Goal: Task Accomplishment & Management: Complete application form

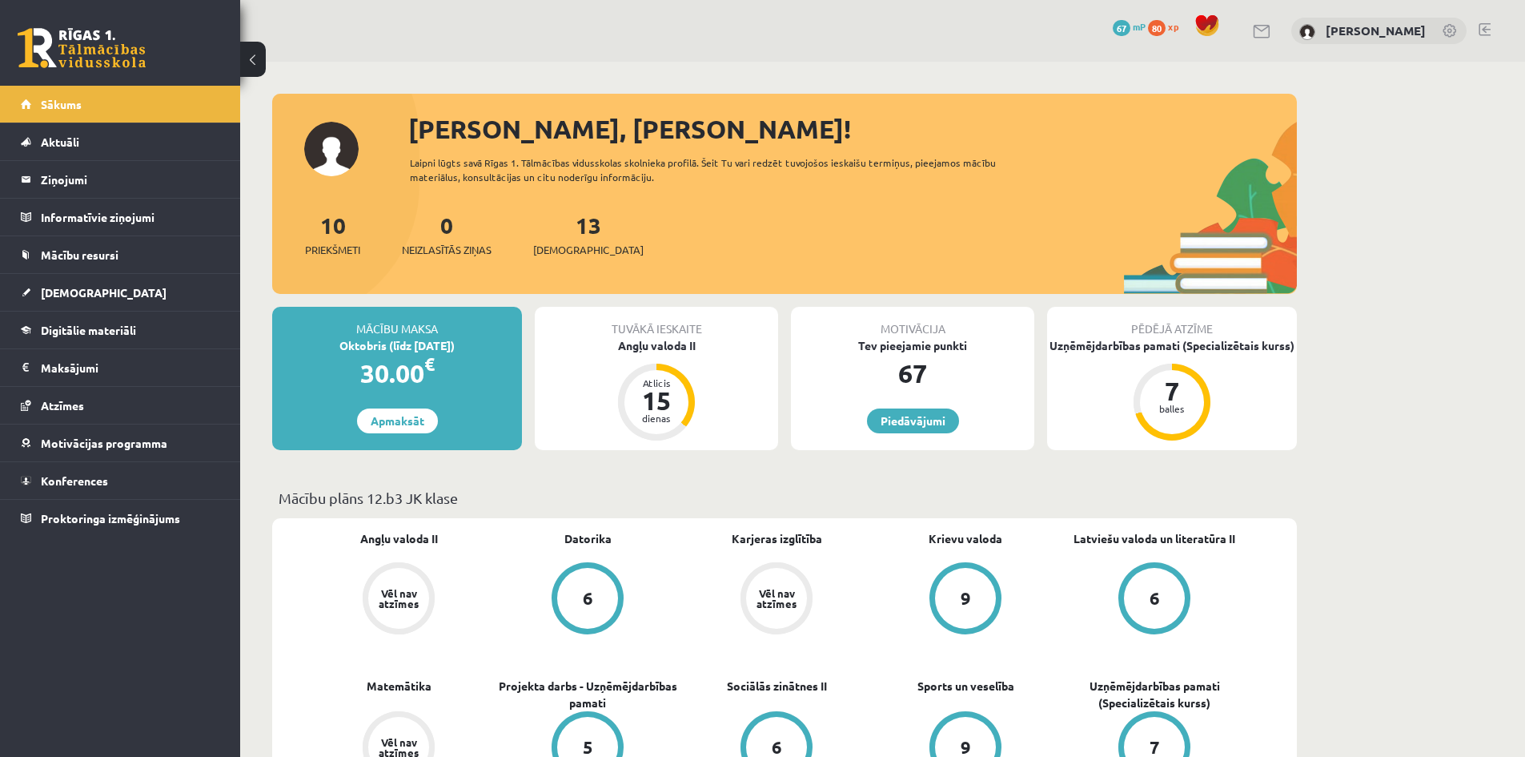
click at [488, 263] on div "10 Priekšmeti 0 Neizlasītās ziņas 13 Ieskaites" at bounding box center [784, 251] width 1025 height 86
click at [100, 283] on link "[DEMOGRAPHIC_DATA]" at bounding box center [120, 292] width 199 height 37
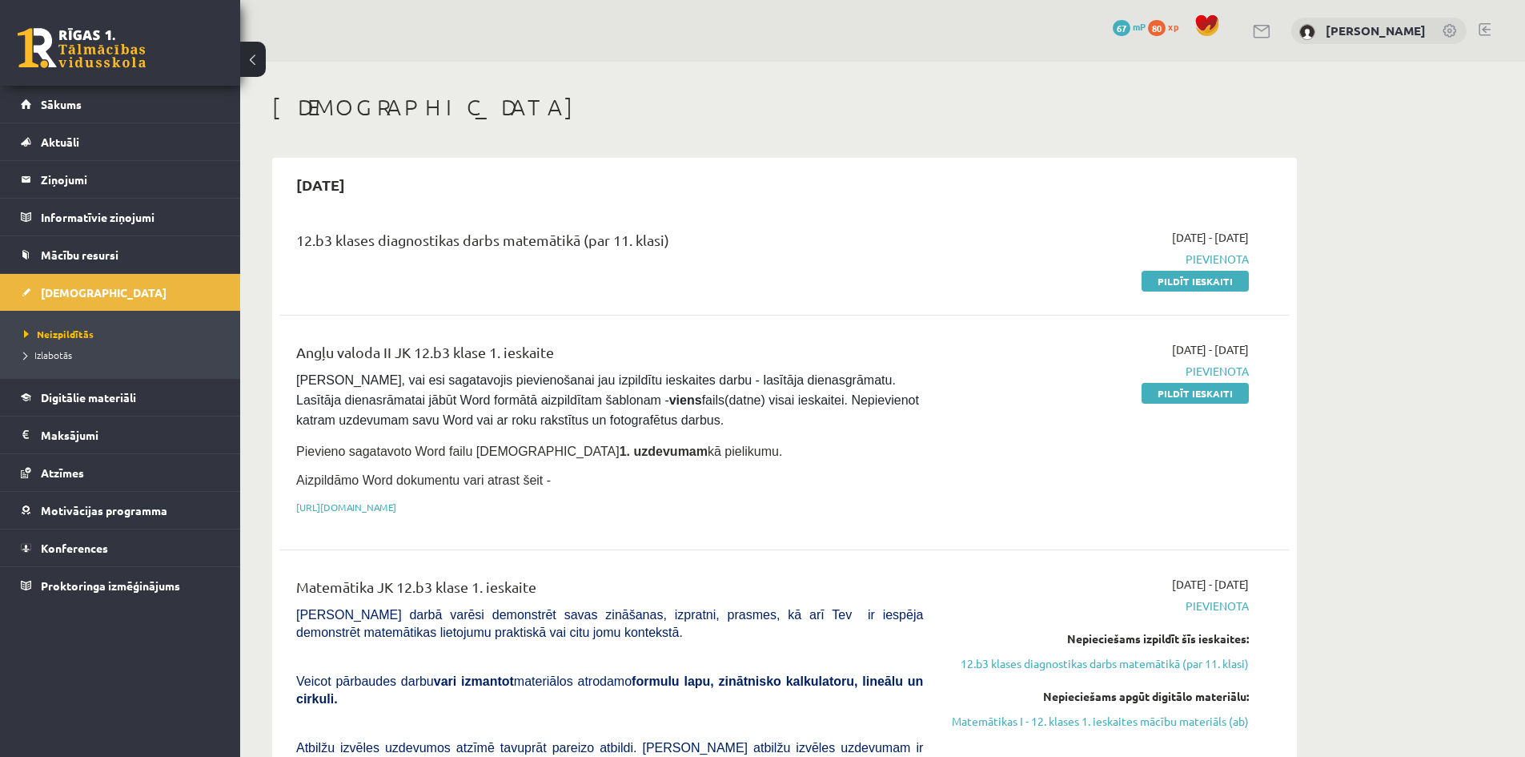
scroll to position [267, 0]
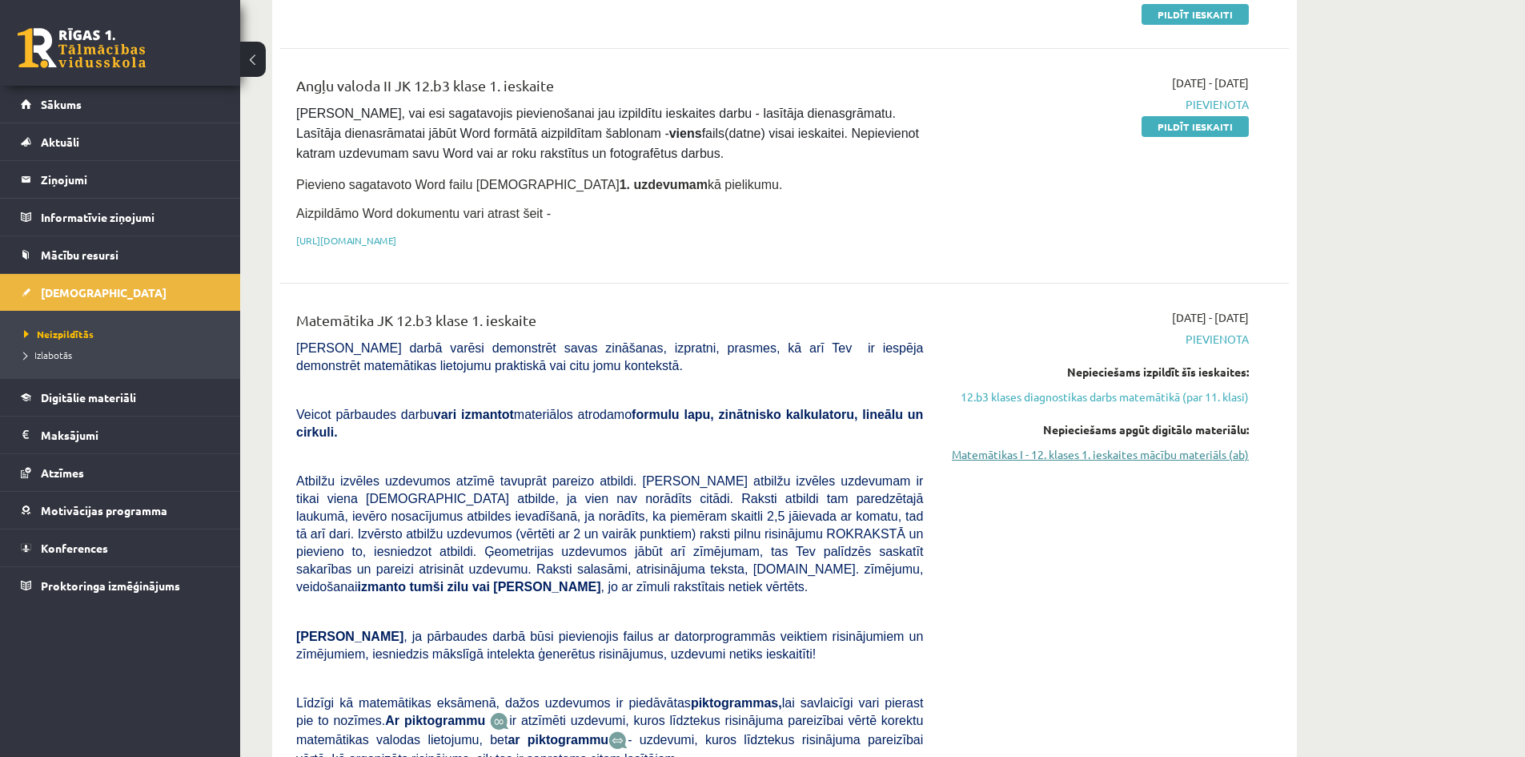
click at [1123, 453] on link "Matemātikas I - 12. klases 1. ieskaites mācību materiāls (ab)" at bounding box center [1098, 454] width 302 height 17
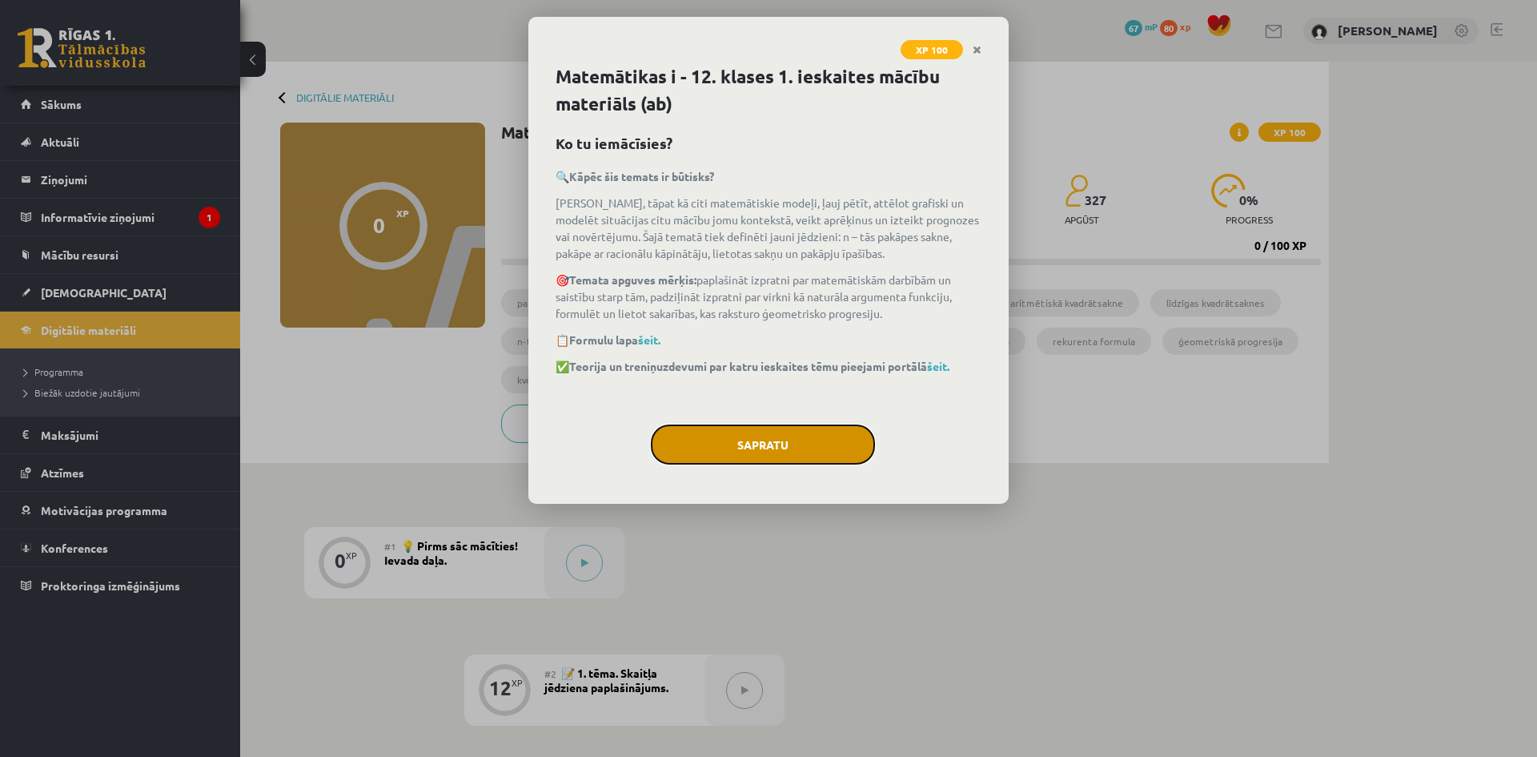
click at [821, 441] on button "Sapratu" at bounding box center [763, 444] width 224 height 40
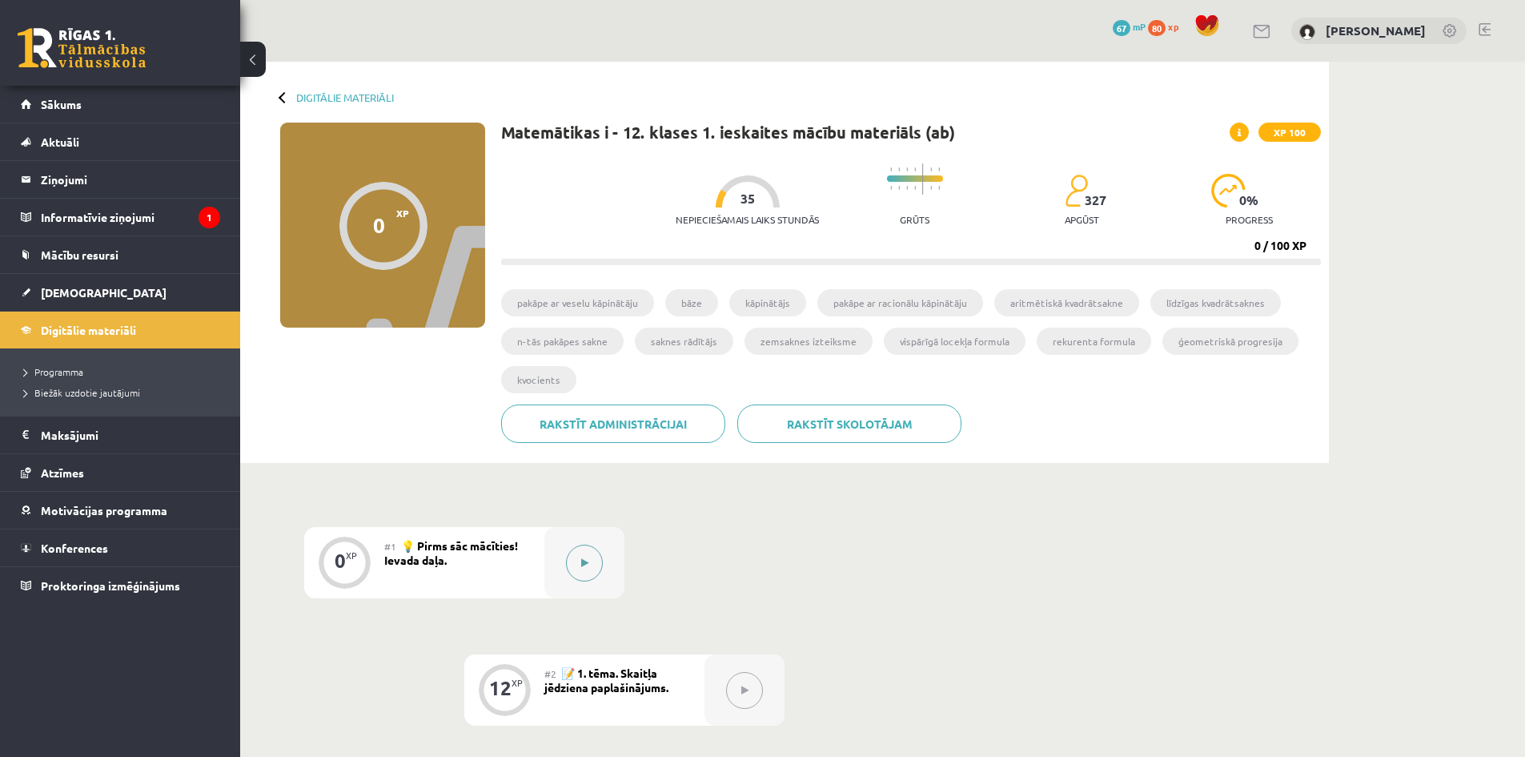
click at [594, 560] on button at bounding box center [584, 562] width 37 height 37
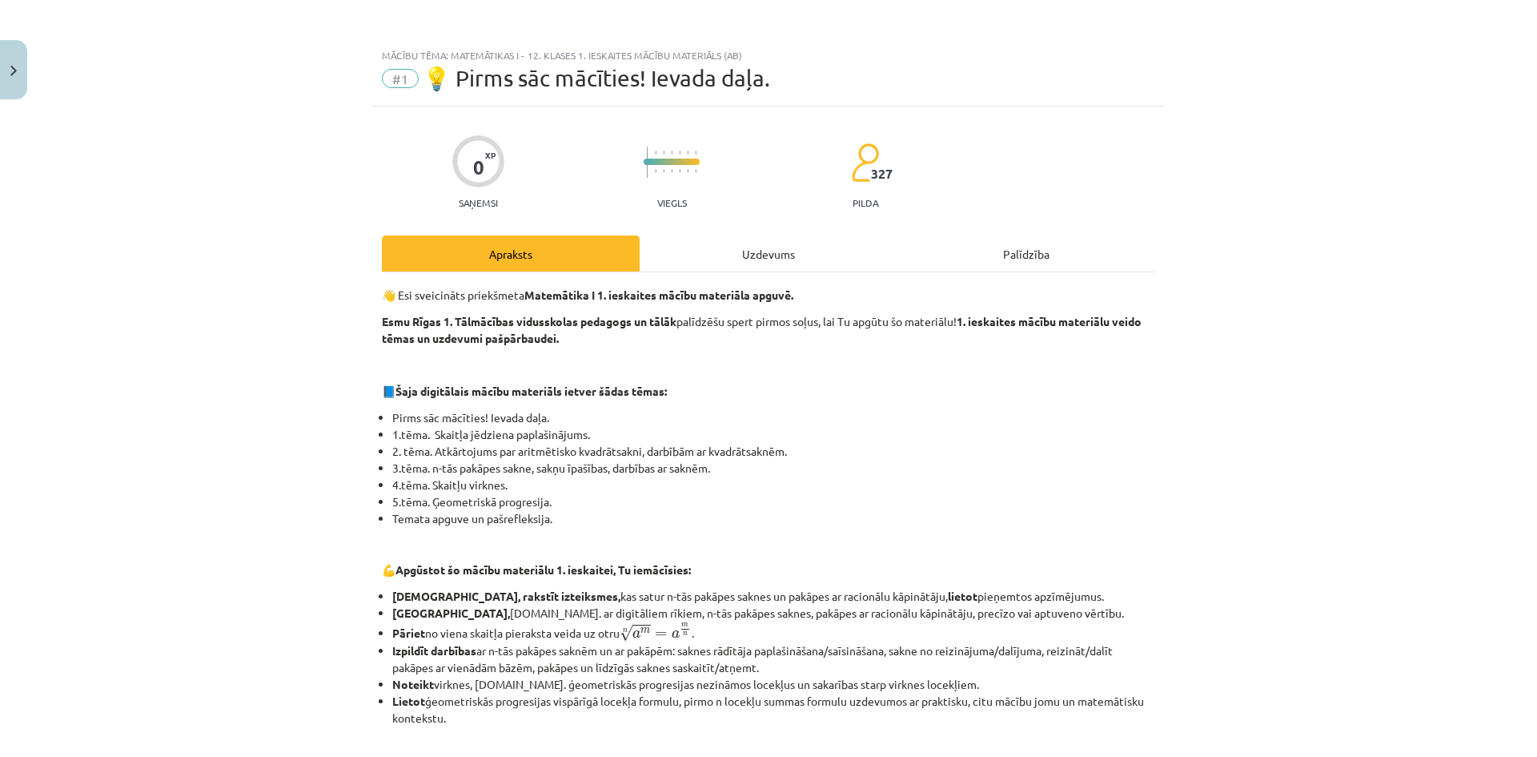
scroll to position [531, 0]
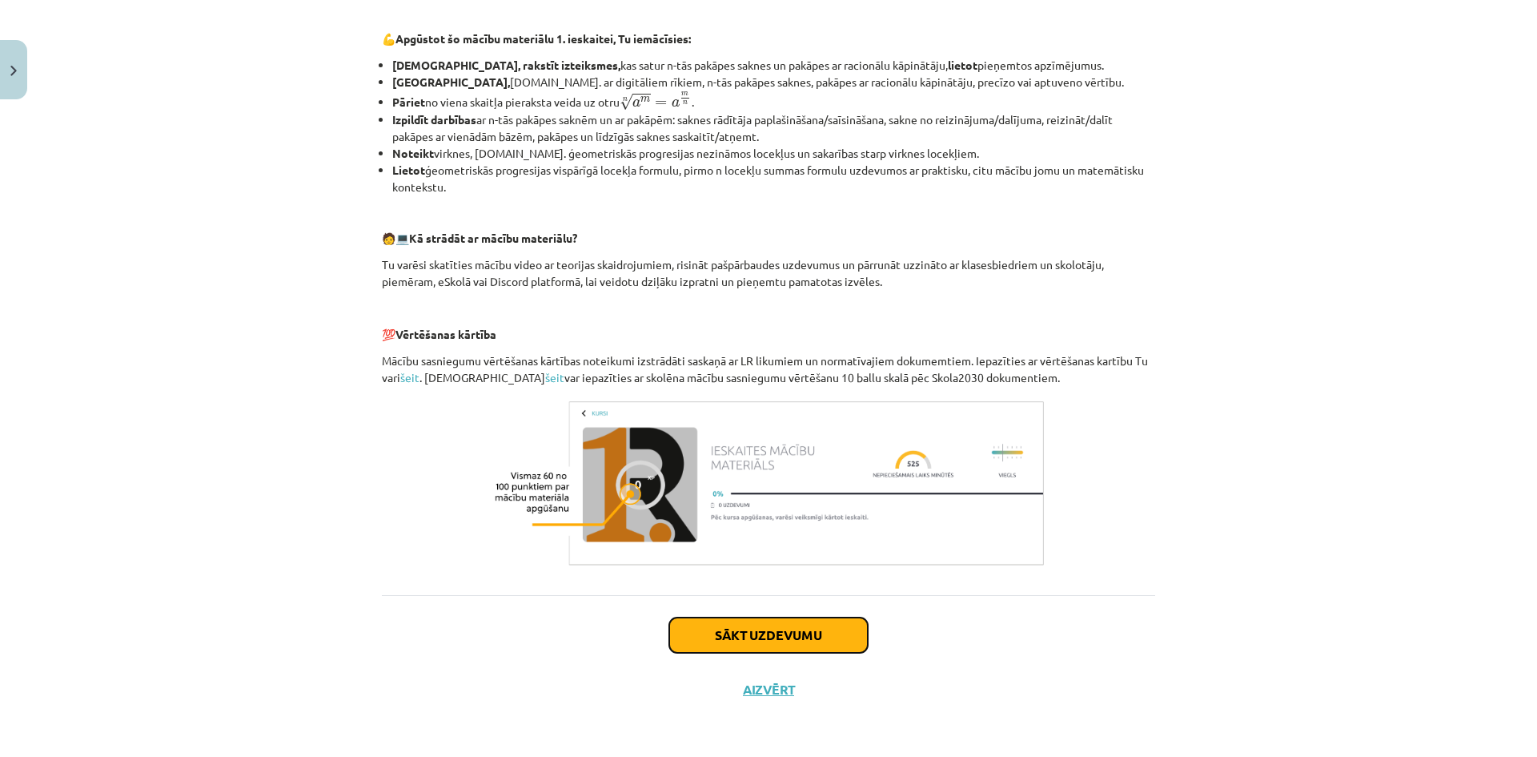
click at [790, 641] on button "Sākt uzdevumu" at bounding box center [768, 634] width 199 height 35
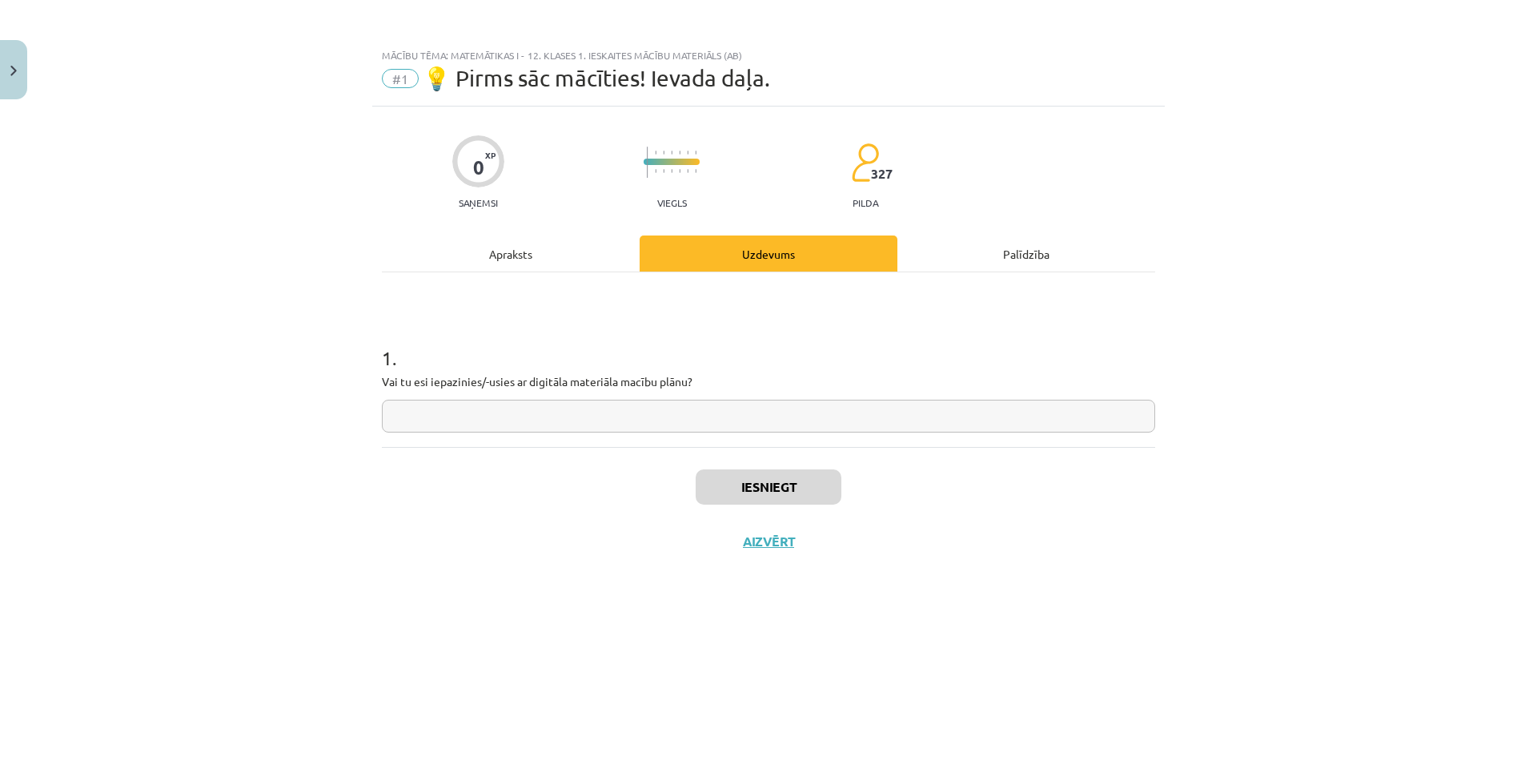
click at [783, 428] on input "text" at bounding box center [768, 415] width 773 height 33
type input "*"
type input "**"
click at [802, 488] on button "Iesniegt" at bounding box center [769, 486] width 146 height 35
click at [798, 543] on button "Nākamā nodarbība" at bounding box center [768, 551] width 157 height 37
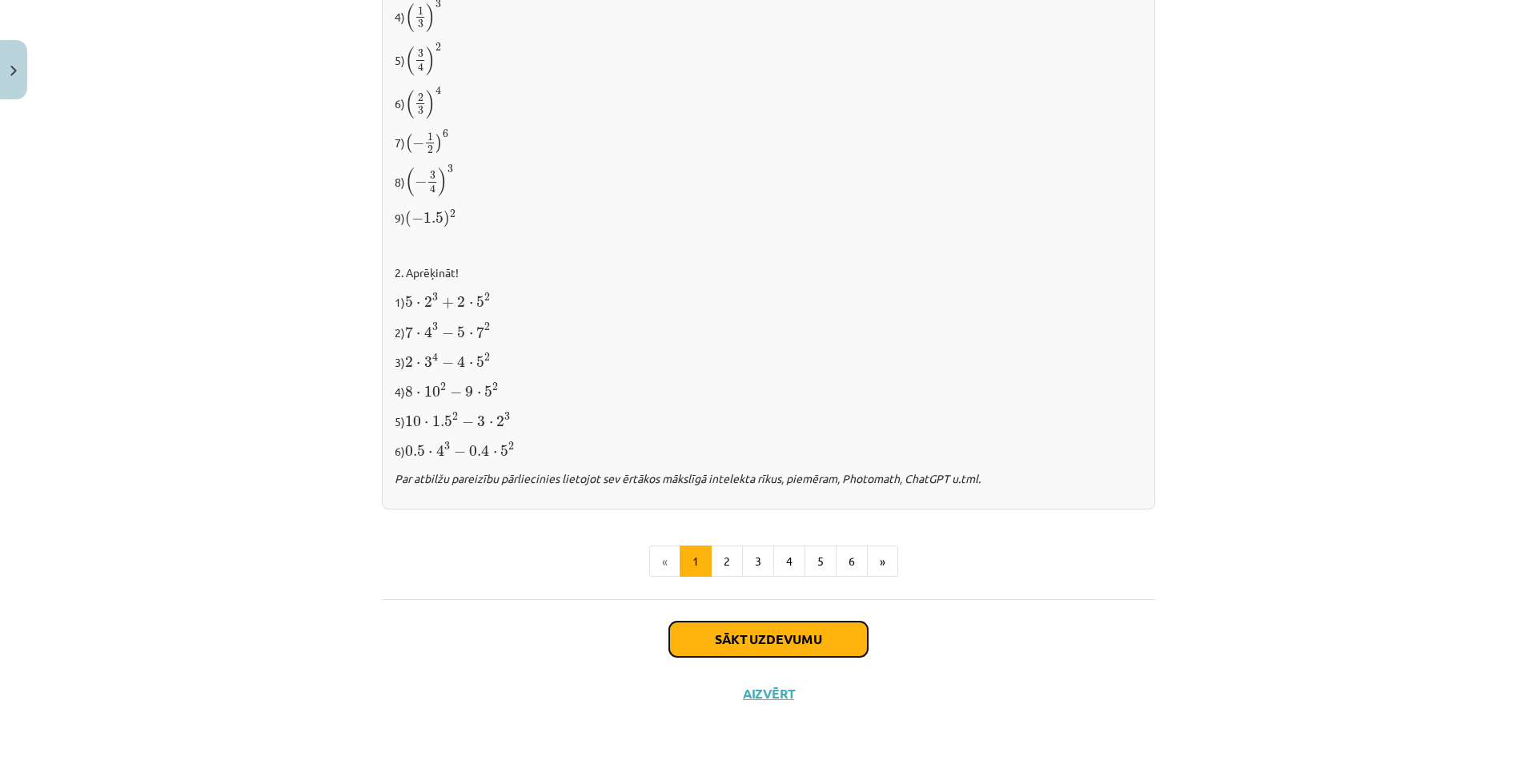
click at [790, 627] on button "Sākt uzdevumu" at bounding box center [768, 638] width 199 height 35
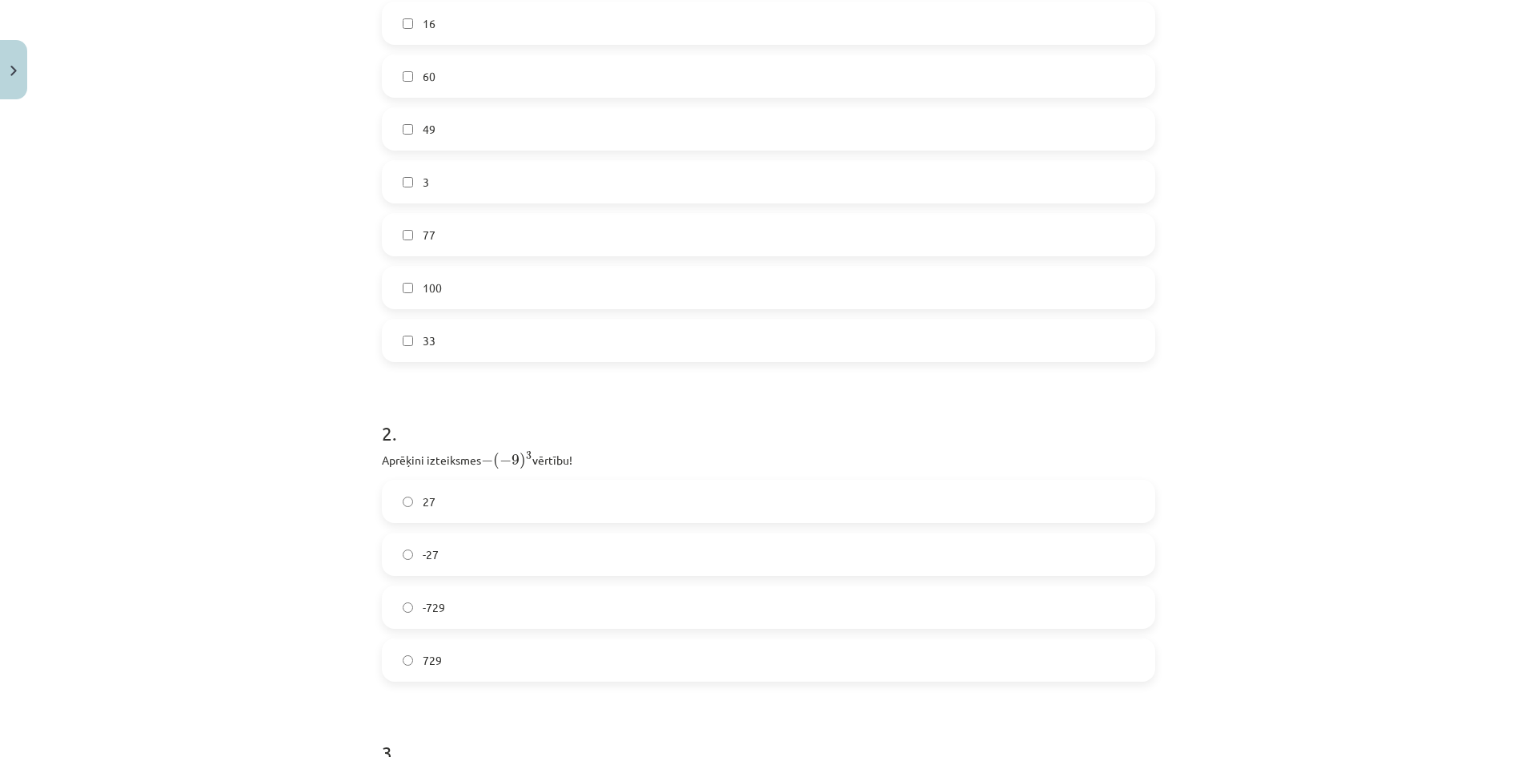
scroll to position [307, 0]
drag, startPoint x: 371, startPoint y: 70, endPoint x: 387, endPoint y: 73, distance: 16.3
click at [387, 73] on div "12 XP Saņemsi Viegls 327 pilda Apraksts Uzdevums Palīdzība 1 . Atzīmē visus ska…" at bounding box center [768, 494] width 793 height 1389
click at [372, 54] on div "12 XP Saņemsi Viegls 327 pilda Apraksts Uzdevums Palīdzība 1 . Atzīmē visus ska…" at bounding box center [768, 494] width 793 height 1389
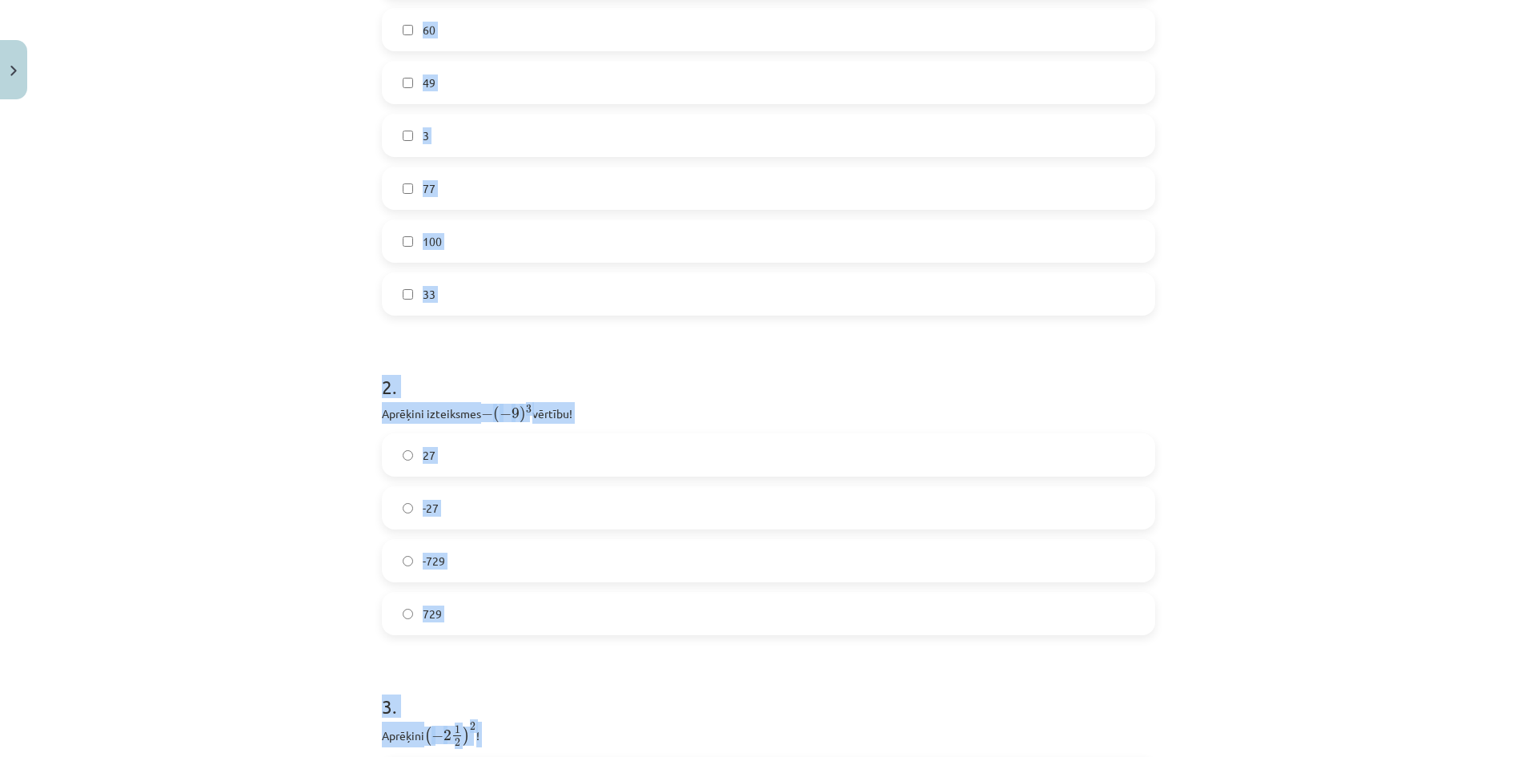
scroll to position [778, 0]
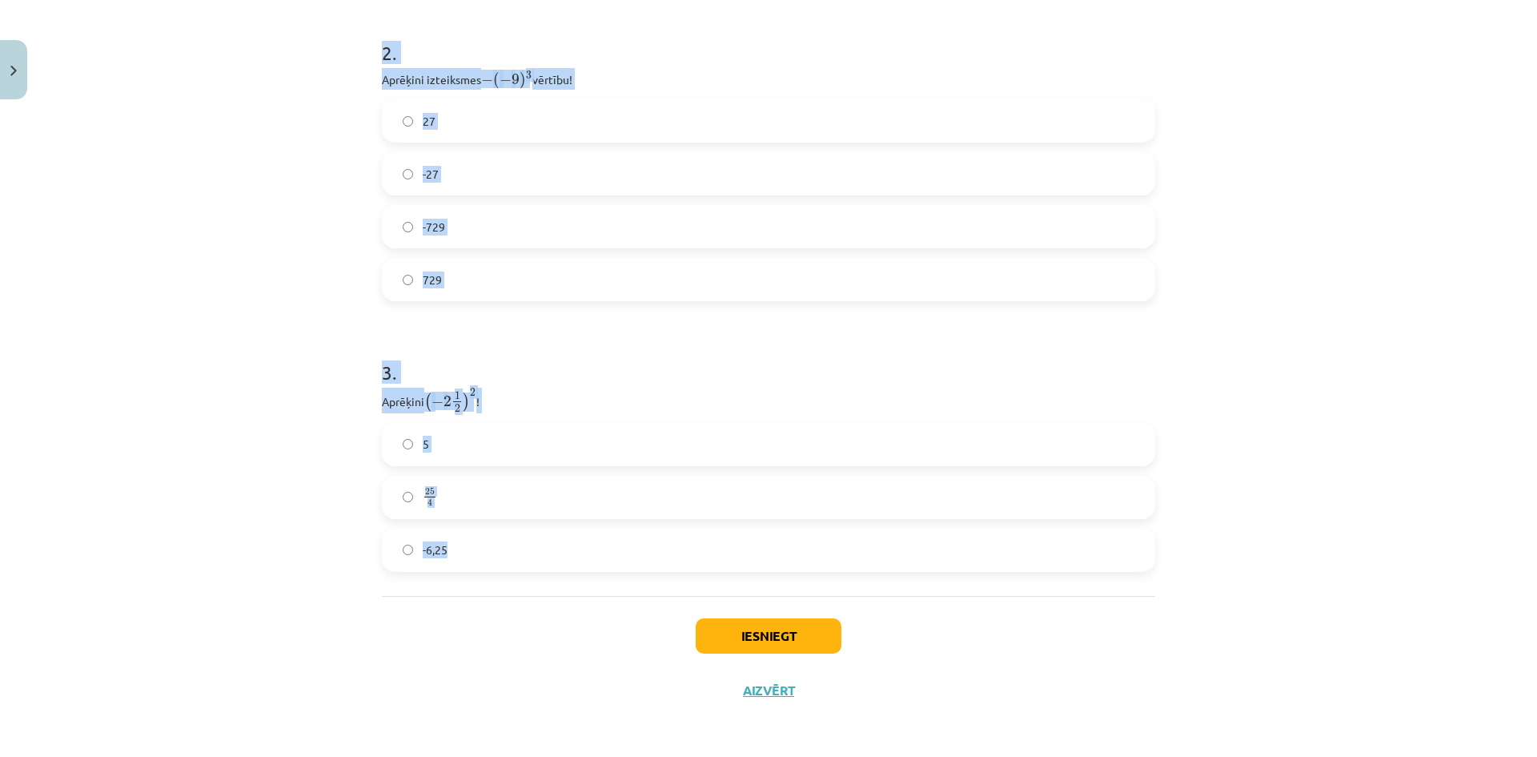
drag, startPoint x: 384, startPoint y: 57, endPoint x: 584, endPoint y: 585, distance: 564.7
click at [584, 585] on div "12 XP Saņemsi Viegls 327 pilda Apraksts Uzdevums Palīdzība 1 . Atzīmē visus ska…" at bounding box center [768, 22] width 793 height 1389
copy form "1 . Atzīmē visus skaitļus, kuri ir kāda vesela skaitļa kvadrāts! 16 60 49 3 77 …"
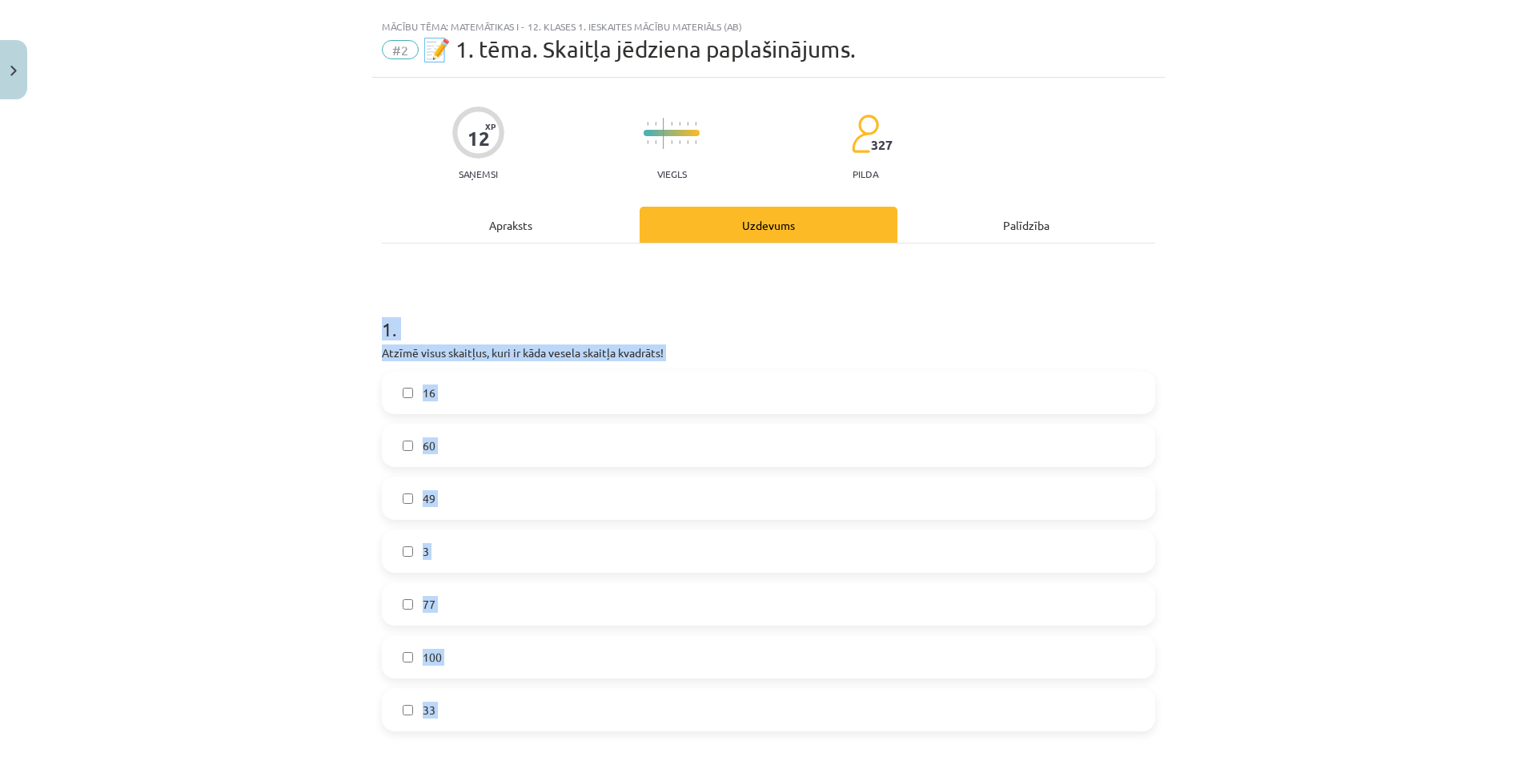
scroll to position [0, 0]
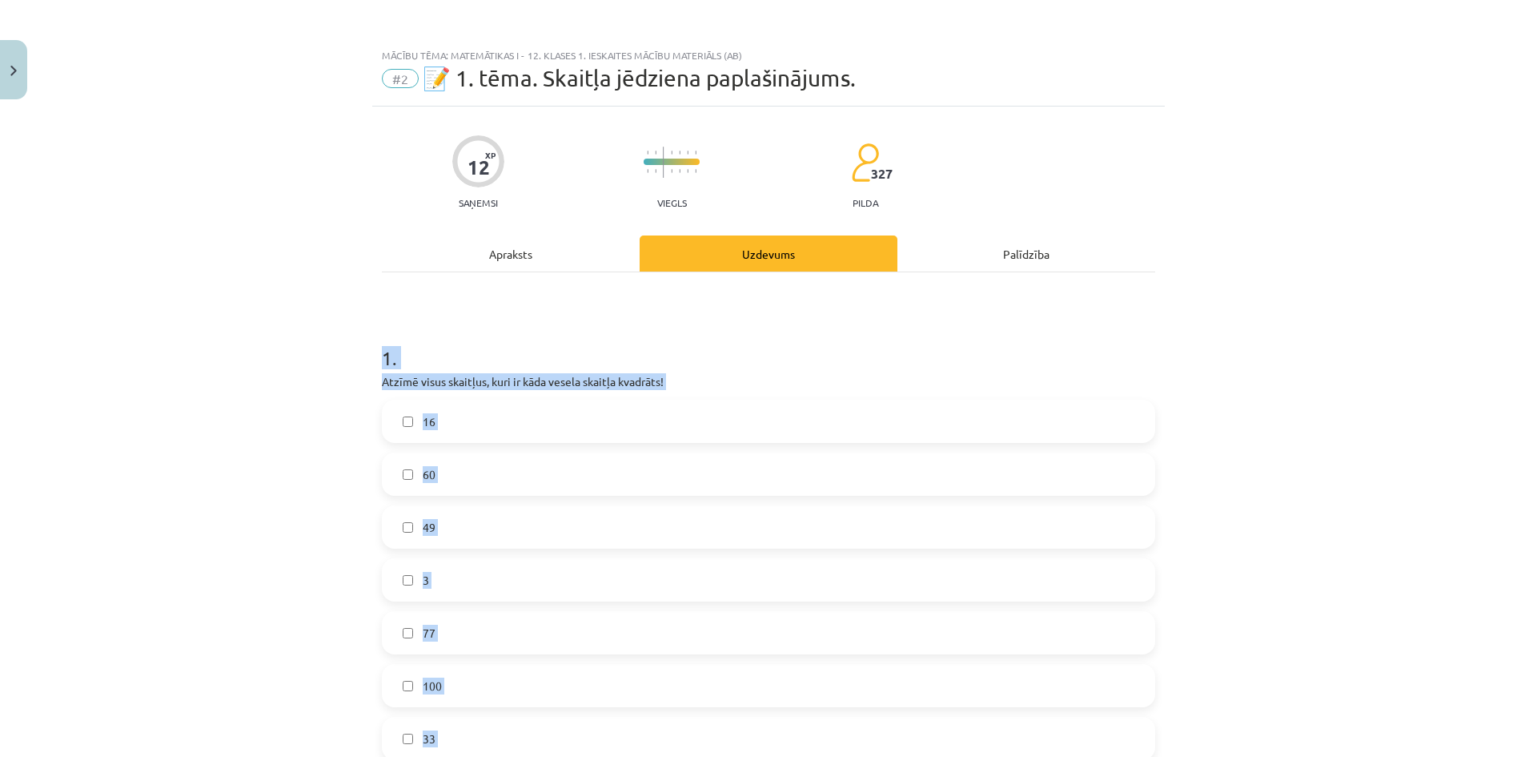
click at [146, 311] on div "Mācību tēma: Matemātikas i - 12. klases 1. ieskaites mācību materiāls (ab) #2 📝…" at bounding box center [768, 378] width 1537 height 757
click at [442, 414] on label "16" at bounding box center [768, 421] width 770 height 40
click at [441, 528] on label "49" at bounding box center [768, 527] width 770 height 40
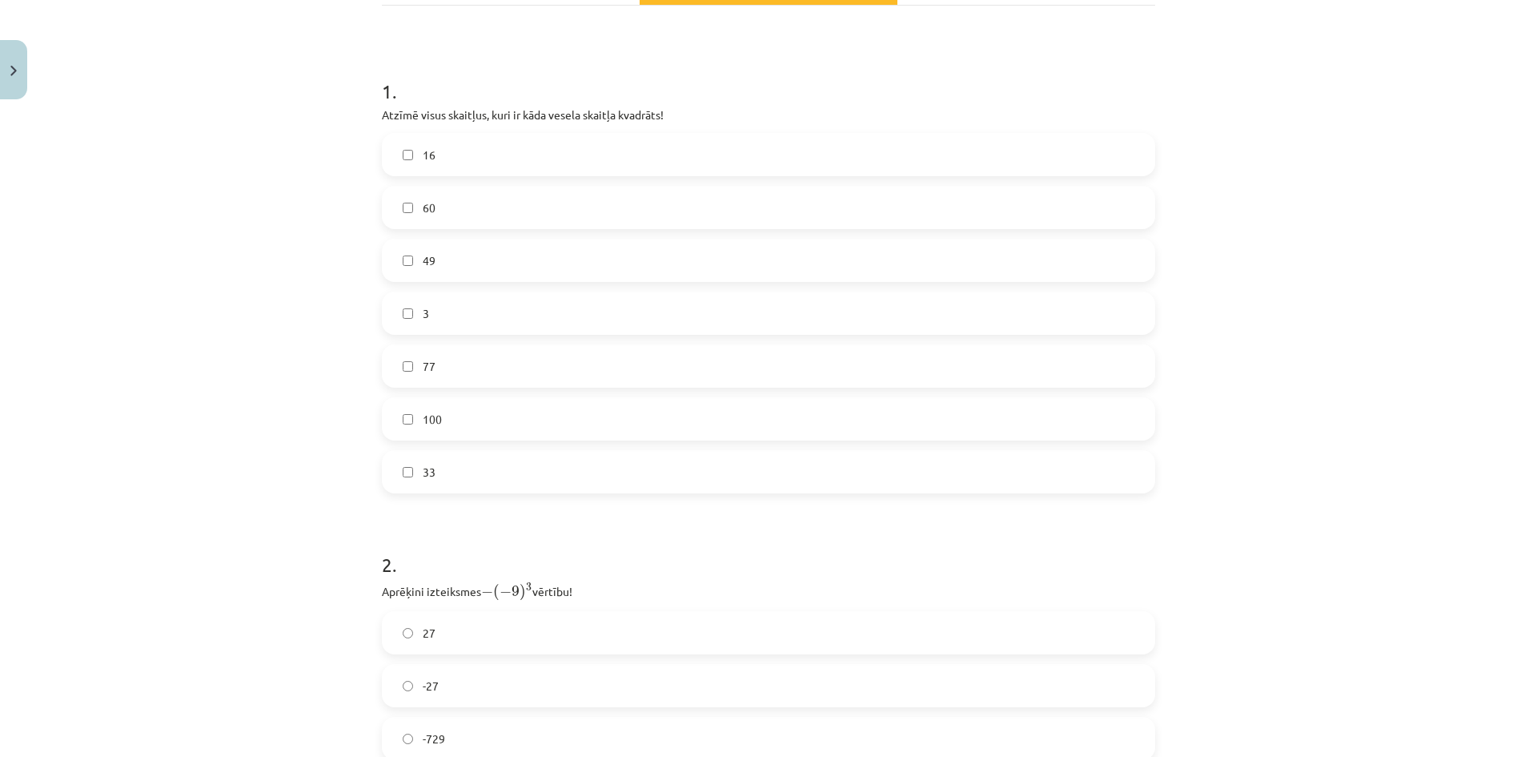
click at [427, 411] on span "100" at bounding box center [432, 419] width 19 height 17
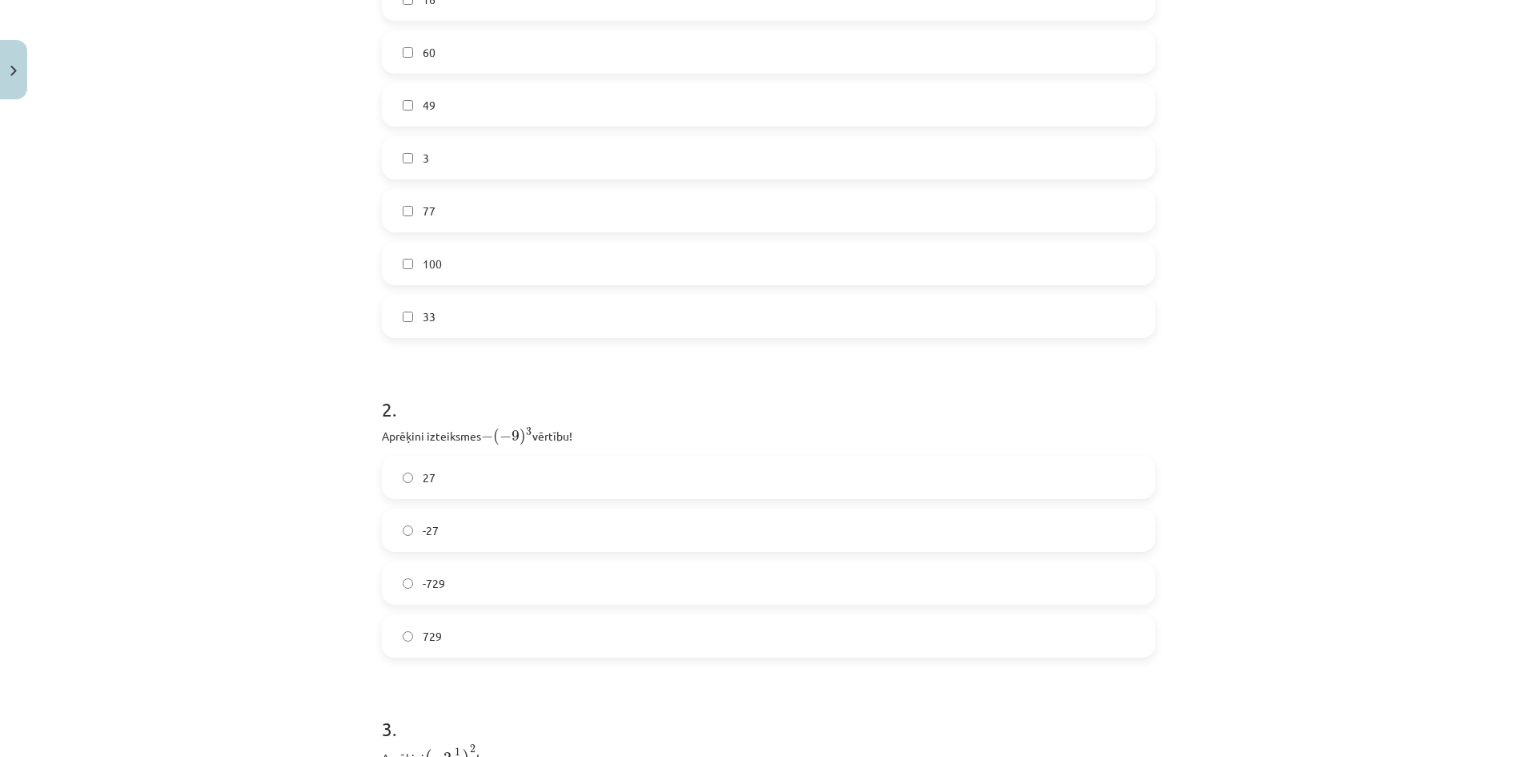
scroll to position [534, 0]
click at [451, 520] on label "729" at bounding box center [768, 524] width 770 height 40
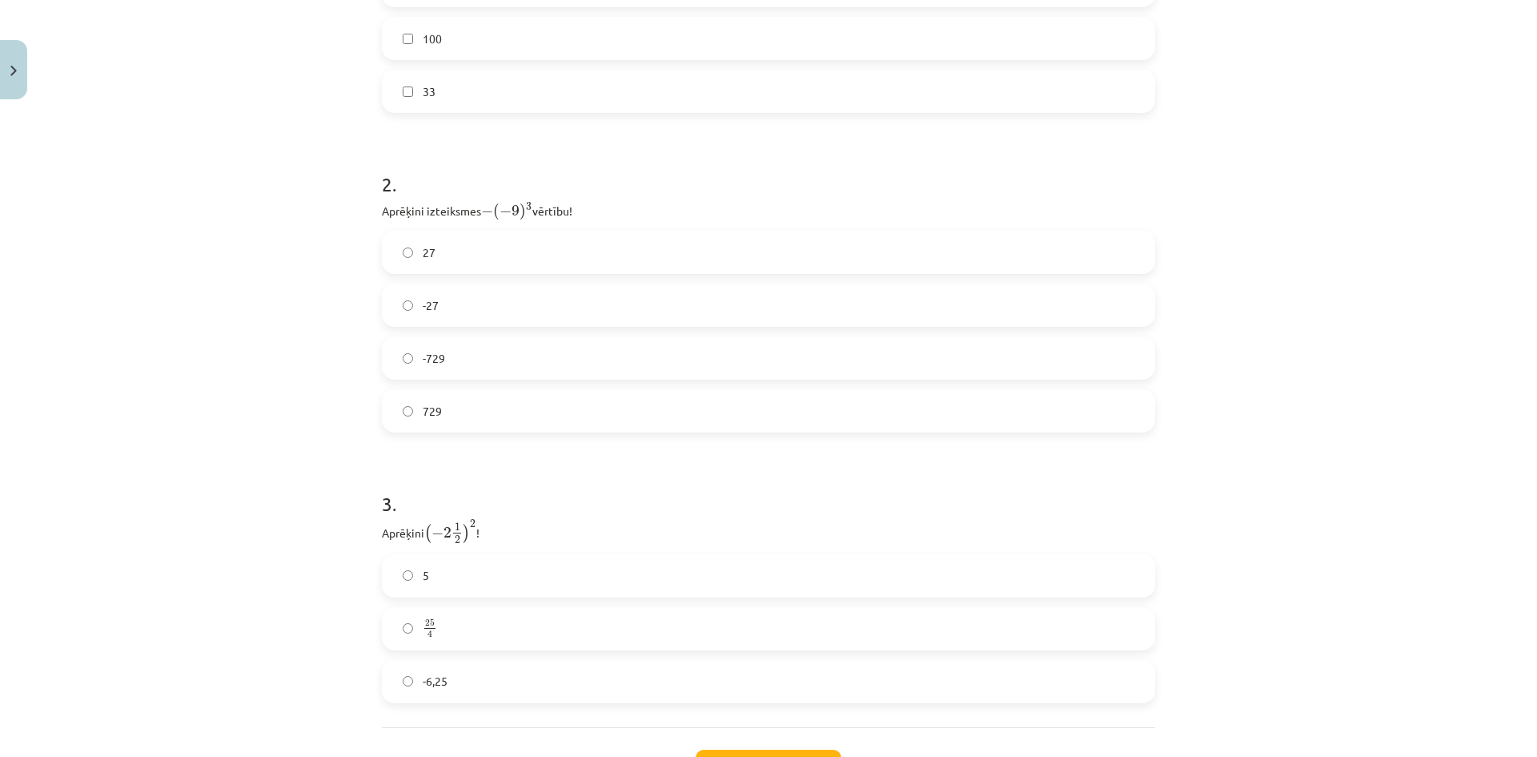
scroll to position [778, 0]
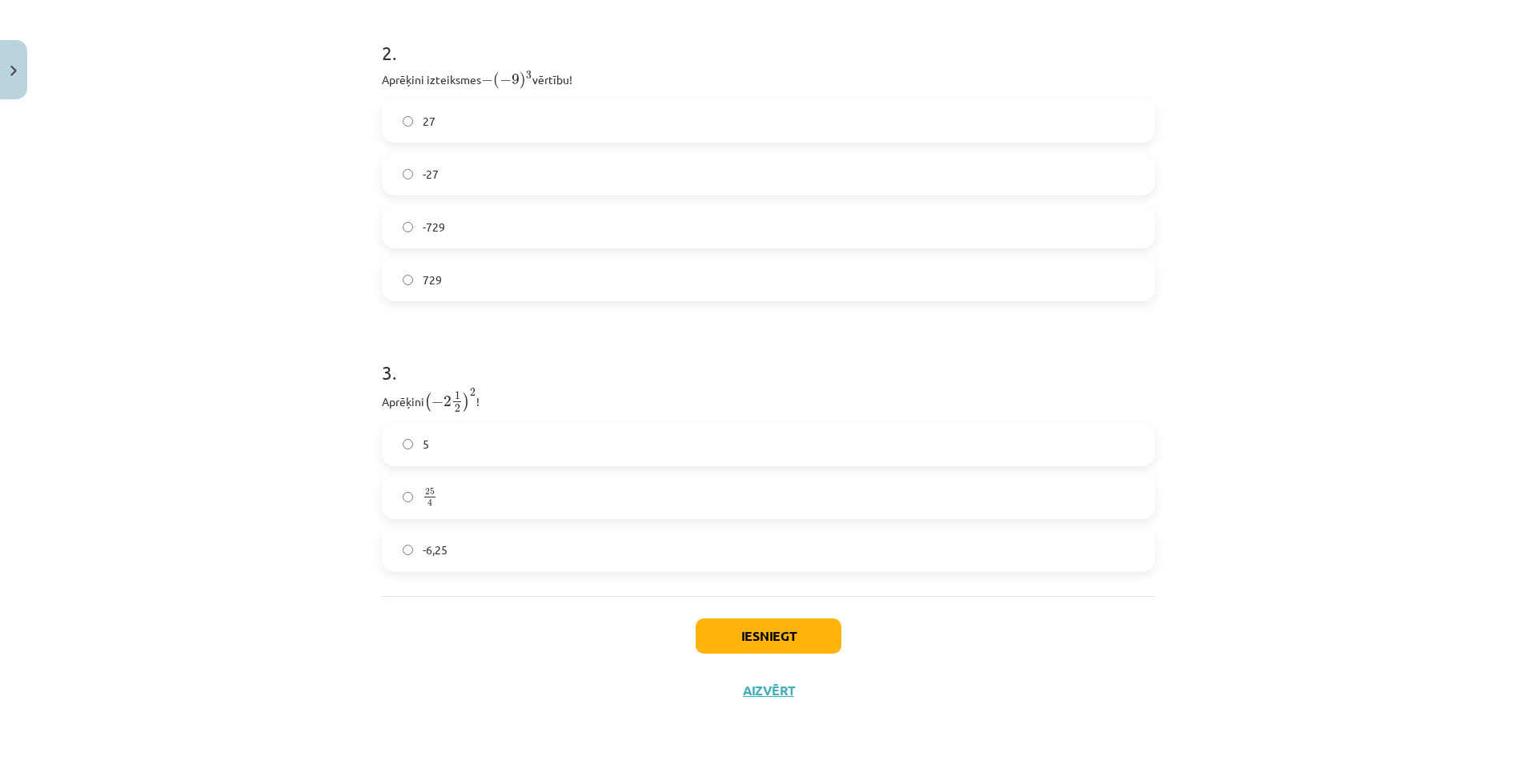
click at [509, 544] on label "-6,25" at bounding box center [768, 550] width 770 height 40
click at [508, 493] on label "25 4 25 4" at bounding box center [768, 497] width 770 height 40
click at [757, 624] on button "Iesniegt" at bounding box center [769, 635] width 146 height 35
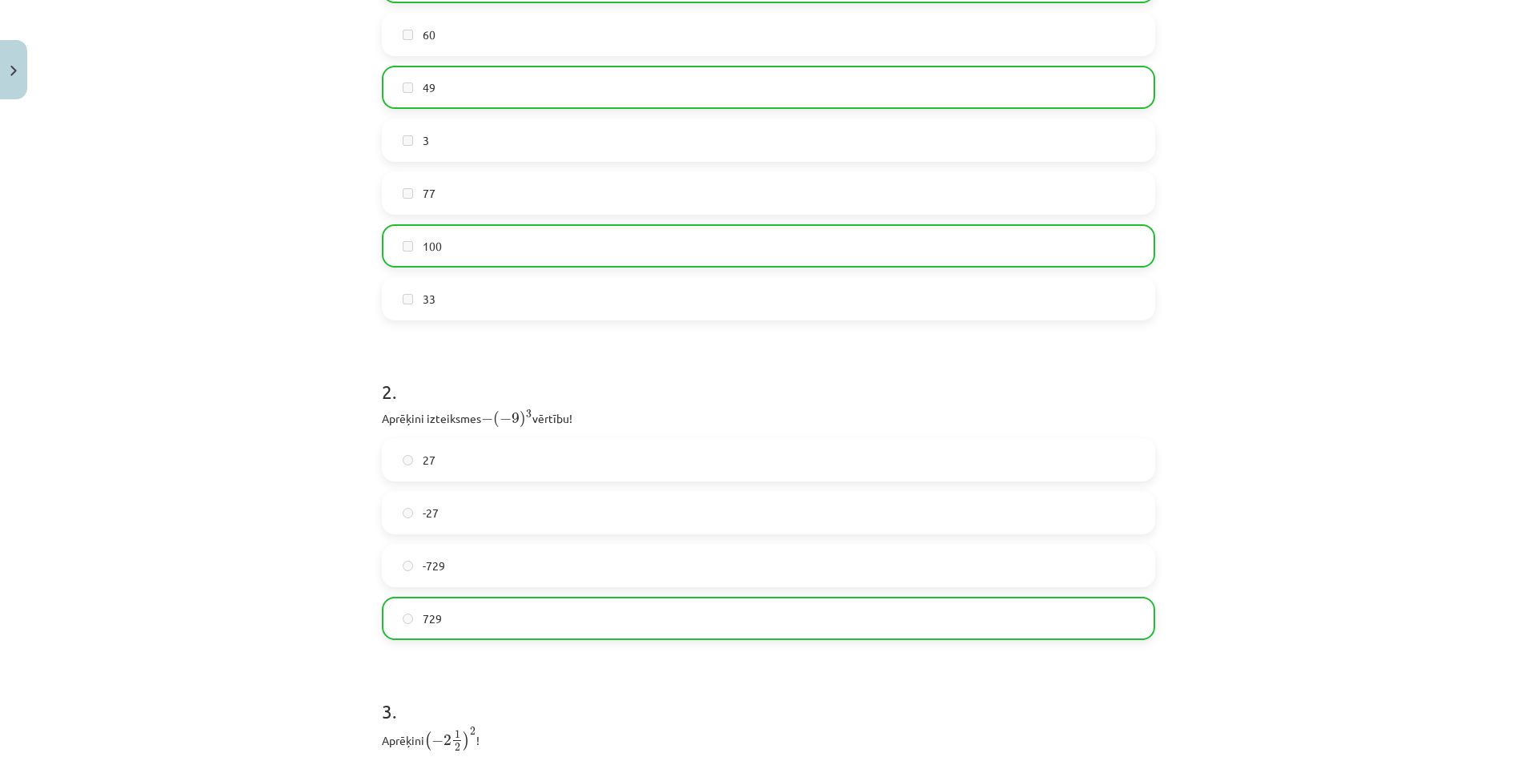
scroll to position [0, 0]
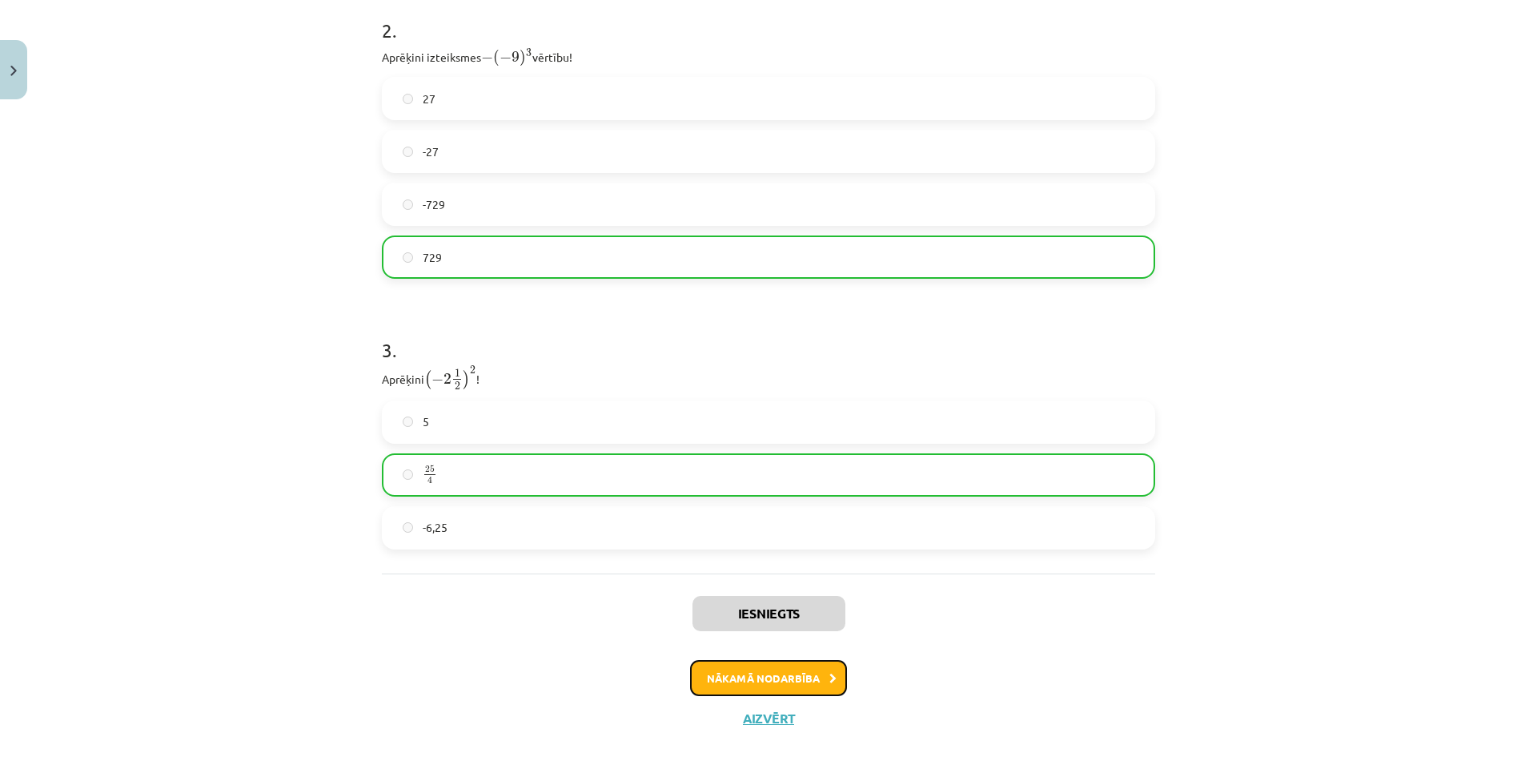
click at [816, 667] on button "Nākamā nodarbība" at bounding box center [768, 678] width 157 height 37
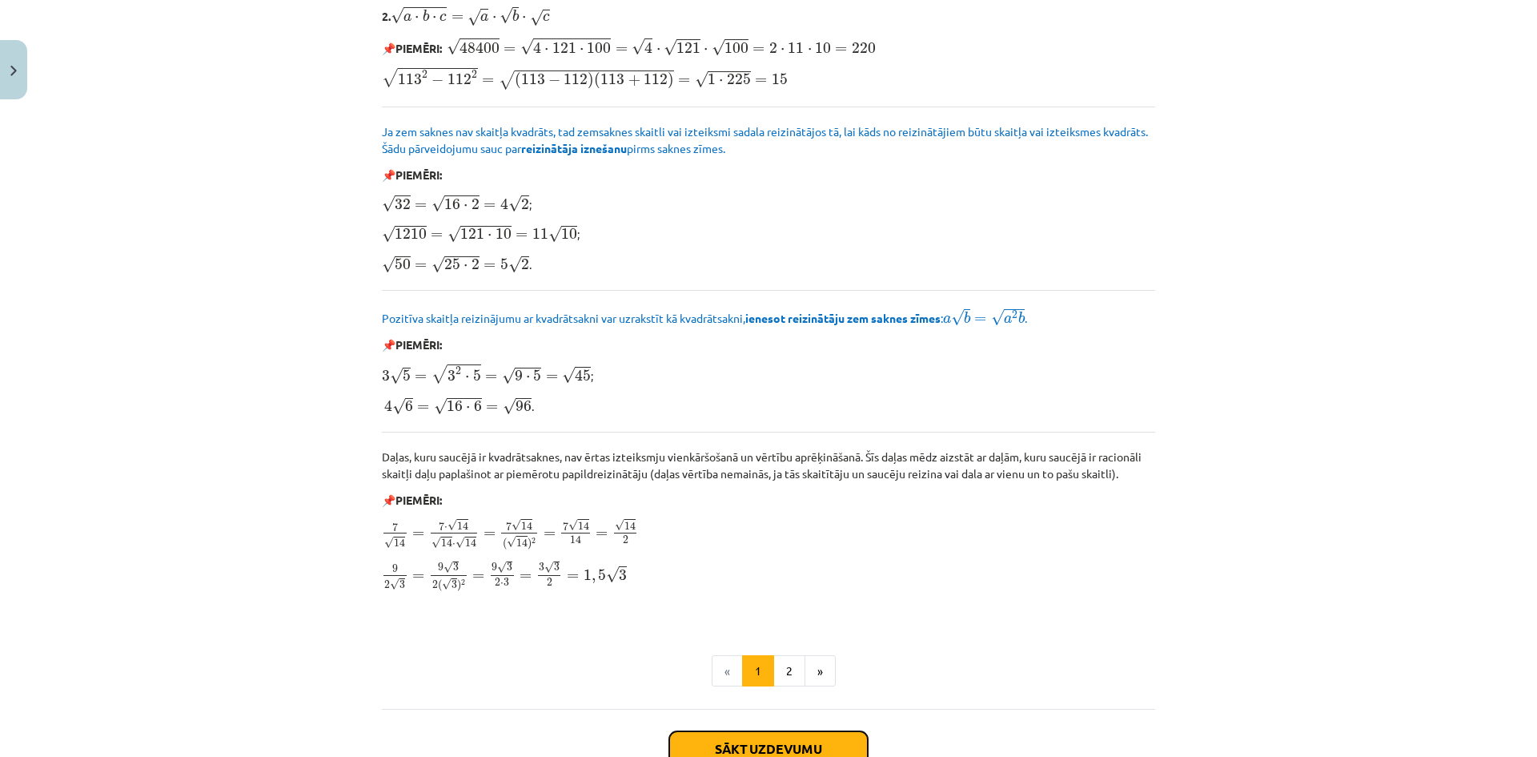
click at [806, 736] on button "Sākt uzdevumu" at bounding box center [768, 748] width 199 height 35
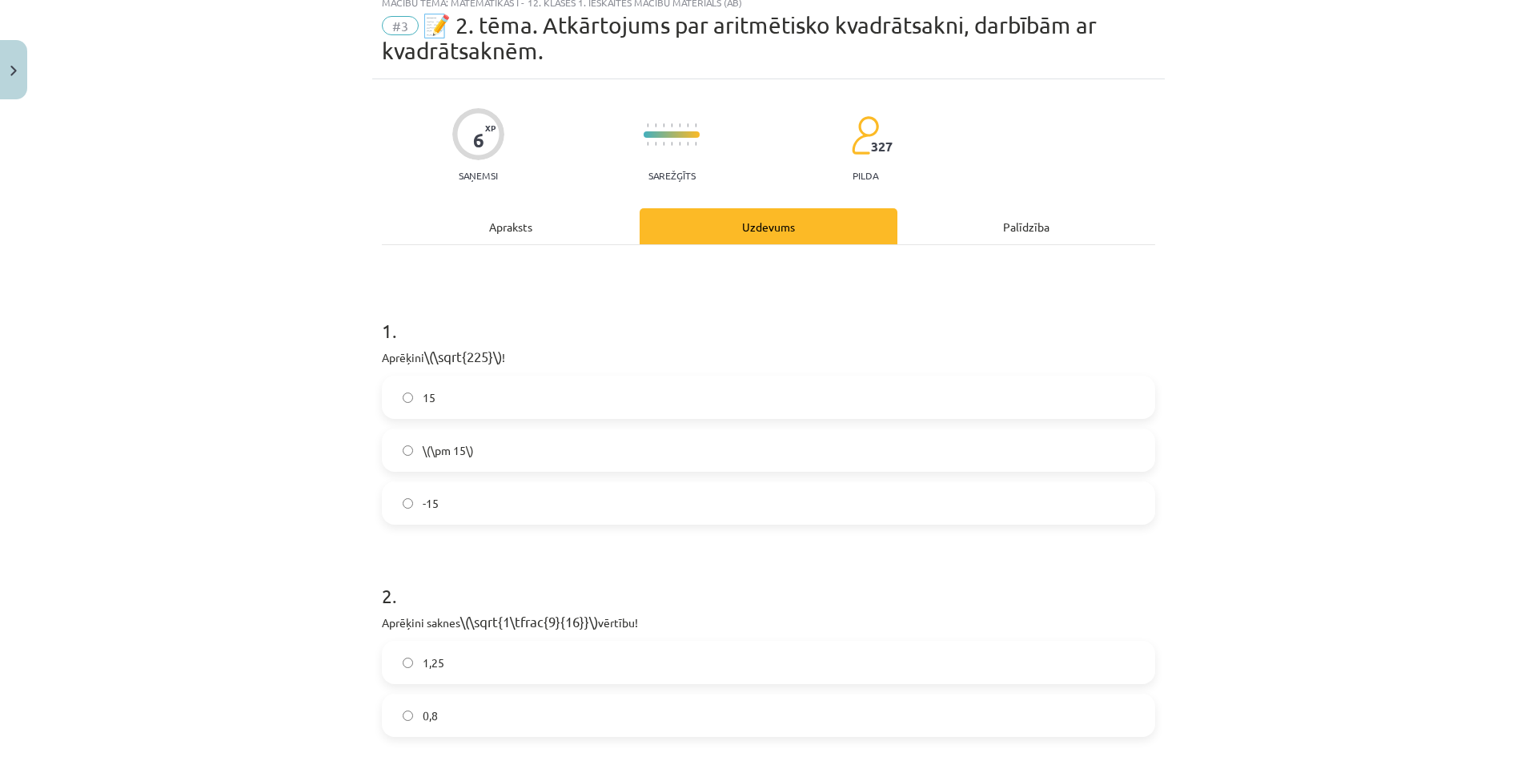
scroll to position [40, 0]
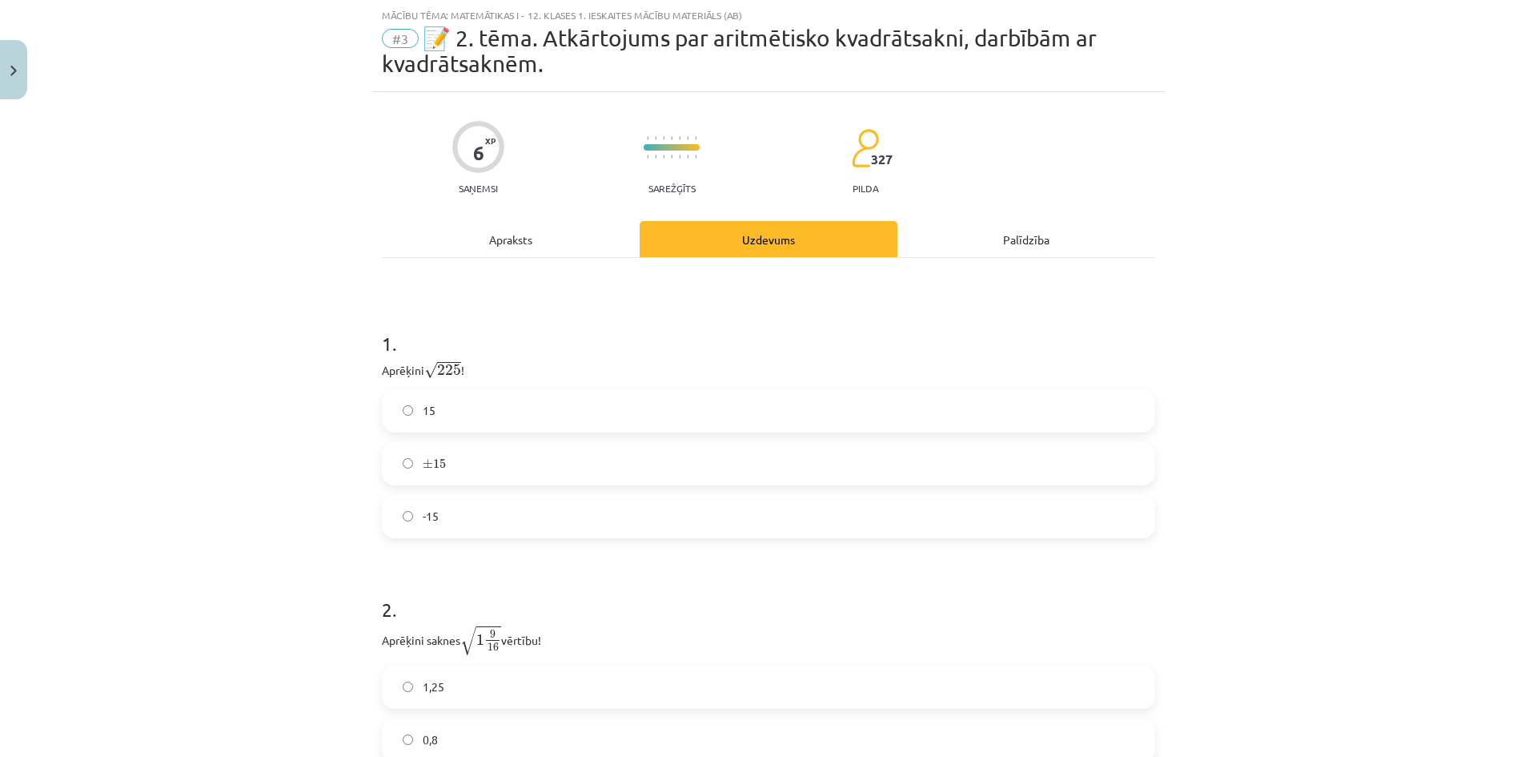
click at [372, 369] on div "6 XP Saņemsi Sarežģīts 327 pilda Apraksts Uzdevums Palīdzība 1 . Aprēķini √ 225…" at bounding box center [768, 499] width 793 height 815
click at [488, 458] on label "± 15 ± 15" at bounding box center [768, 463] width 770 height 40
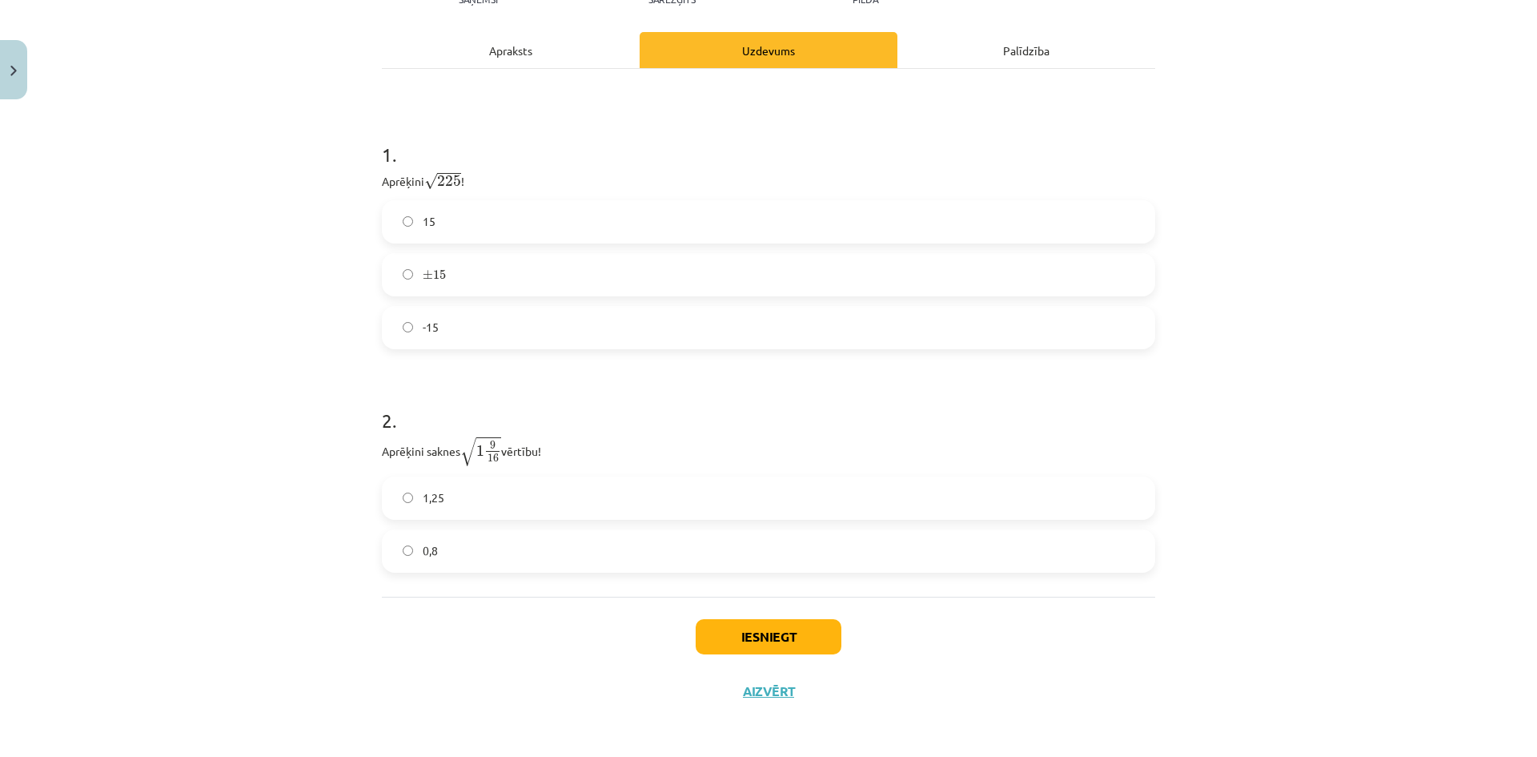
scroll to position [230, 0]
click at [459, 210] on label "15" at bounding box center [768, 221] width 770 height 40
click at [519, 488] on label "1,25" at bounding box center [768, 497] width 770 height 40
click at [761, 632] on button "Iesniegt" at bounding box center [769, 635] width 146 height 35
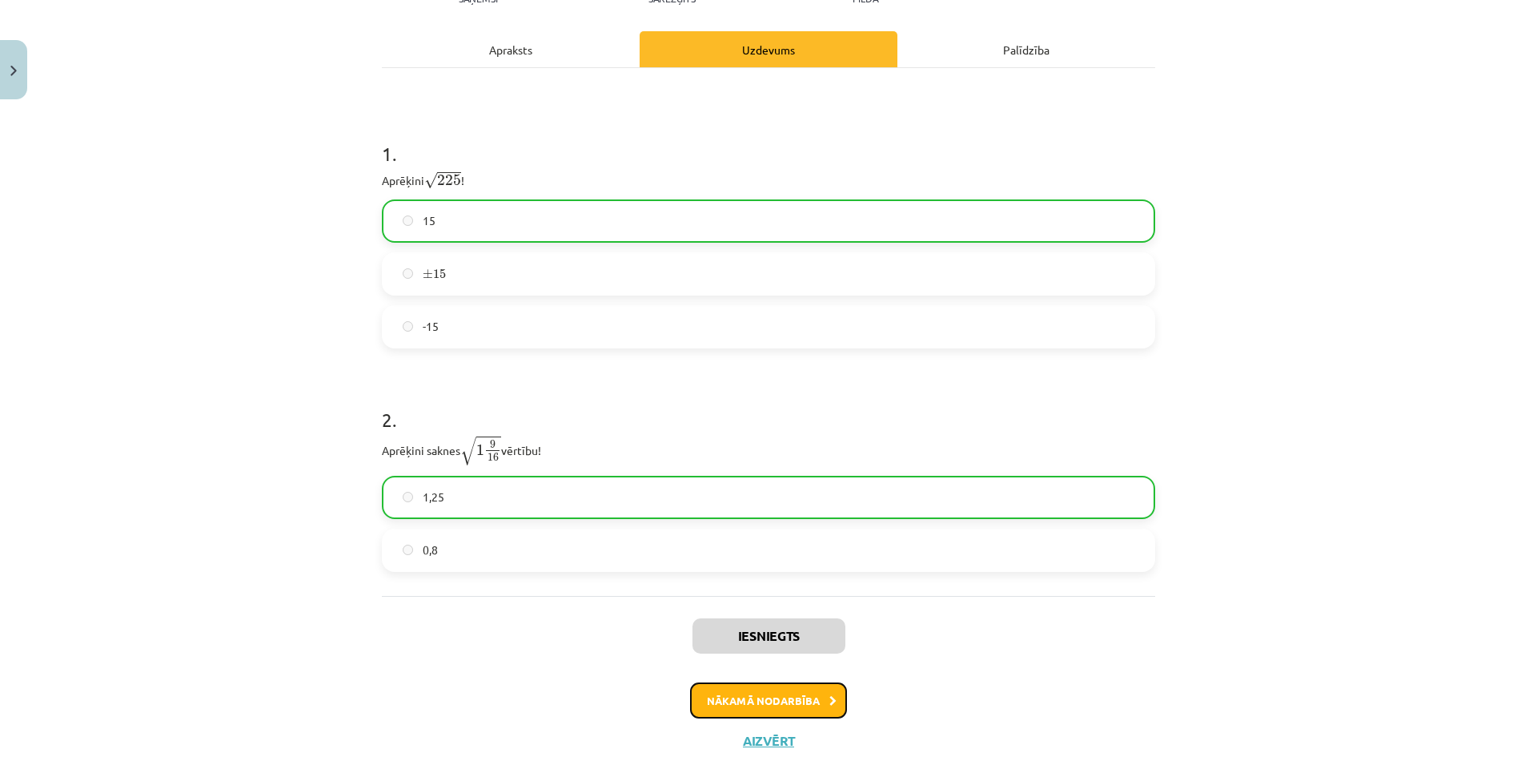
click at [820, 696] on button "Nākamā nodarbība" at bounding box center [768, 700] width 157 height 37
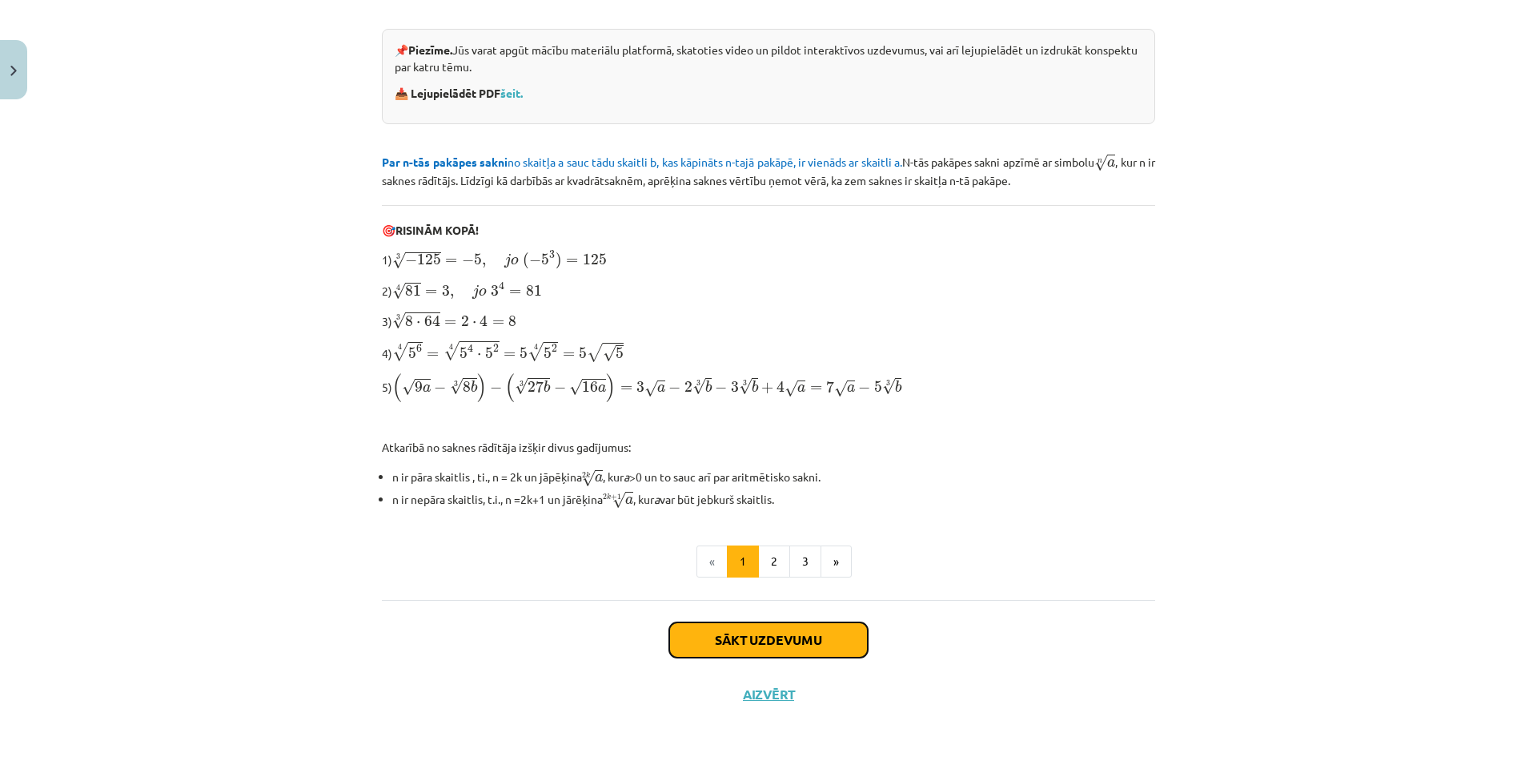
click at [828, 636] on button "Sākt uzdevumu" at bounding box center [768, 639] width 199 height 35
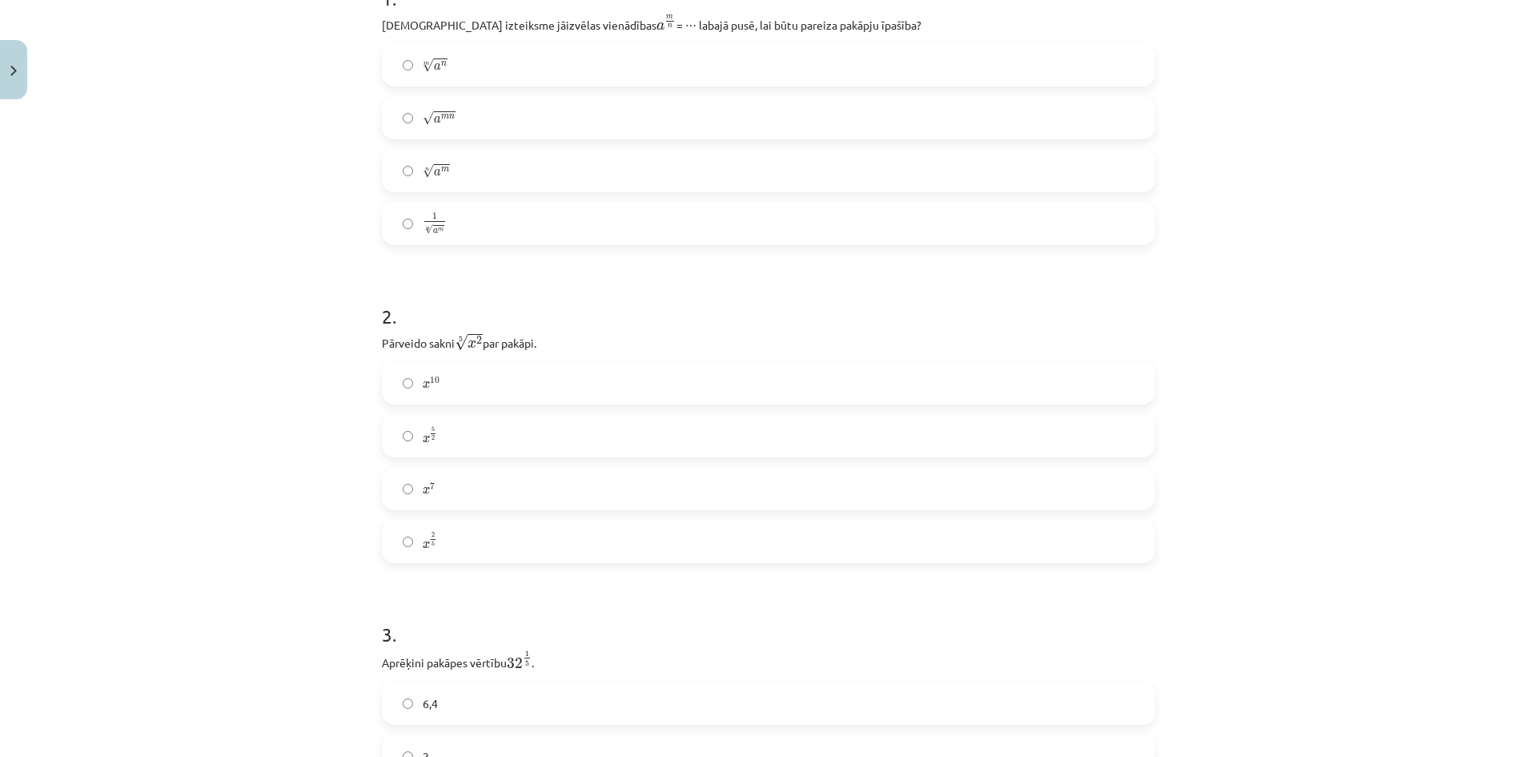
scroll to position [472, 0]
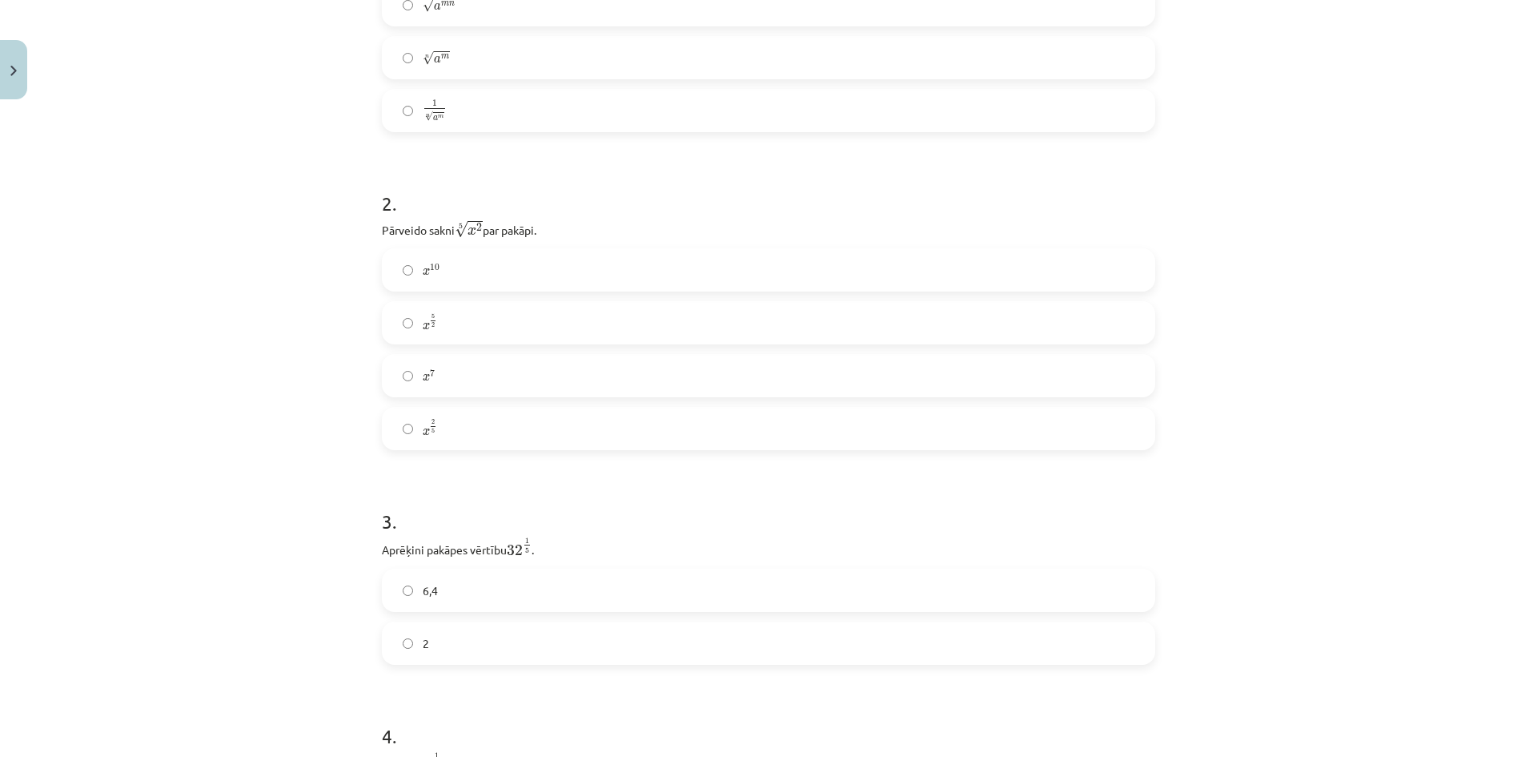
click at [399, 651] on label "2" at bounding box center [768, 643] width 770 height 40
click at [483, 442] on label "x 2 5 x 2 5" at bounding box center [768, 428] width 770 height 40
click at [589, 481] on label "4,5" at bounding box center [768, 476] width 770 height 40
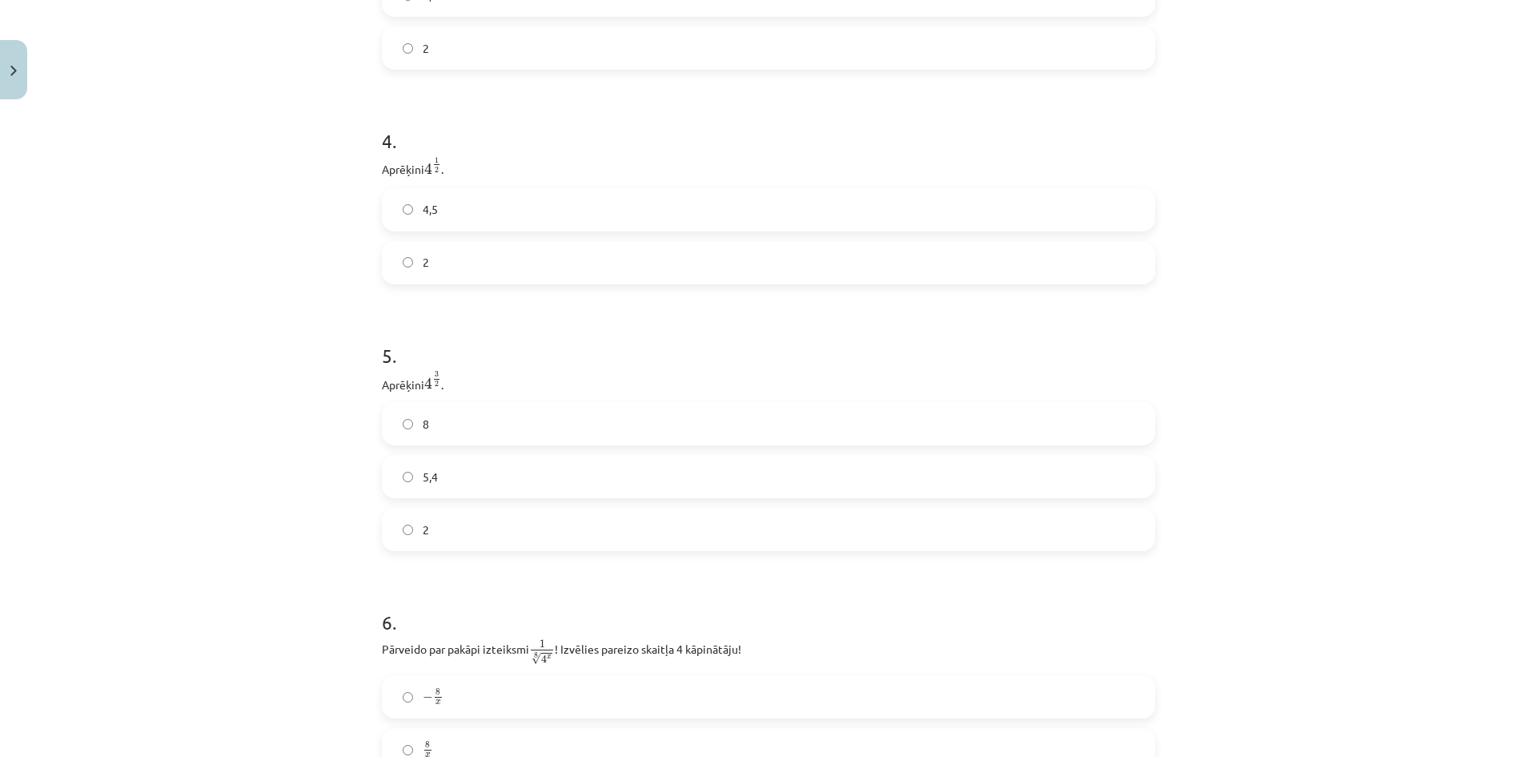
click at [456, 492] on label "5,4" at bounding box center [768, 476] width 770 height 40
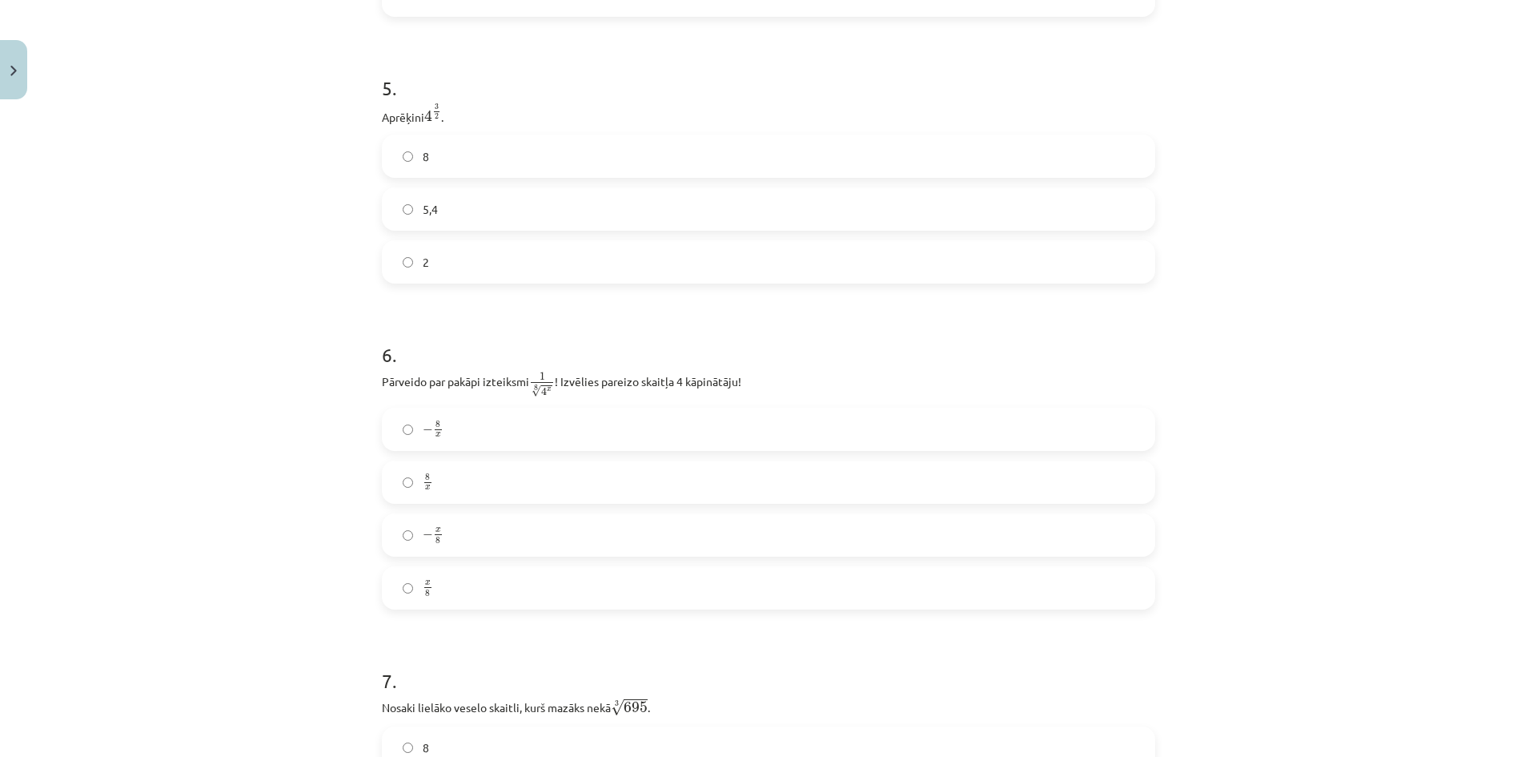
click at [484, 167] on label "8" at bounding box center [768, 156] width 770 height 40
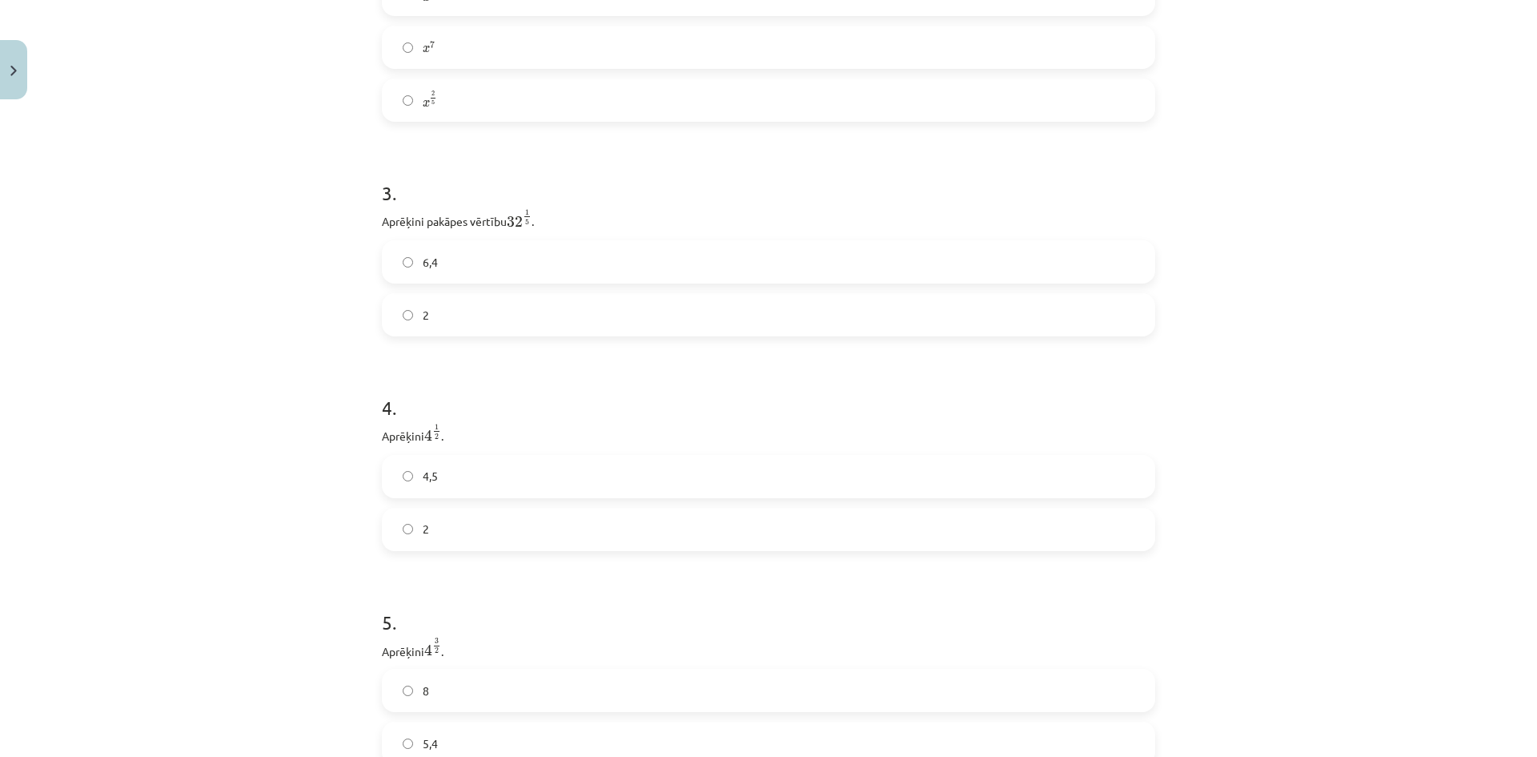
scroll to position [1067, 0]
click at [520, 258] on label "2" at bounding box center [768, 263] width 770 height 40
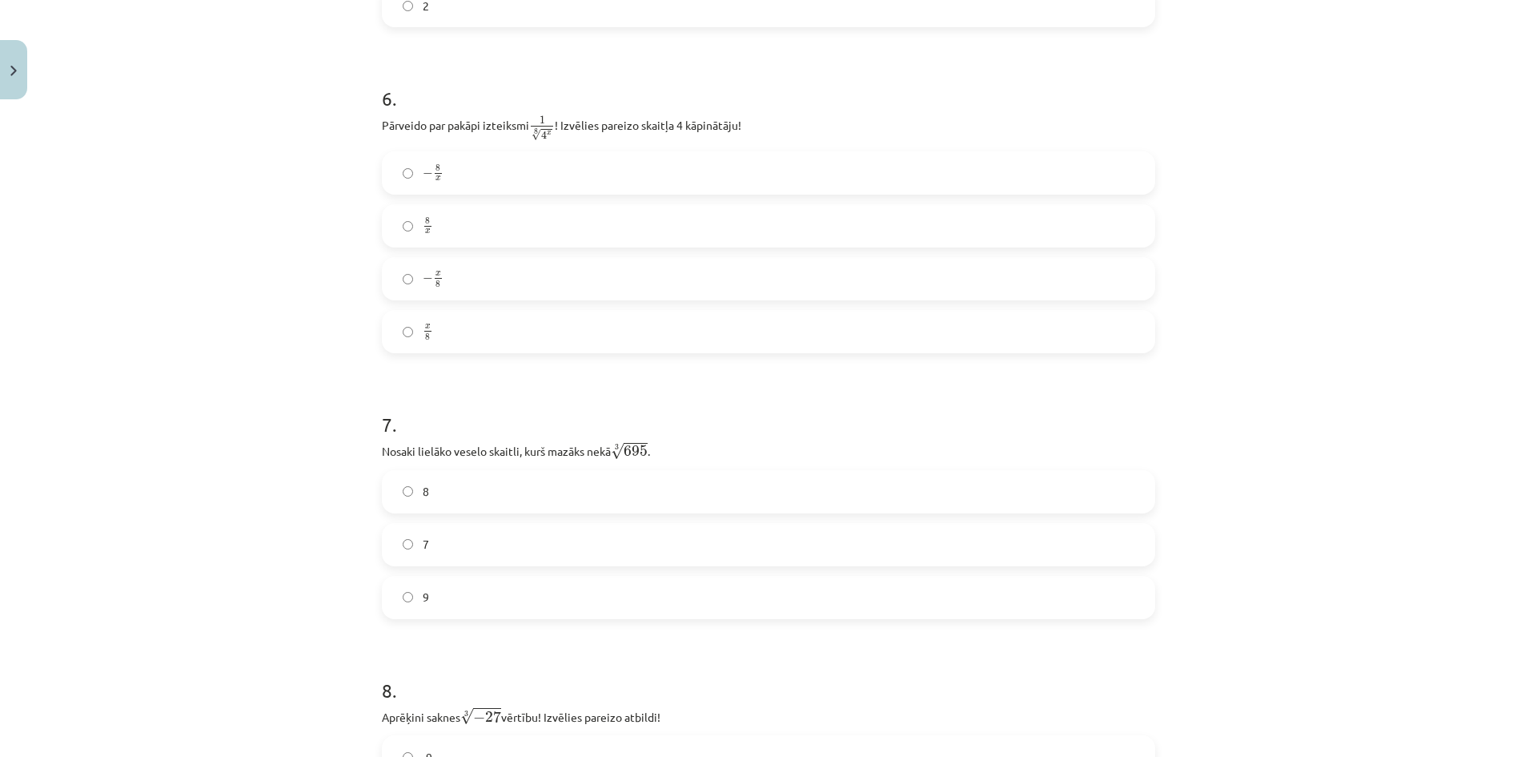
scroll to position [1601, 0]
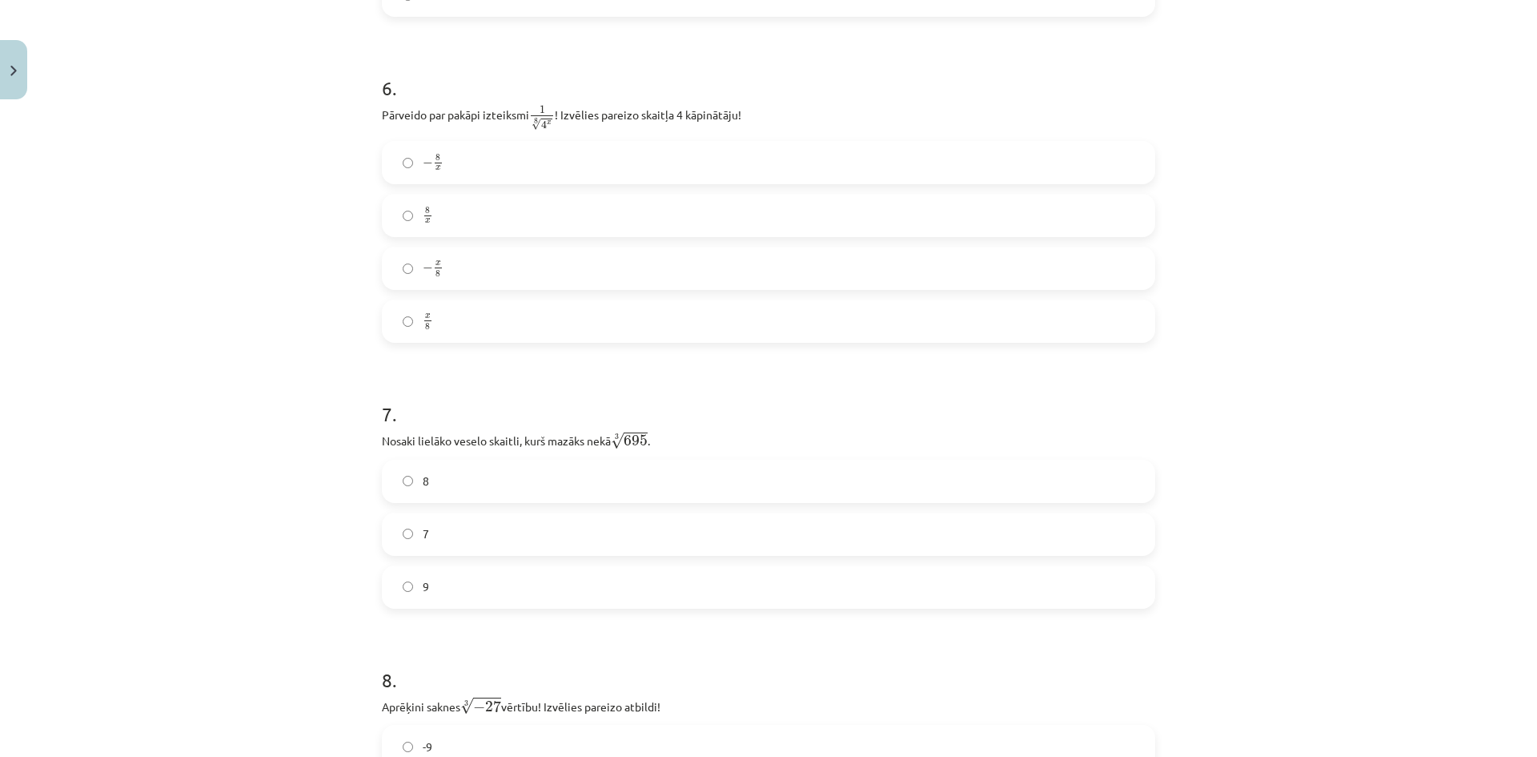
click at [511, 488] on label "8" at bounding box center [768, 481] width 770 height 40
click at [467, 588] on label "9" at bounding box center [768, 587] width 770 height 40
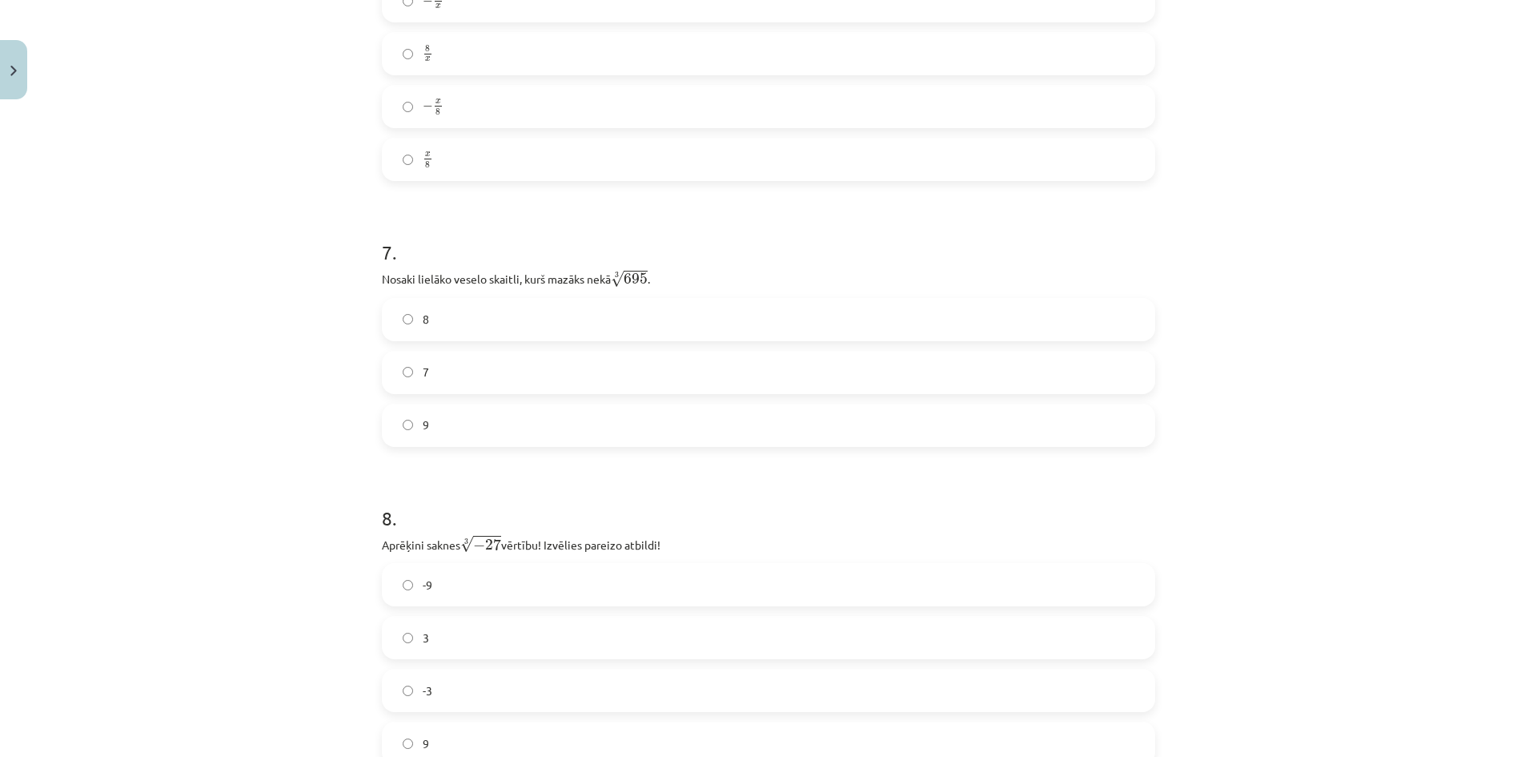
scroll to position [1868, 0]
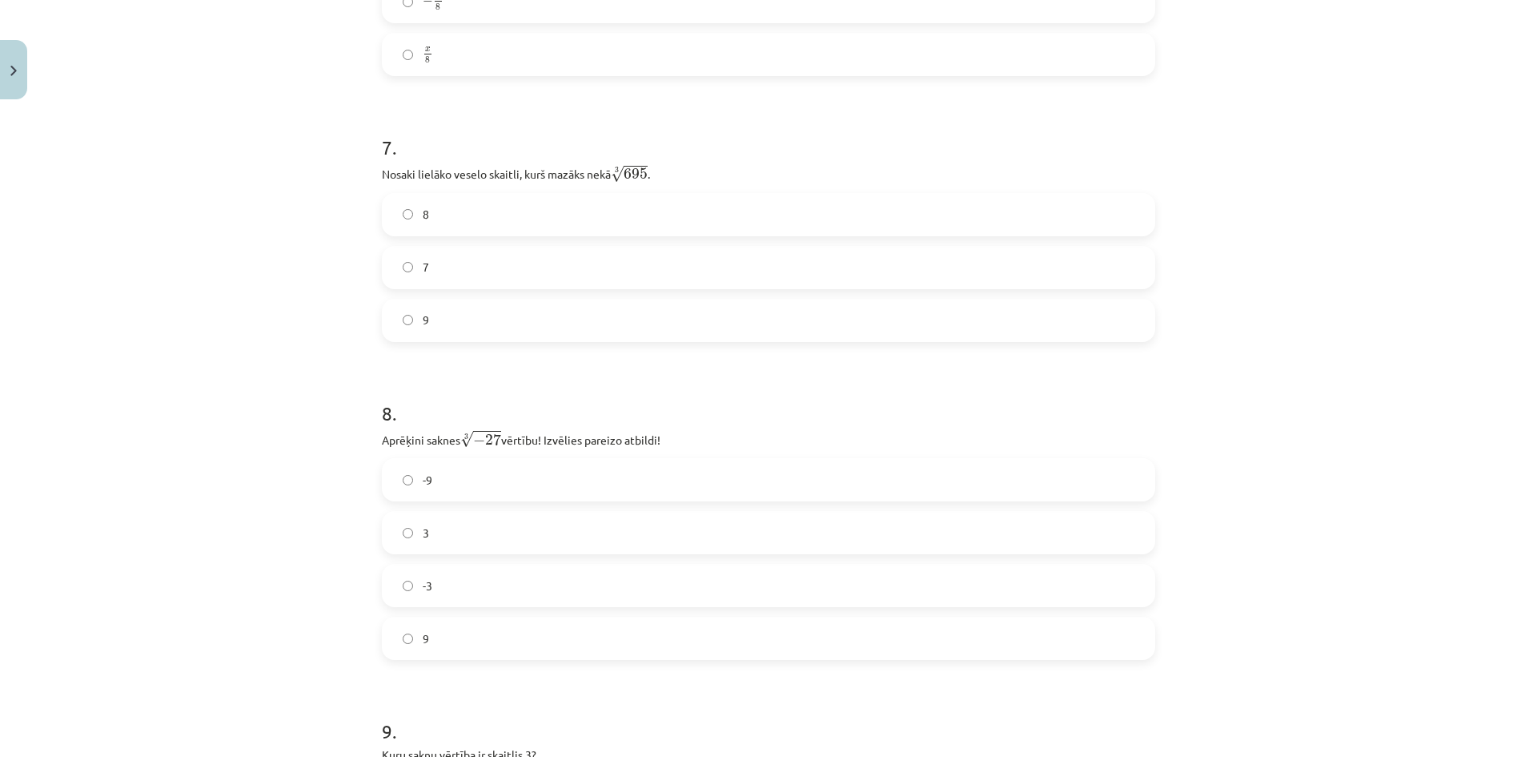
click at [450, 585] on label "-3" at bounding box center [768, 585] width 770 height 40
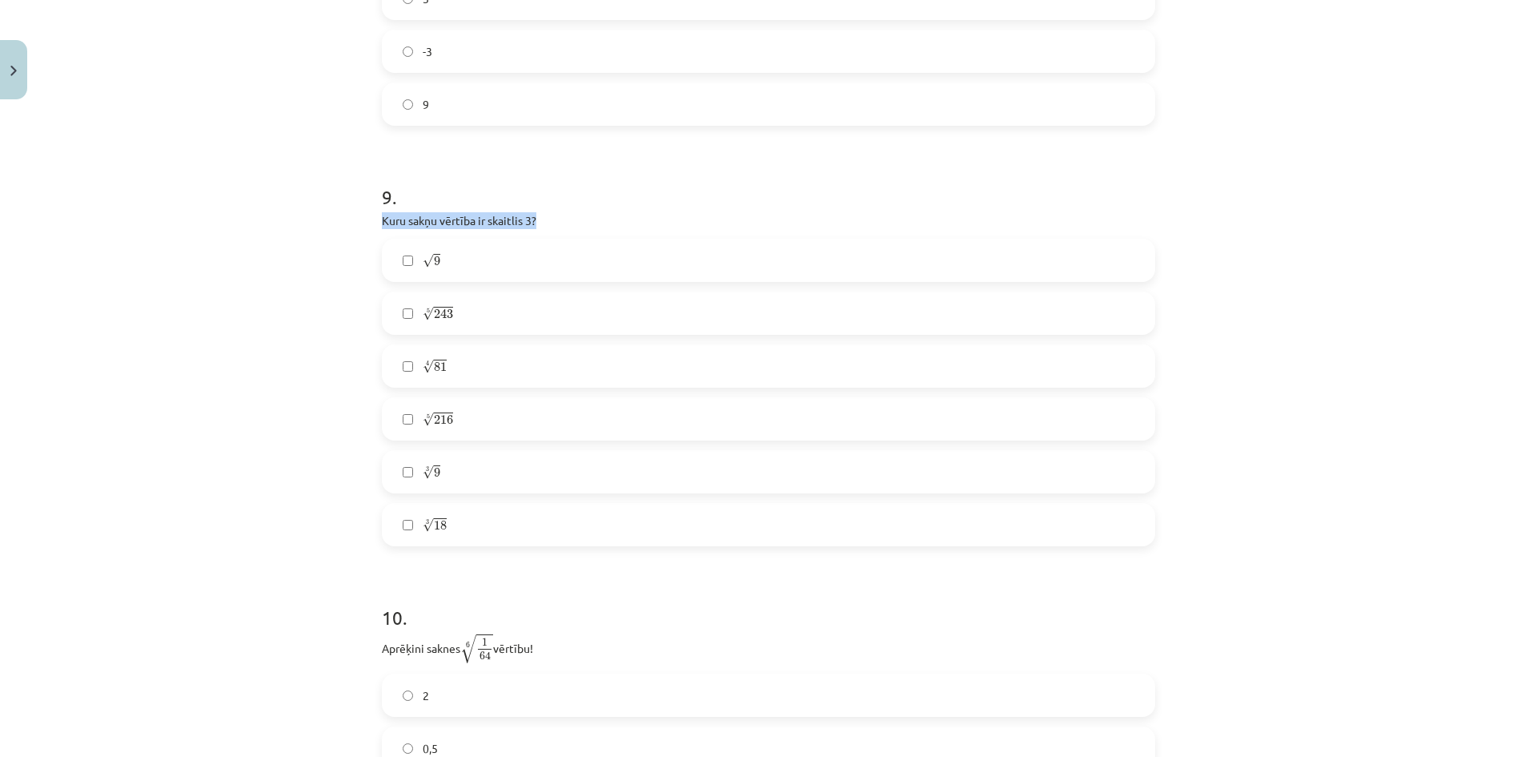
drag, startPoint x: 375, startPoint y: 221, endPoint x: 544, endPoint y: 220, distance: 168.9
click at [549, 222] on p "Kuru sakņu vērtība ir skaitlis 3?" at bounding box center [768, 220] width 773 height 17
copy p "Kuru sakņu vērtība ir skaitlis 3?"
click at [435, 267] on label "√ 9 9" at bounding box center [768, 260] width 770 height 40
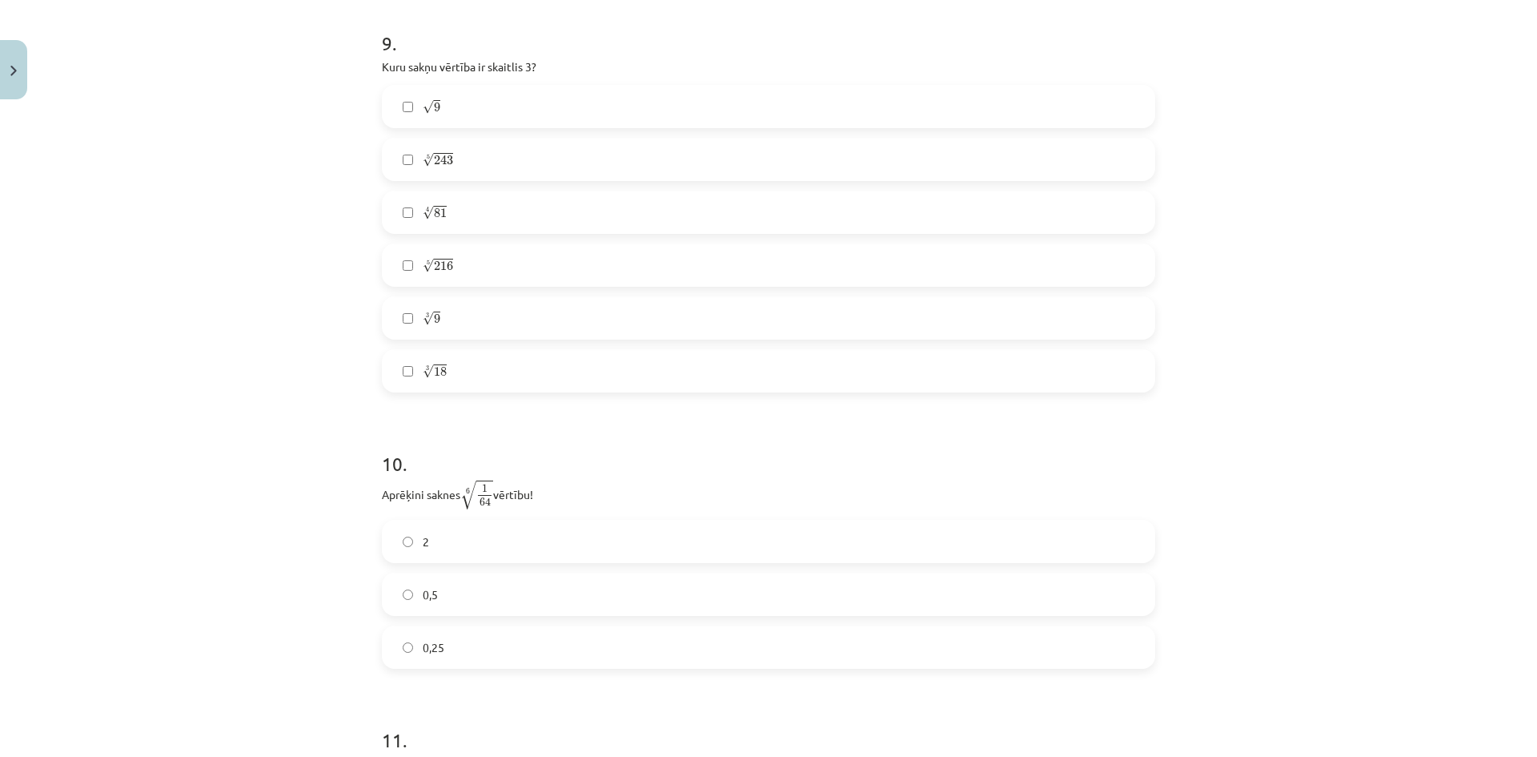
scroll to position [2668, 0]
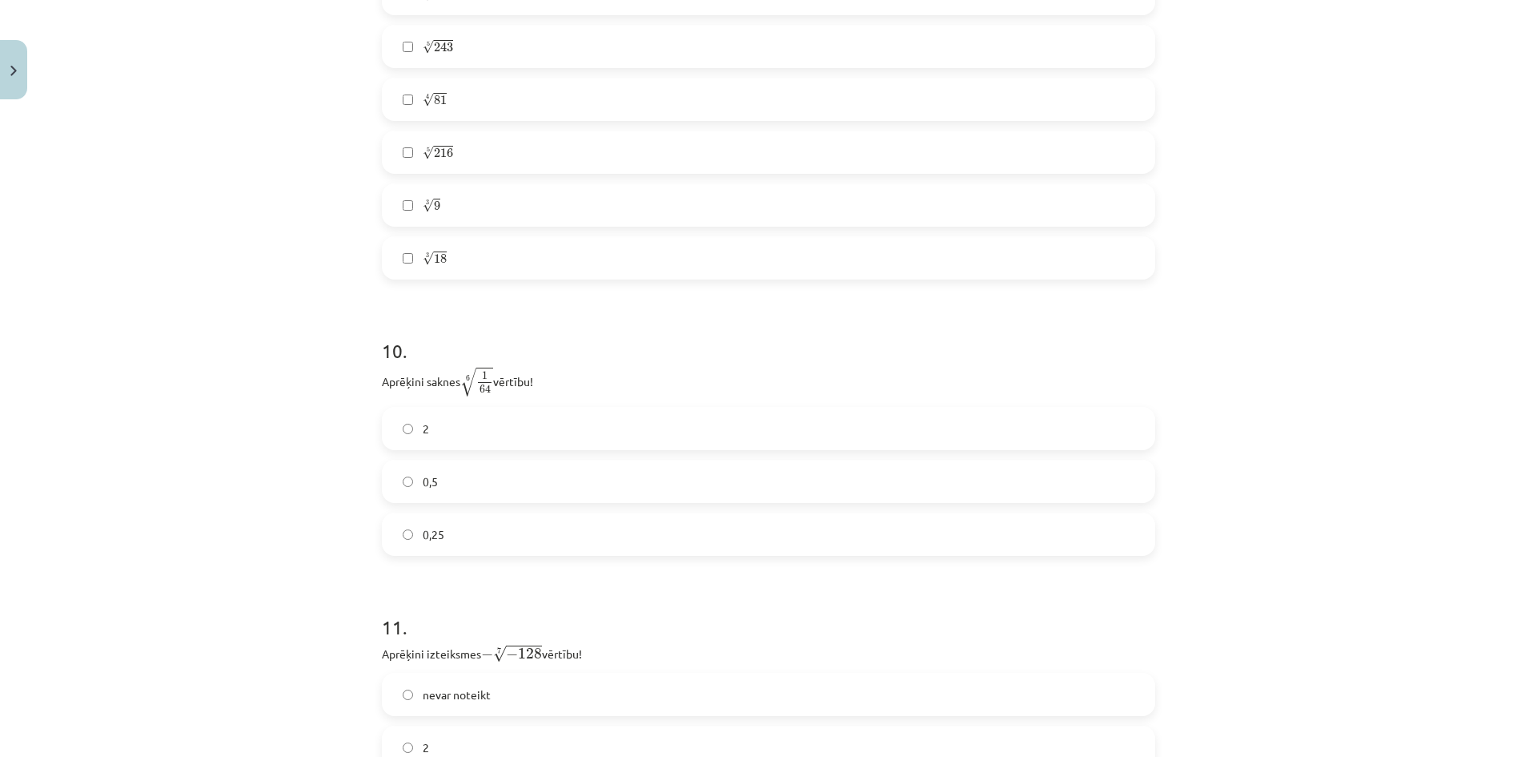
click at [442, 489] on label "0,5" at bounding box center [768, 481] width 770 height 40
click at [403, 492] on label "2" at bounding box center [768, 480] width 770 height 40
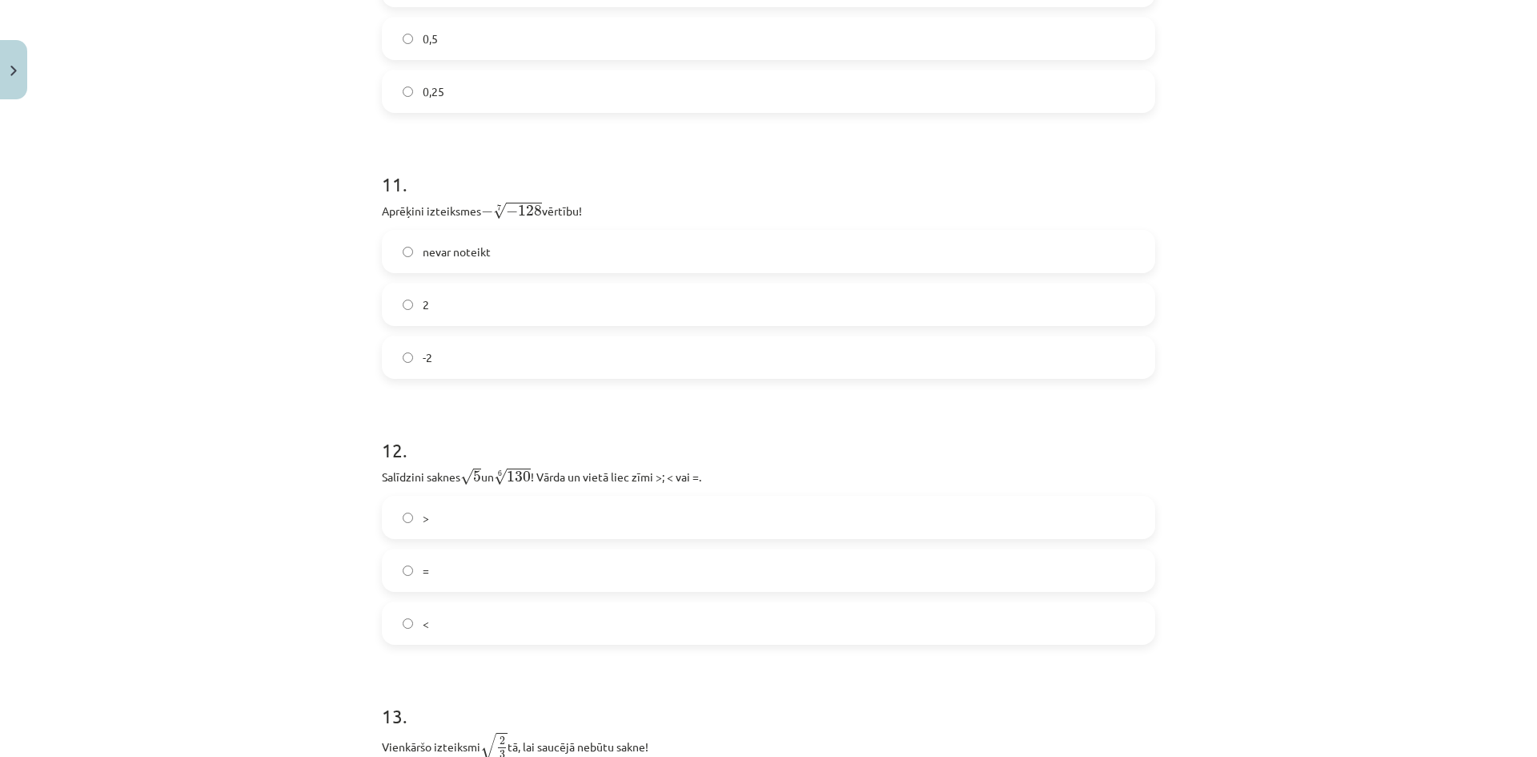
scroll to position [3202, 0]
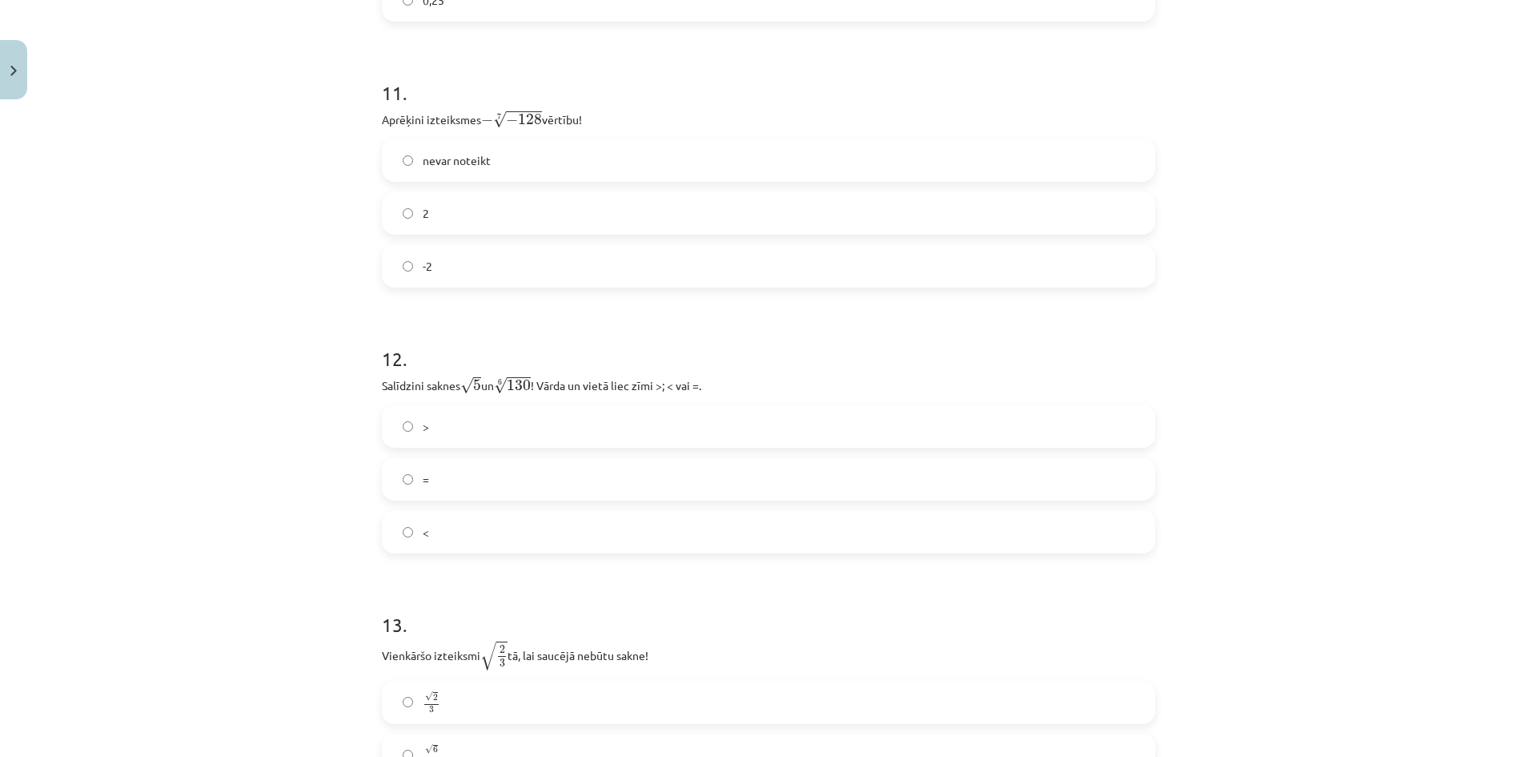
click at [488, 424] on label ">" at bounding box center [768, 426] width 770 height 40
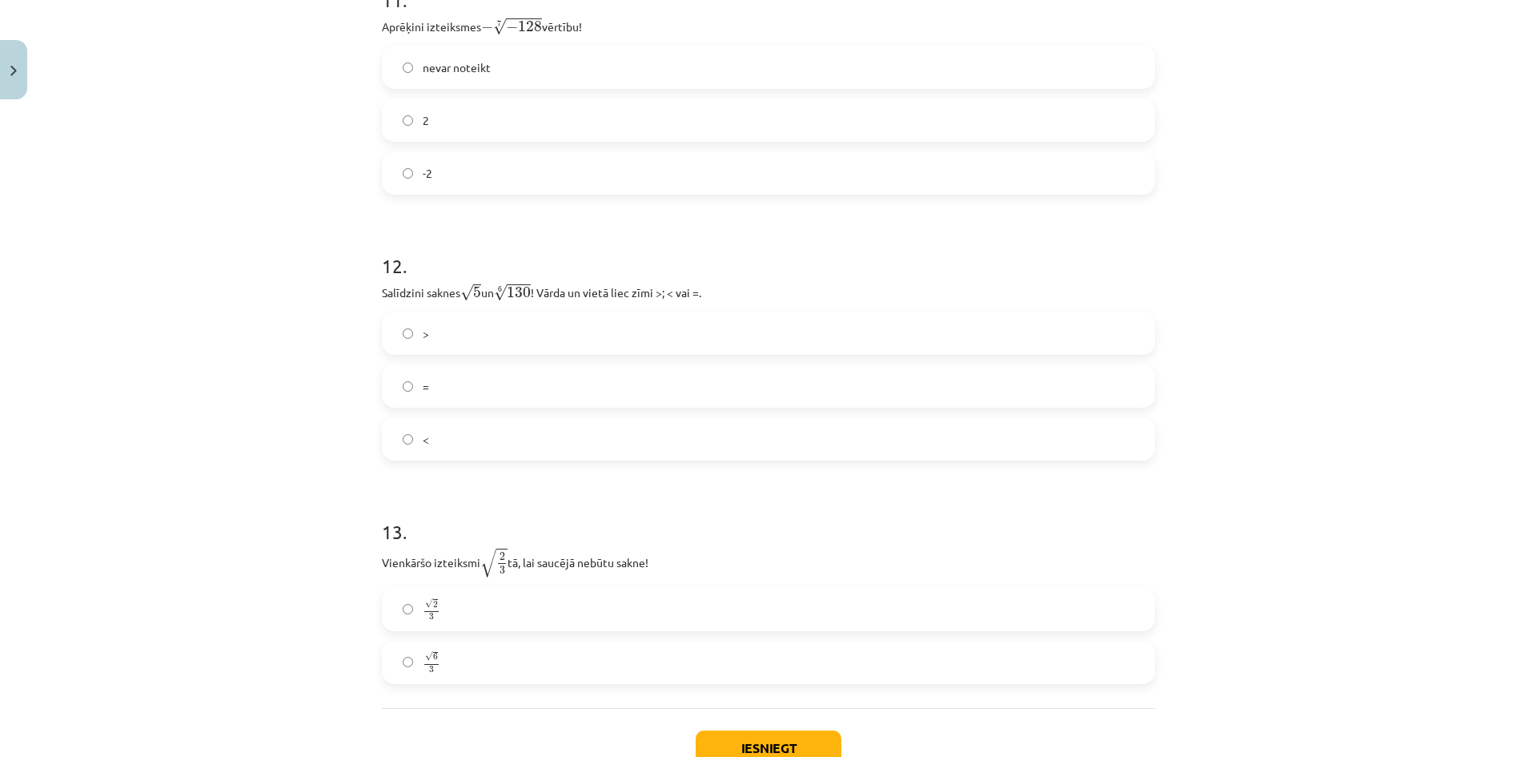
scroll to position [3408, 0]
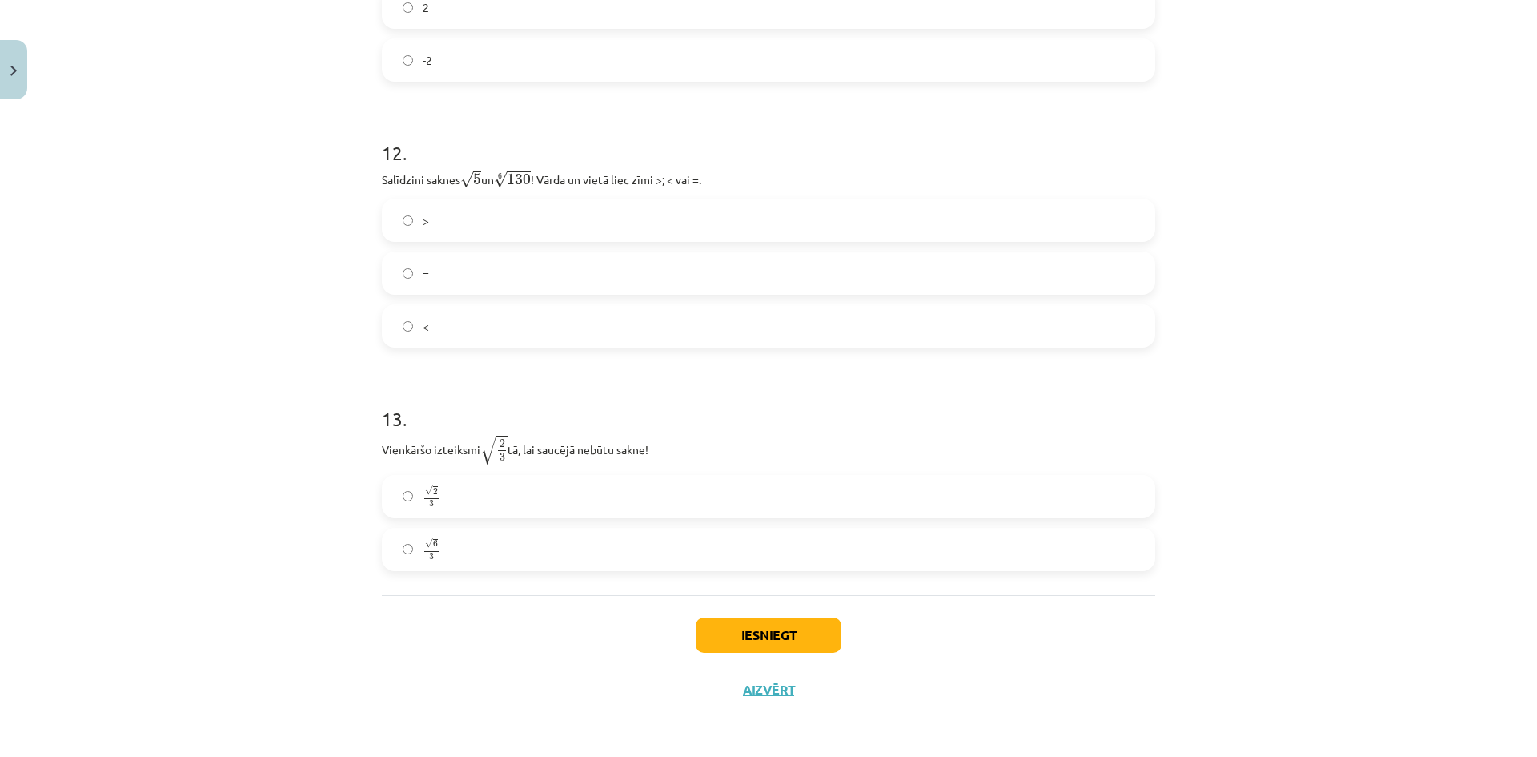
click at [468, 562] on label "√ 6 3 6 3" at bounding box center [768, 549] width 770 height 40
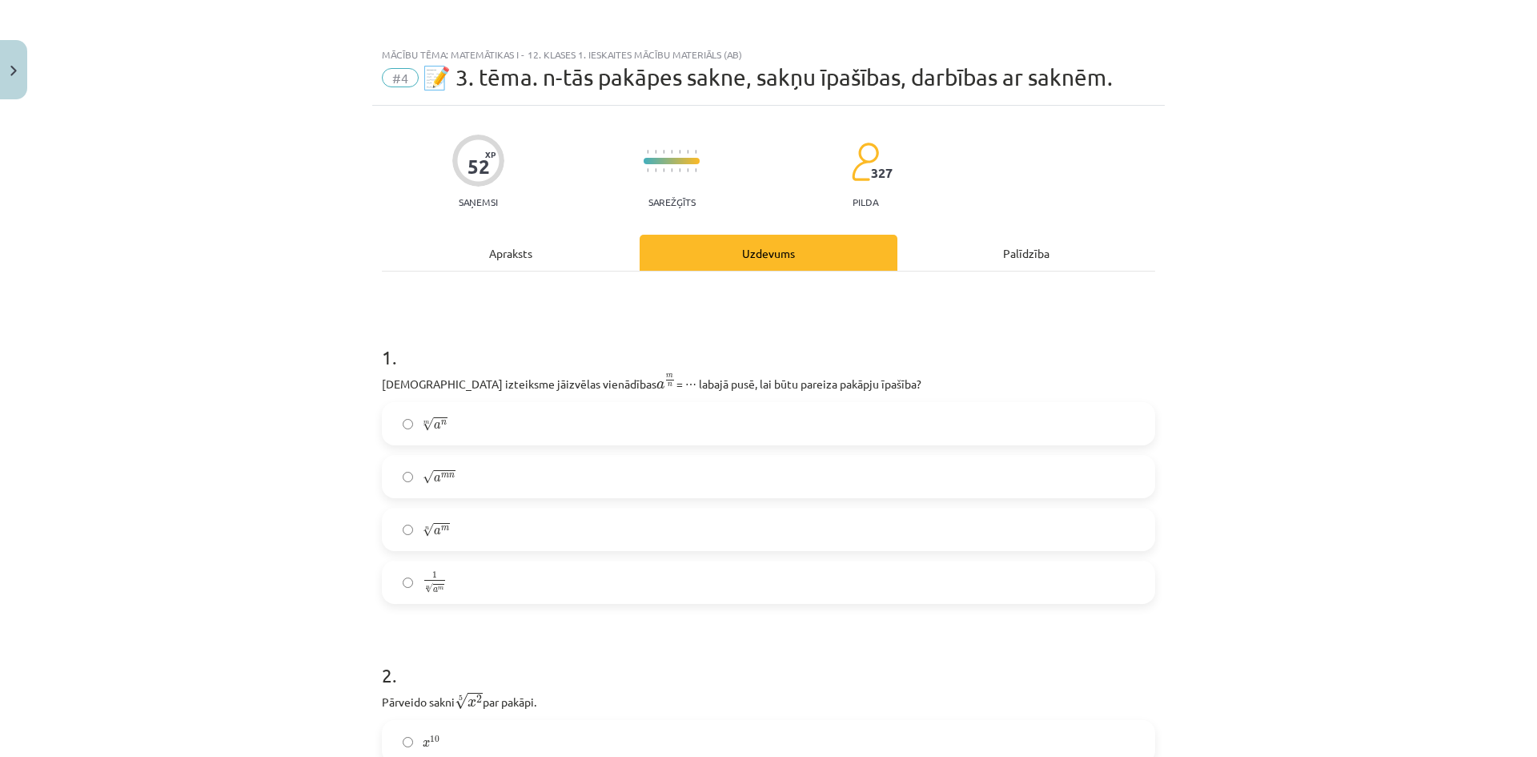
scroll to position [0, 0]
click at [643, 532] on label "n √ a m a m n" at bounding box center [768, 530] width 770 height 40
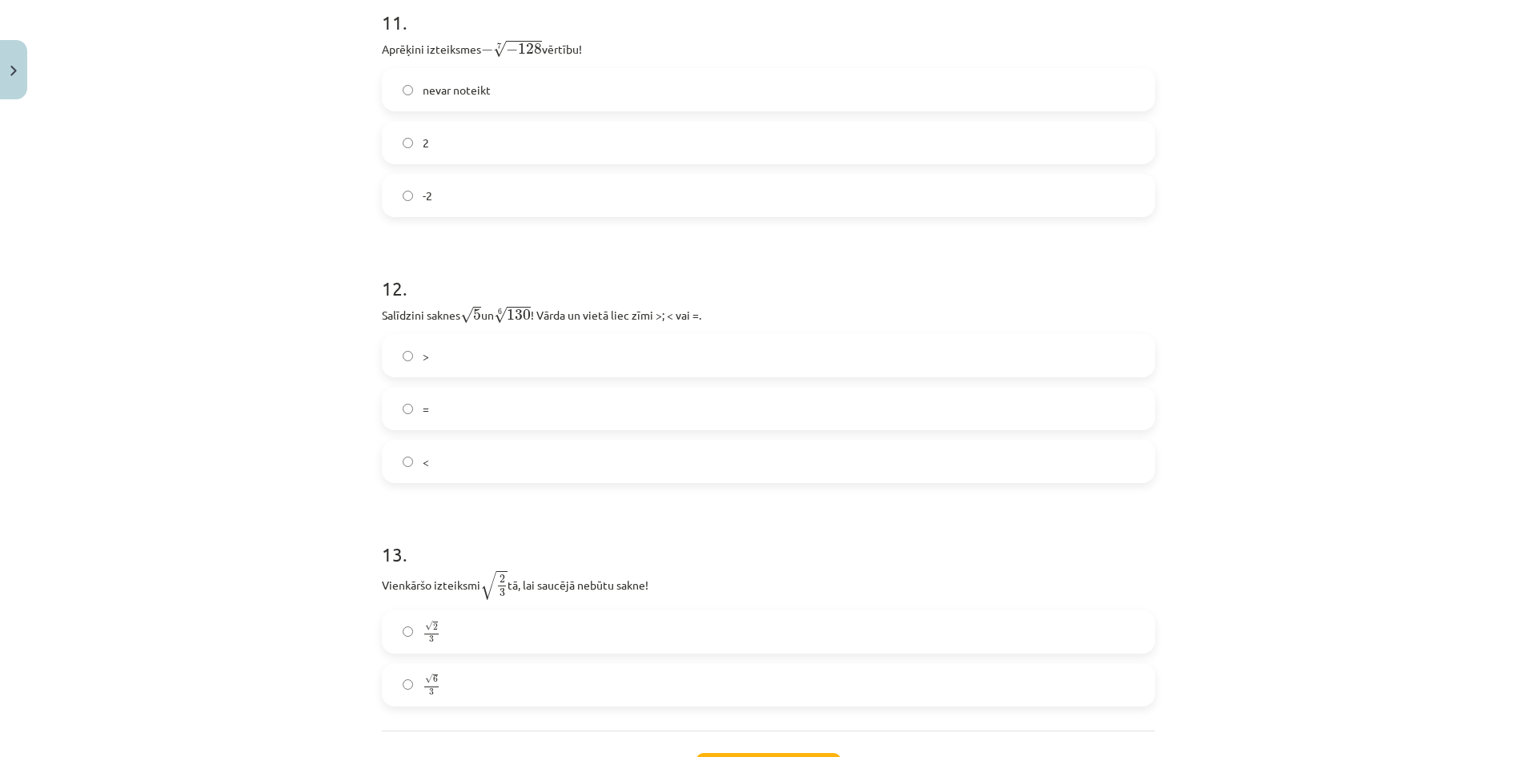
scroll to position [3408, 0]
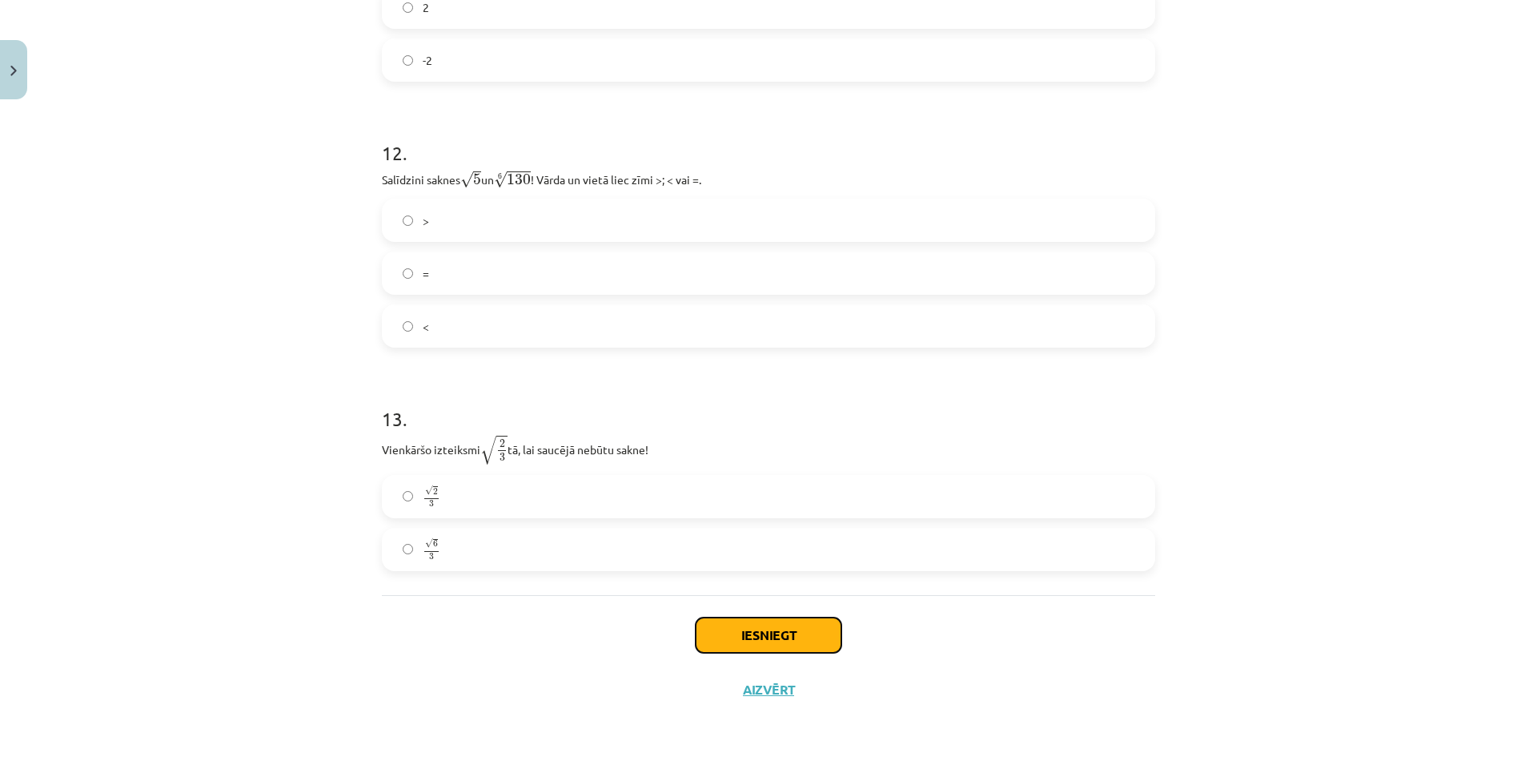
click at [734, 628] on button "Iesniegt" at bounding box center [769, 634] width 146 height 35
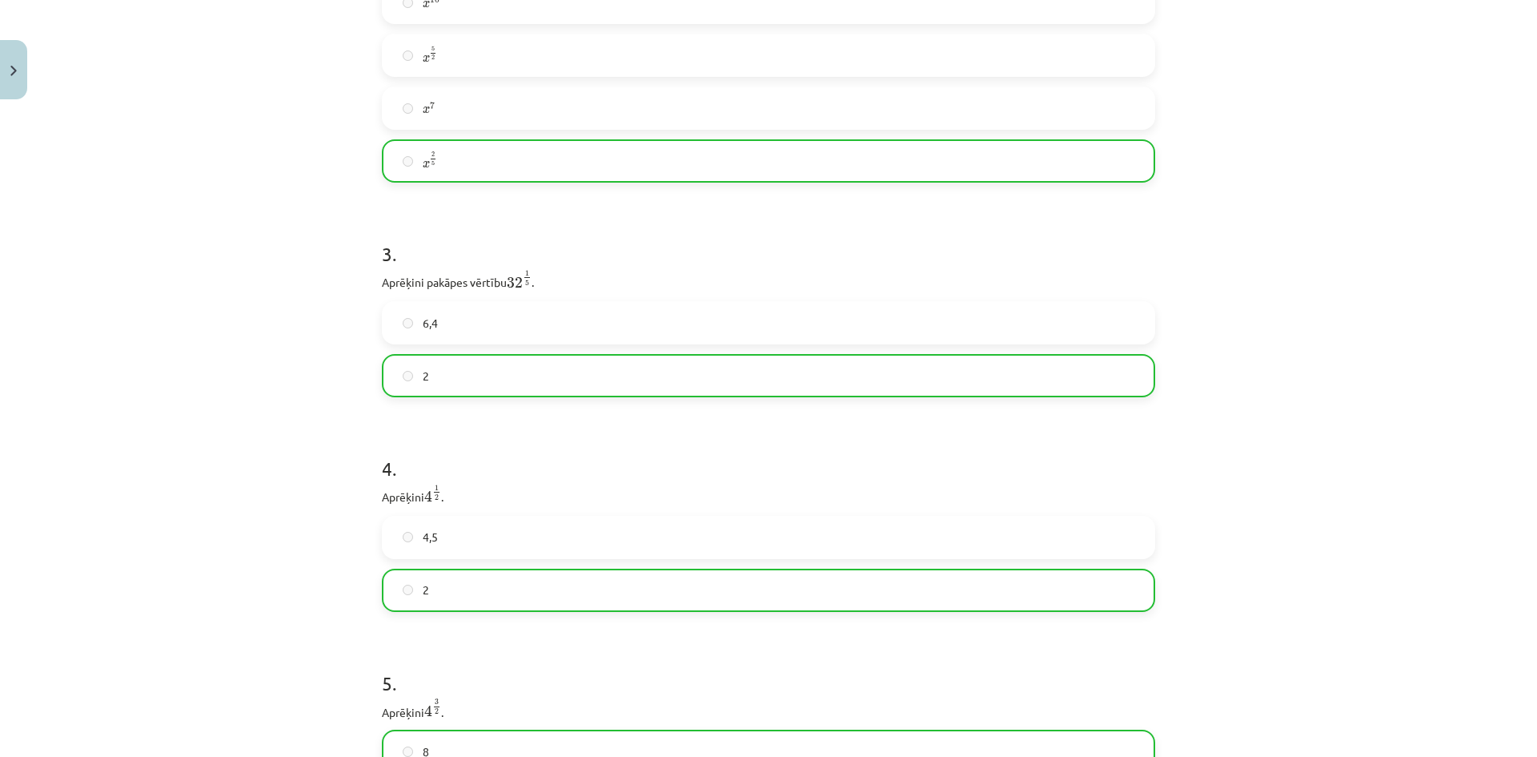
scroll to position [206, 0]
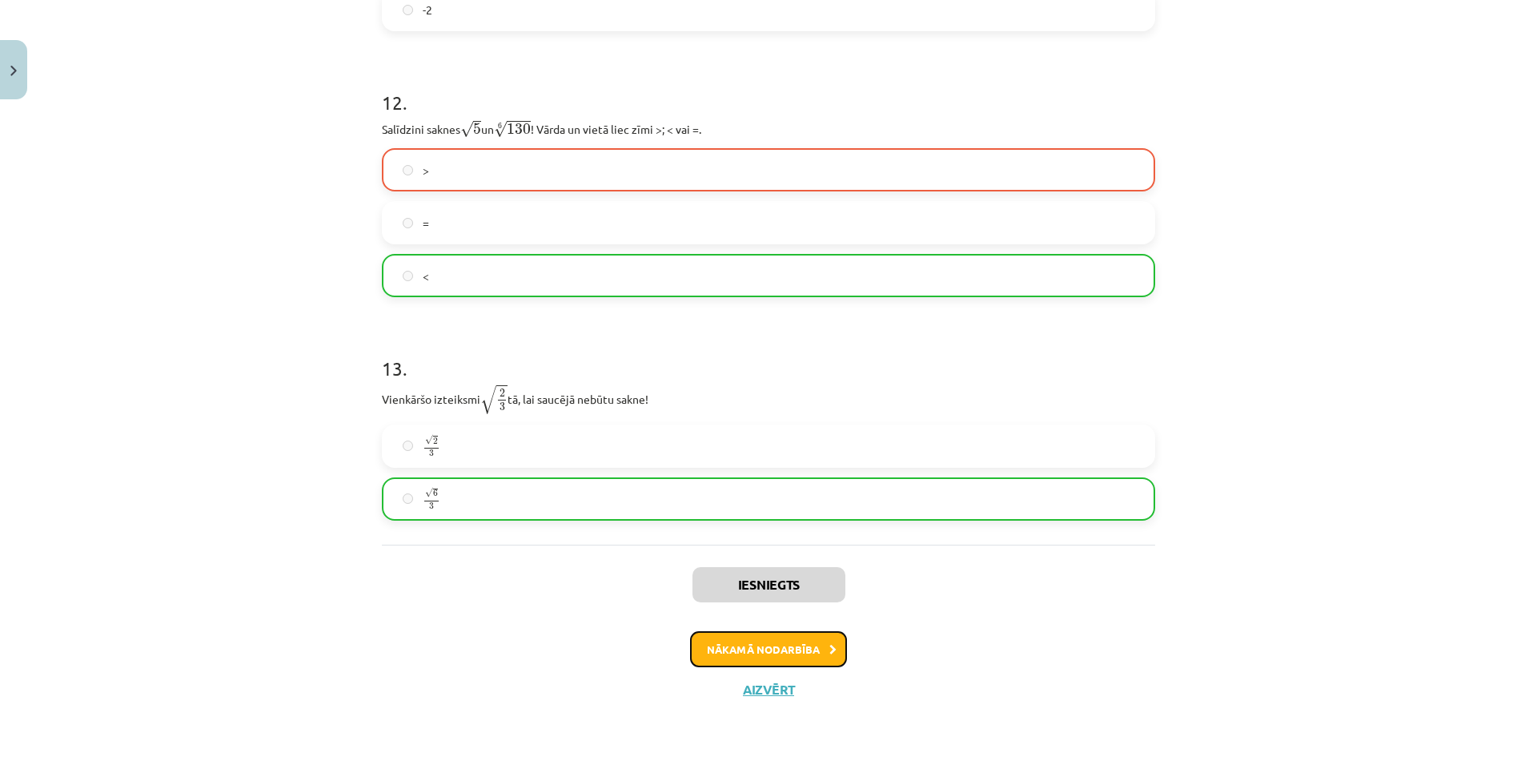
click at [811, 648] on button "Nākamā nodarbība" at bounding box center [768, 649] width 157 height 37
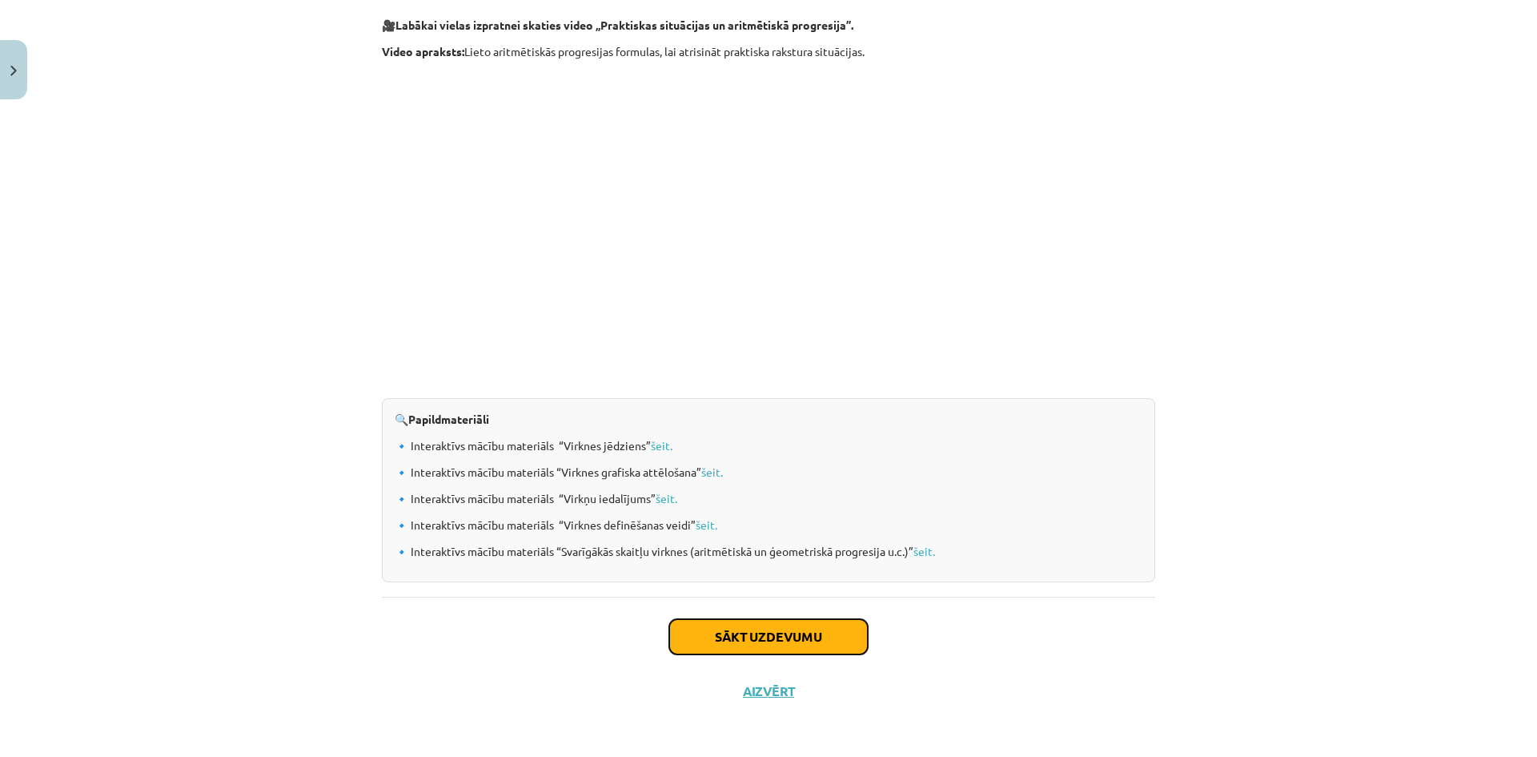
click at [825, 639] on button "Sākt uzdevumu" at bounding box center [768, 636] width 199 height 35
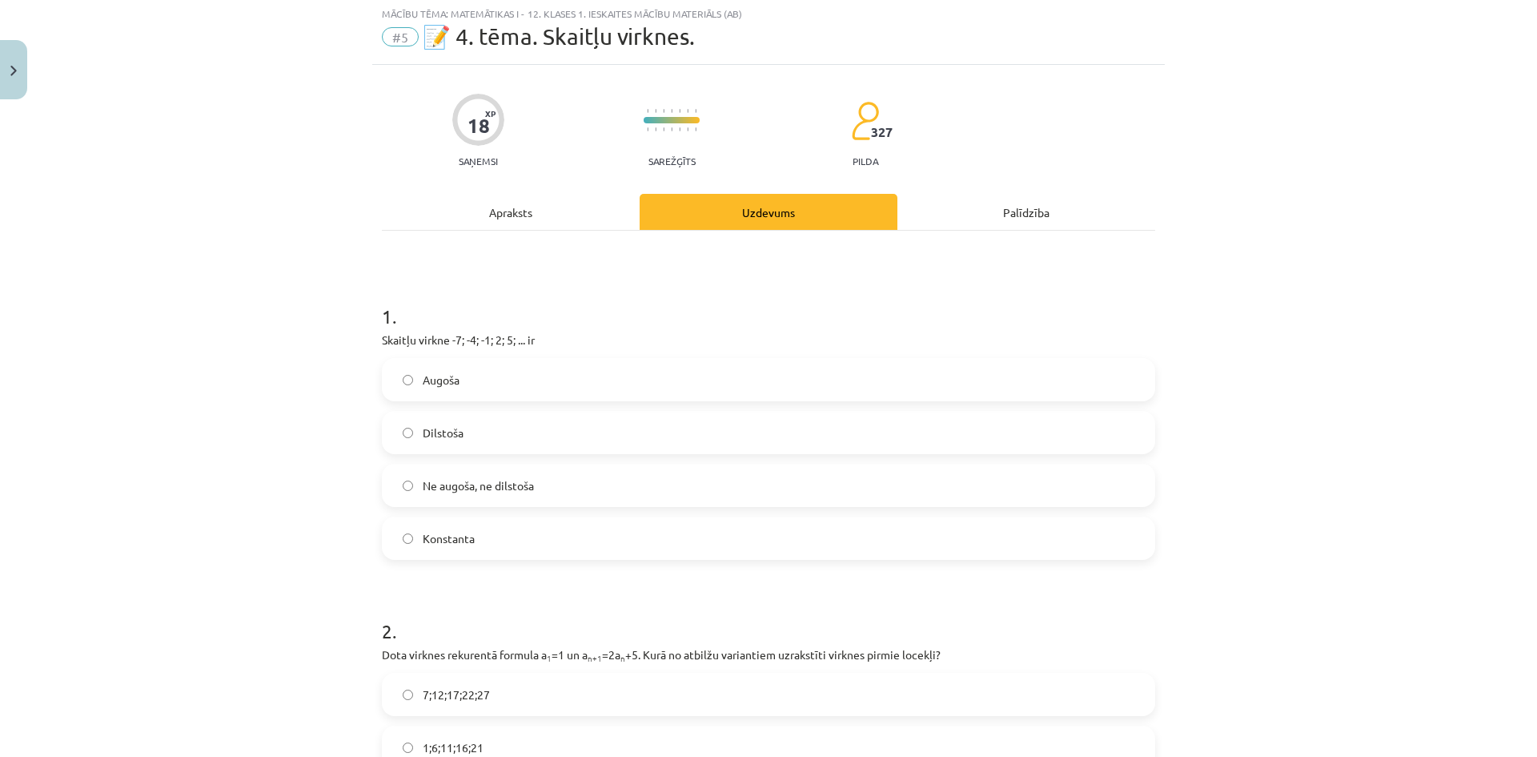
scroll to position [40, 0]
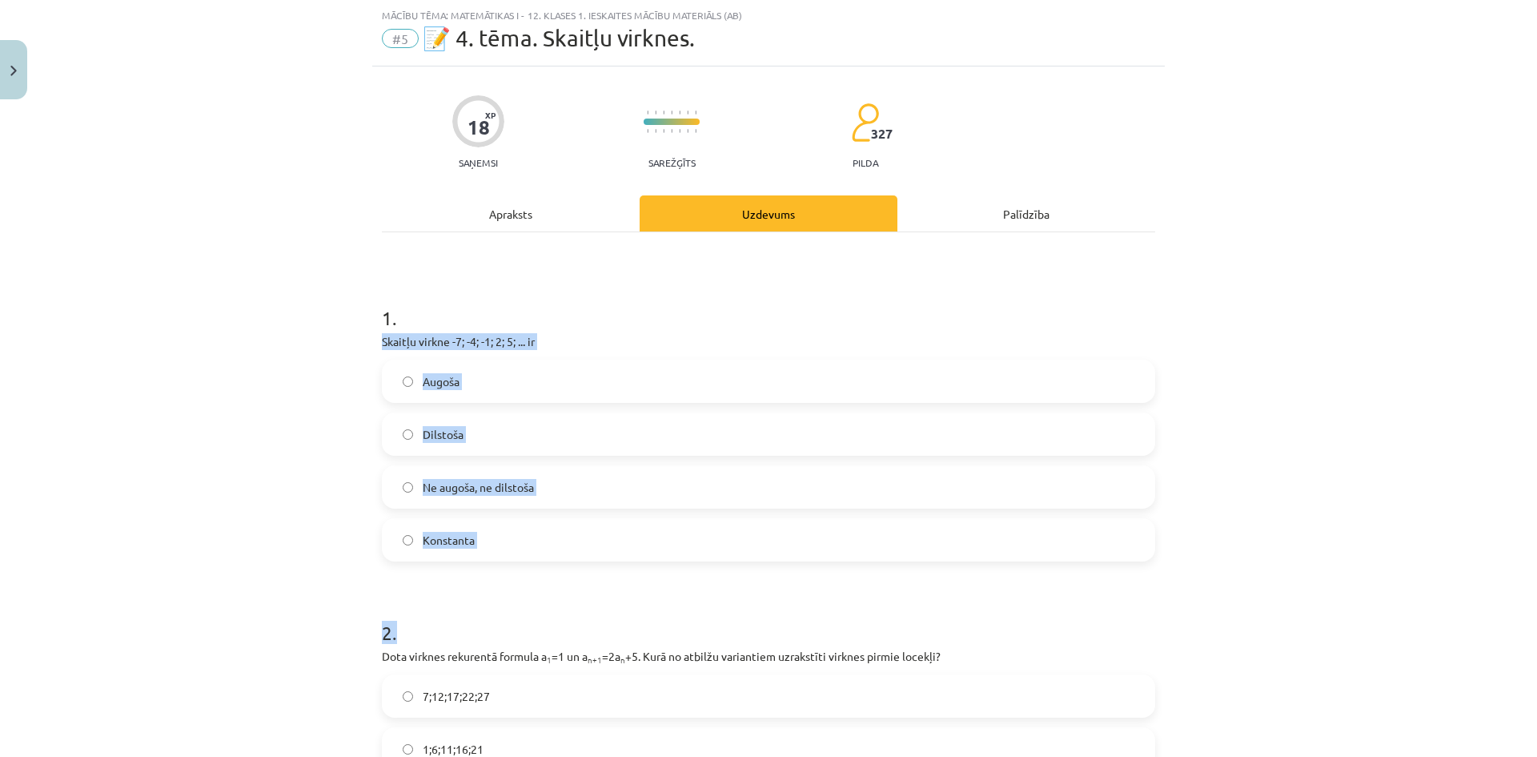
drag, startPoint x: 370, startPoint y: 343, endPoint x: 588, endPoint y: 564, distance: 310.8
click at [594, 611] on h1 "2 ." at bounding box center [768, 618] width 773 height 50
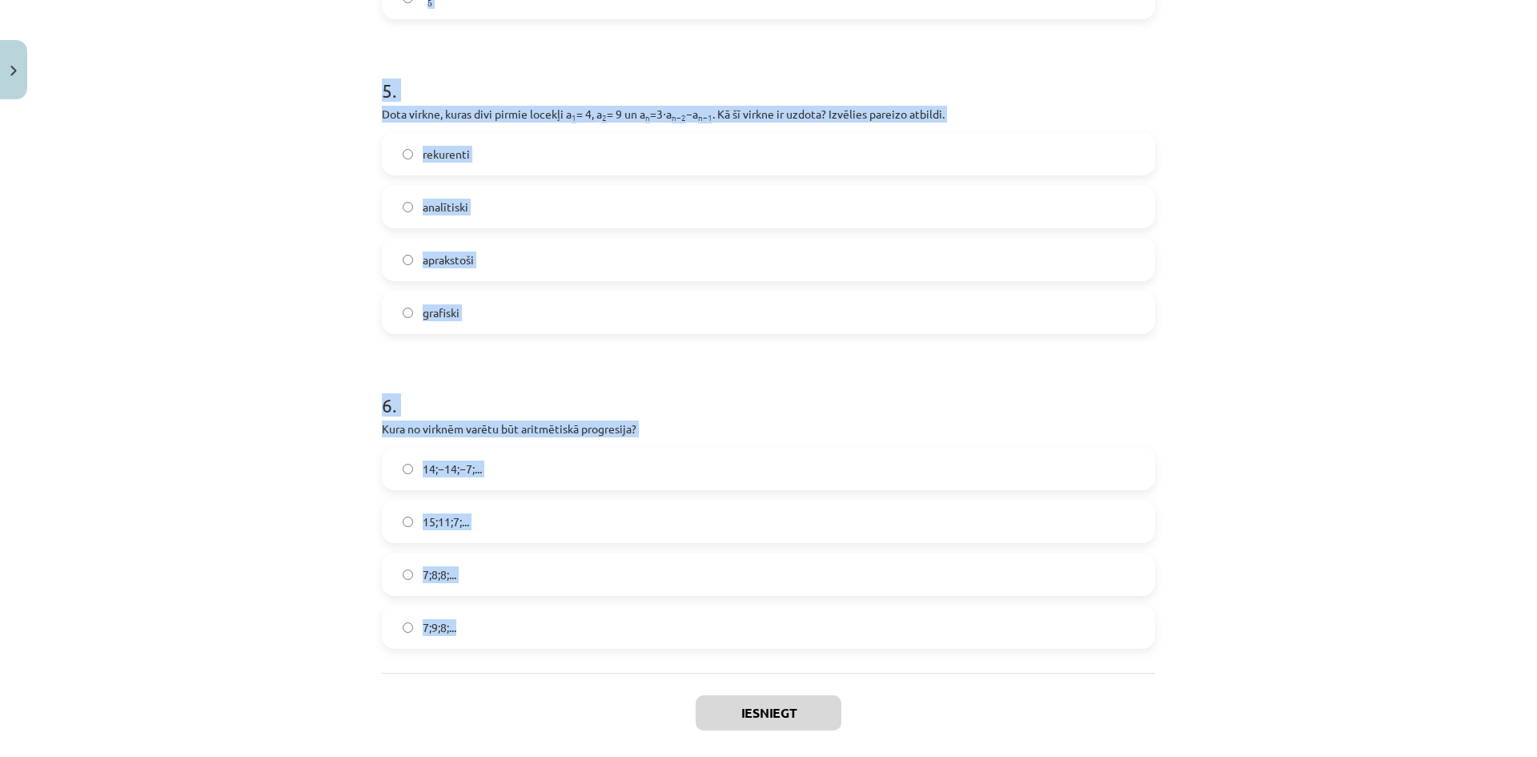
scroll to position [1610, 0]
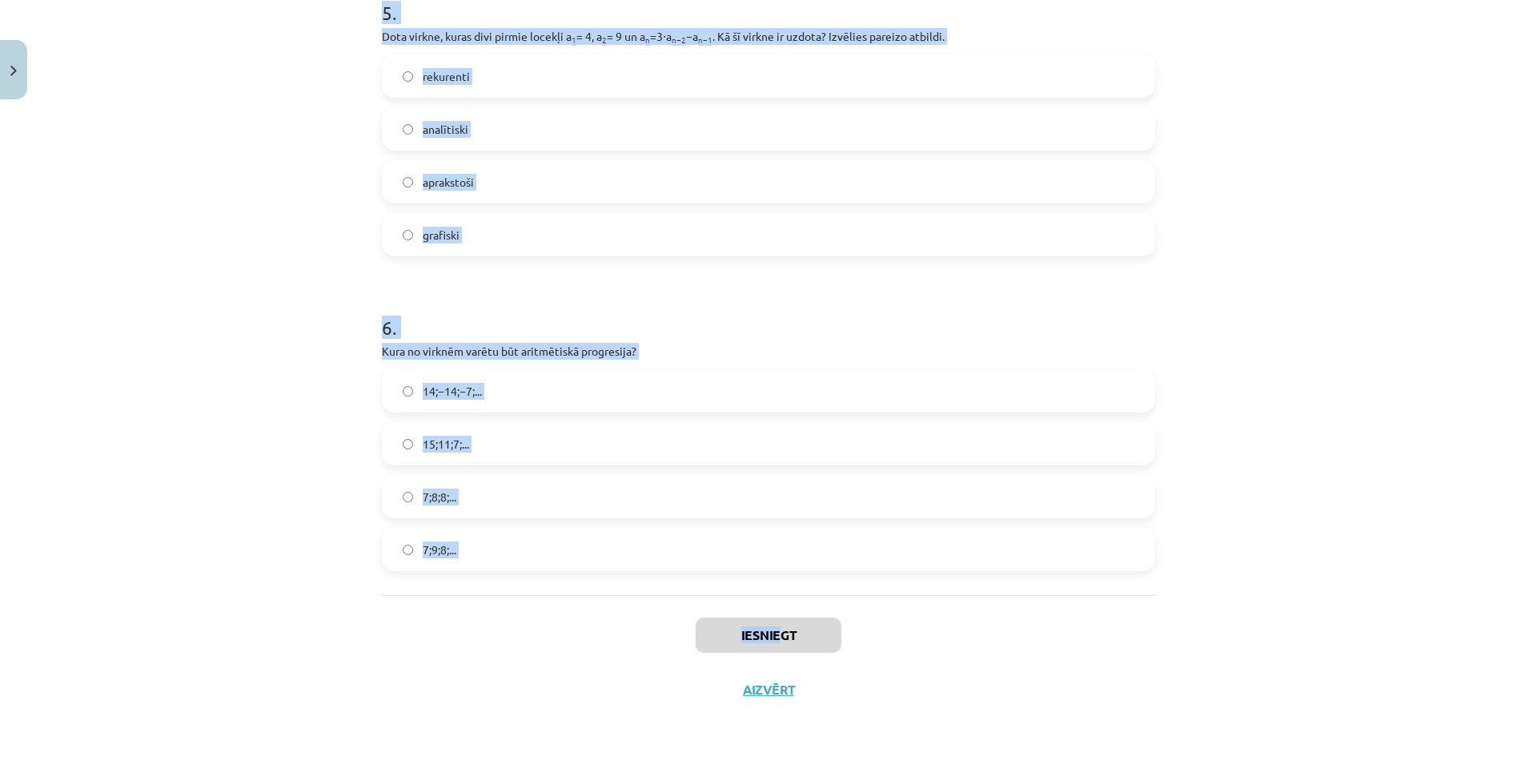
drag, startPoint x: 371, startPoint y: 345, endPoint x: 774, endPoint y: 612, distance: 482.9
copy div "Skaitļu virkne -7; -4; -1; 2; 5; ... ir Augoša Dilstoša Ne augoša, ne dilstoša …"
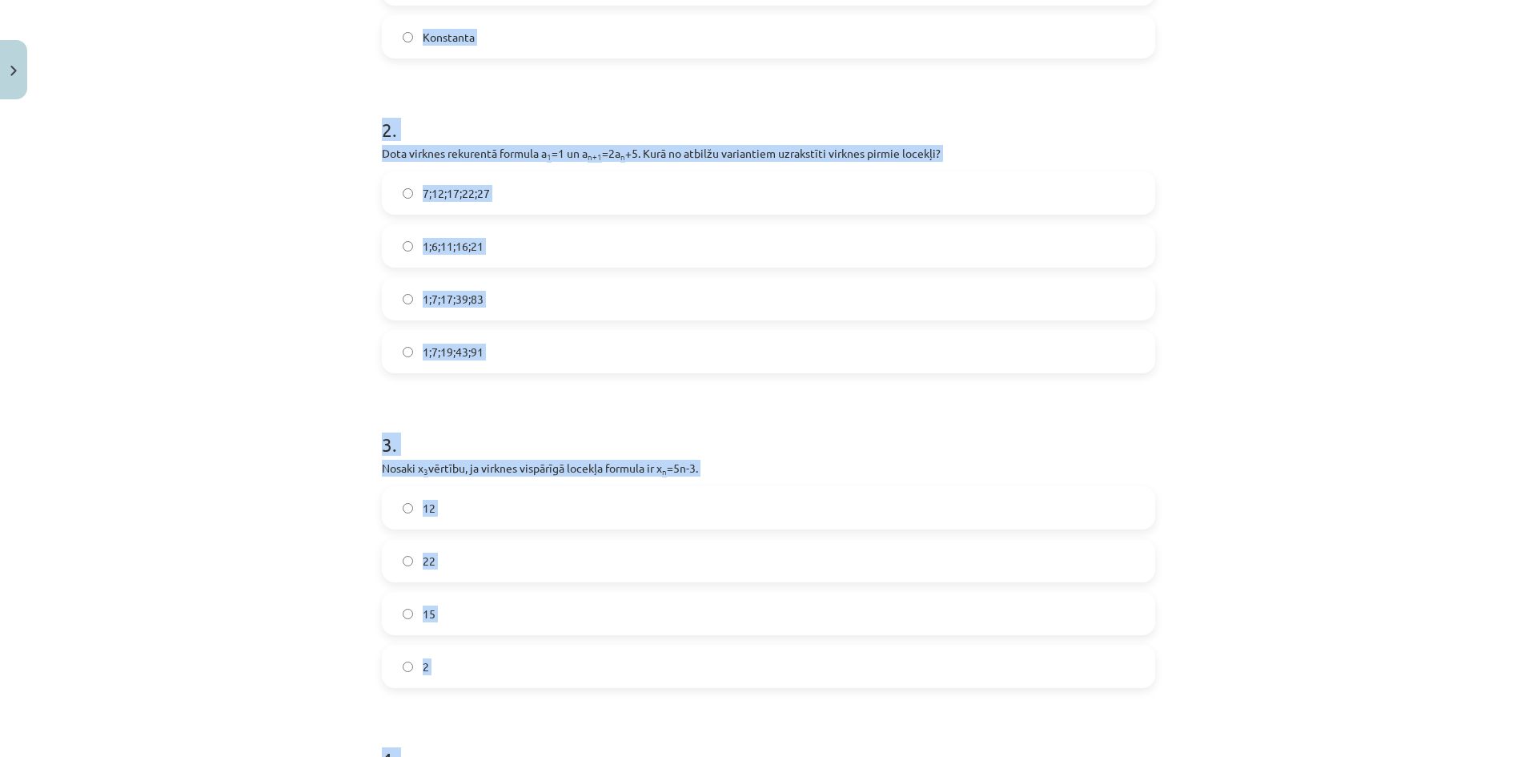
click at [251, 390] on div "Mācību tēma: Matemātikas i - 12. klases 1. ieskaites mācību materiāls (ab) #5 📝…" at bounding box center [768, 378] width 1537 height 757
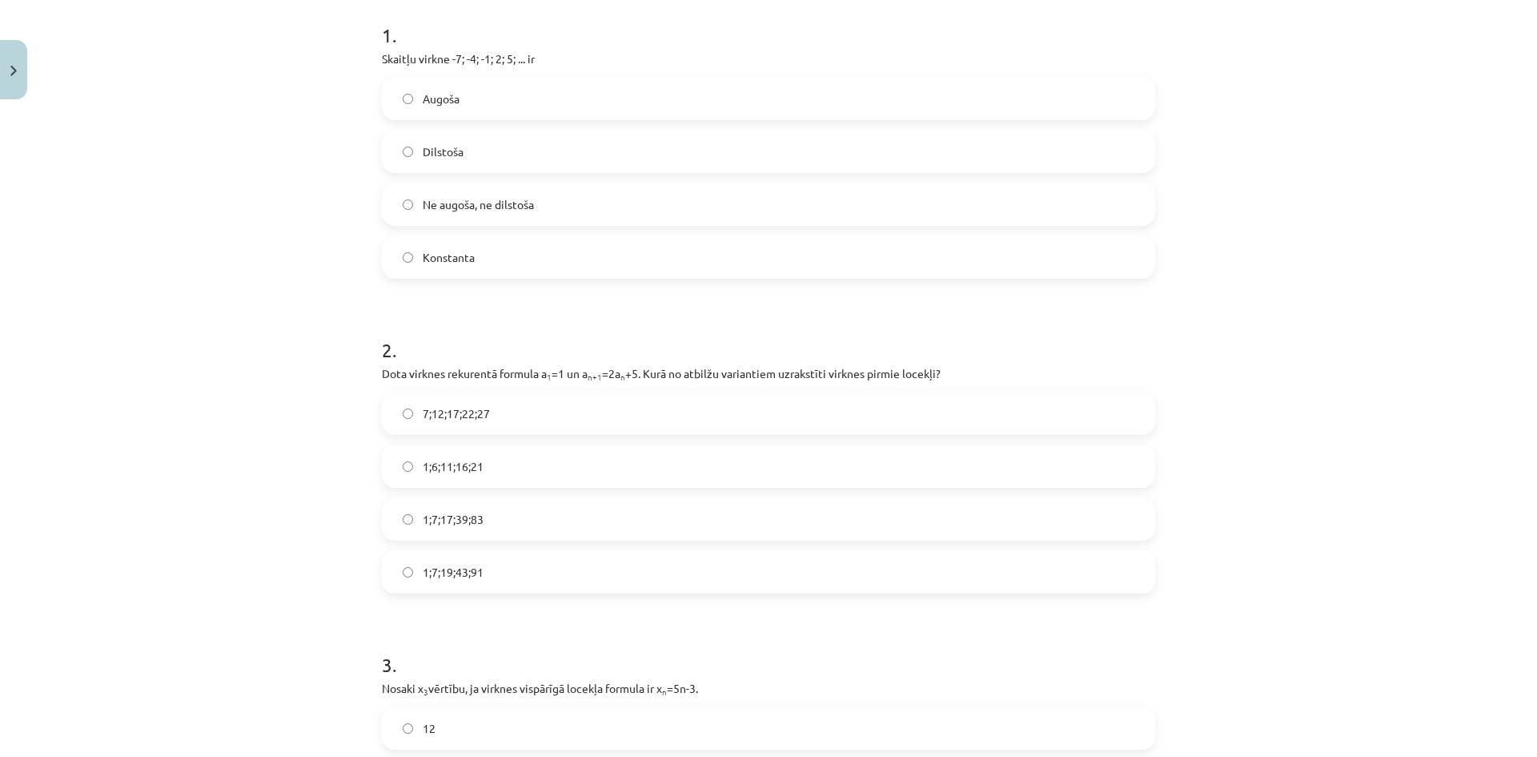
scroll to position [0, 0]
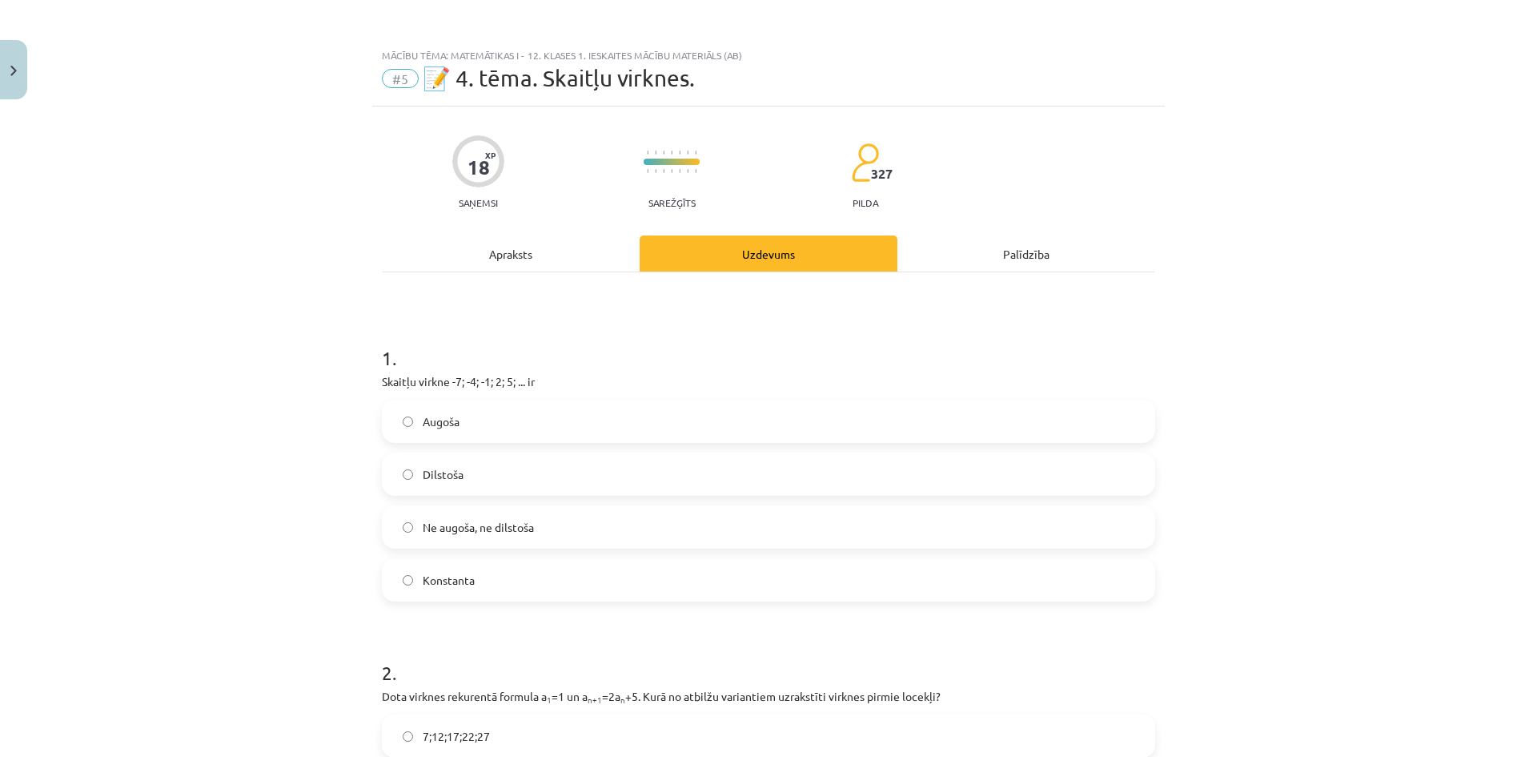
click at [477, 419] on label "Augoša" at bounding box center [768, 421] width 770 height 40
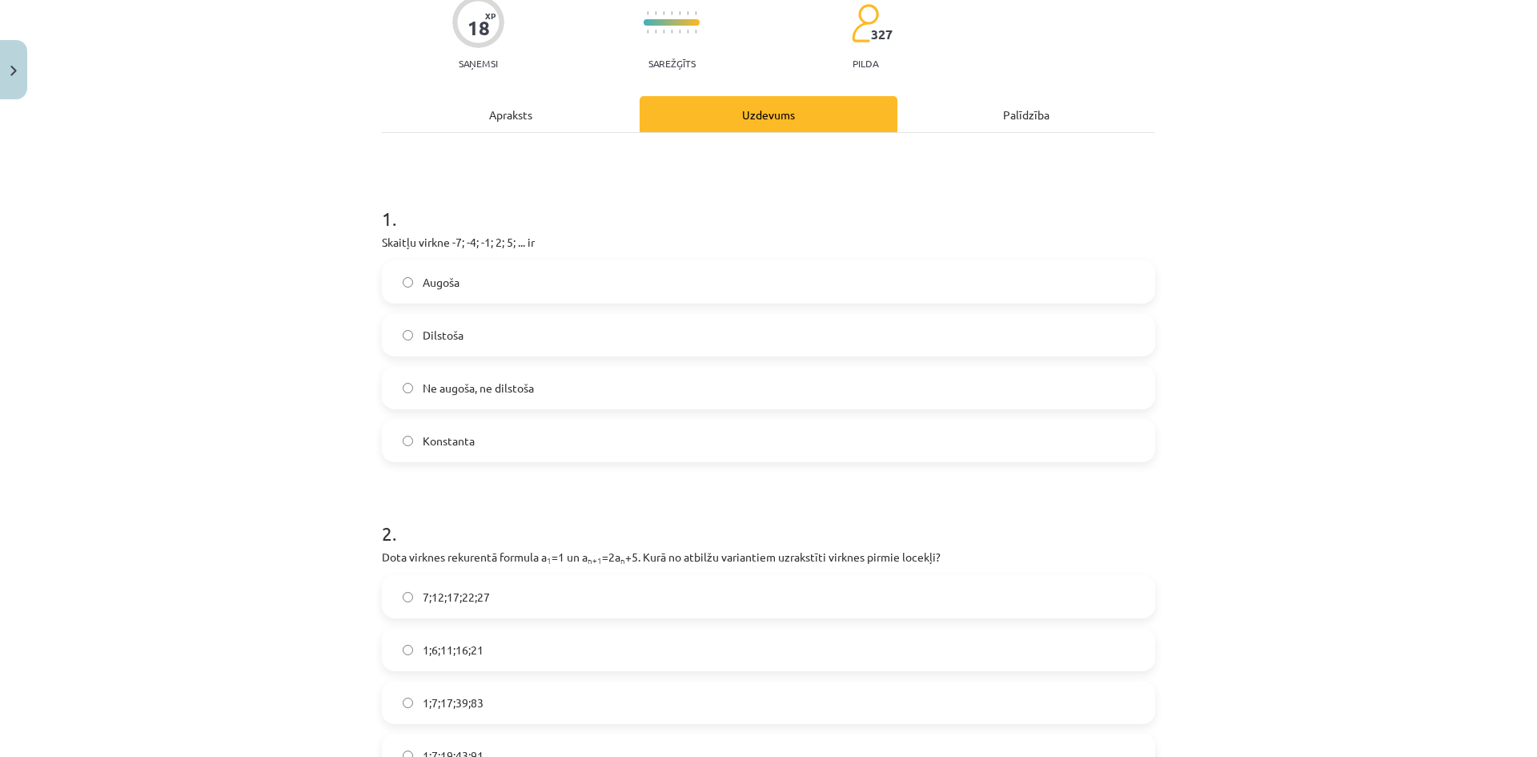
scroll to position [534, 0]
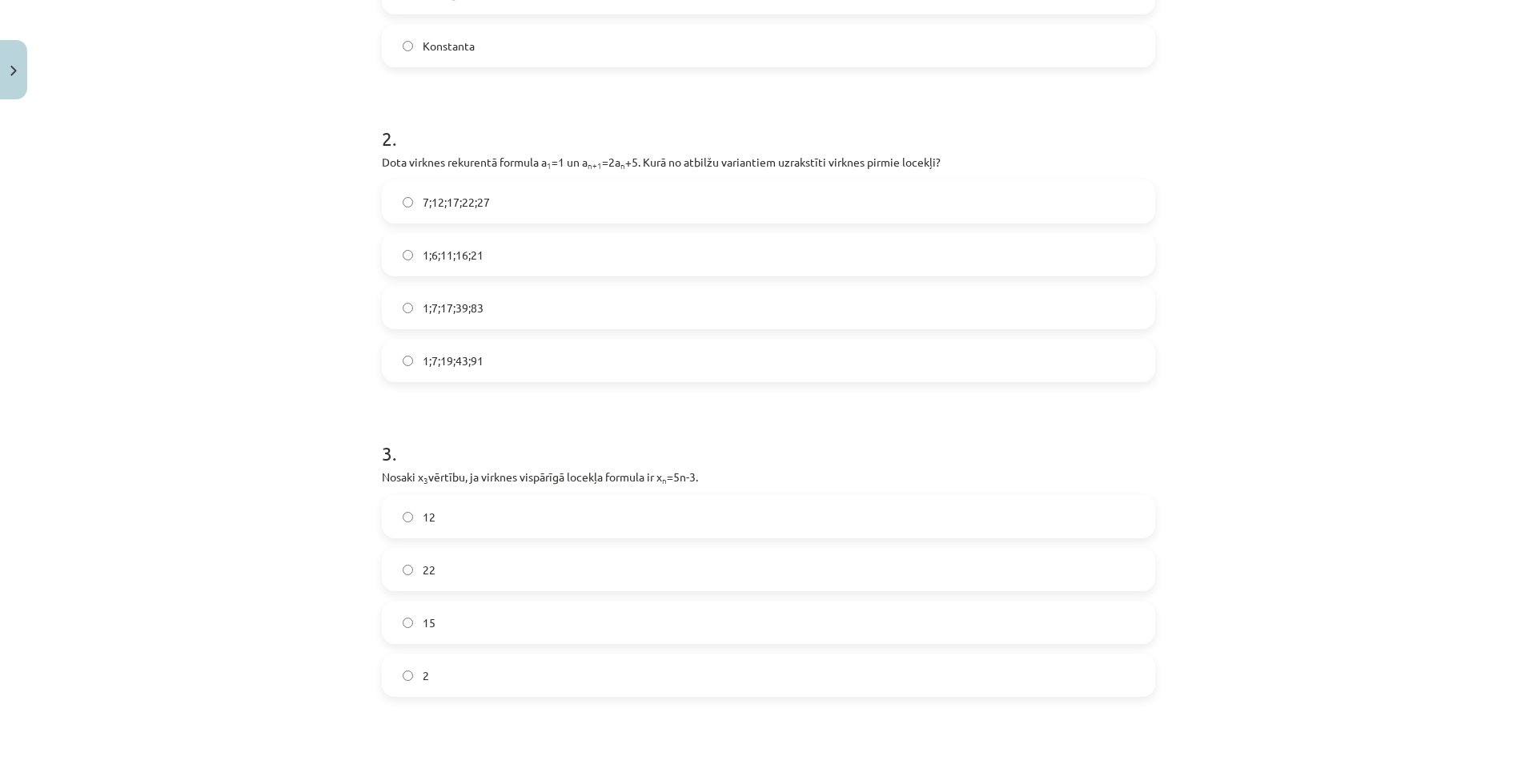
click at [503, 359] on label "1;7;19;43;91" at bounding box center [768, 360] width 770 height 40
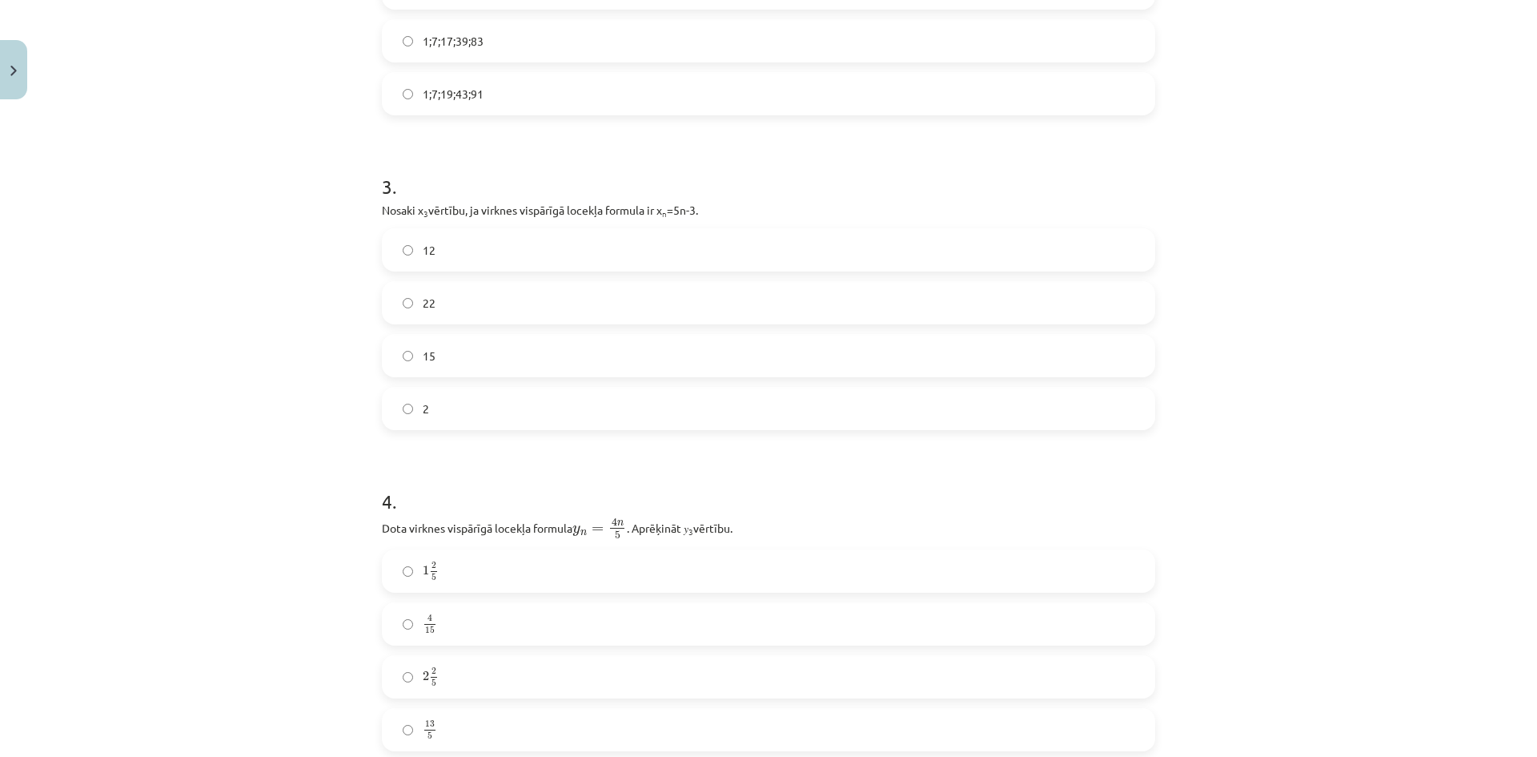
click at [447, 238] on label "12" at bounding box center [768, 250] width 770 height 40
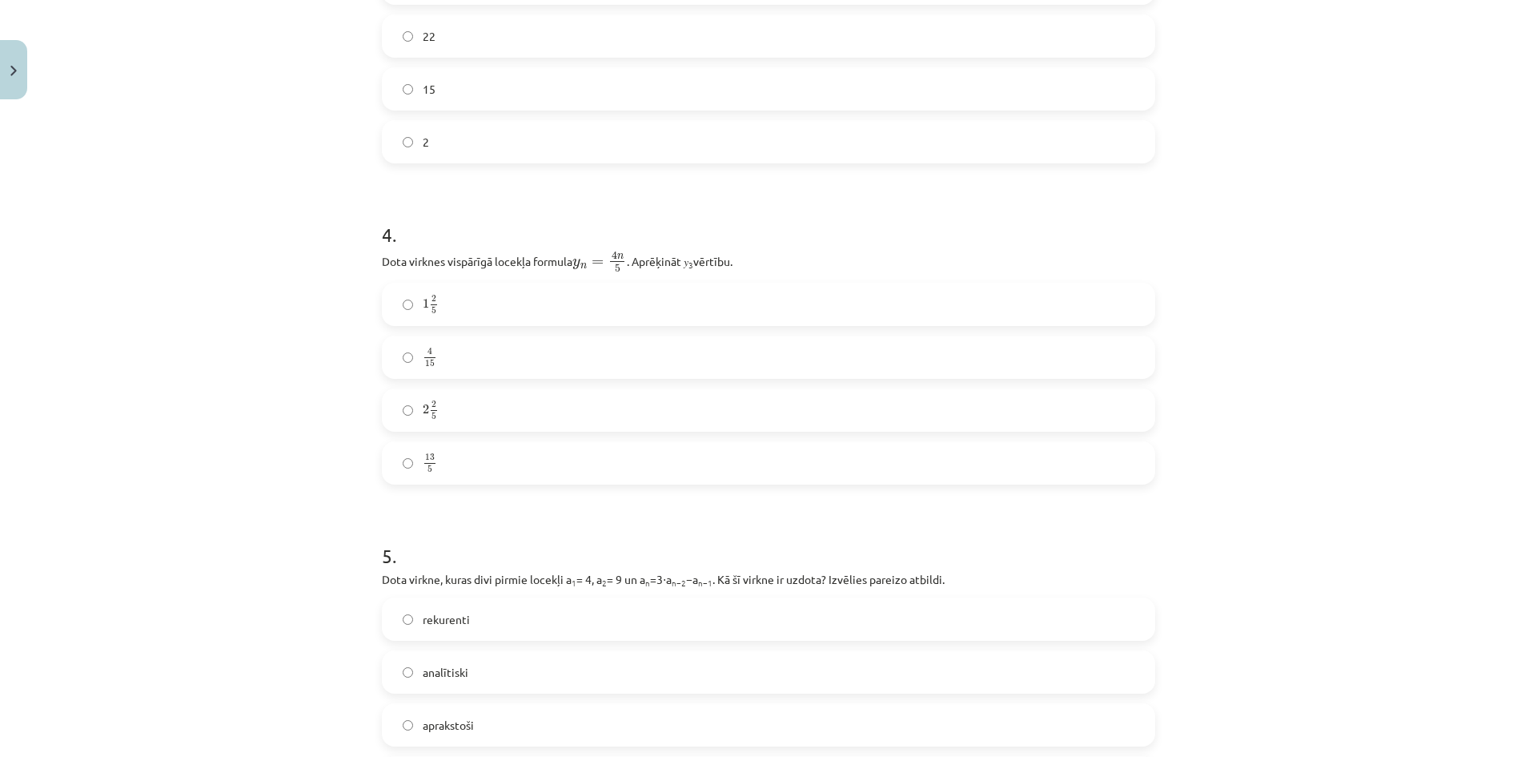
click at [462, 399] on label "2 2 5 2 2 5" at bounding box center [768, 410] width 770 height 40
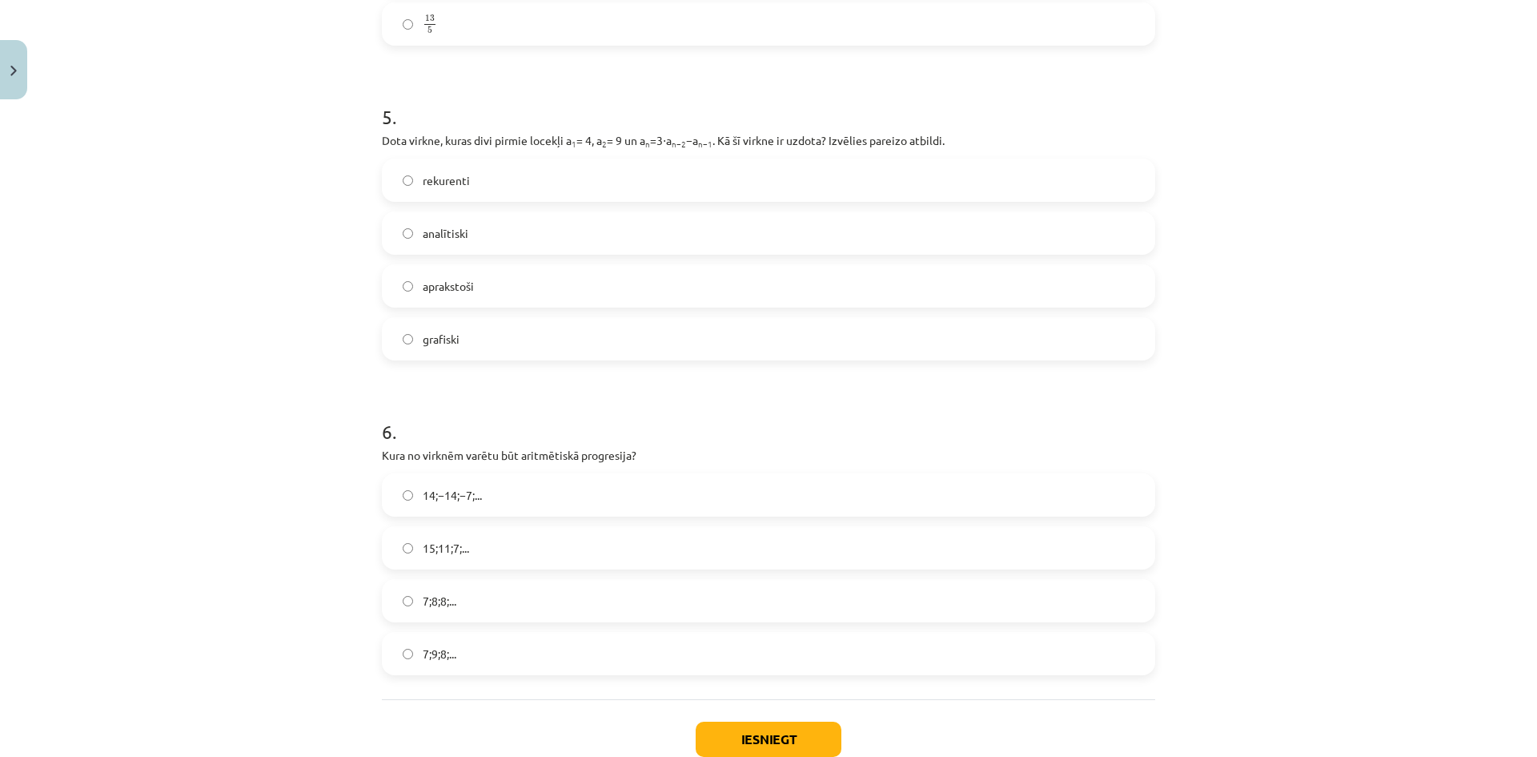
scroll to position [1601, 0]
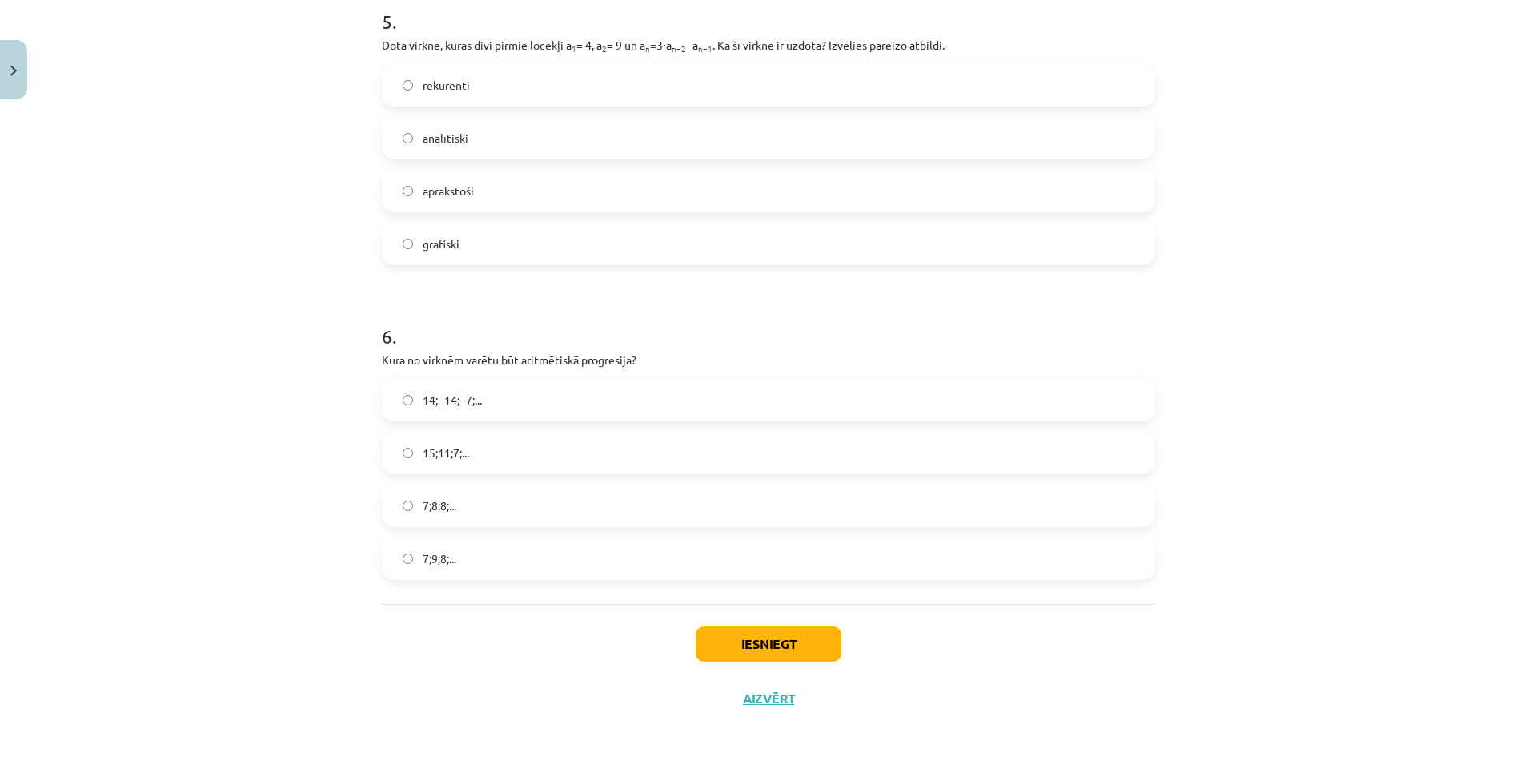
click at [470, 92] on label "rekurenti" at bounding box center [768, 85] width 770 height 40
click at [499, 451] on label "15;11;7;..." at bounding box center [768, 452] width 770 height 40
click at [748, 639] on button "Iesniegt" at bounding box center [769, 643] width 146 height 35
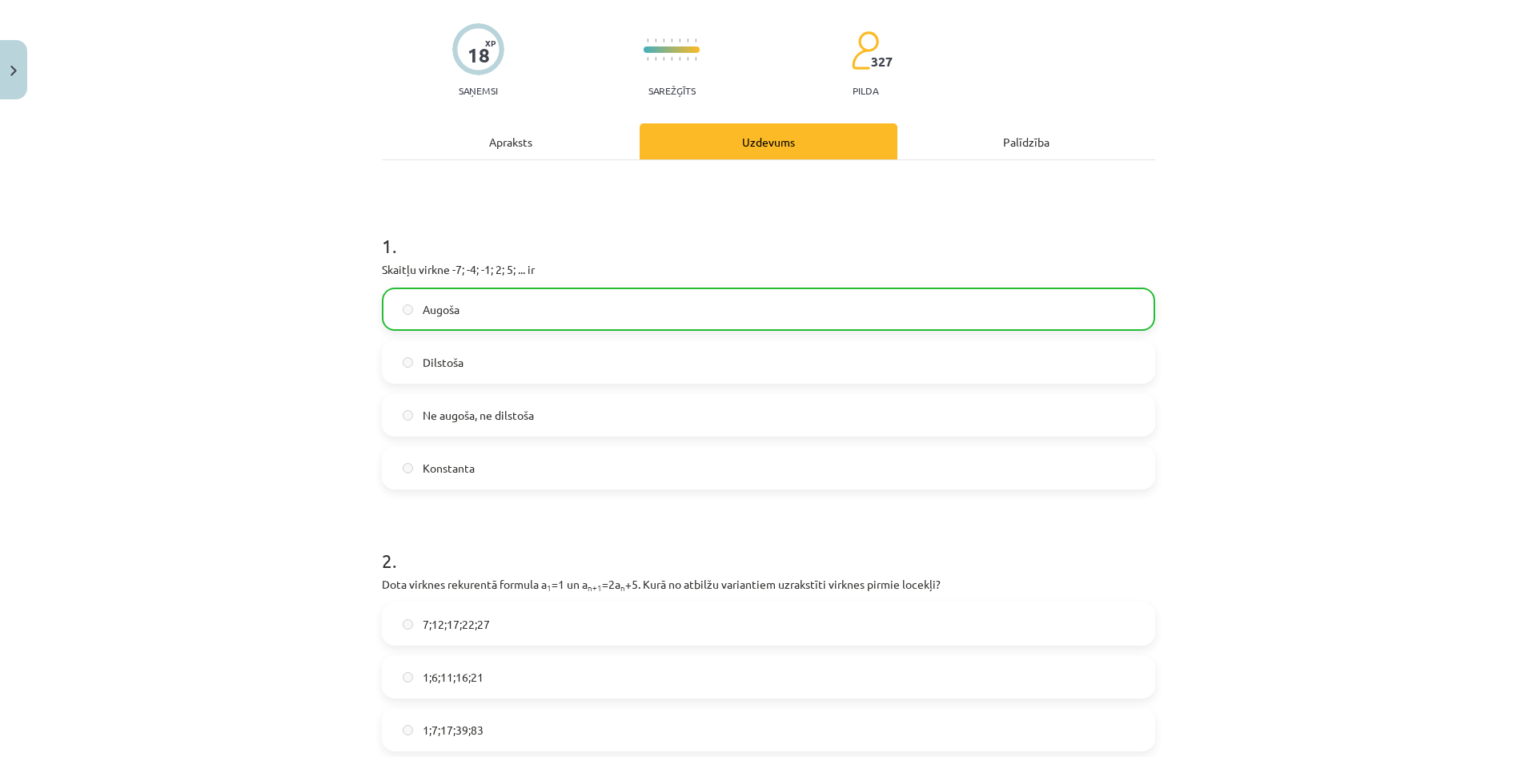
scroll to position [0, 0]
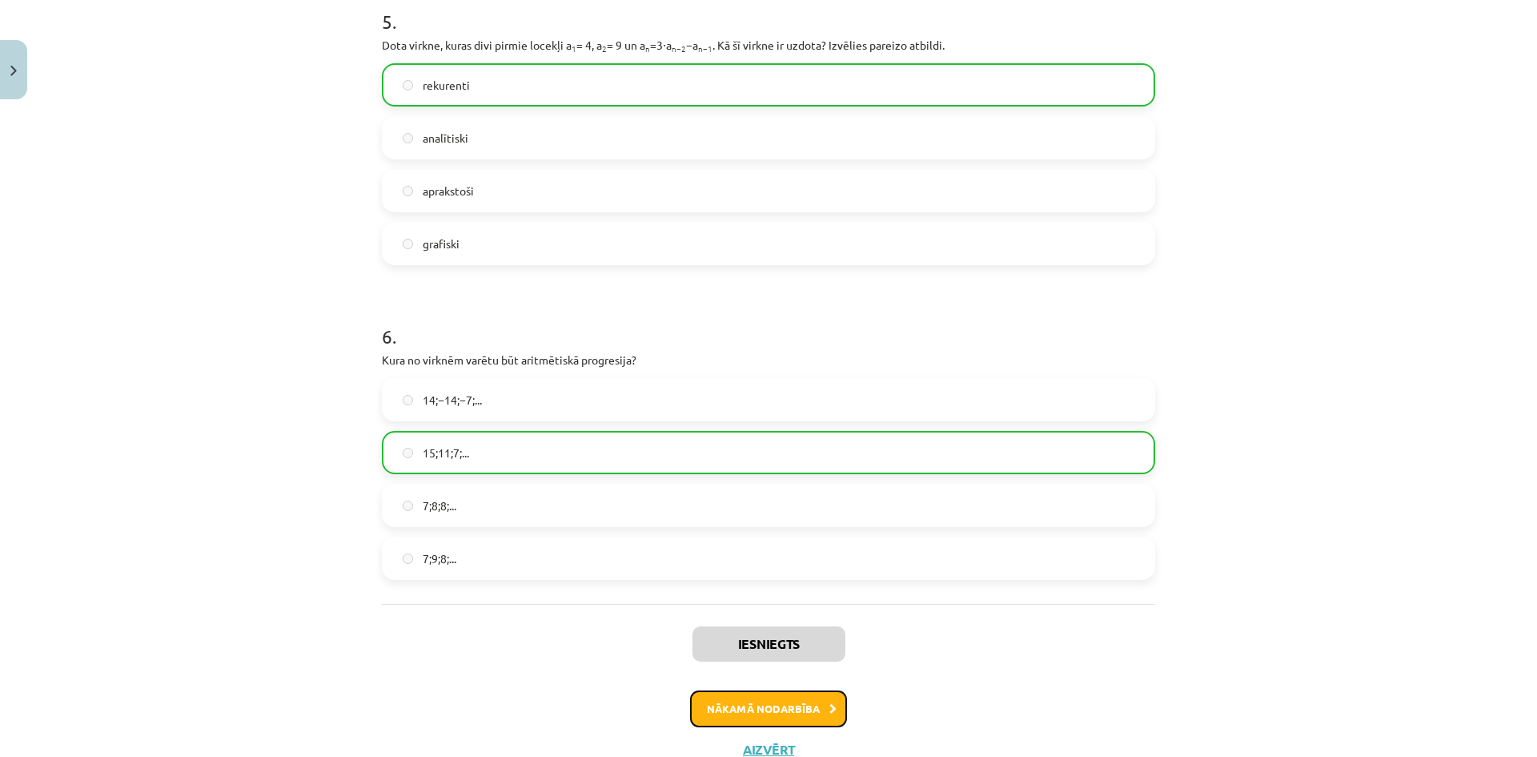
click at [792, 706] on button "Nākamā nodarbība" at bounding box center [768, 708] width 157 height 37
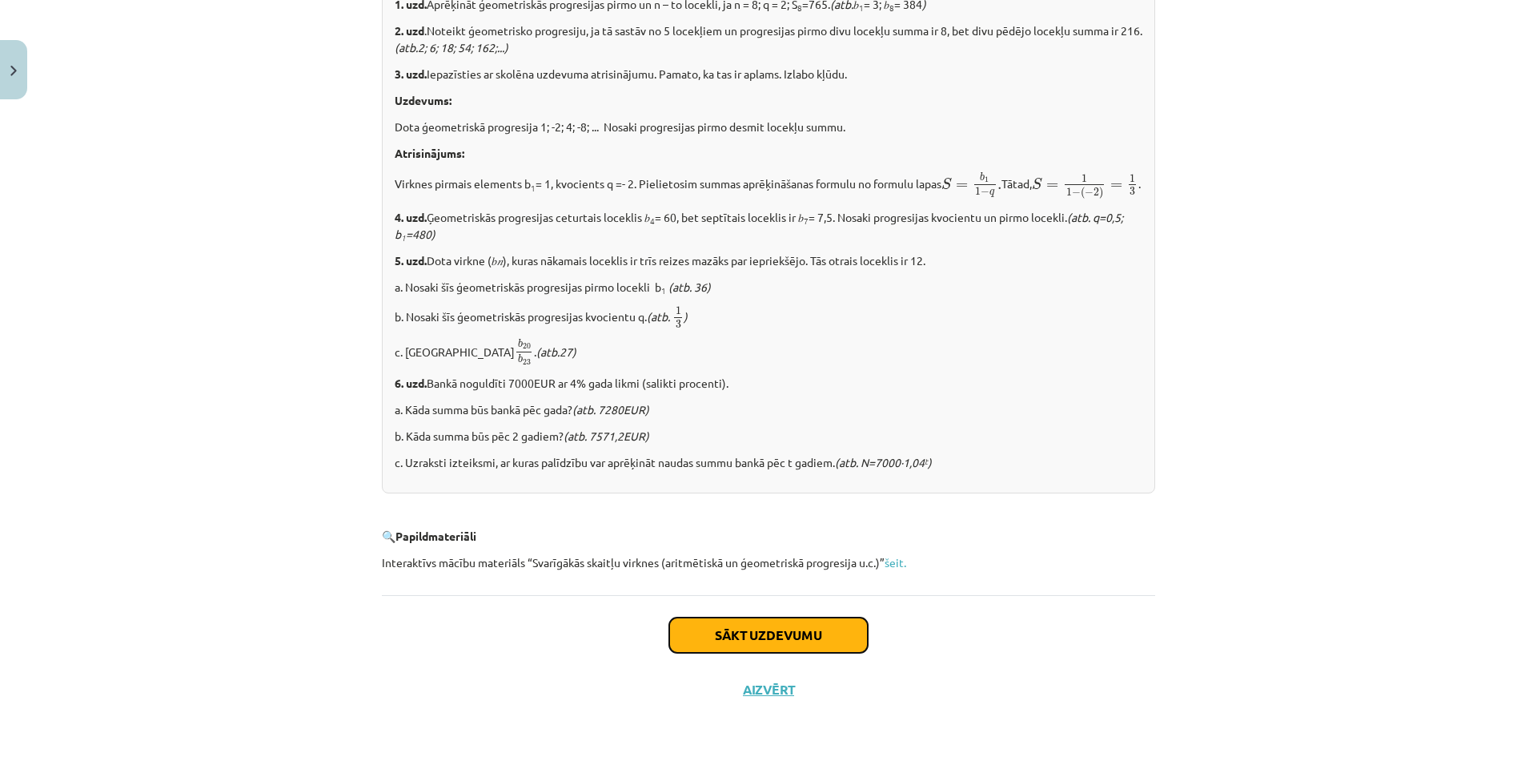
click at [797, 625] on button "Sākt uzdevumu" at bounding box center [768, 634] width 199 height 35
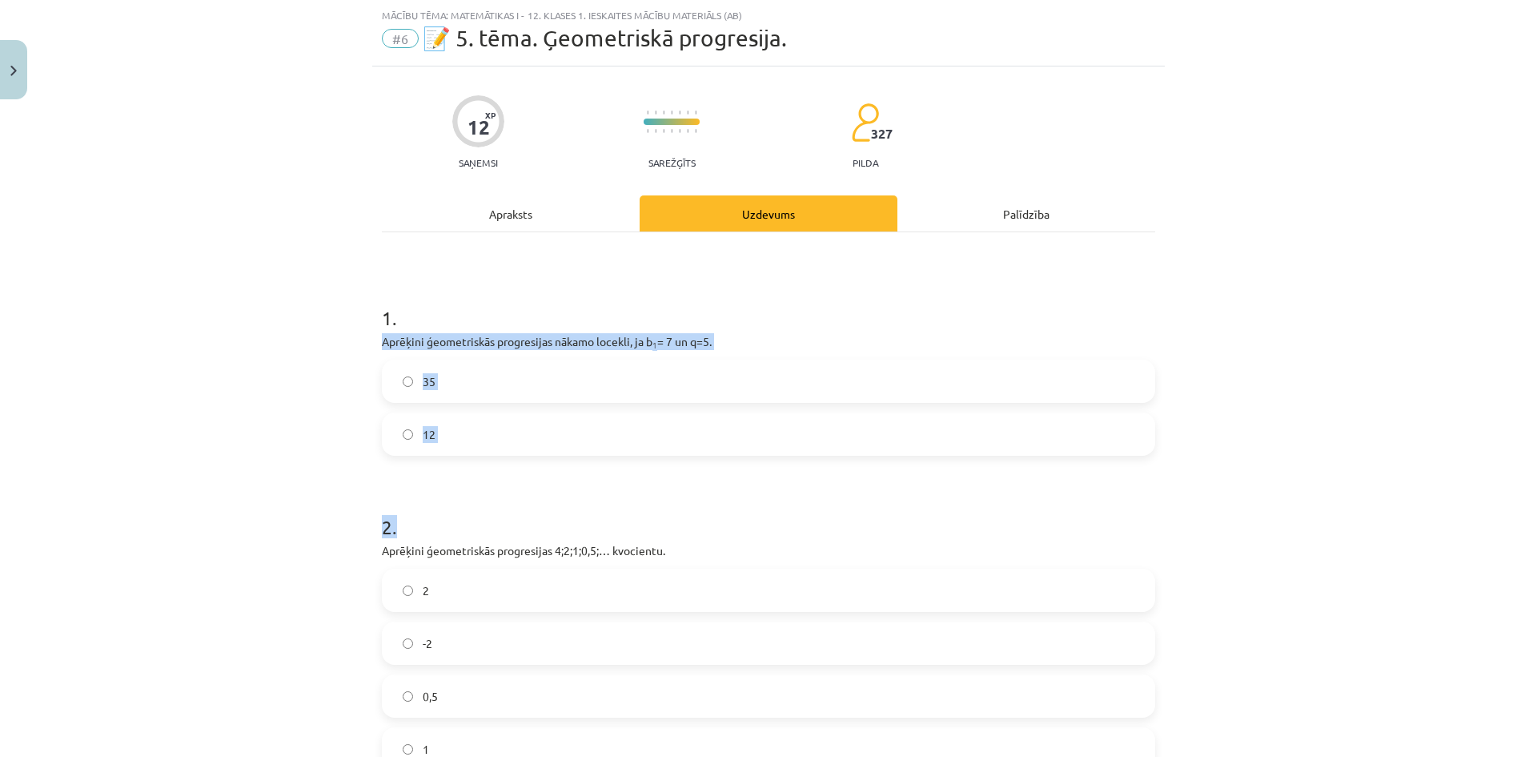
scroll to position [554, 0]
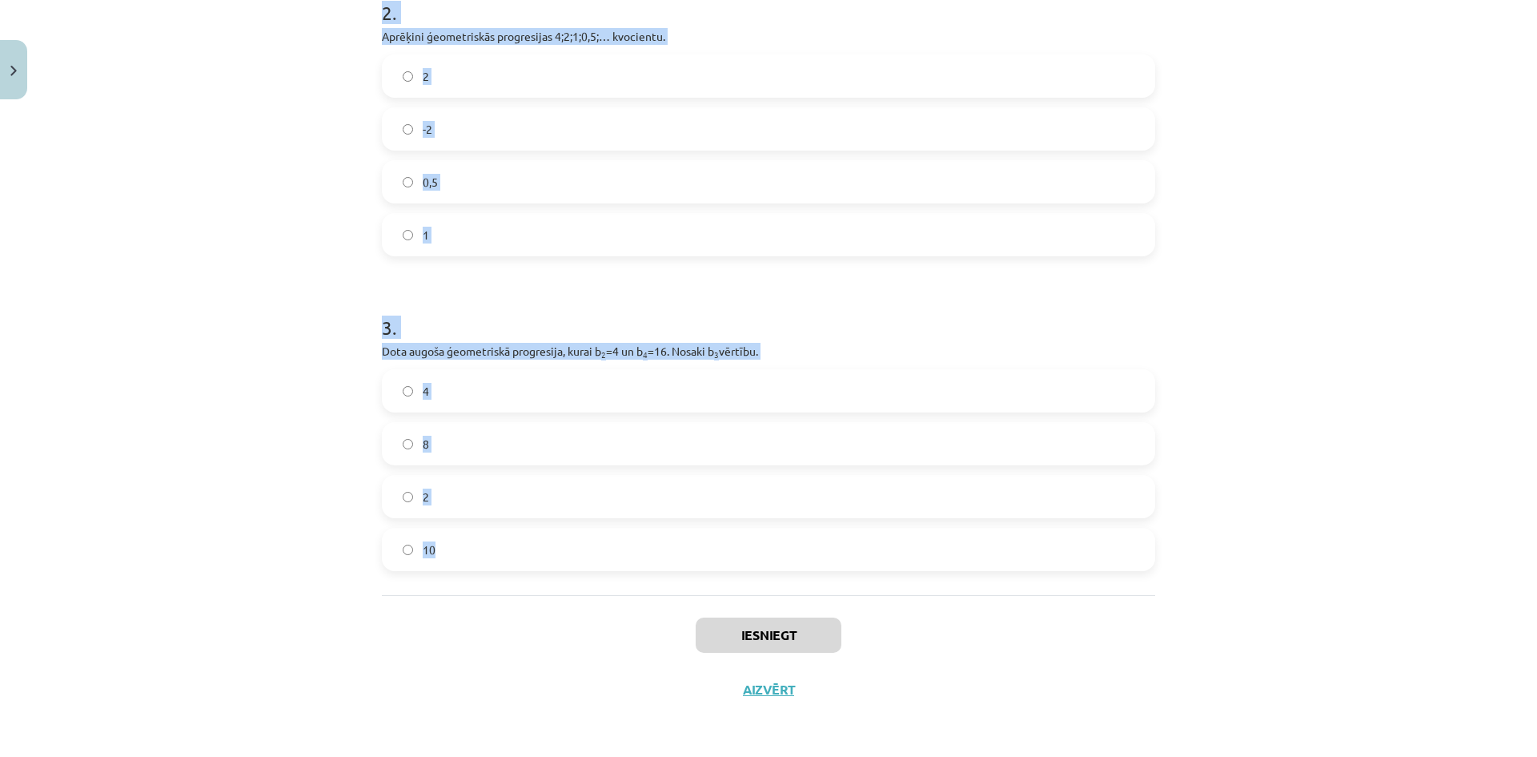
drag, startPoint x: 391, startPoint y: 343, endPoint x: 699, endPoint y: 533, distance: 361.7
click at [699, 533] on div "12 XP Saņemsi Sarežģīts 327 pilda Apraksts Uzdevums Palīdzība 1 . Aprēķini ģeom…" at bounding box center [768, 135] width 793 height 1164
copy form "Aprēķini ģeometriskās progresijas nākamo locekli, ja b 1 = 7 un q=5. 35 12 2 . …"
click at [183, 273] on div "Mācību tēma: Matemātikas i - 12. klases 1. ieskaites mācību materiāls (ab) #6 📝…" at bounding box center [768, 378] width 1537 height 757
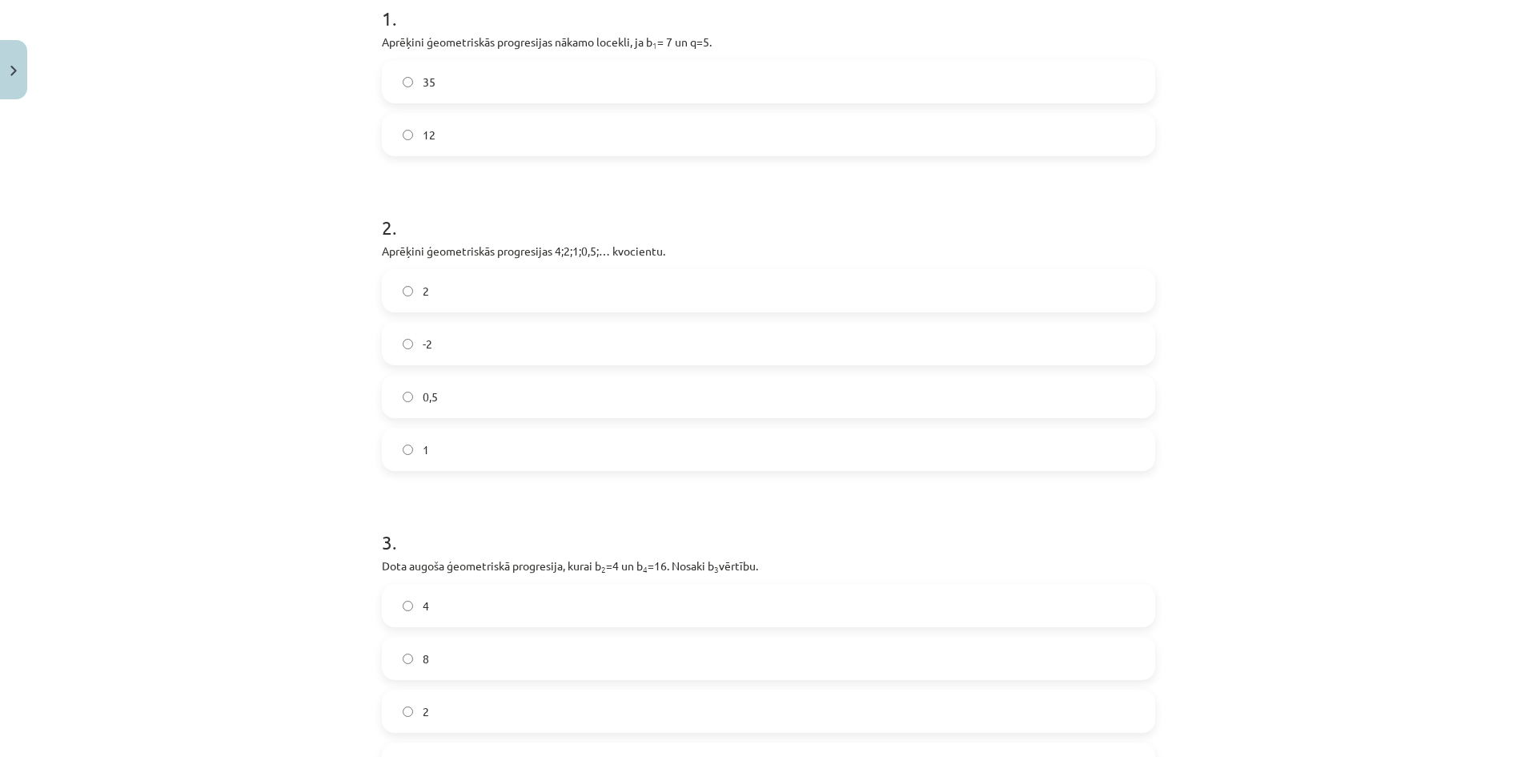
scroll to position [20, 0]
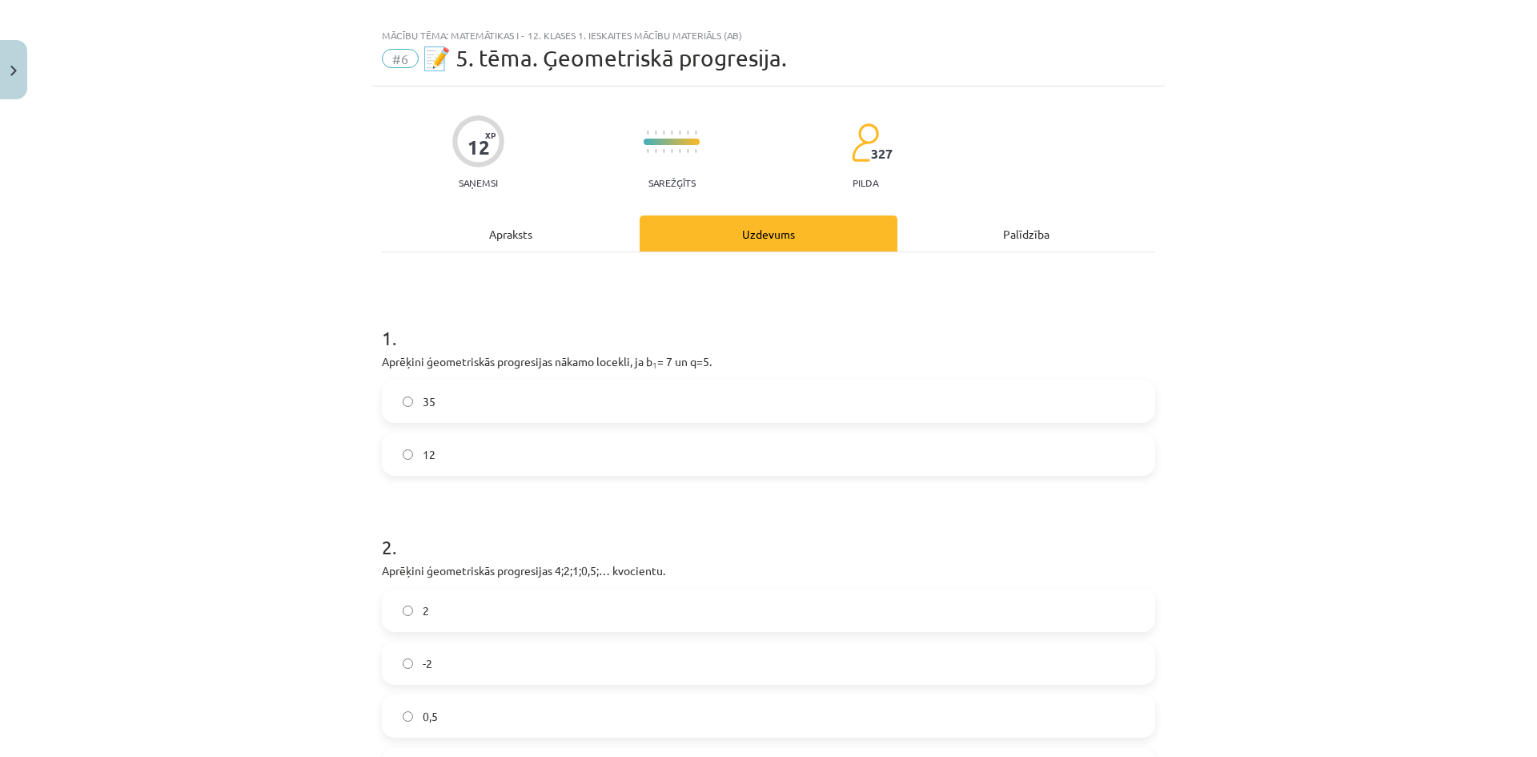
click at [461, 400] on label "35" at bounding box center [768, 401] width 770 height 40
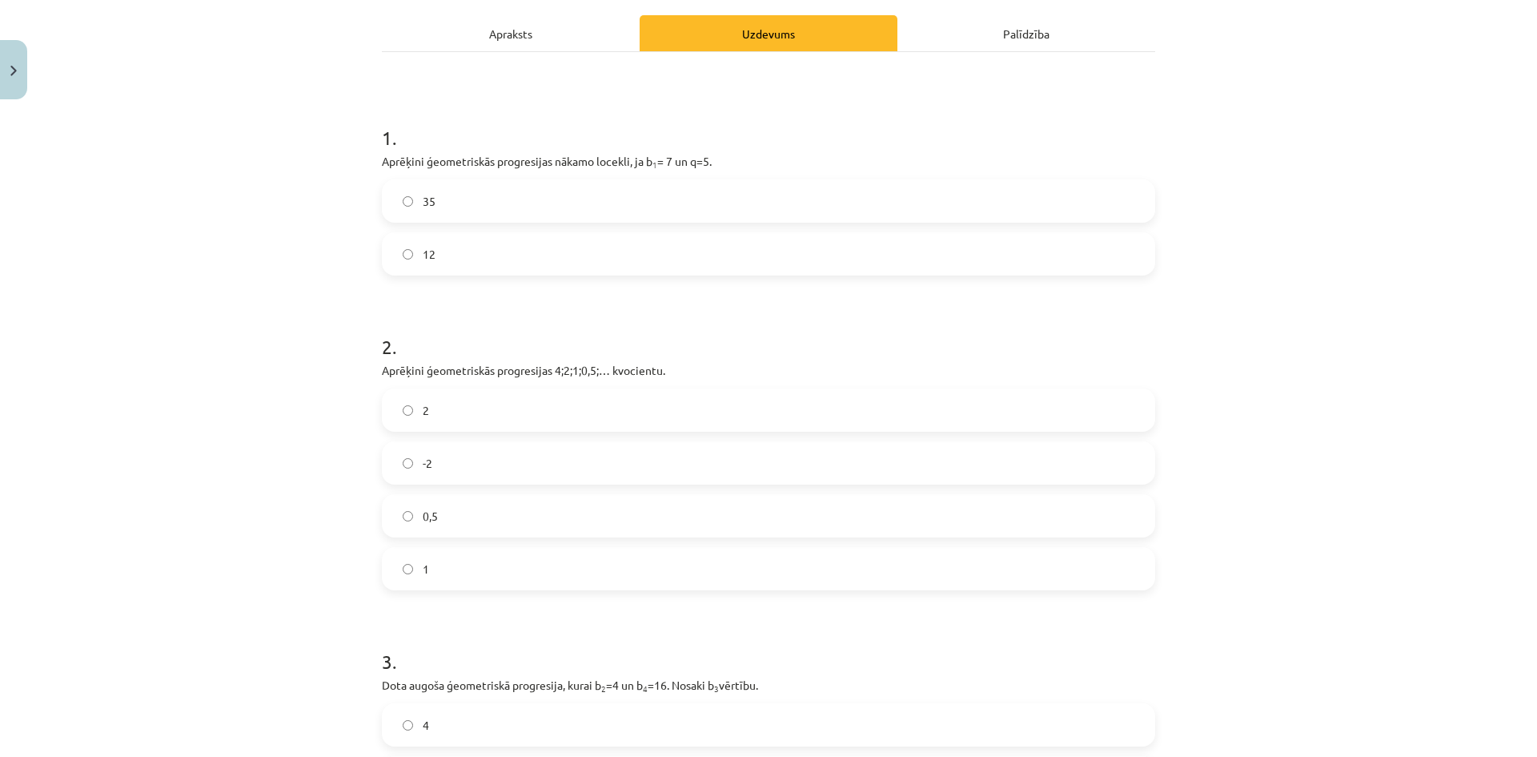
scroll to position [554, 0]
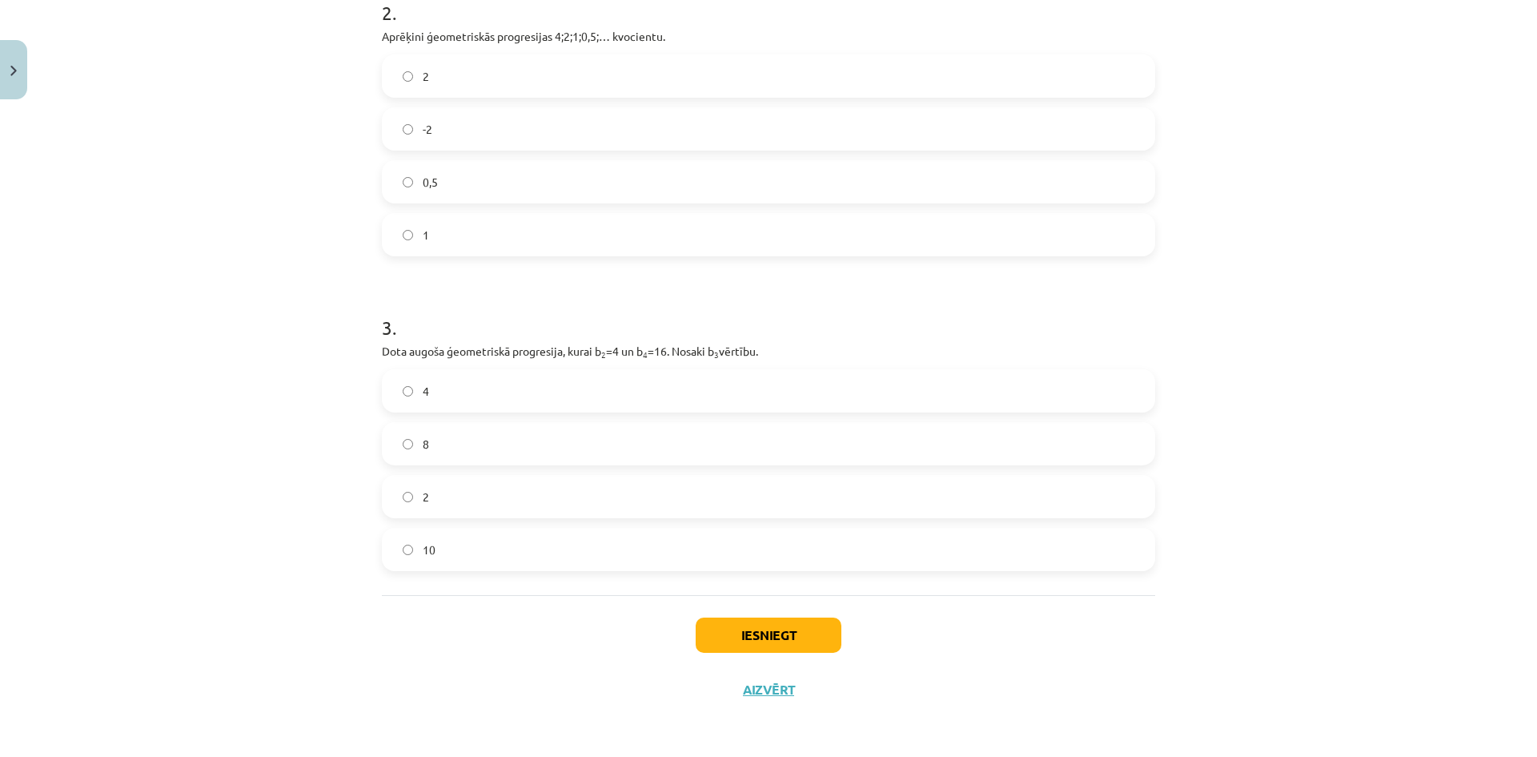
click at [456, 184] on label "0,5" at bounding box center [768, 182] width 770 height 40
click at [501, 436] on label "8" at bounding box center [768, 443] width 770 height 40
click at [777, 636] on button "Iesniegt" at bounding box center [769, 634] width 146 height 35
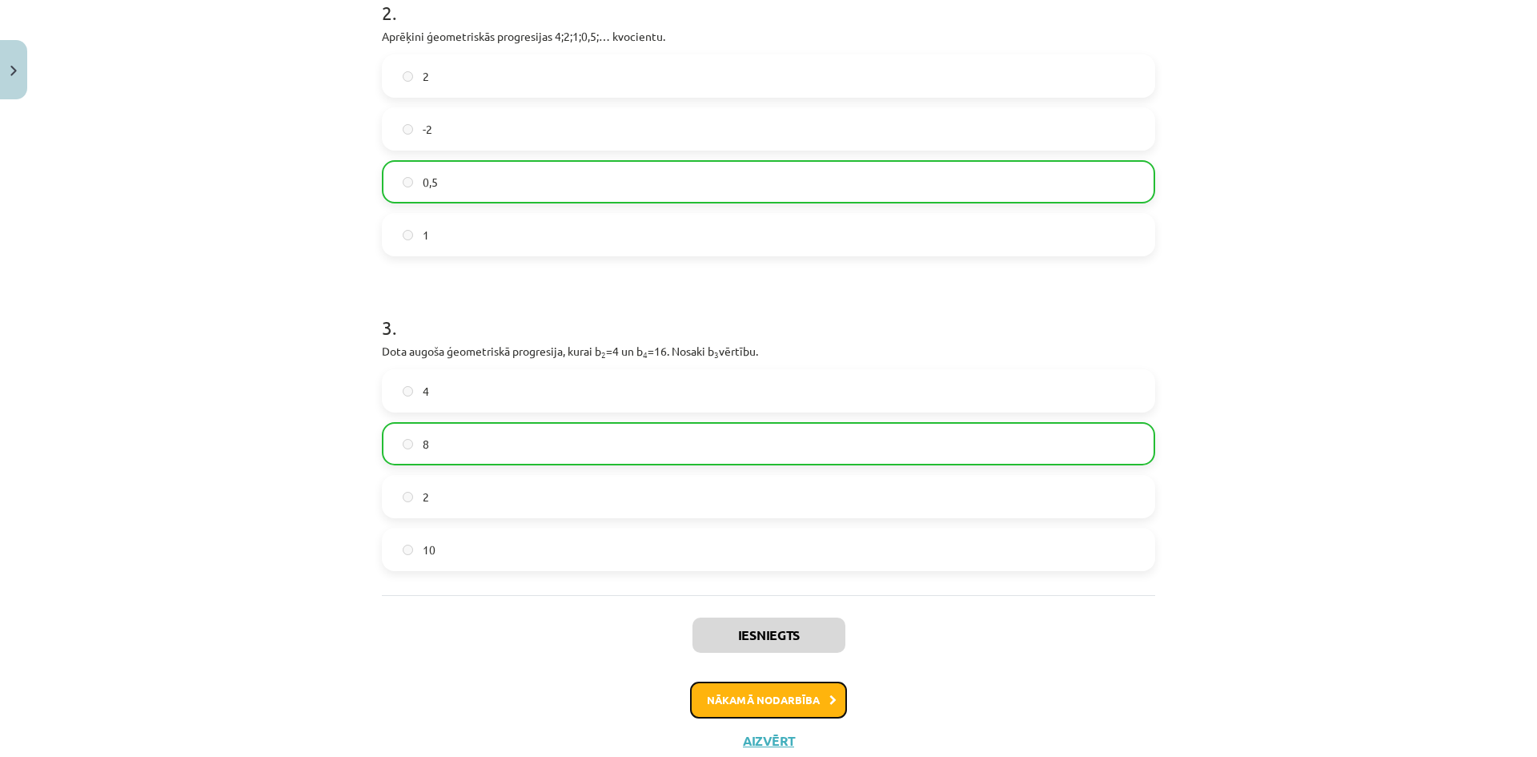
click at [797, 699] on button "Nākamā nodarbība" at bounding box center [768, 699] width 157 height 37
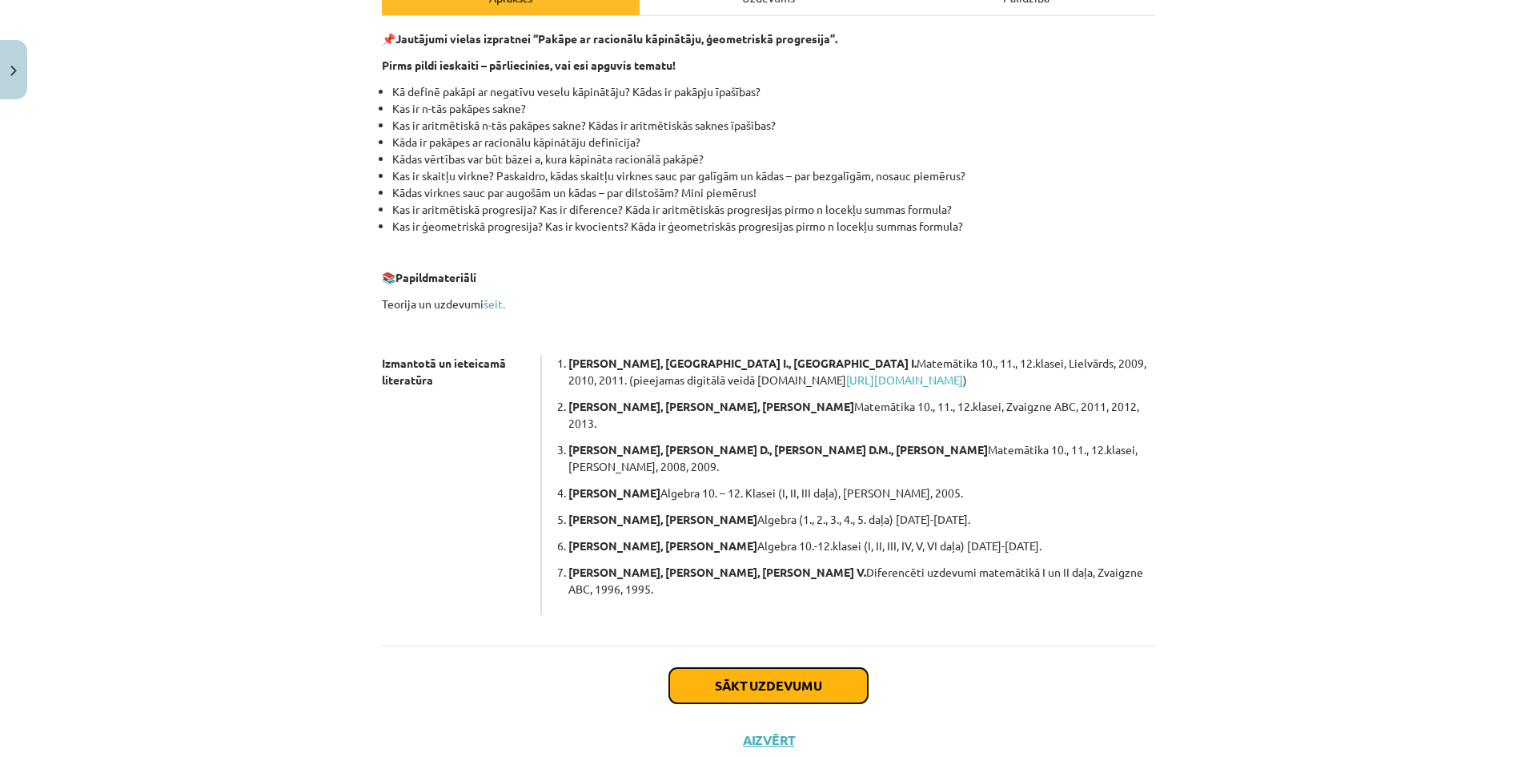
click at [789, 668] on button "Sākt uzdevumu" at bounding box center [768, 685] width 199 height 35
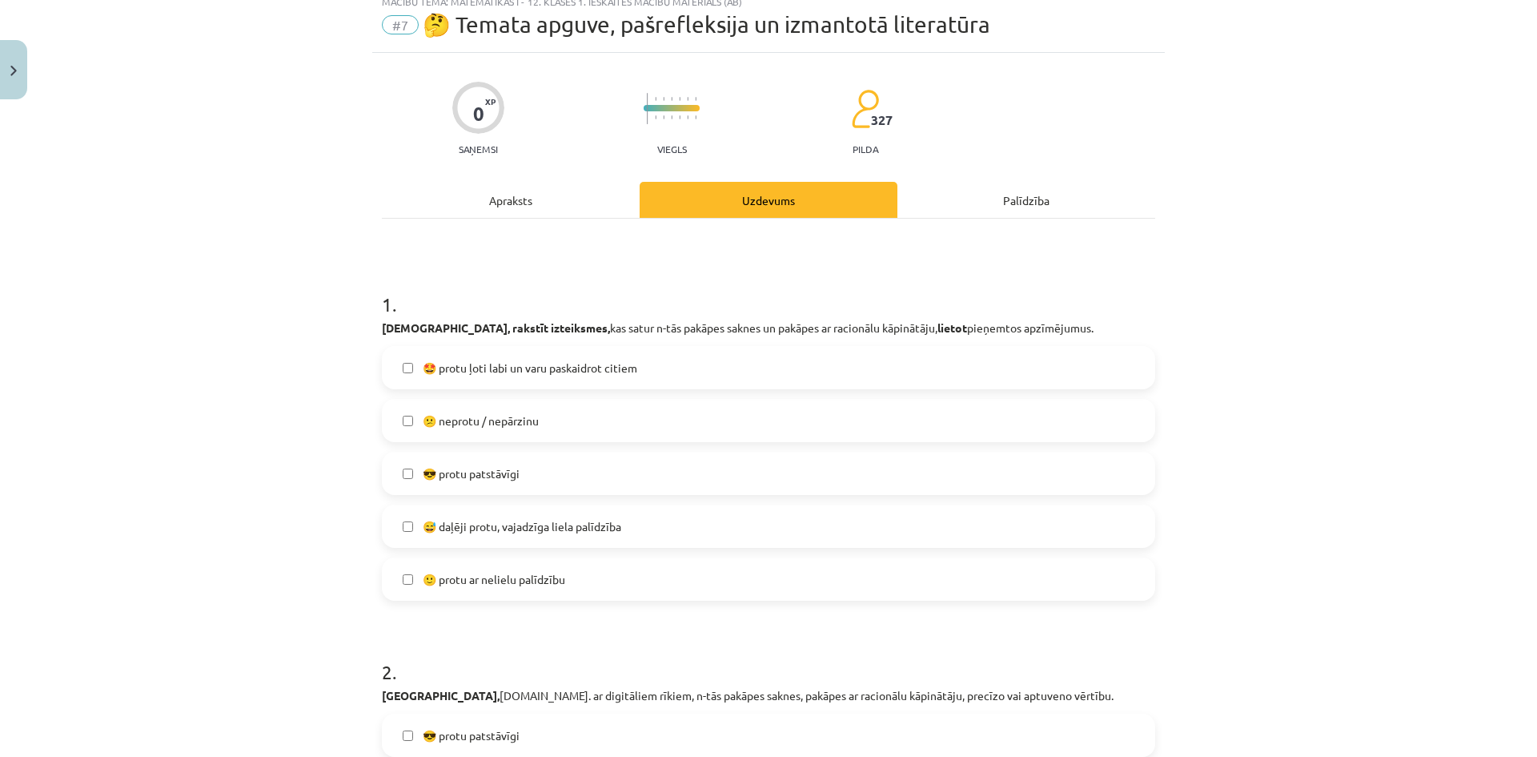
scroll to position [40, 0]
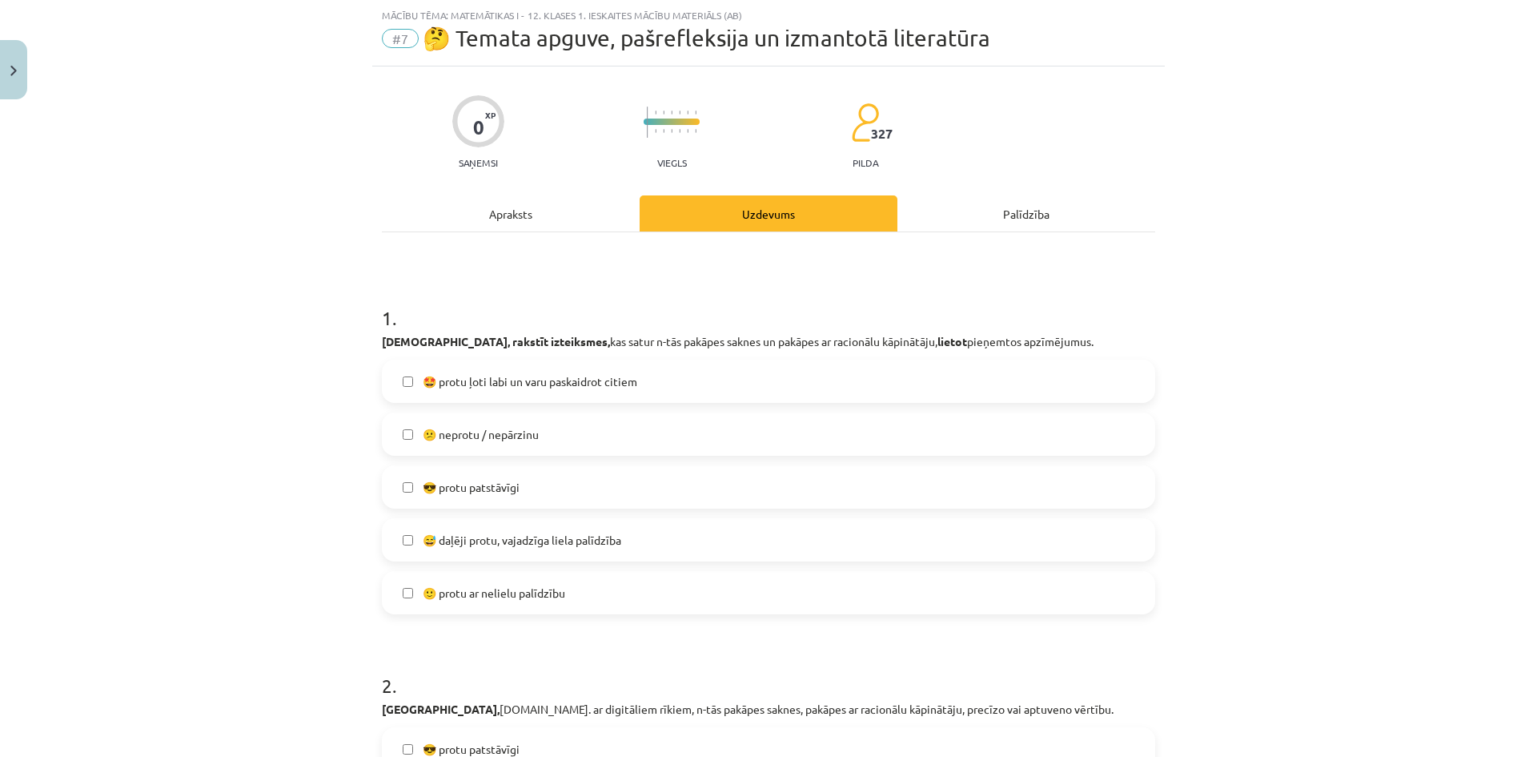
click at [529, 549] on label "😅 daļēji protu, vajadzīga liela palīdzība" at bounding box center [768, 540] width 770 height 40
click at [636, 599] on label "🙂 protu ar nelielu palīdzību" at bounding box center [768, 592] width 770 height 40
click at [625, 590] on label "🙂 protu ar nelielu palīdzību" at bounding box center [768, 592] width 770 height 40
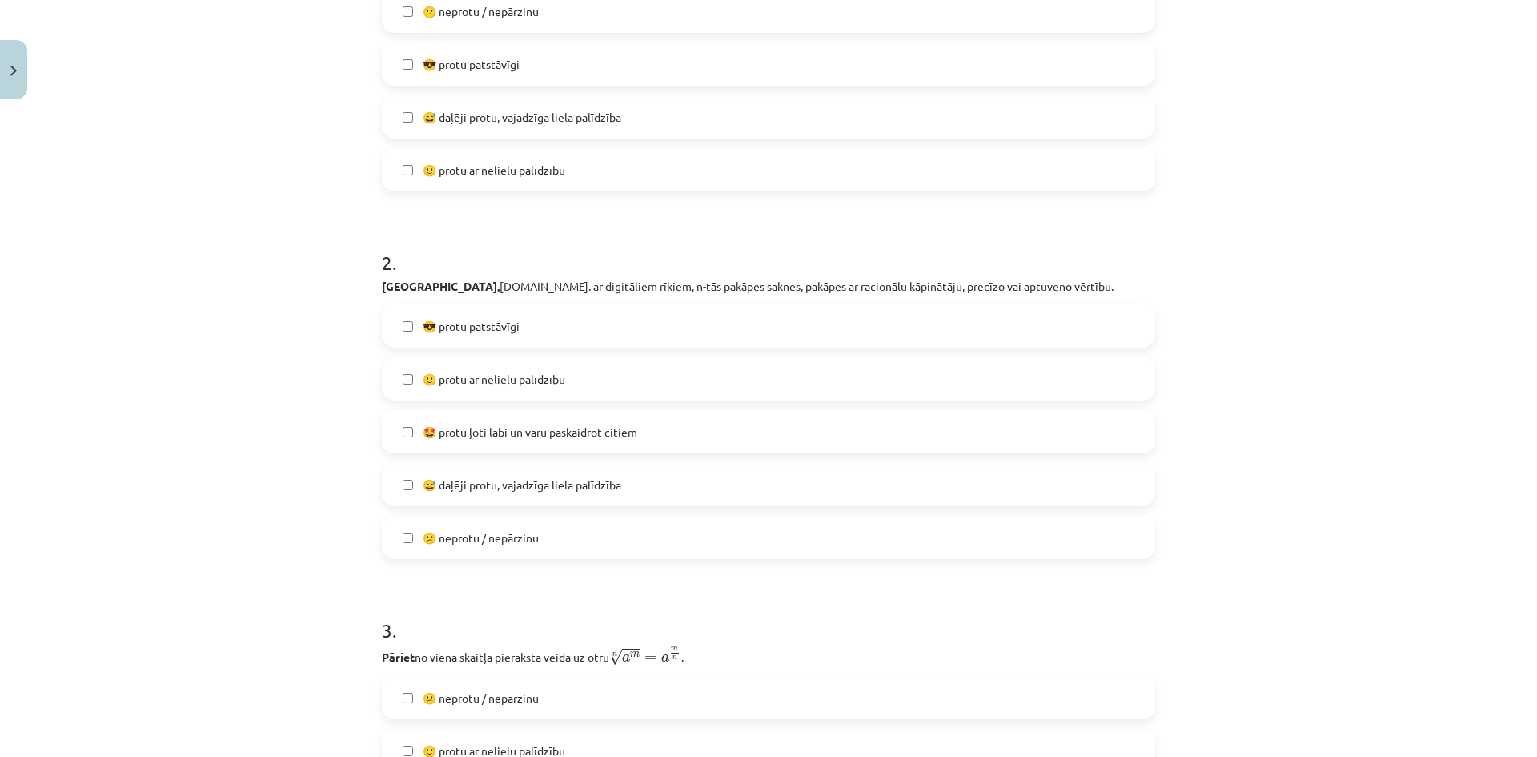
scroll to position [574, 0]
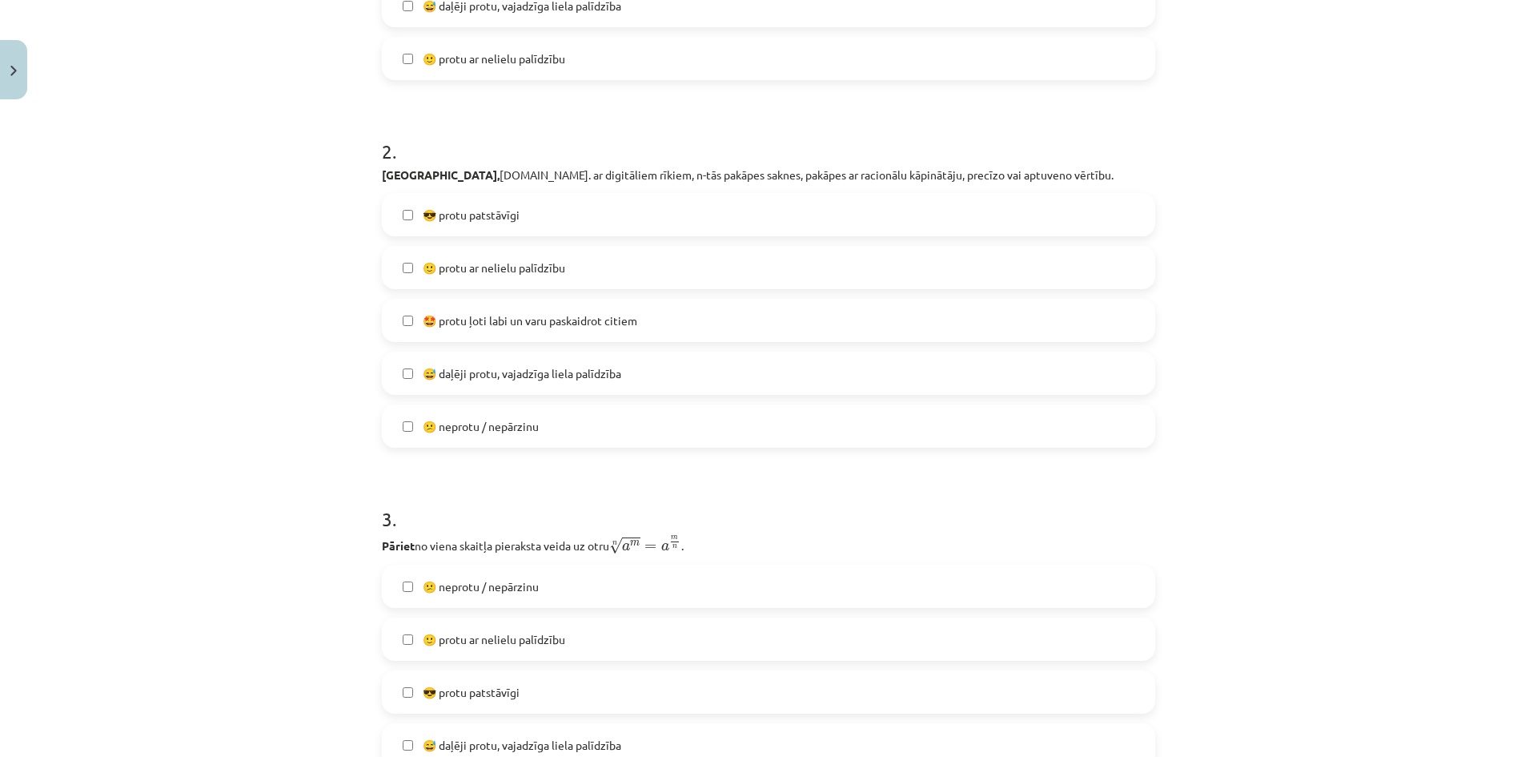
click at [588, 267] on label "🙂 protu ar nelielu palīdzību" at bounding box center [768, 267] width 770 height 40
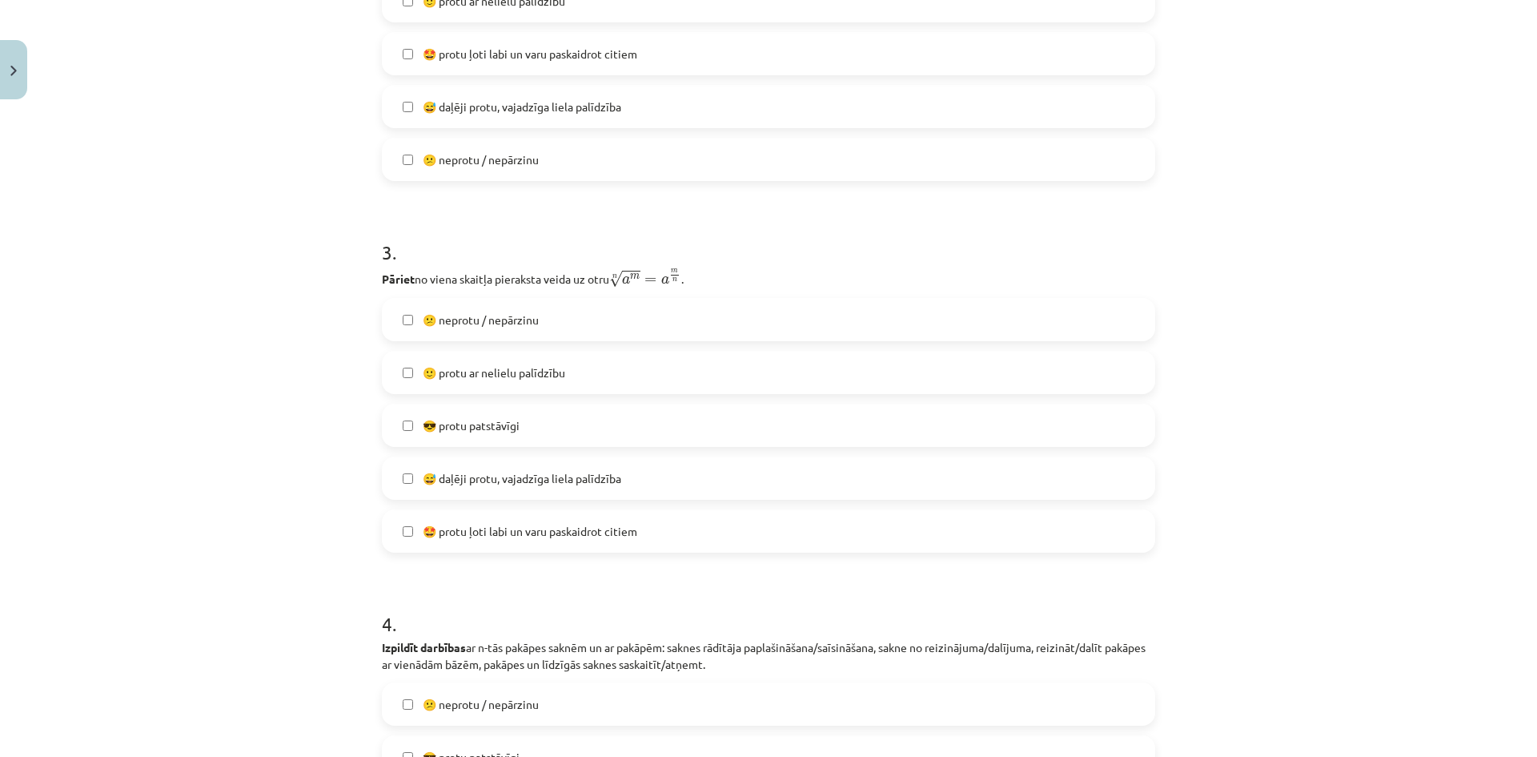
click at [564, 374] on label "🙂 protu ar nelielu palīdzību" at bounding box center [768, 372] width 770 height 40
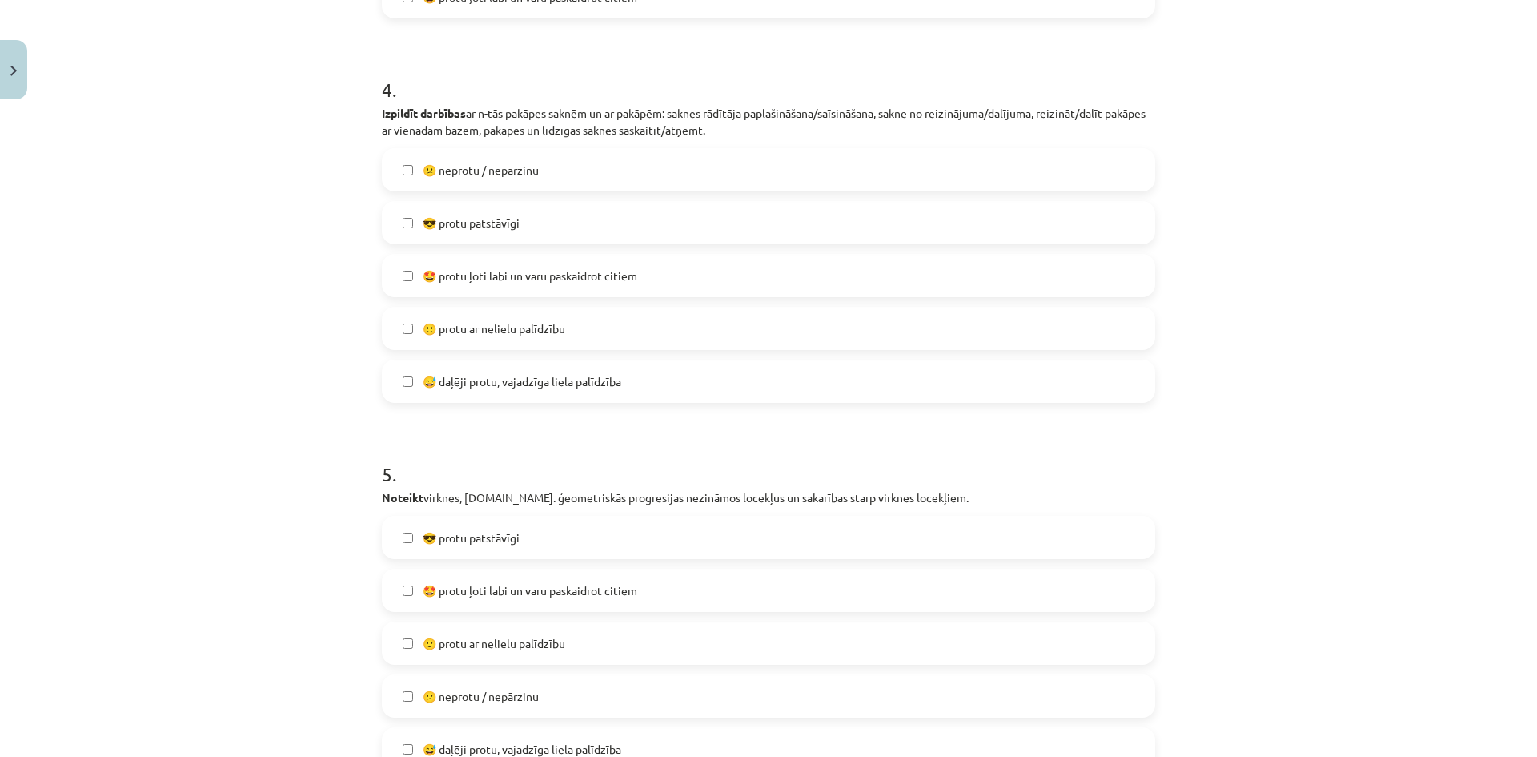
click at [564, 332] on label "🙂 protu ar nelielu palīdzību" at bounding box center [768, 328] width 770 height 40
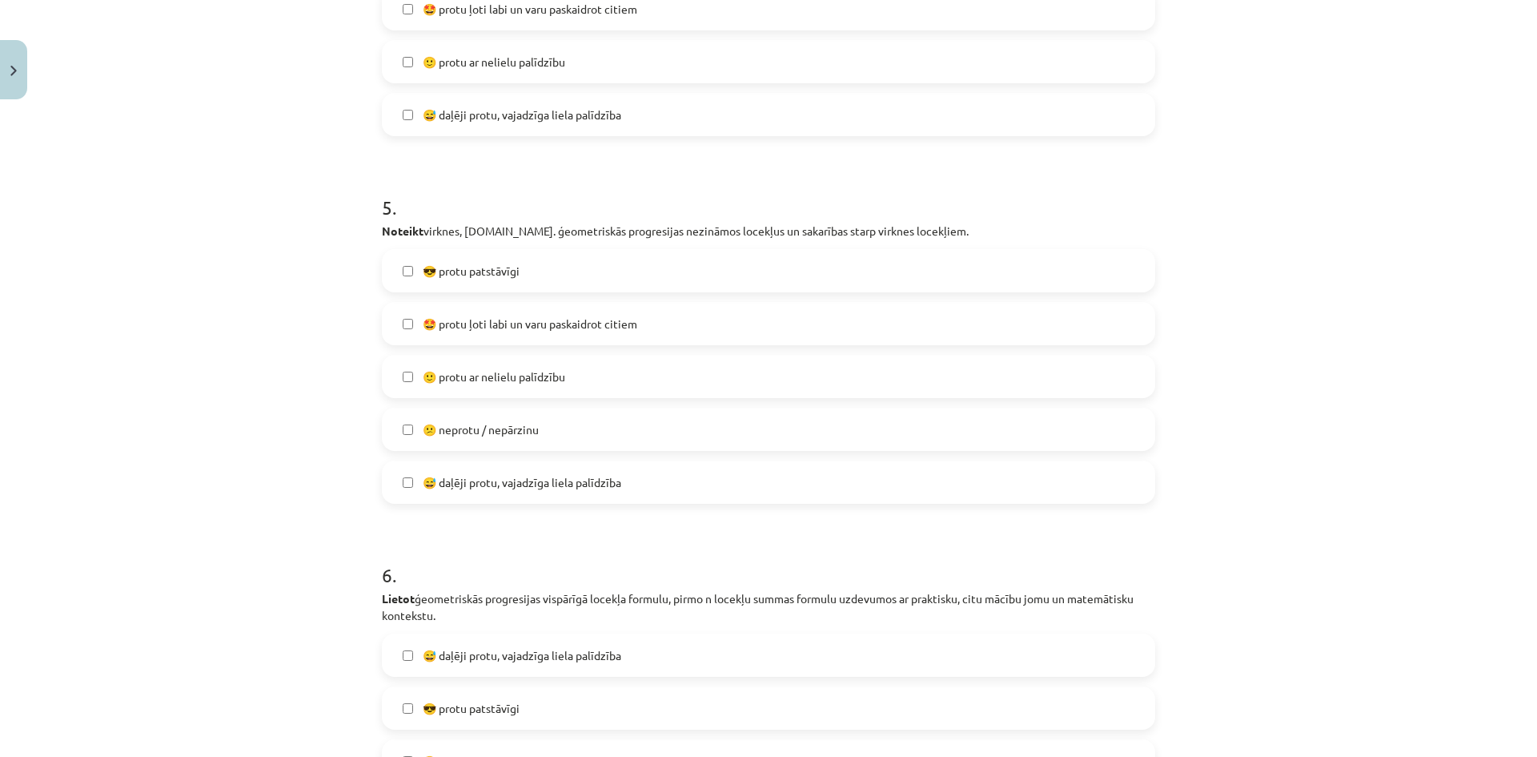
click at [482, 382] on span "🙂 protu ar nelielu palīdzību" at bounding box center [494, 376] width 142 height 17
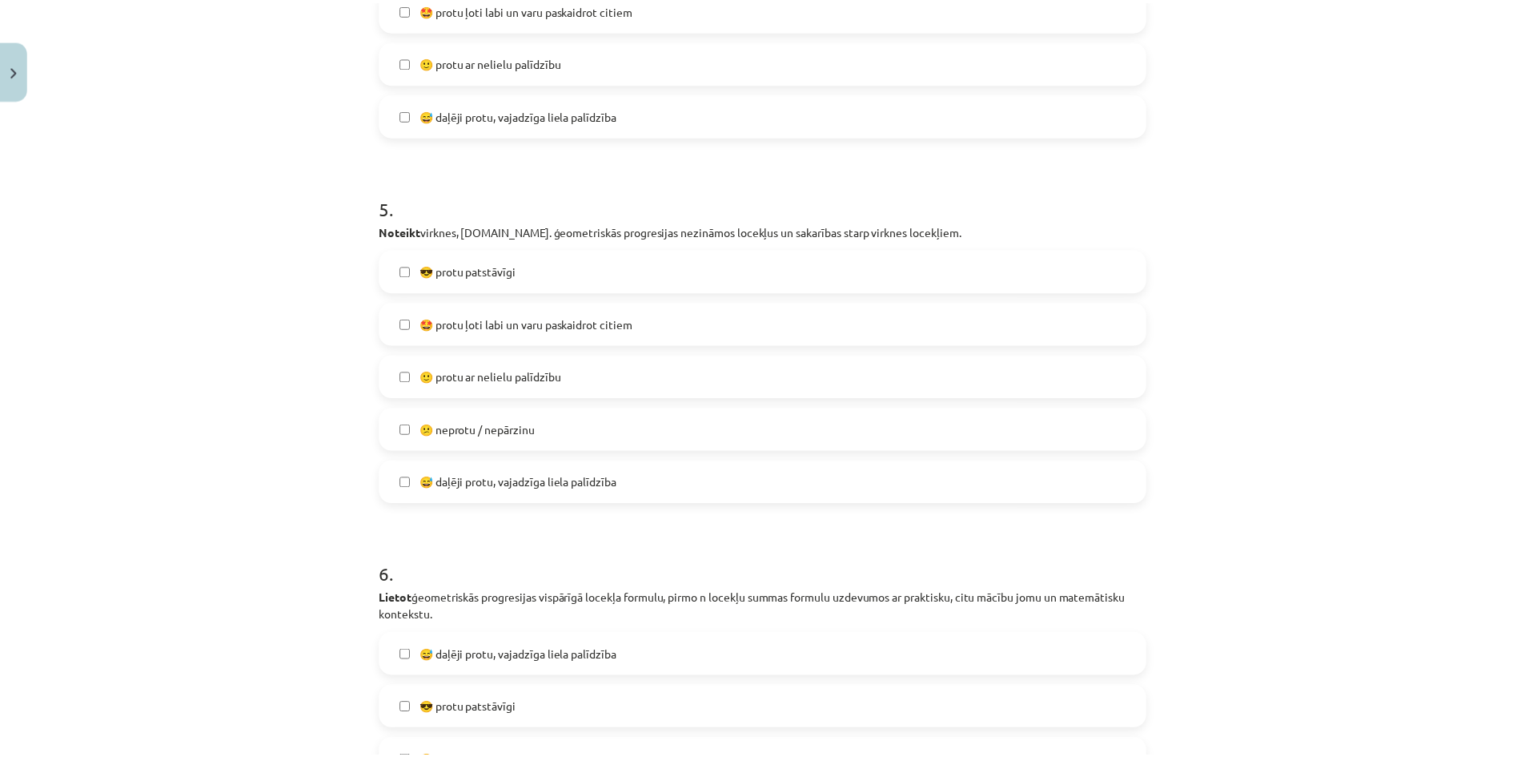
scroll to position [1908, 0]
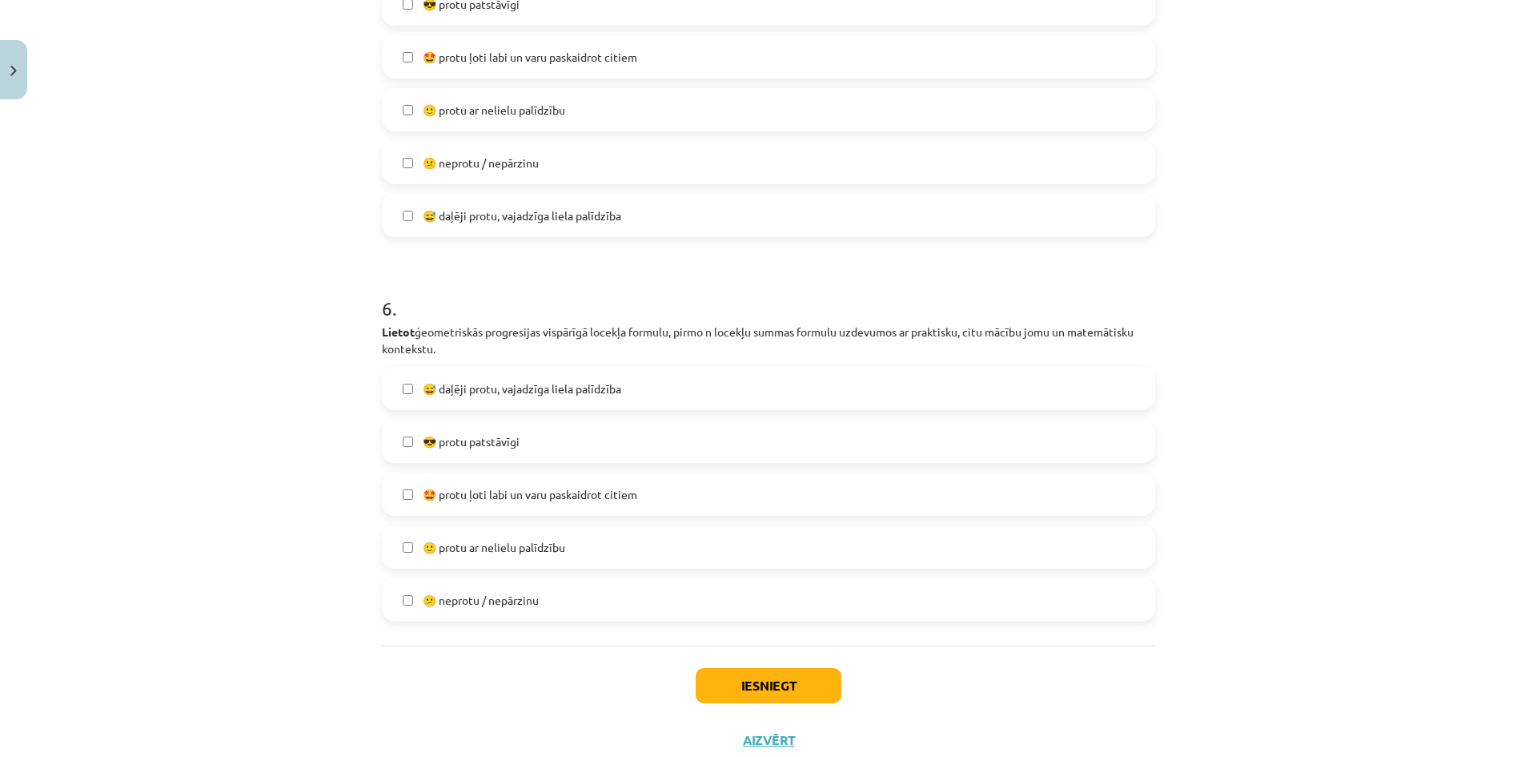
click at [509, 499] on span "🤩 protu ļoti labi un varu paskaidrot citiem" at bounding box center [530, 494] width 215 height 17
click at [753, 684] on button "Iesniegt" at bounding box center [769, 685] width 146 height 35
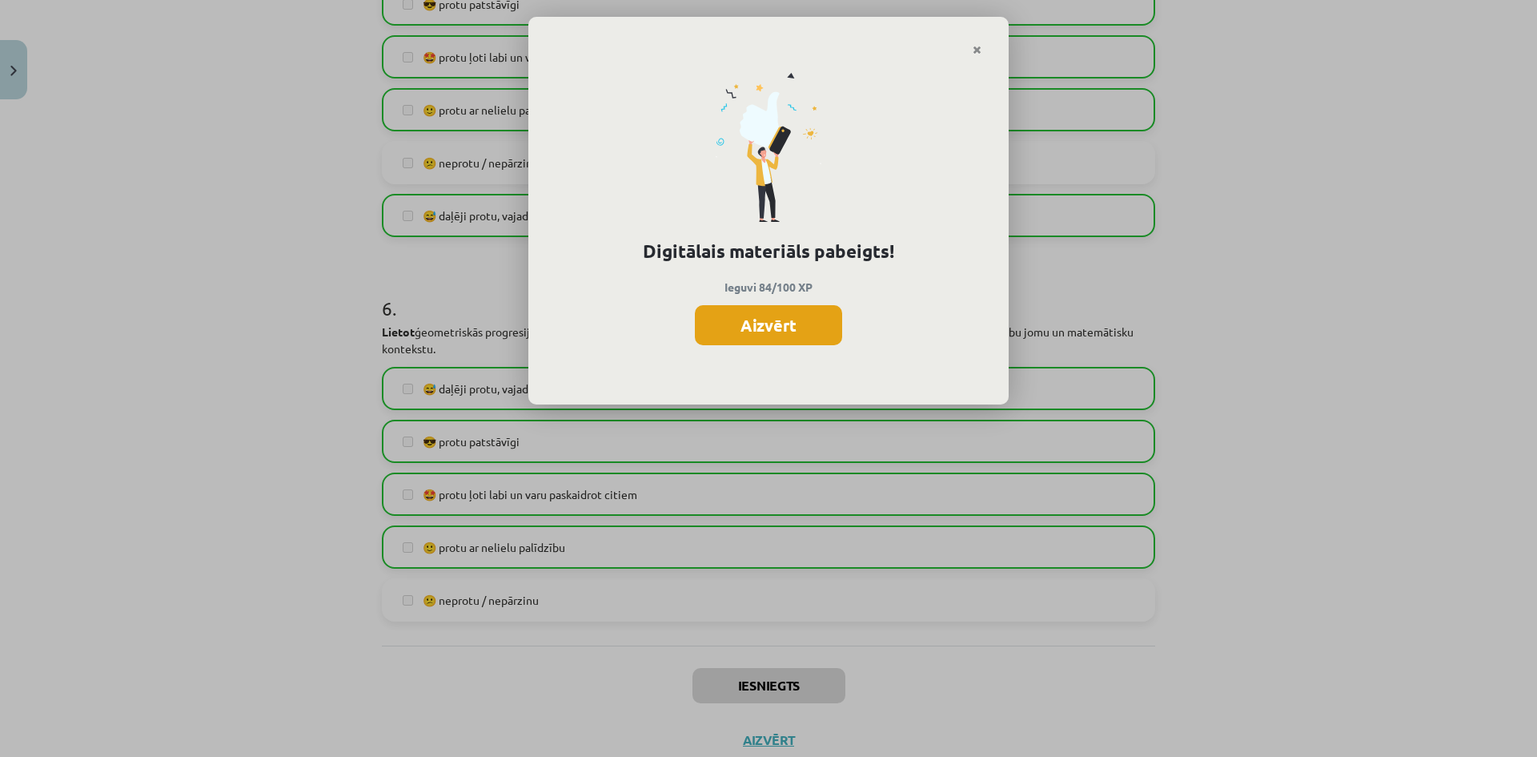
click at [795, 323] on button "Aizvērt" at bounding box center [768, 325] width 147 height 40
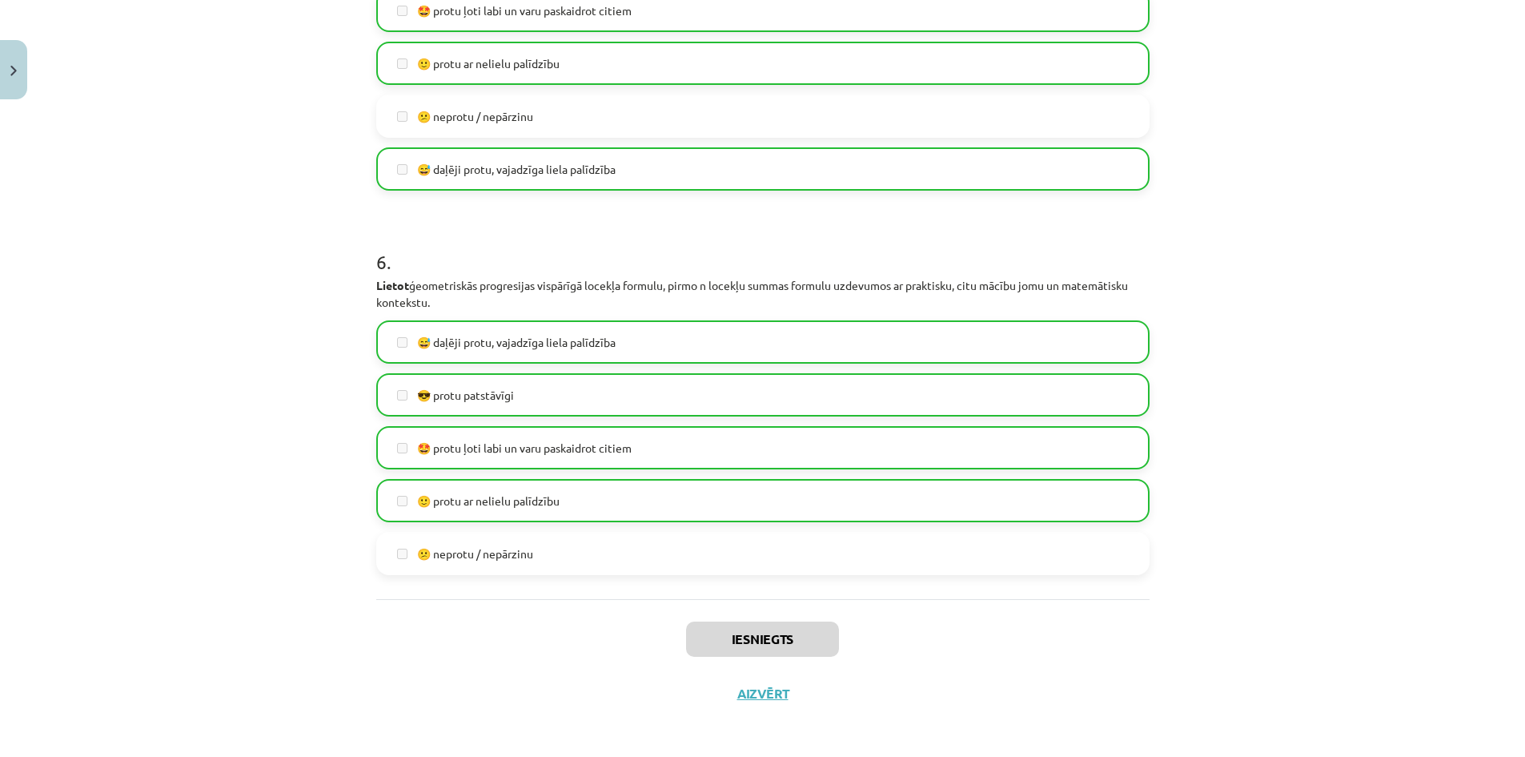
scroll to position [1958, 0]
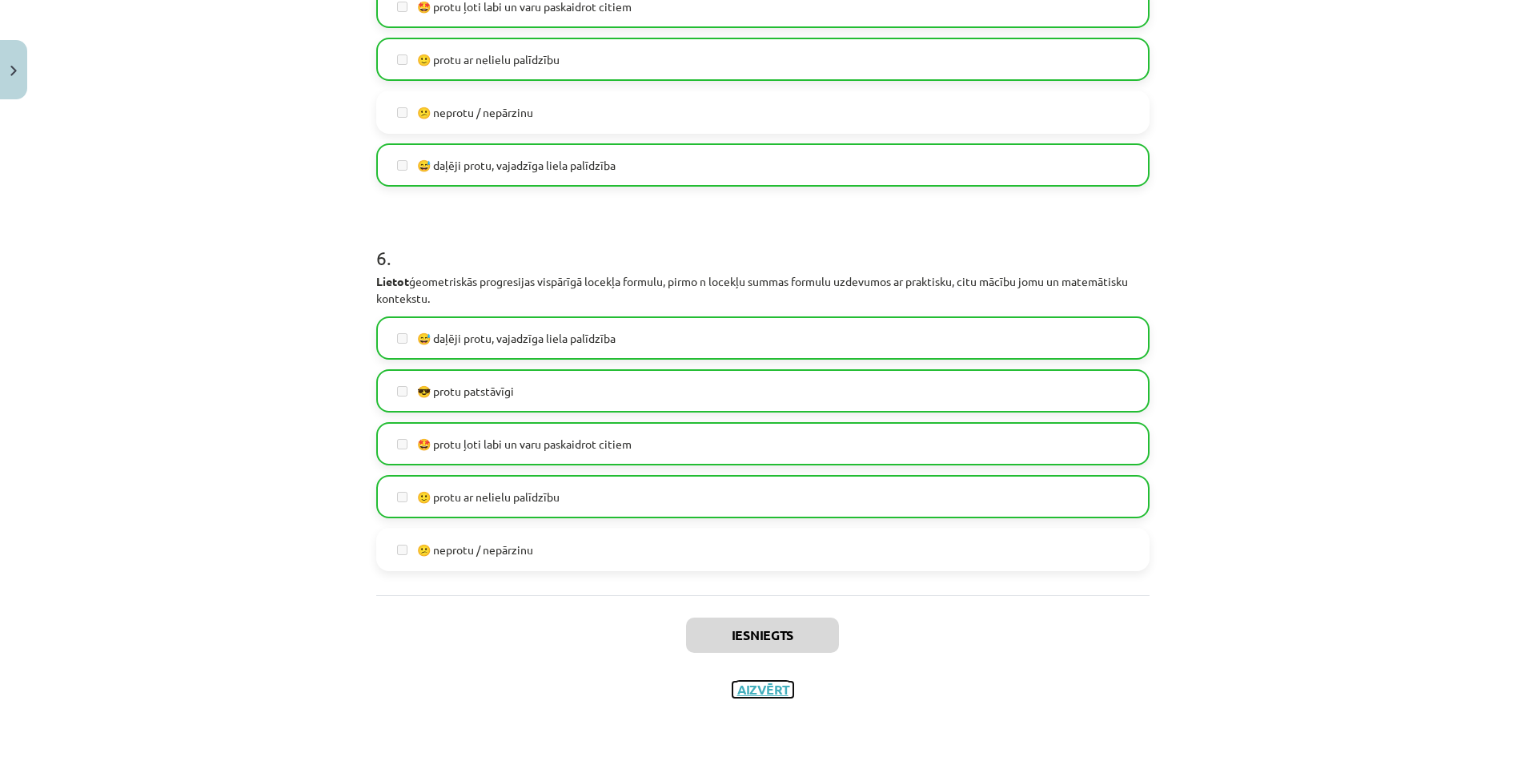
click at [764, 688] on button "Aizvērt" at bounding box center [762, 689] width 61 height 16
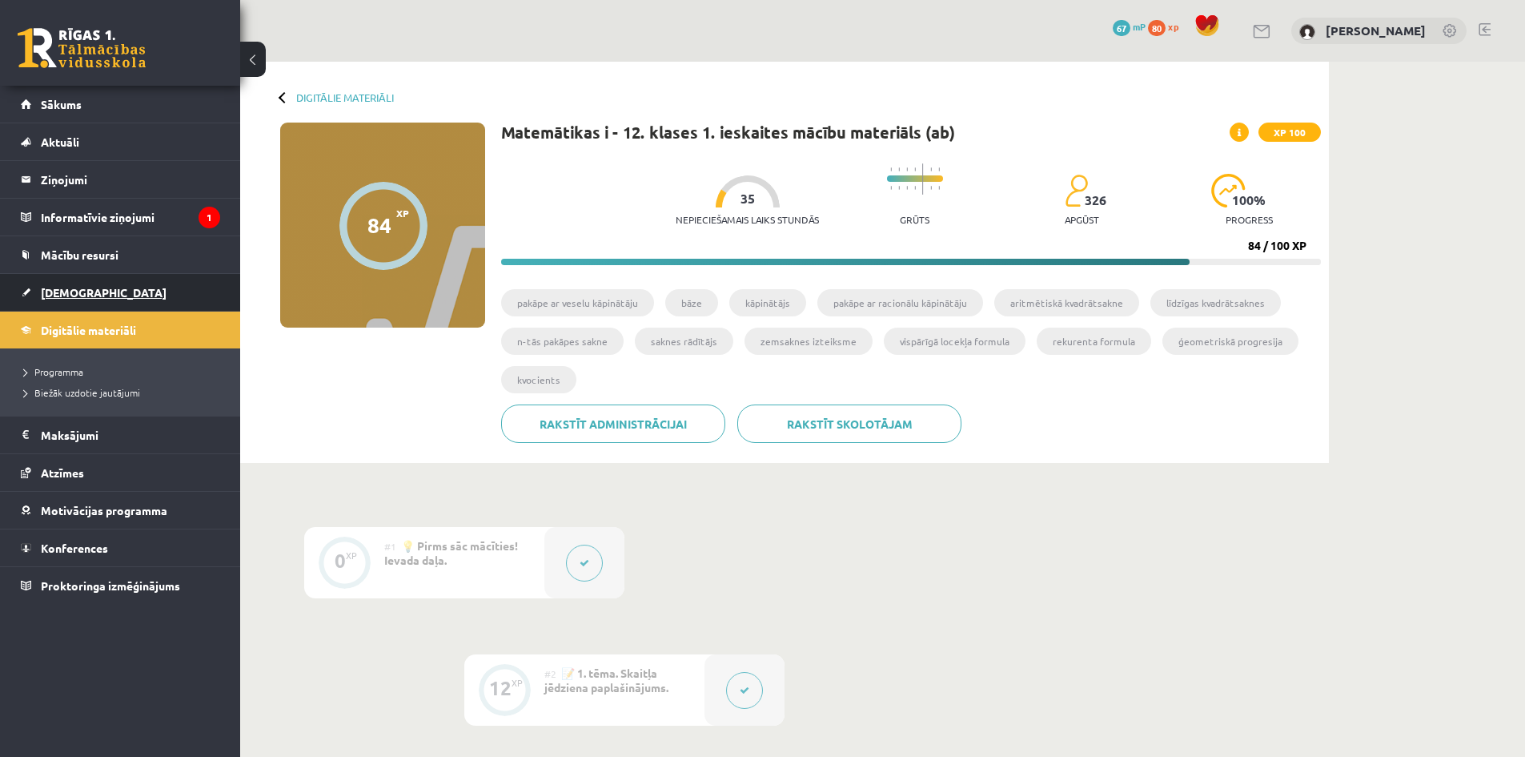
click at [97, 295] on link "[DEMOGRAPHIC_DATA]" at bounding box center [120, 292] width 199 height 37
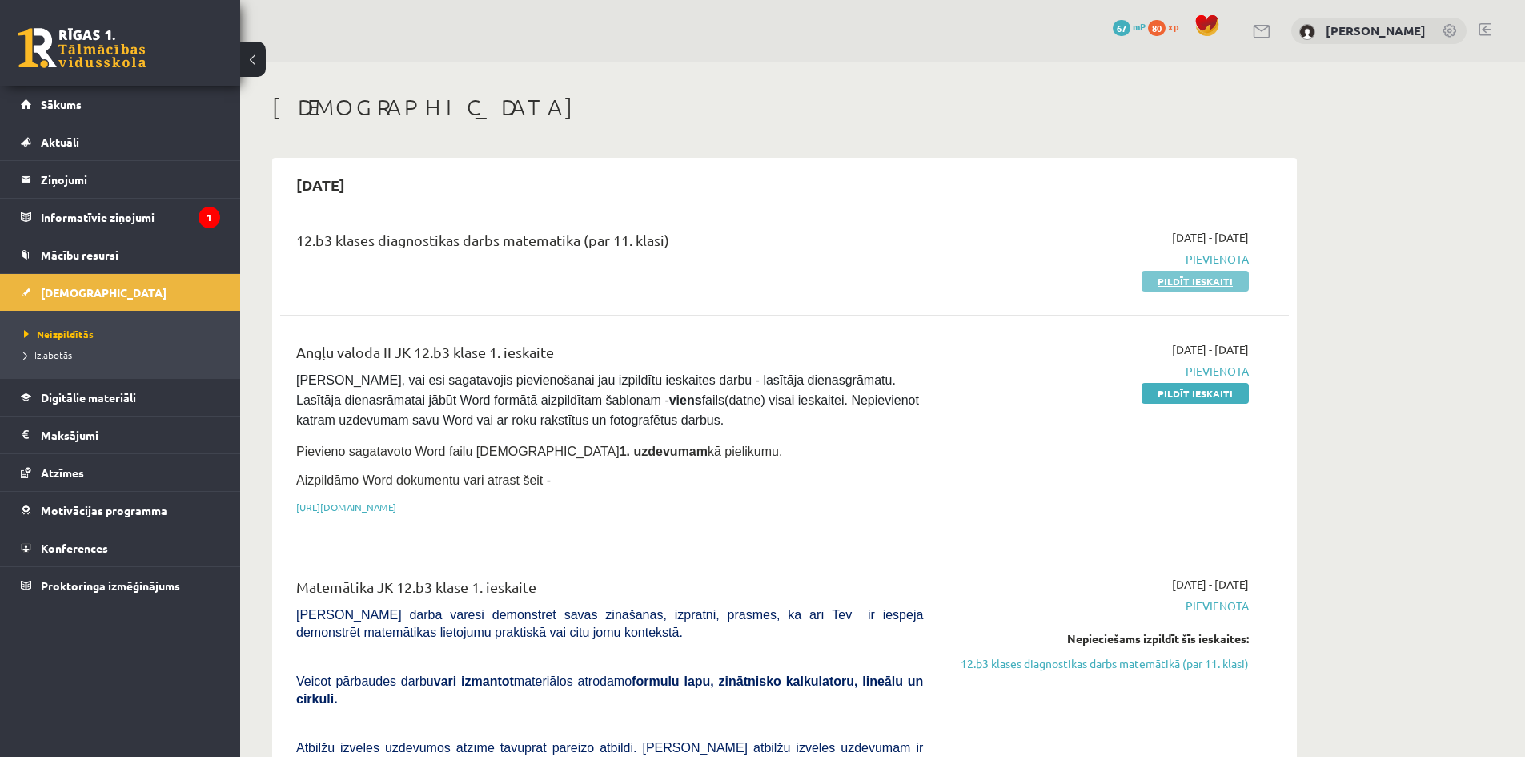
click at [1190, 276] on link "Pildīt ieskaiti" at bounding box center [1195, 281] width 107 height 21
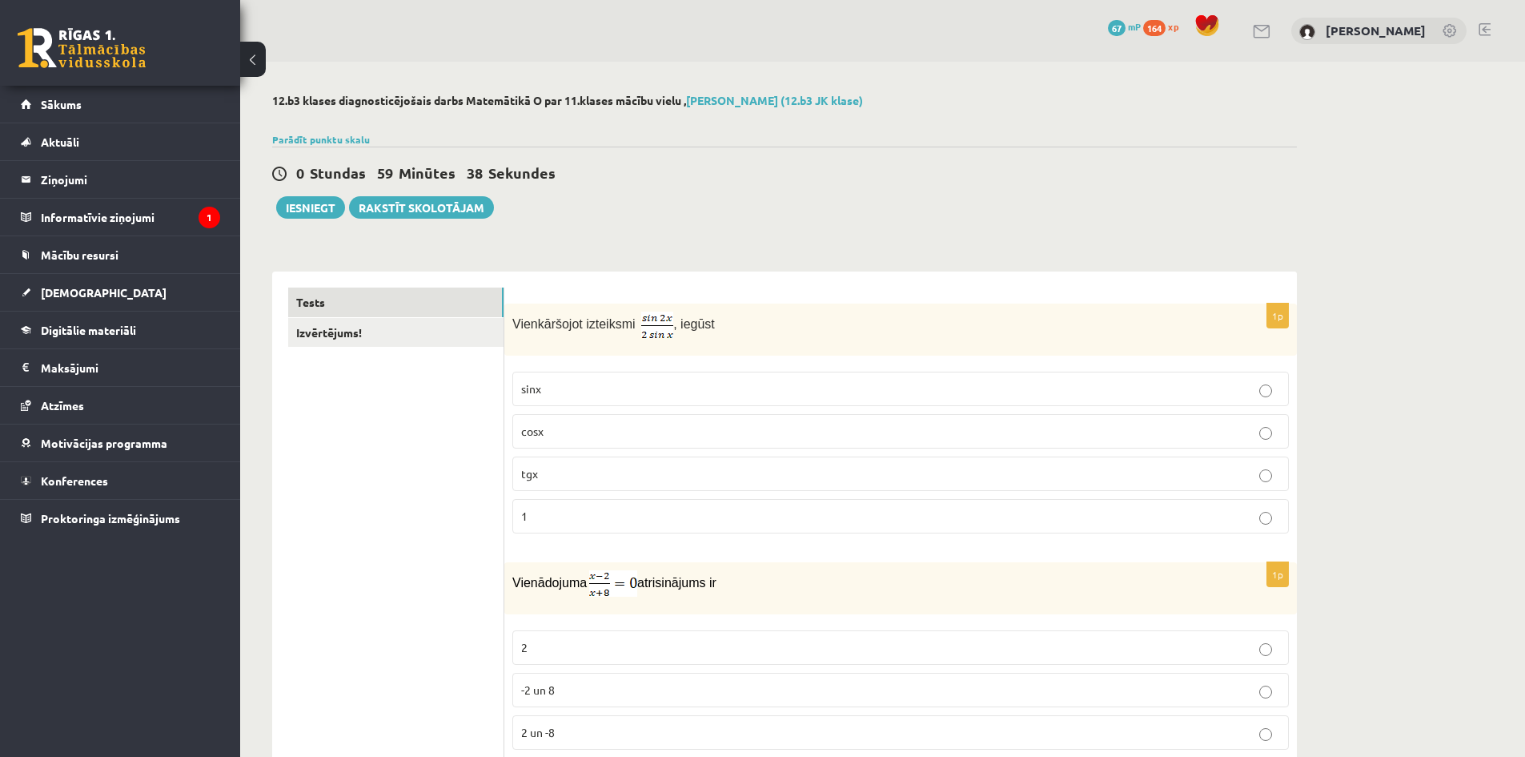
click at [523, 432] on span "cosx" at bounding box center [532, 430] width 22 height 14
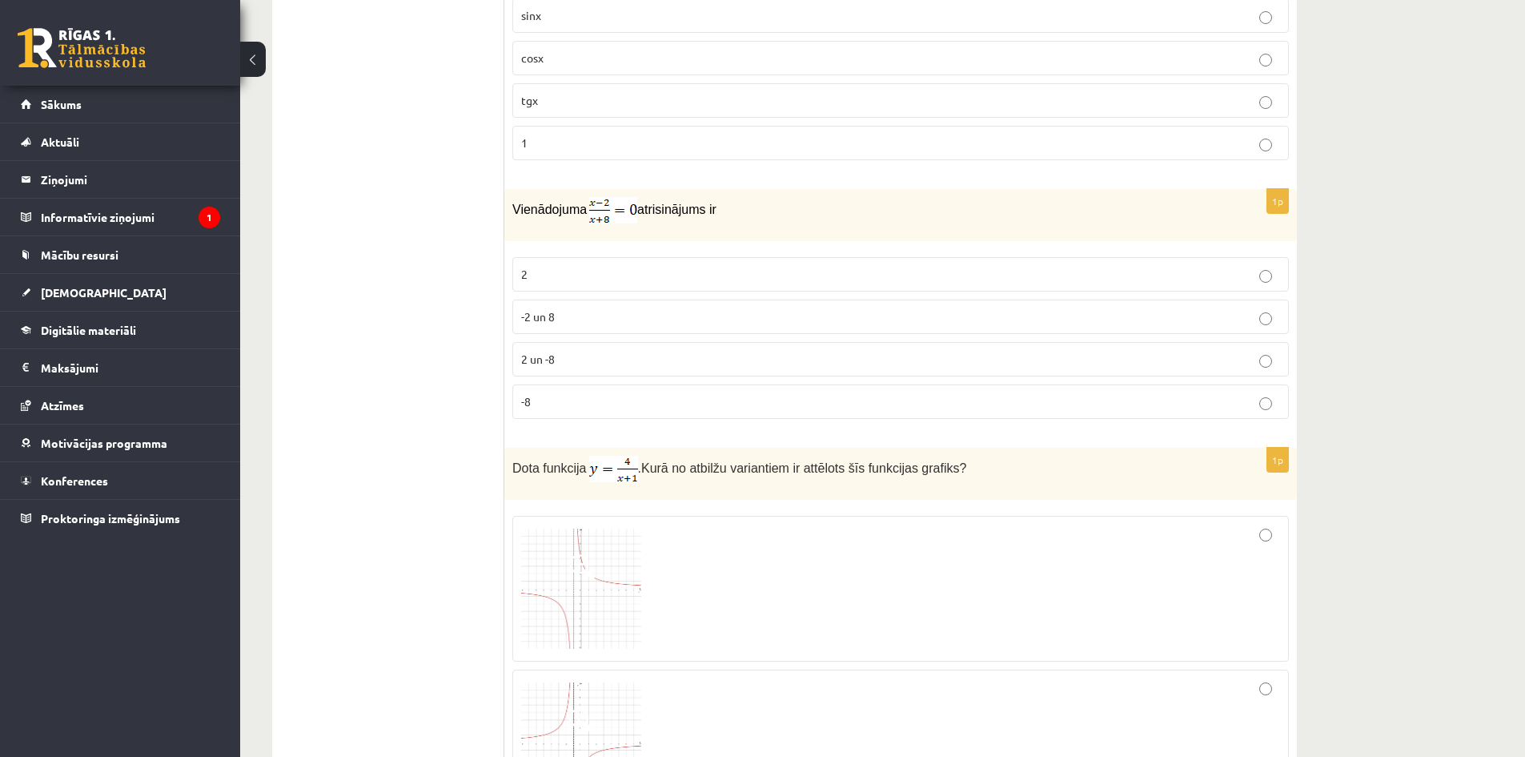
scroll to position [267, 0]
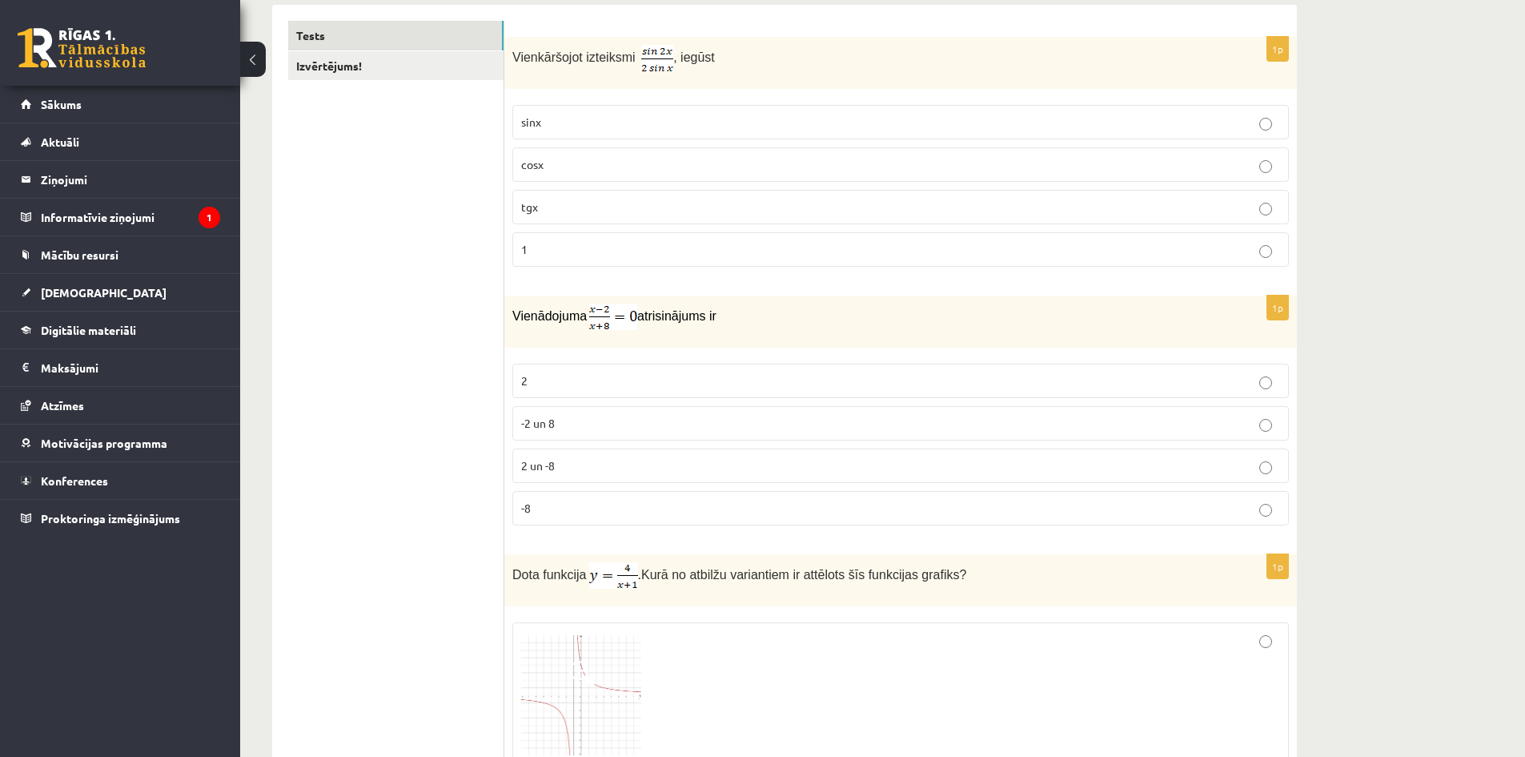
click at [595, 377] on p "2" at bounding box center [900, 380] width 759 height 17
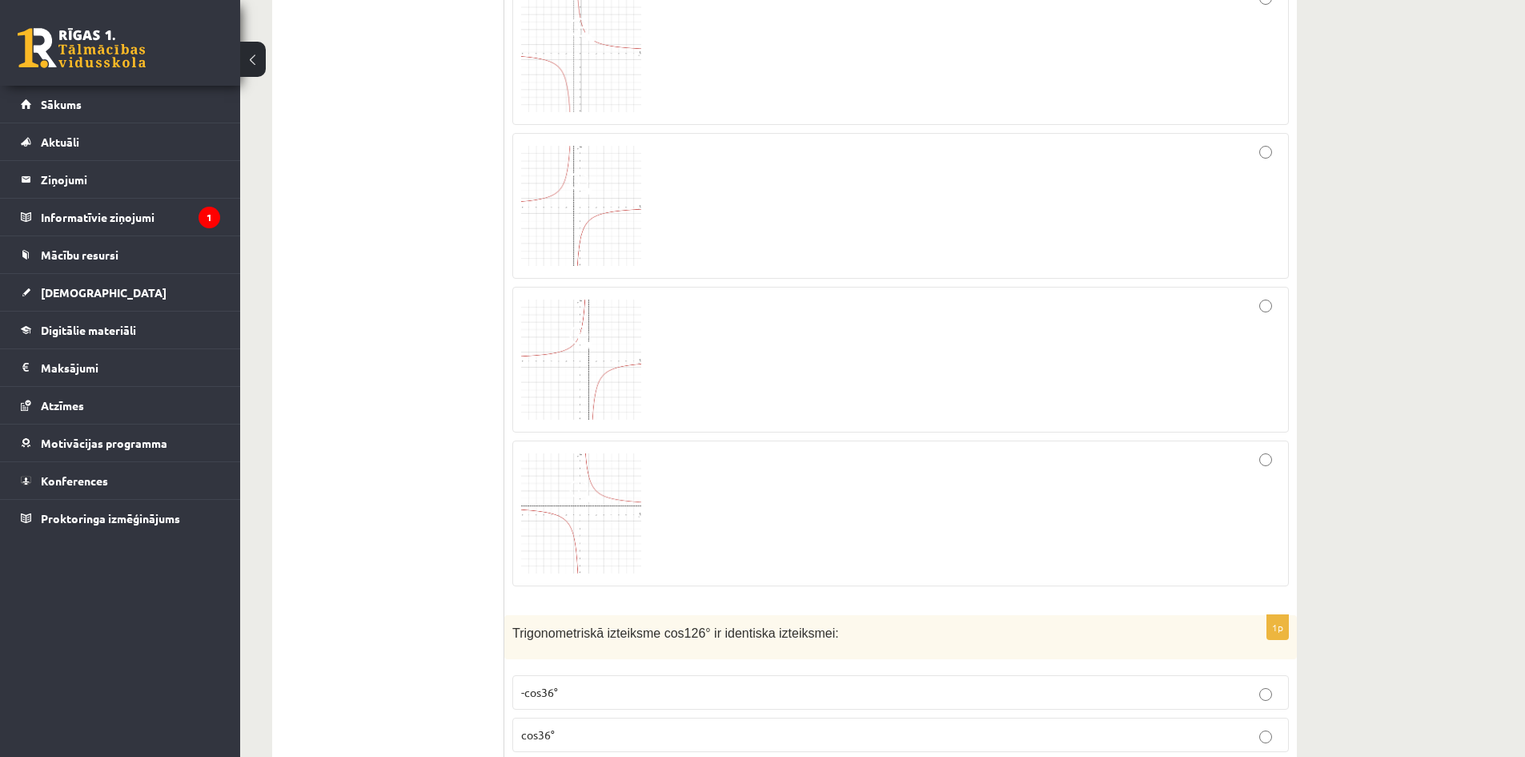
scroll to position [801, 0]
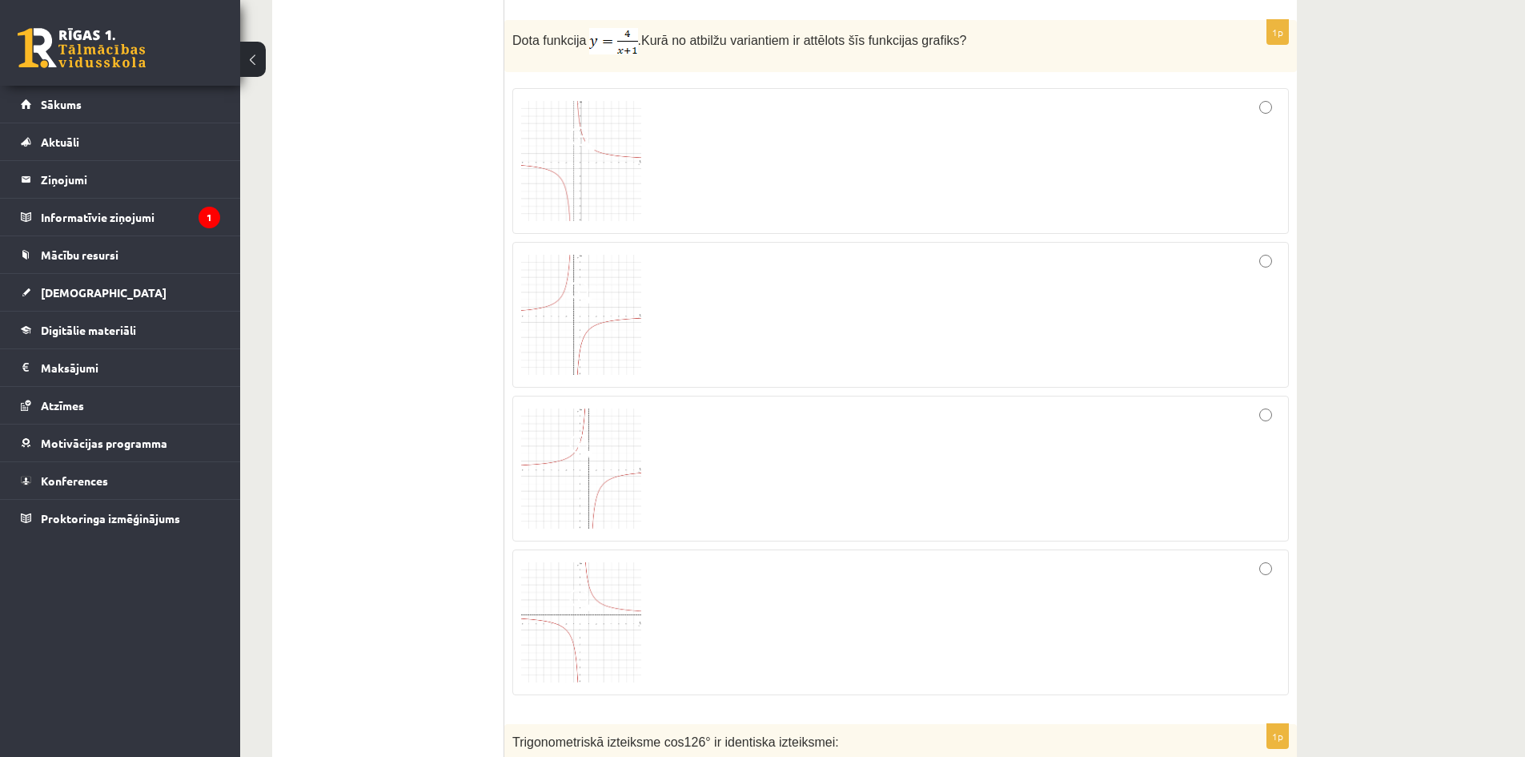
click at [690, 157] on div at bounding box center [900, 161] width 759 height 128
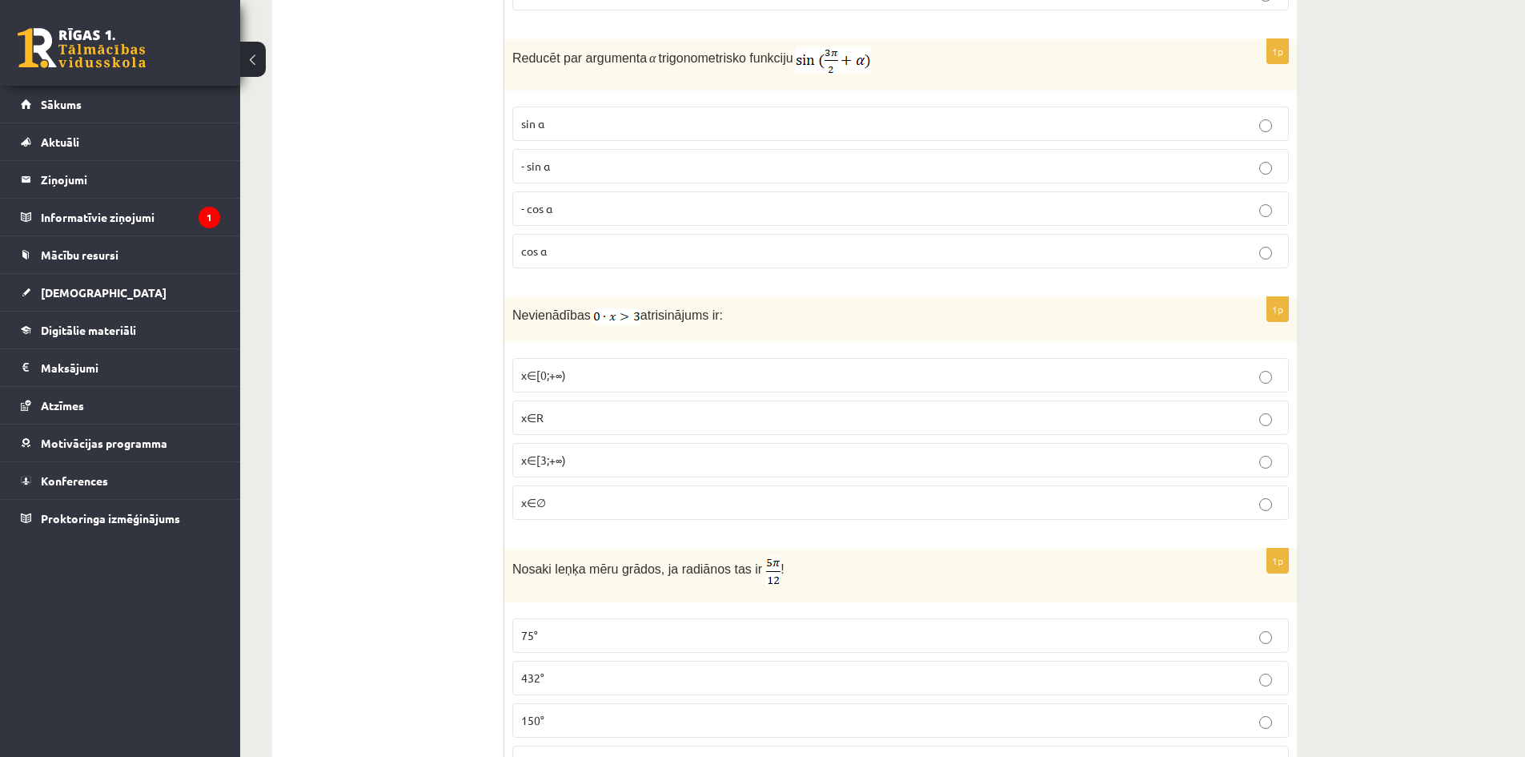
scroll to position [1601, 0]
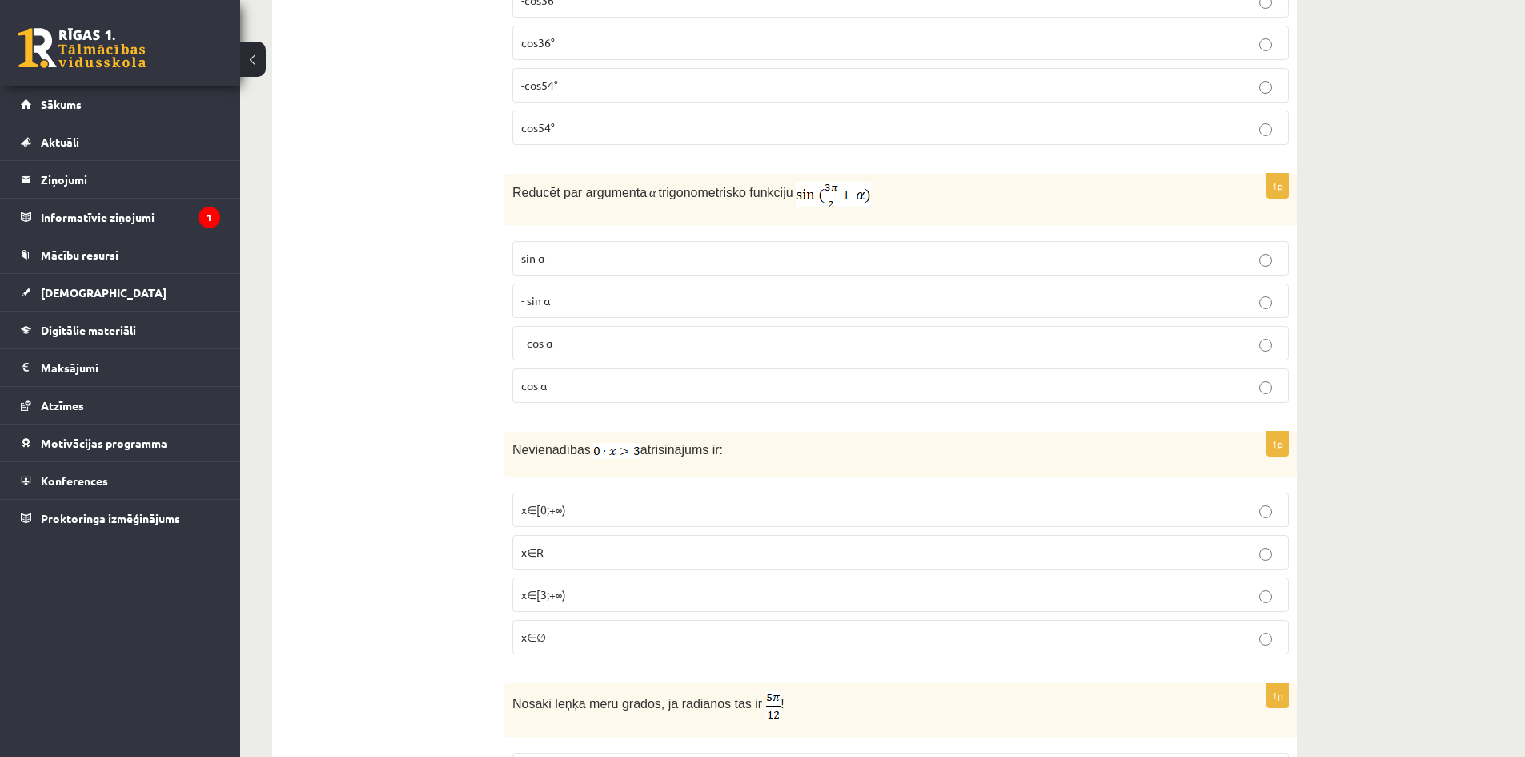
click at [577, 348] on p "- cos ⁡α" at bounding box center [900, 343] width 759 height 17
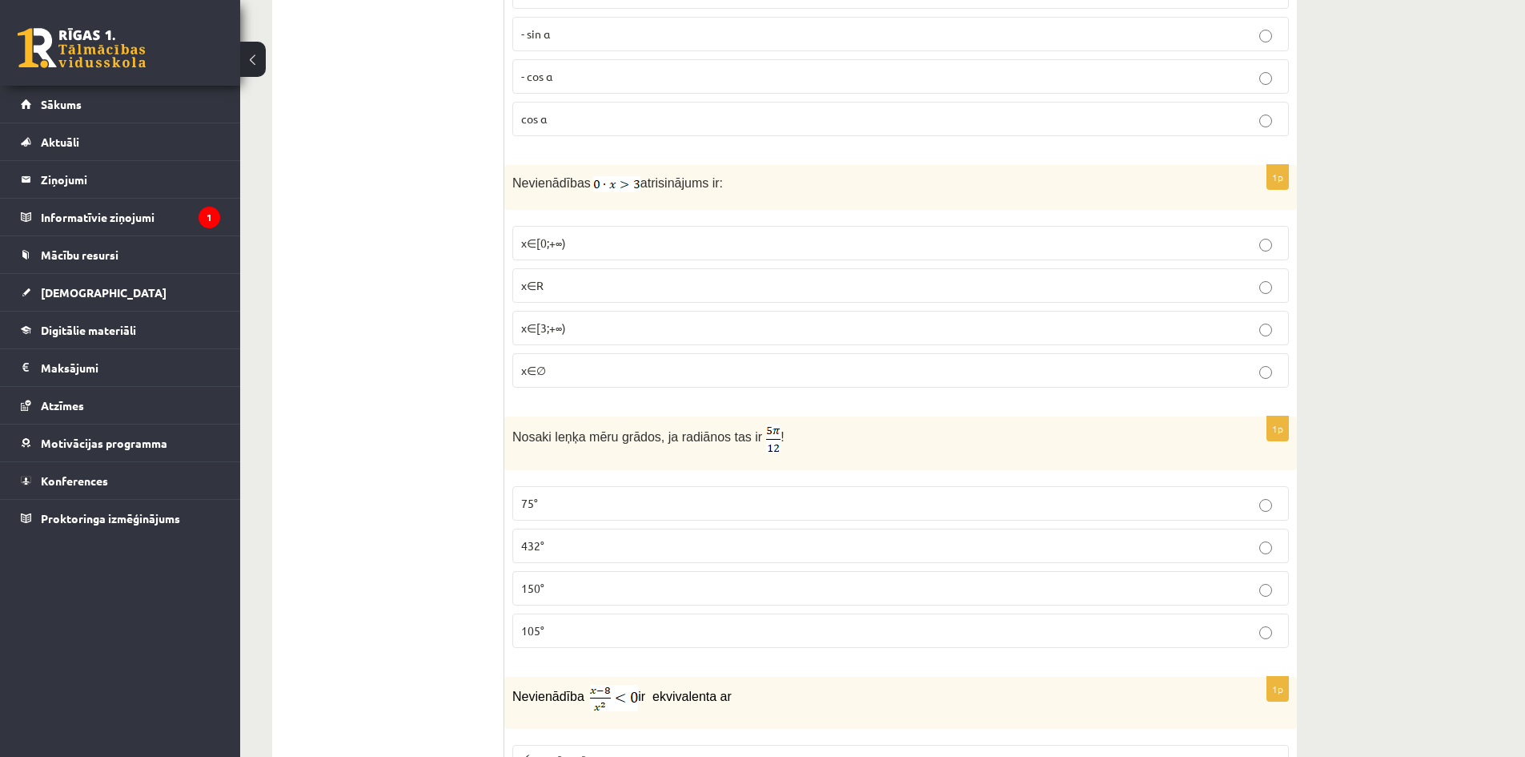
click at [666, 381] on label "x∈∅" at bounding box center [900, 370] width 777 height 34
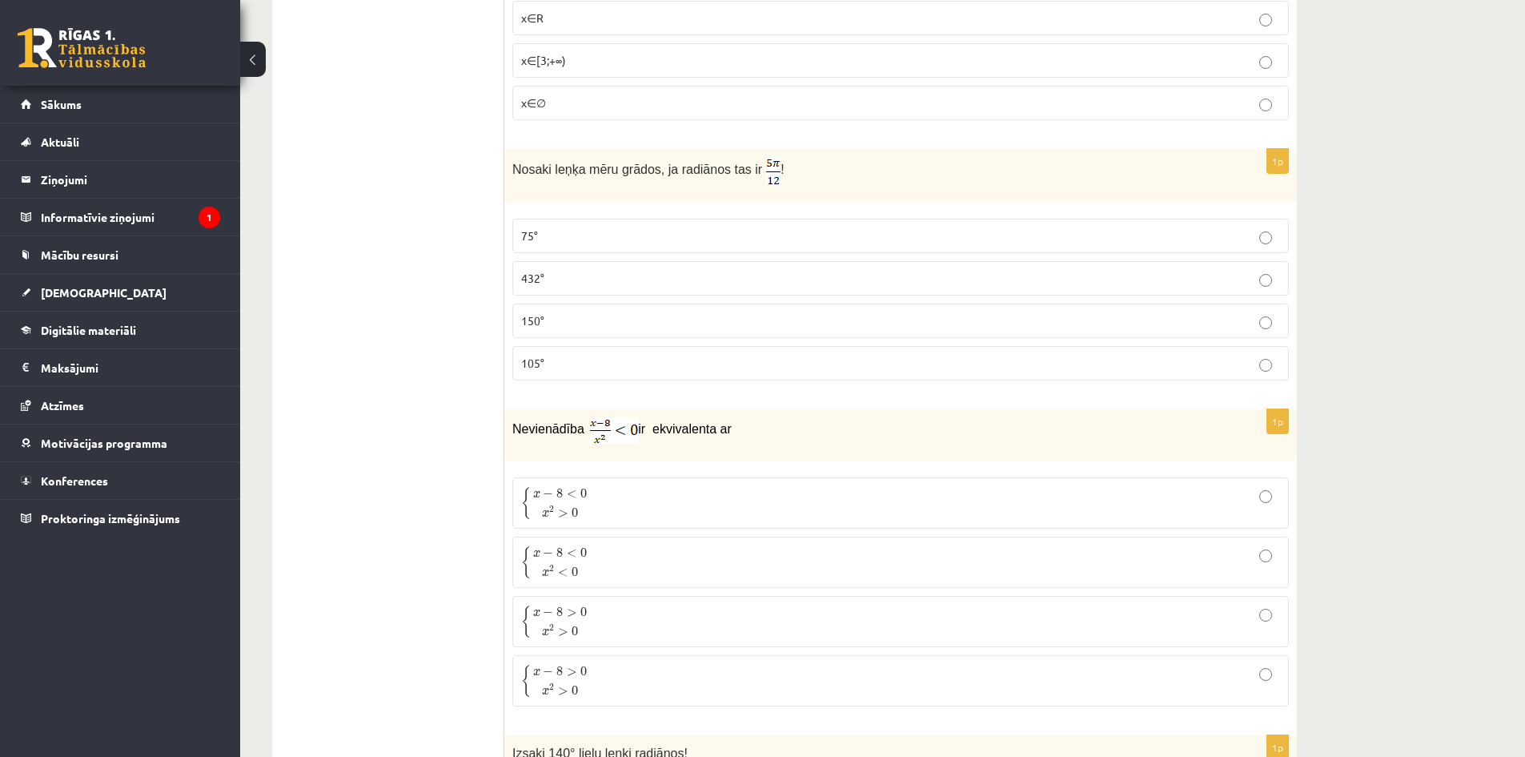
click at [561, 372] on label "105°" at bounding box center [900, 363] width 777 height 34
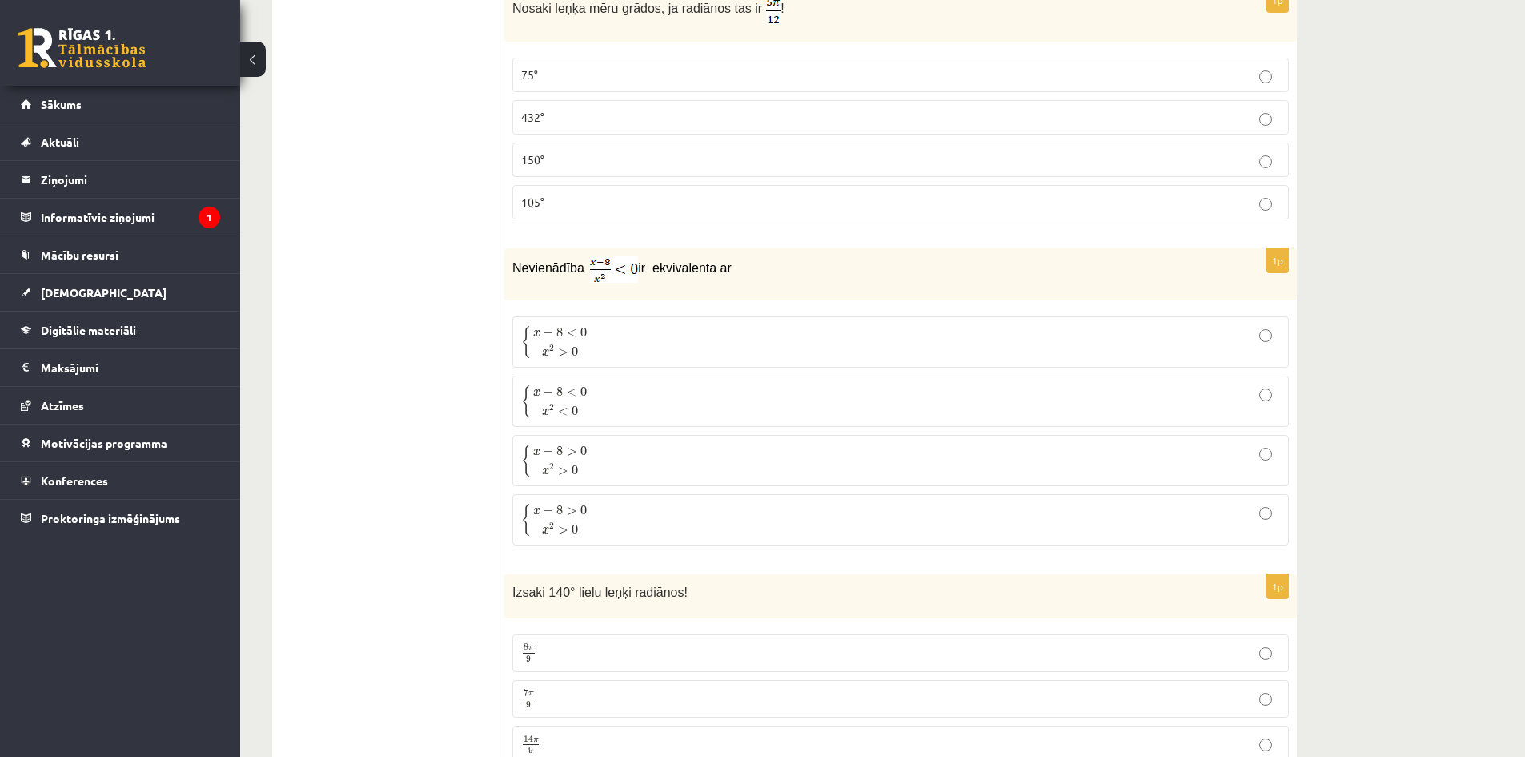
scroll to position [2402, 0]
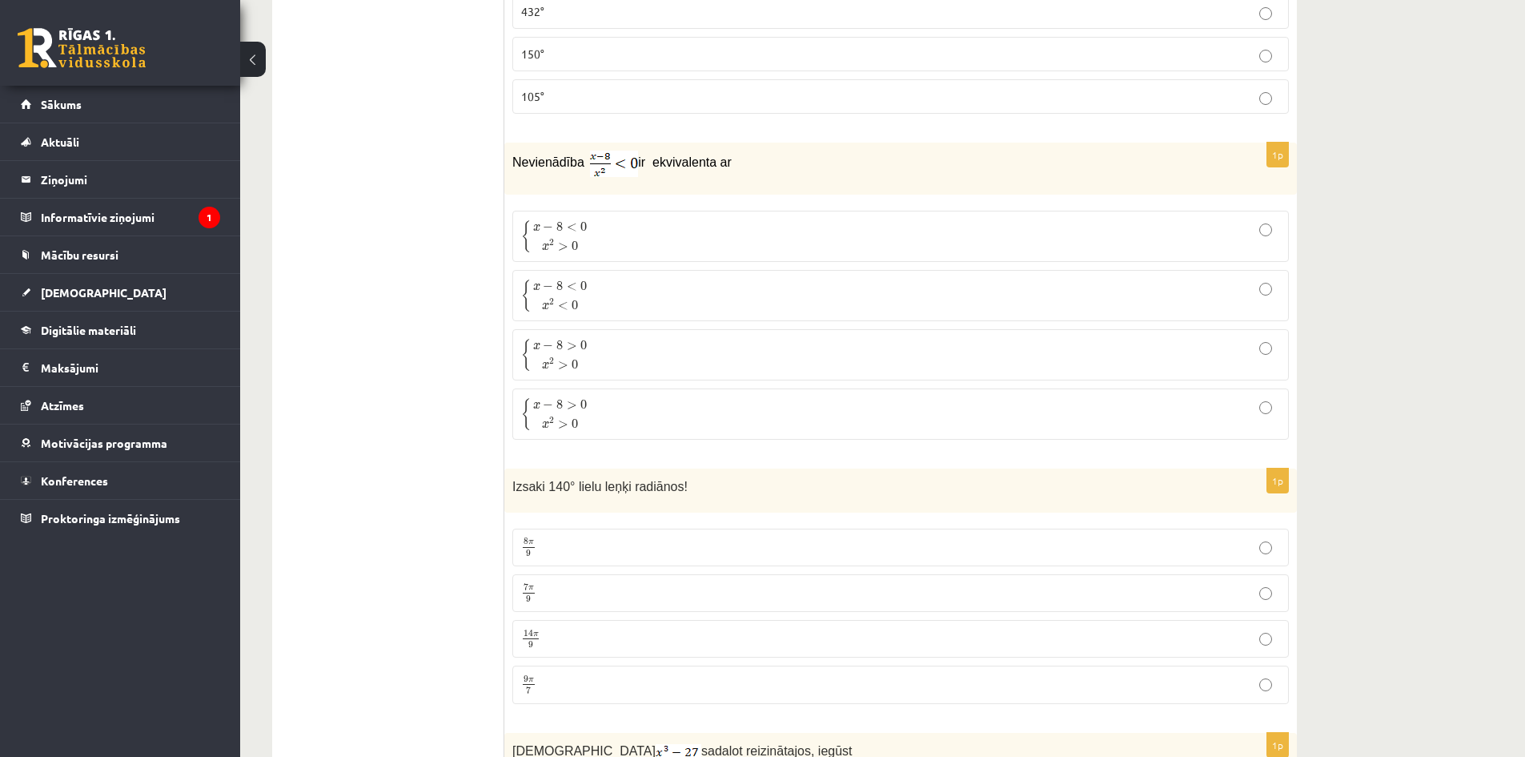
click at [617, 286] on p "{ x − 8 < 0 x 2 < 0 { x − 8 < 0 x 2 < 0" at bounding box center [900, 296] width 759 height 34
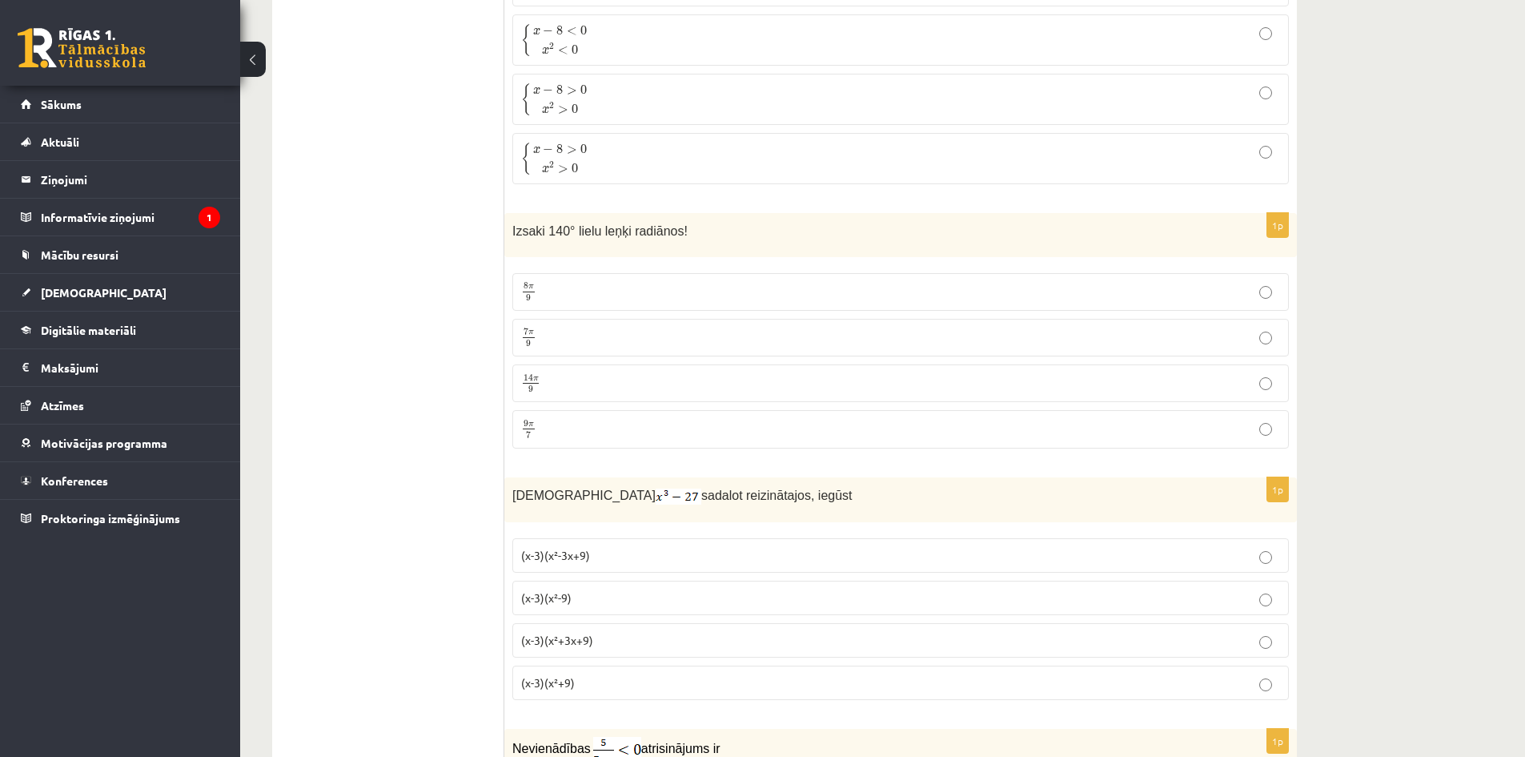
scroll to position [2668, 0]
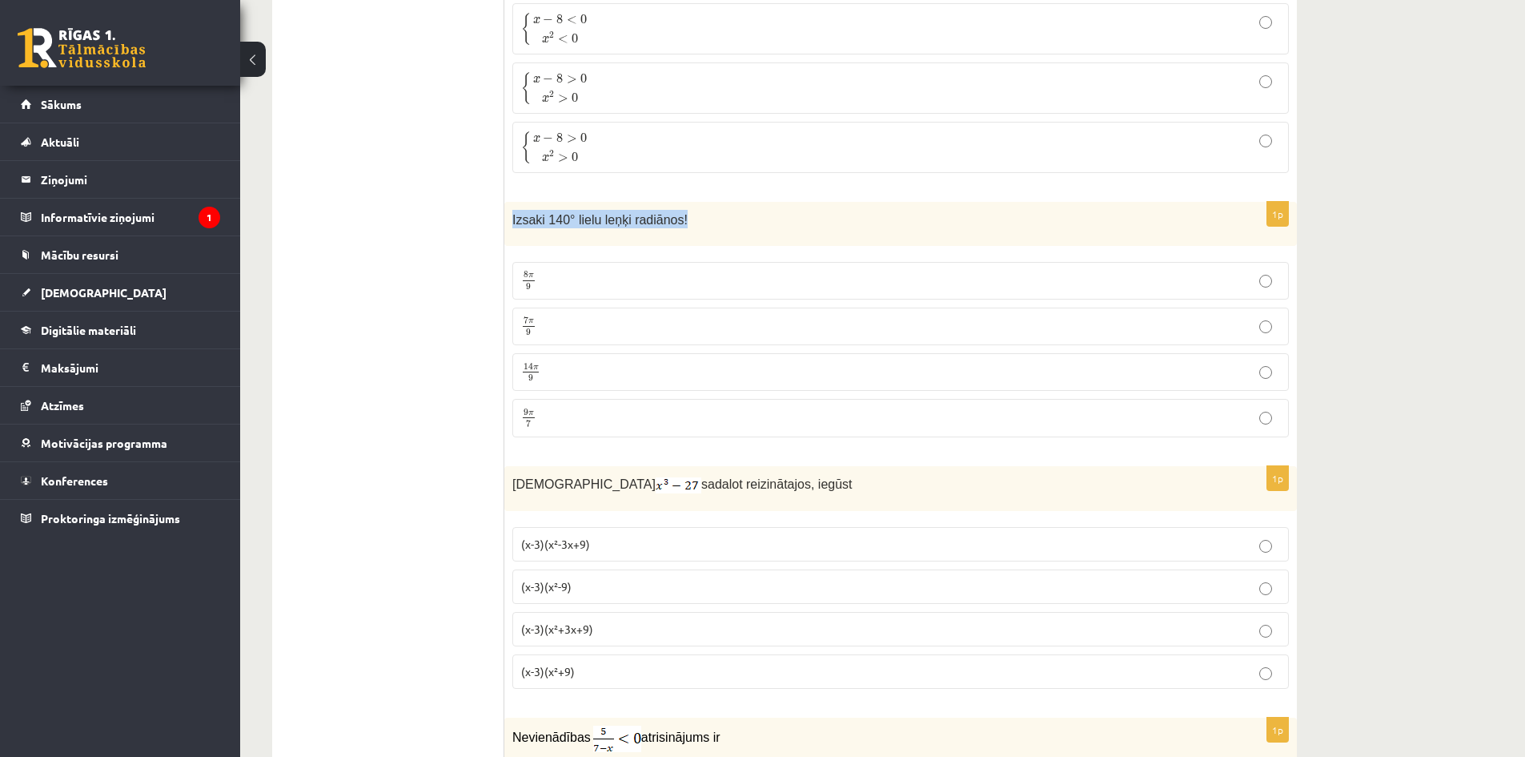
drag, startPoint x: 672, startPoint y: 222, endPoint x: 509, endPoint y: 223, distance: 162.5
click at [509, 223] on div "Izsaki 140° lielu leņķi radiānos!" at bounding box center [900, 224] width 793 height 44
copy span "Izsaki 140° lielu leņķi radiānos!"
click at [548, 325] on p "7 π 9 7 π 9" at bounding box center [900, 326] width 759 height 20
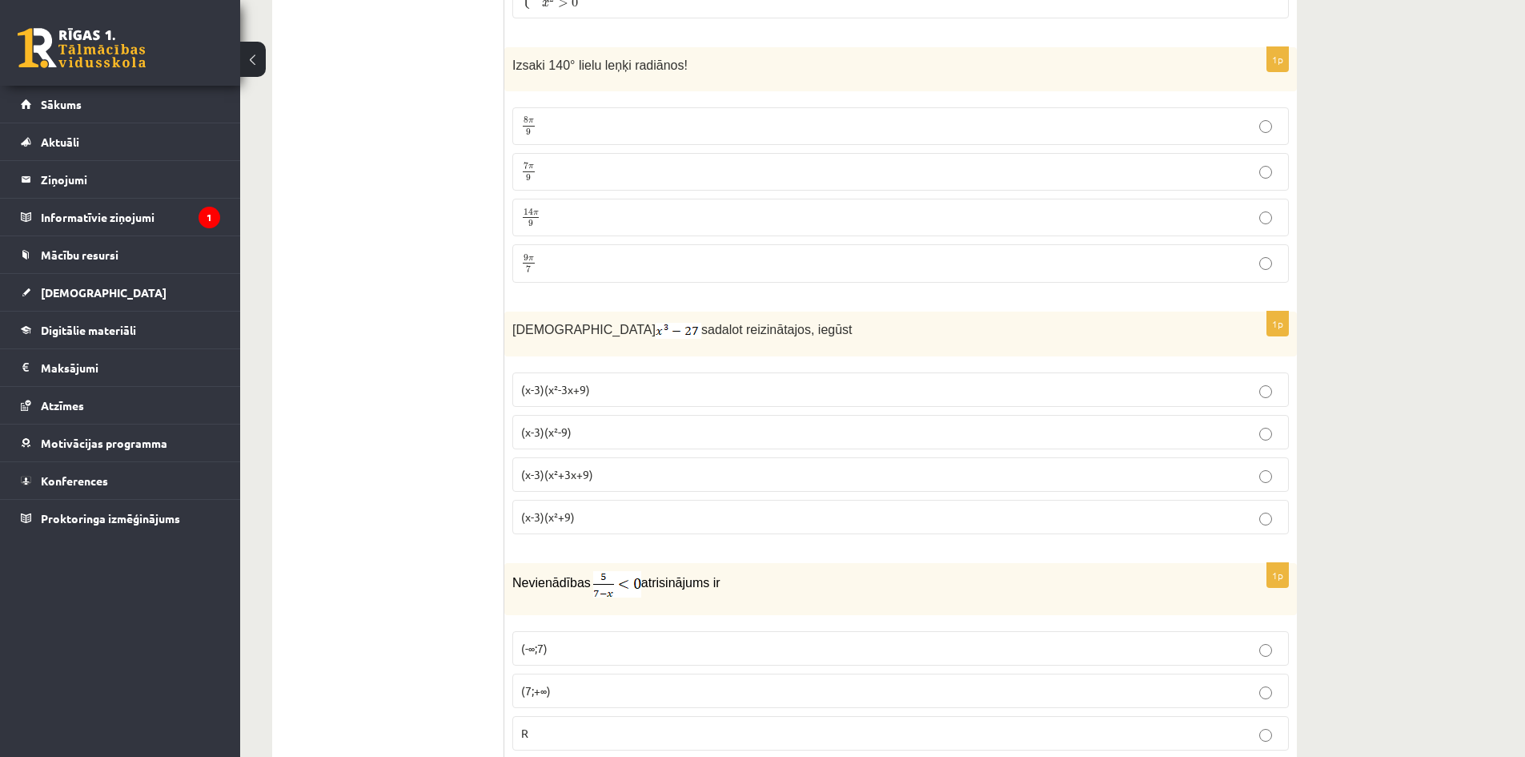
scroll to position [2936, 0]
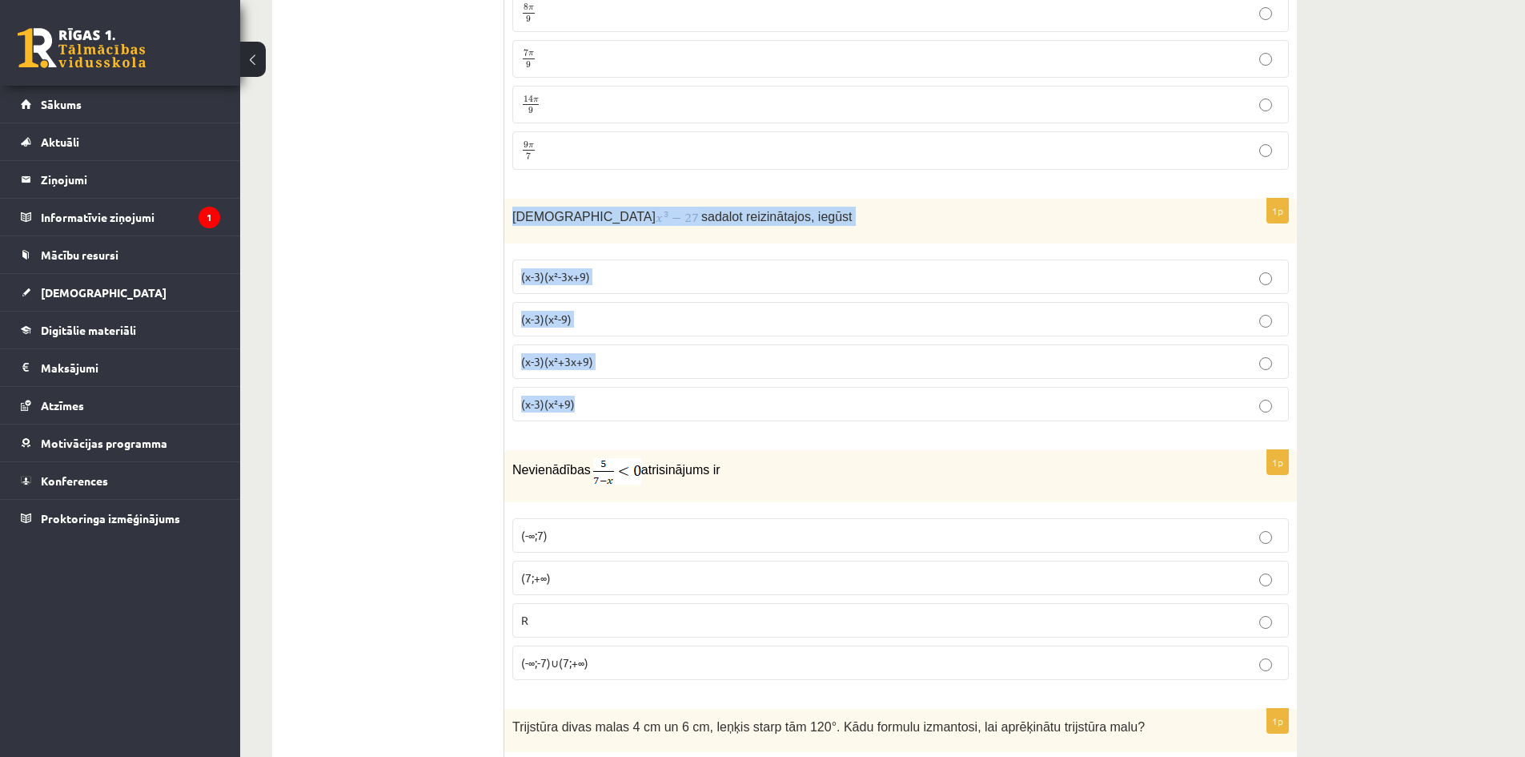
drag, startPoint x: 508, startPoint y: 215, endPoint x: 628, endPoint y: 390, distance: 212.3
click at [628, 390] on div "1p Izteiksmi sadalot reizinātajos, iegūst (x-3)(x²-3x+9) (x-3)(x²-9) (x-3)(x²+3…" at bounding box center [900, 316] width 793 height 235
copy div "Izteiksmi sadalot reizinātajos, iegūst (x-3)(x²-3x+9) (x-3)(x²-9) (x-3)(x²+3x+9…"
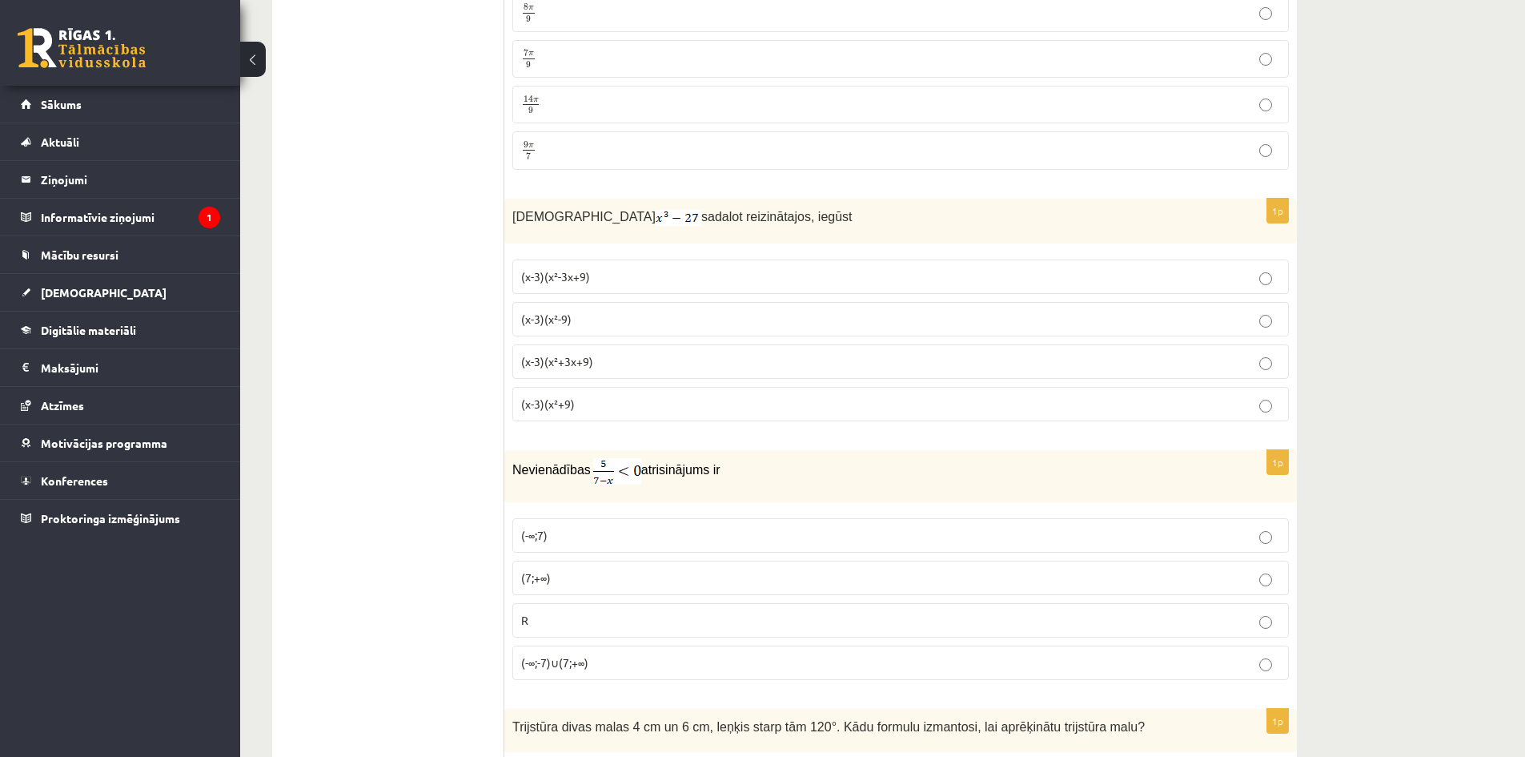
click at [608, 359] on p "(x-3)(x²+3x+9)" at bounding box center [900, 361] width 759 height 17
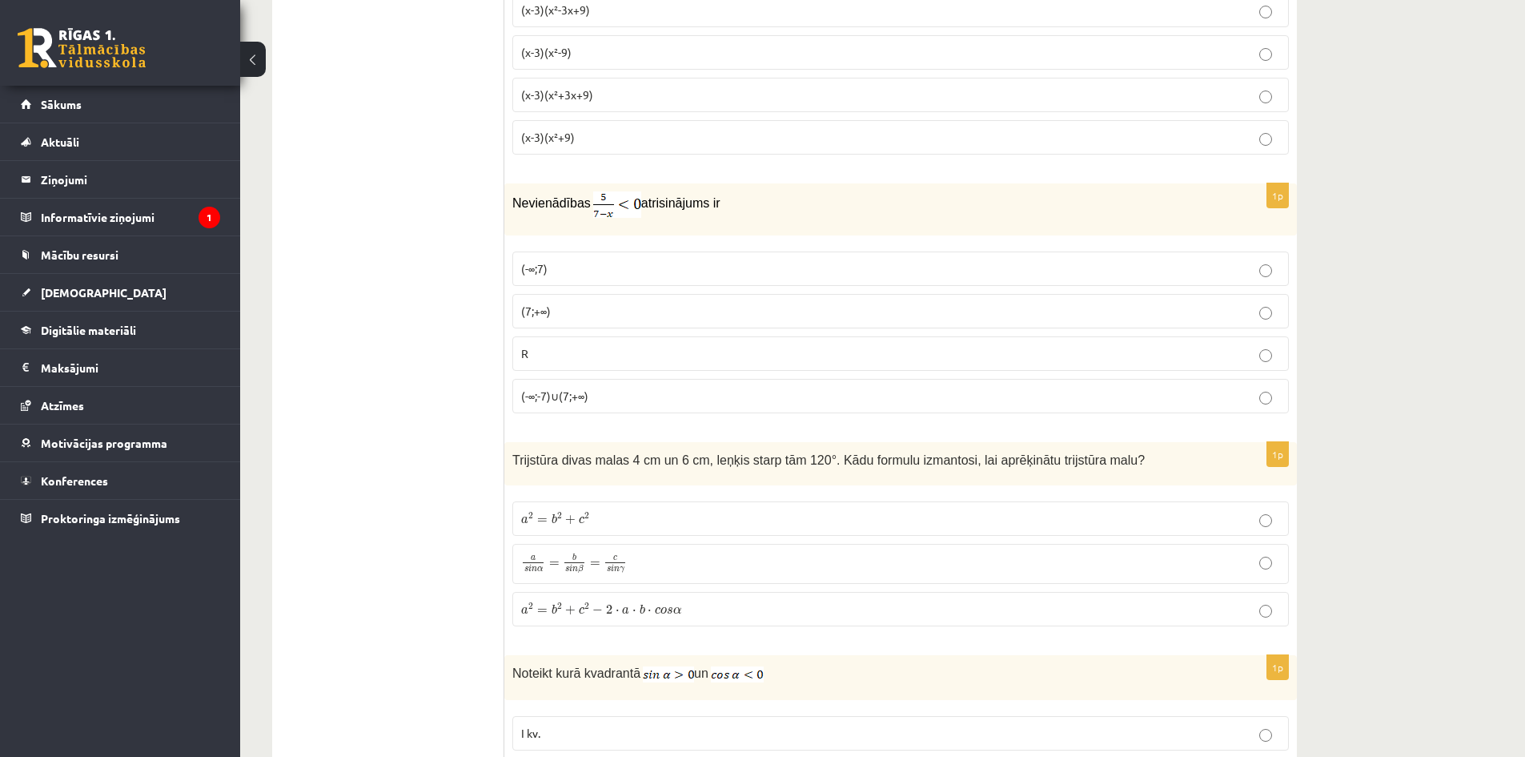
click at [594, 267] on p "(-∞;7)" at bounding box center [900, 268] width 759 height 17
click at [588, 311] on p "(7;+∞)" at bounding box center [900, 311] width 759 height 17
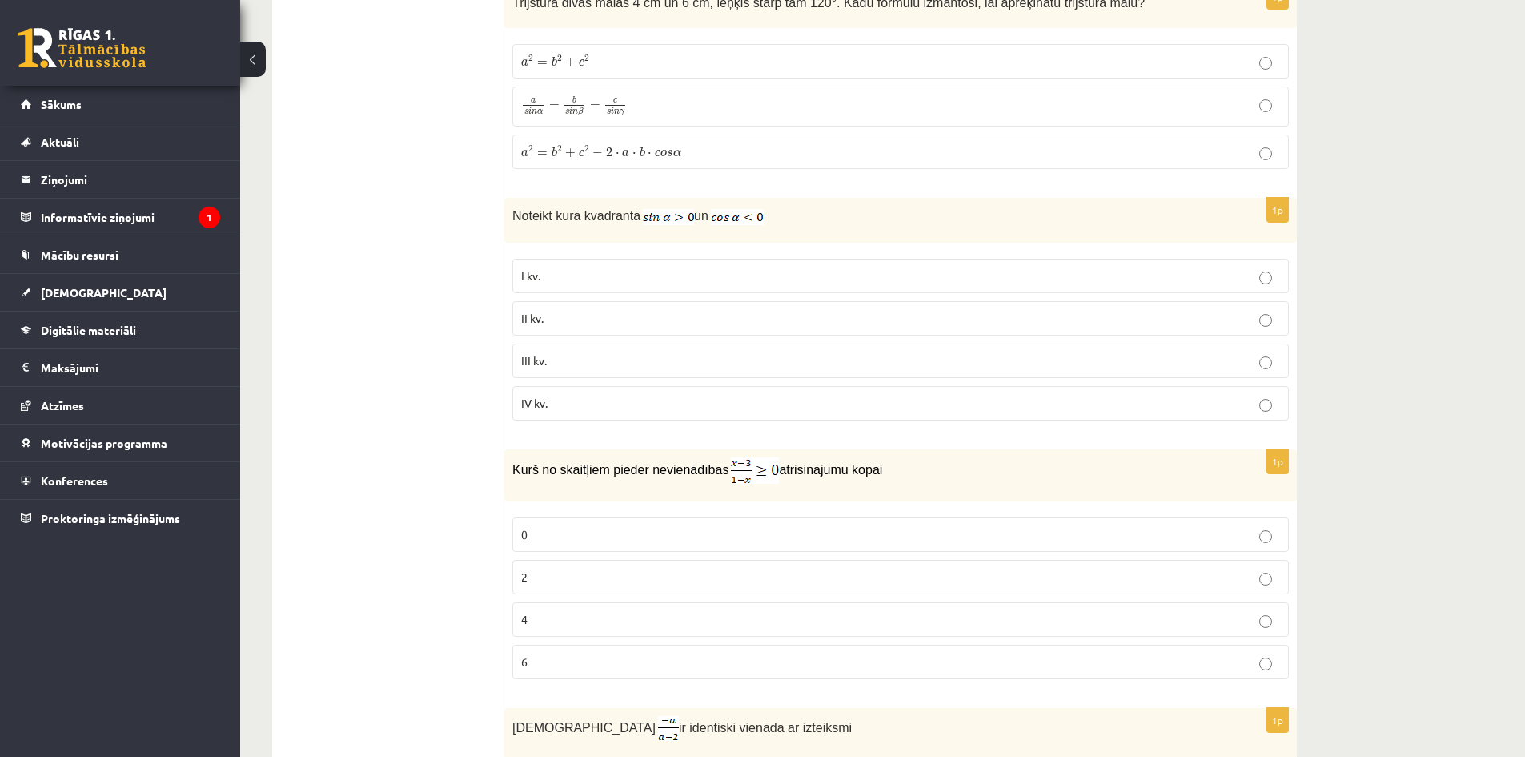
scroll to position [3661, 0]
drag, startPoint x: 504, startPoint y: 205, endPoint x: 765, endPoint y: 407, distance: 329.9
click at [765, 407] on div "**********" at bounding box center [784, 679] width 1025 height 8137
copy div "Izvērtējums! 1p Vienkāršojot izteiksmi , iegūst sinx cosx tgx 1 1p Vienādojuma …"
click at [472, 319] on ul "Tests Izvērtējums!" at bounding box center [396, 679] width 216 height 8105
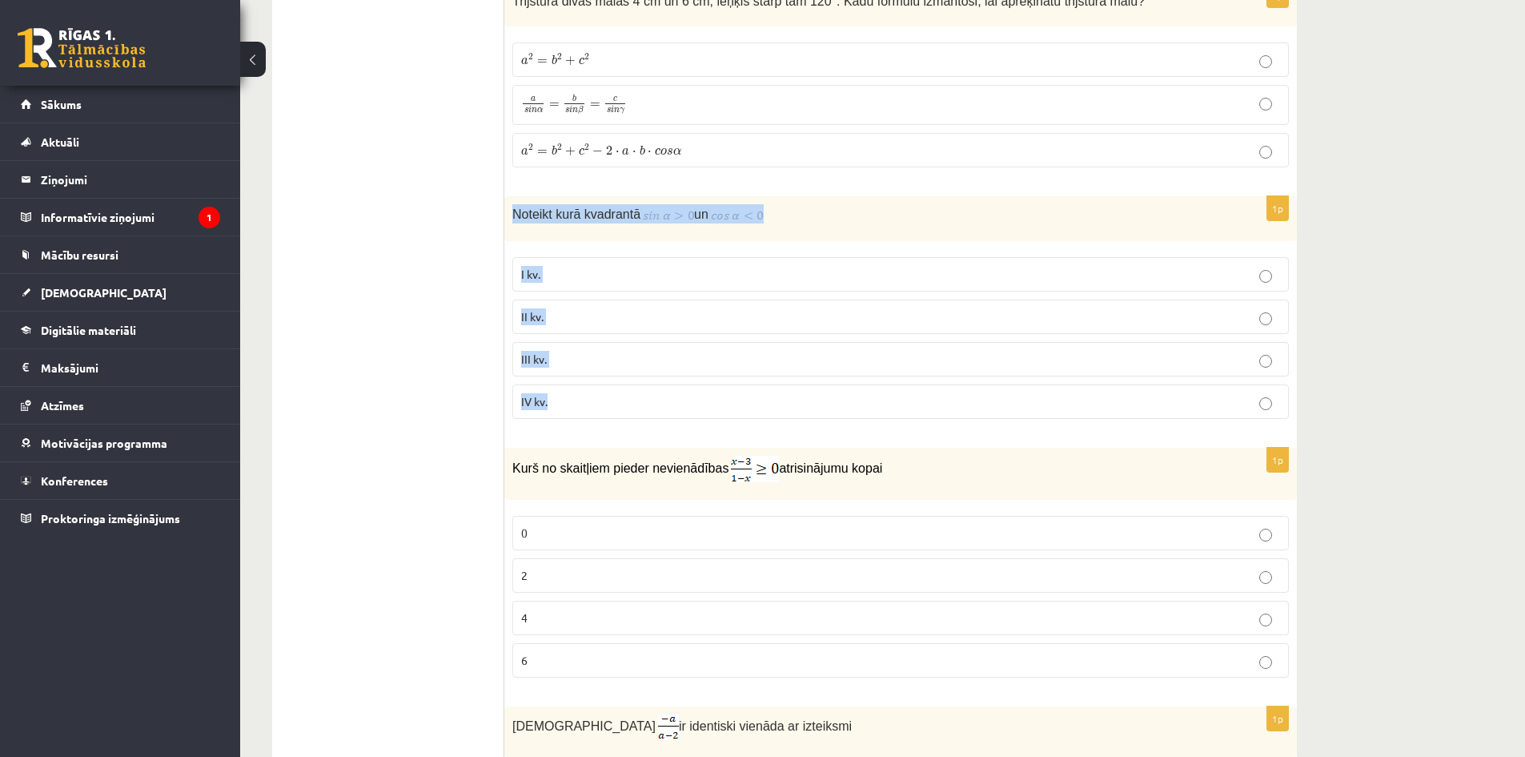
drag, startPoint x: 513, startPoint y: 207, endPoint x: 616, endPoint y: 408, distance: 226.3
click at [616, 408] on div "1p Noteikt kurā kvadrantā un I kv. II kv. III kv. IV kv." at bounding box center [900, 313] width 793 height 235
copy div "Noteikt kurā kvadrantā un I kv. II kv. III kv. IV kv."
click at [710, 236] on div "Noteikt kurā kvadrantā un" at bounding box center [900, 218] width 793 height 45
click at [550, 309] on p "II kv." at bounding box center [900, 316] width 759 height 17
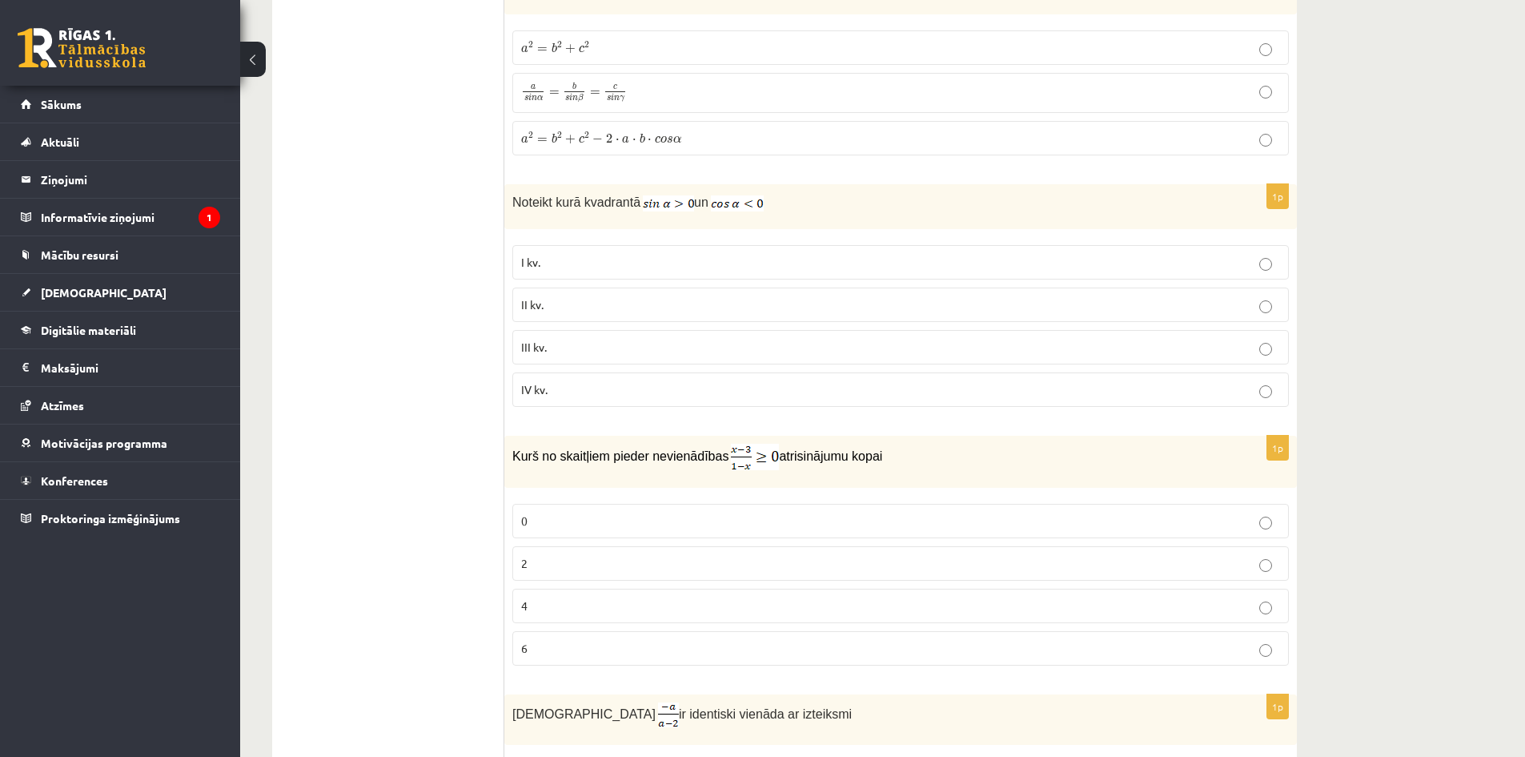
scroll to position [3927, 0]
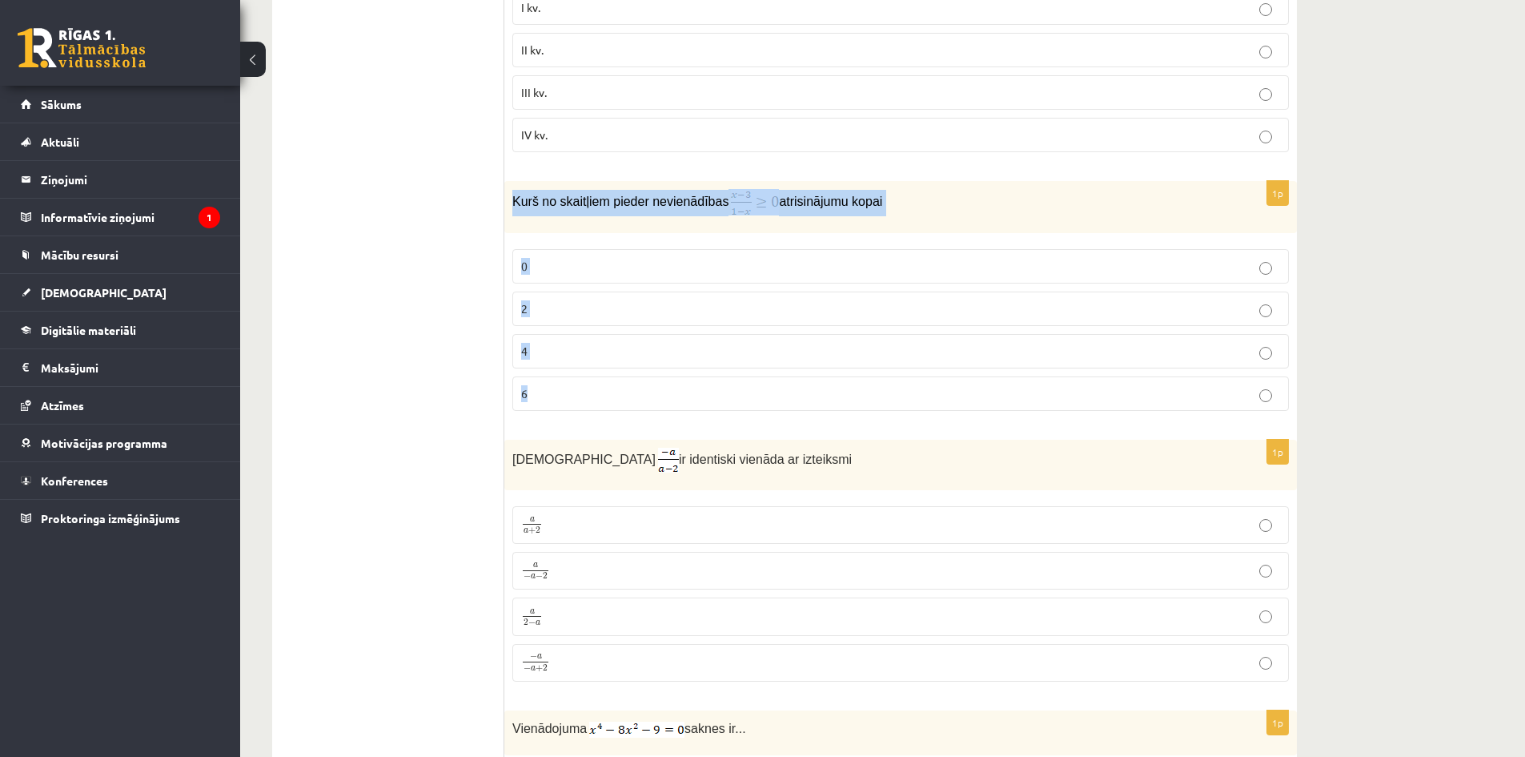
drag, startPoint x: 506, startPoint y: 195, endPoint x: 624, endPoint y: 375, distance: 214.9
click at [624, 375] on div "1p Kurš no skaitļiem pieder nevienādības atrisinājumu kopai 0 2 4 6" at bounding box center [900, 302] width 793 height 243
copy div "Kurš no skaitļiem pieder nevienādības atrisinājumu kopai 0 2 4 6"
click at [670, 239] on div "1p Kurš no skaitļiem pieder nevienādības atrisinājumu kopai 0 2 4 6" at bounding box center [900, 302] width 793 height 243
click at [563, 300] on p "2" at bounding box center [900, 308] width 759 height 17
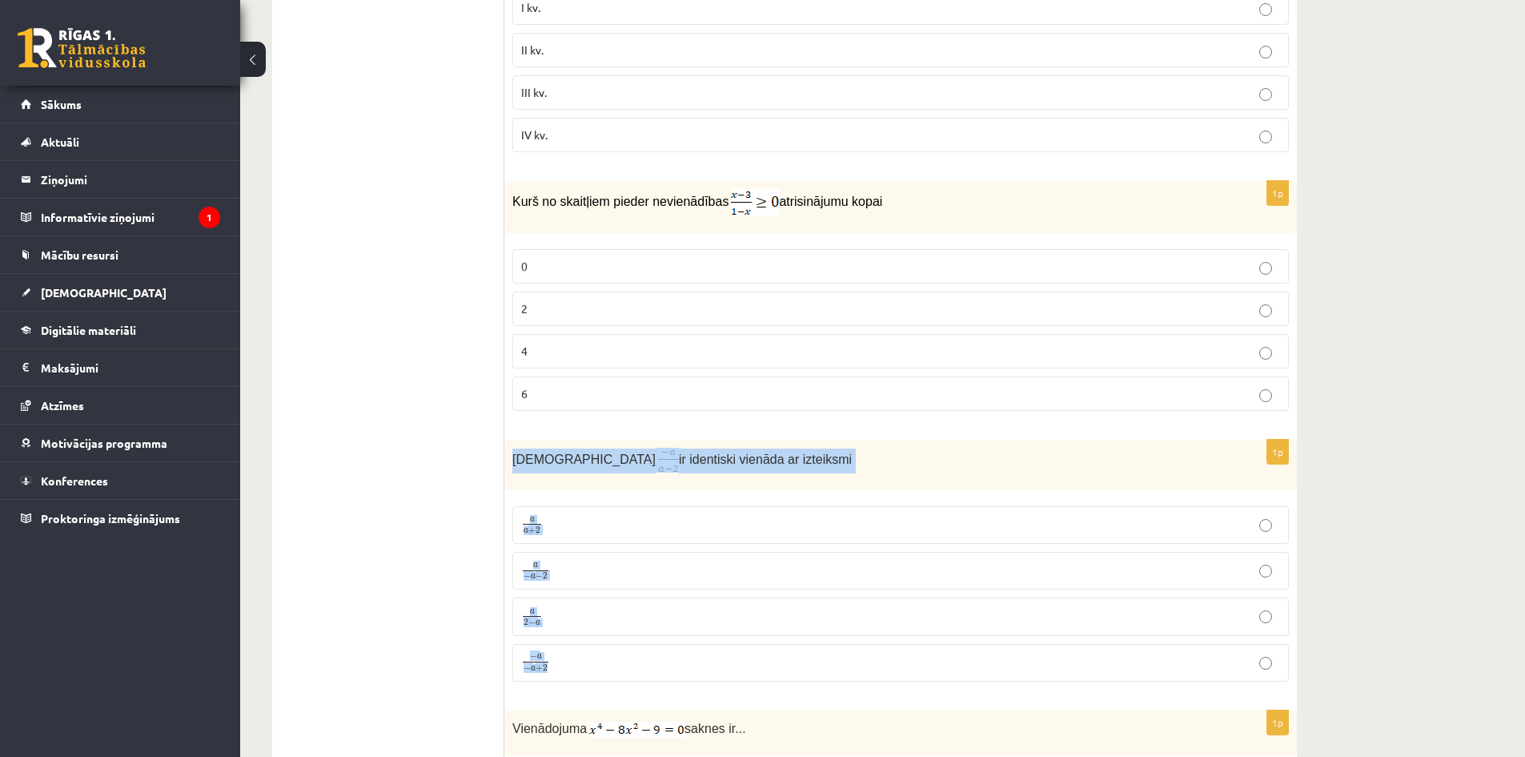
drag, startPoint x: 512, startPoint y: 457, endPoint x: 614, endPoint y: 648, distance: 216.0
click at [614, 648] on div "1p Izteiksme ir identiski vienāda ar izteiksmi a a + 2 a a + 2 a − a − 2 a − a …" at bounding box center [900, 566] width 793 height 255
copy div "Izteiksme ir identiski vienāda ar izteiksmi a a + 2 a a + 2 a − a − 2 a − a − 2…"
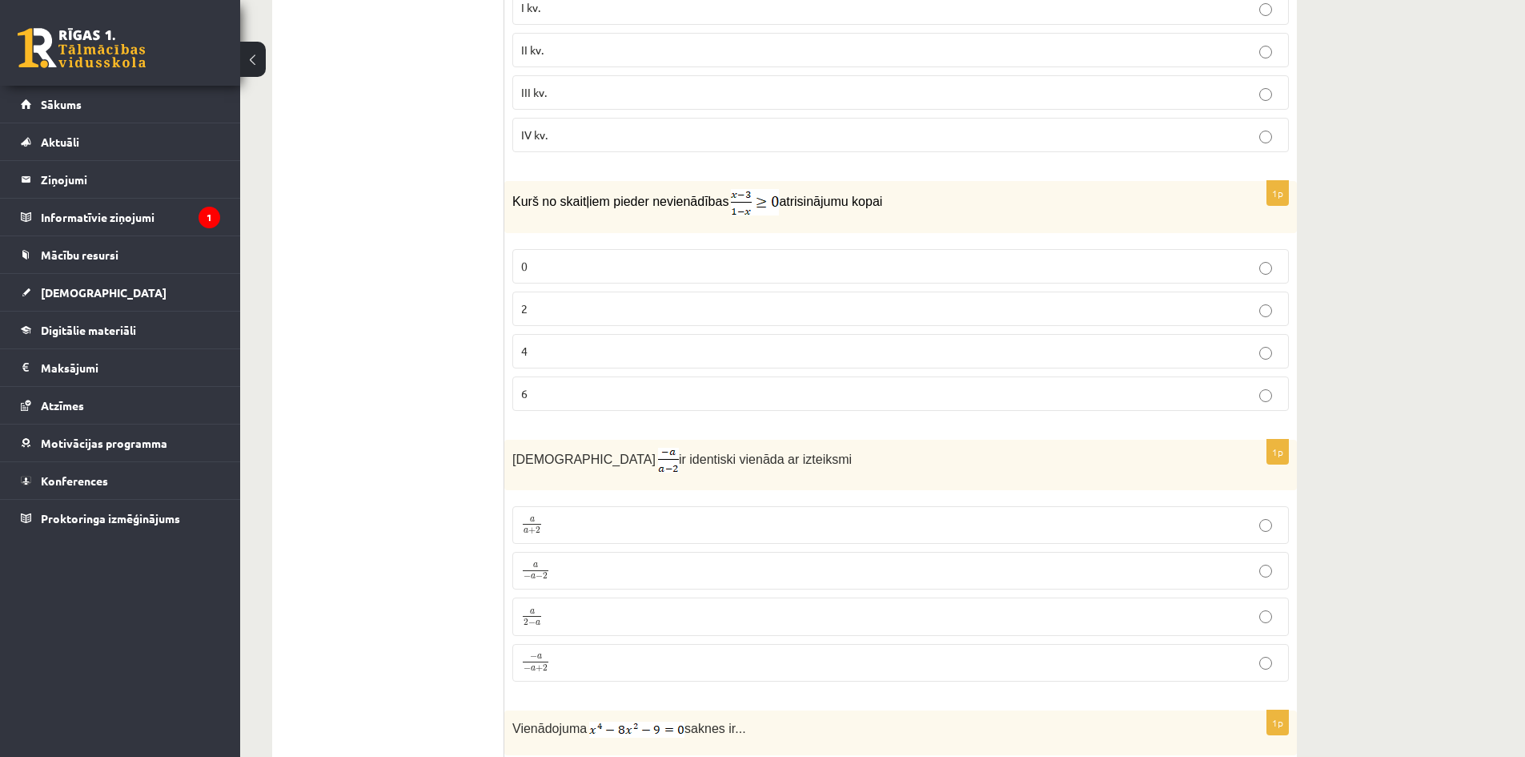
click at [363, 371] on ul "Tests Izvērtējums!" at bounding box center [396, 412] width 216 height 8105
click at [552, 571] on p "a − a − 2 a − a − 2" at bounding box center [900, 570] width 759 height 20
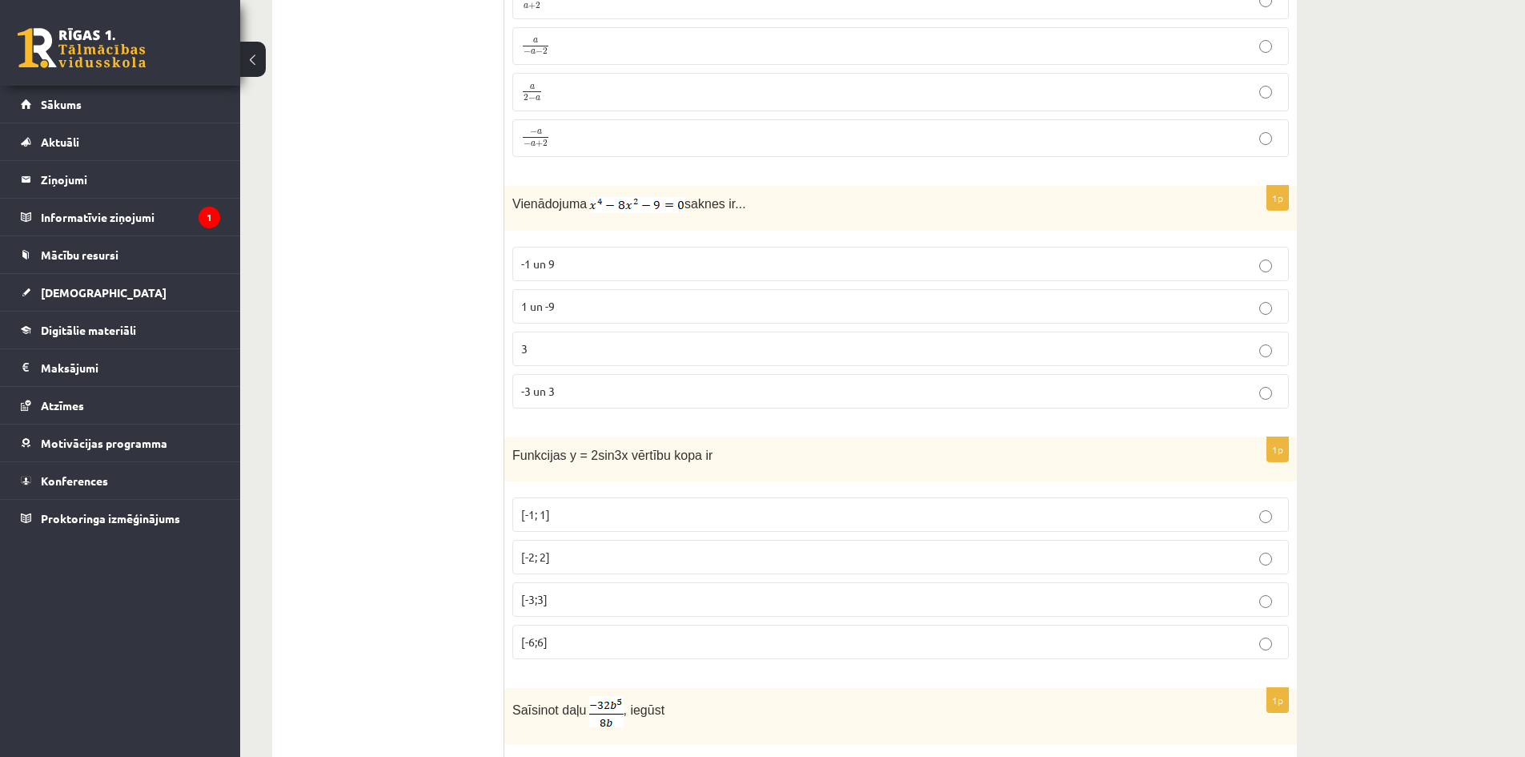
scroll to position [4461, 0]
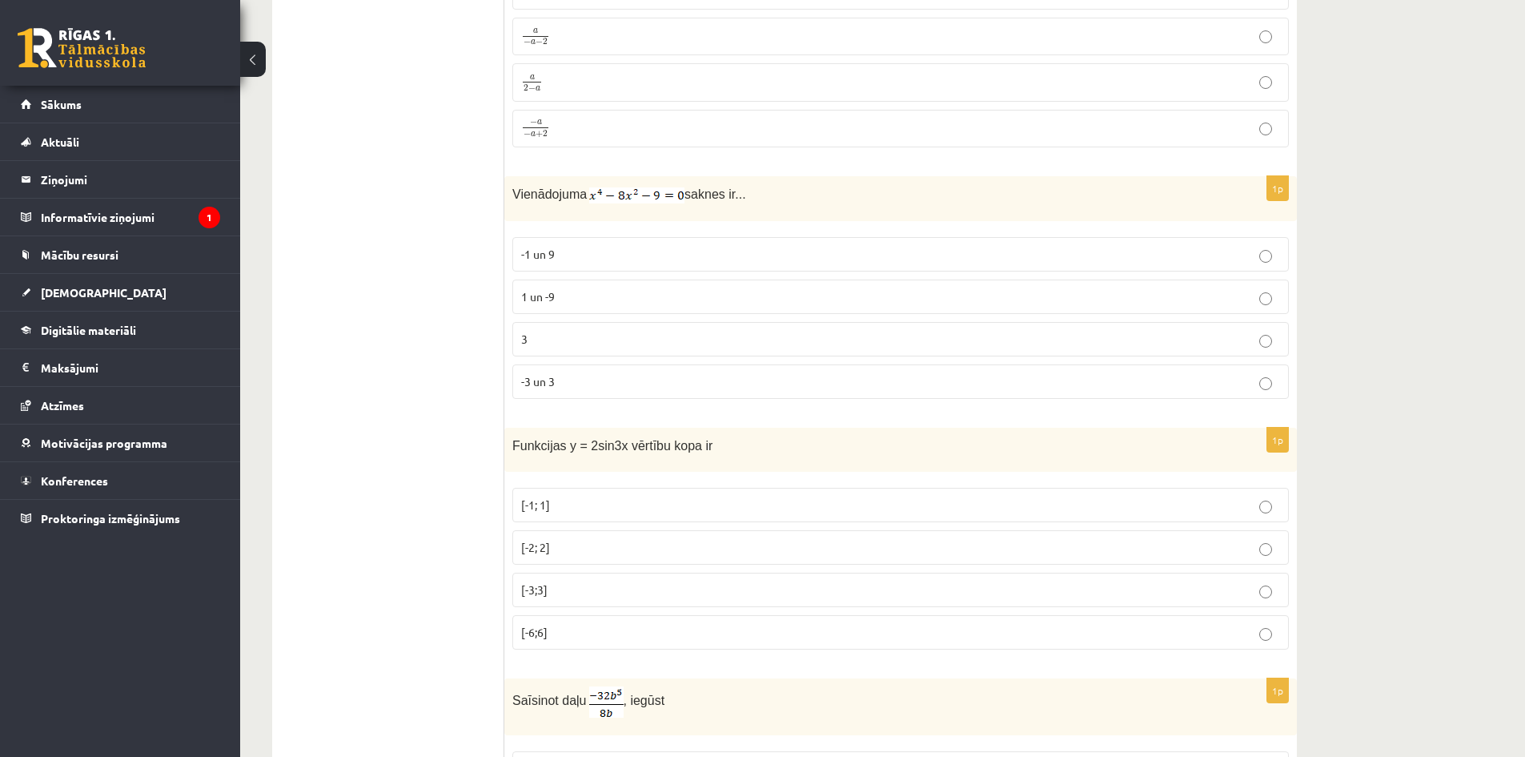
click at [605, 373] on p "-3 un 3" at bounding box center [900, 381] width 759 height 17
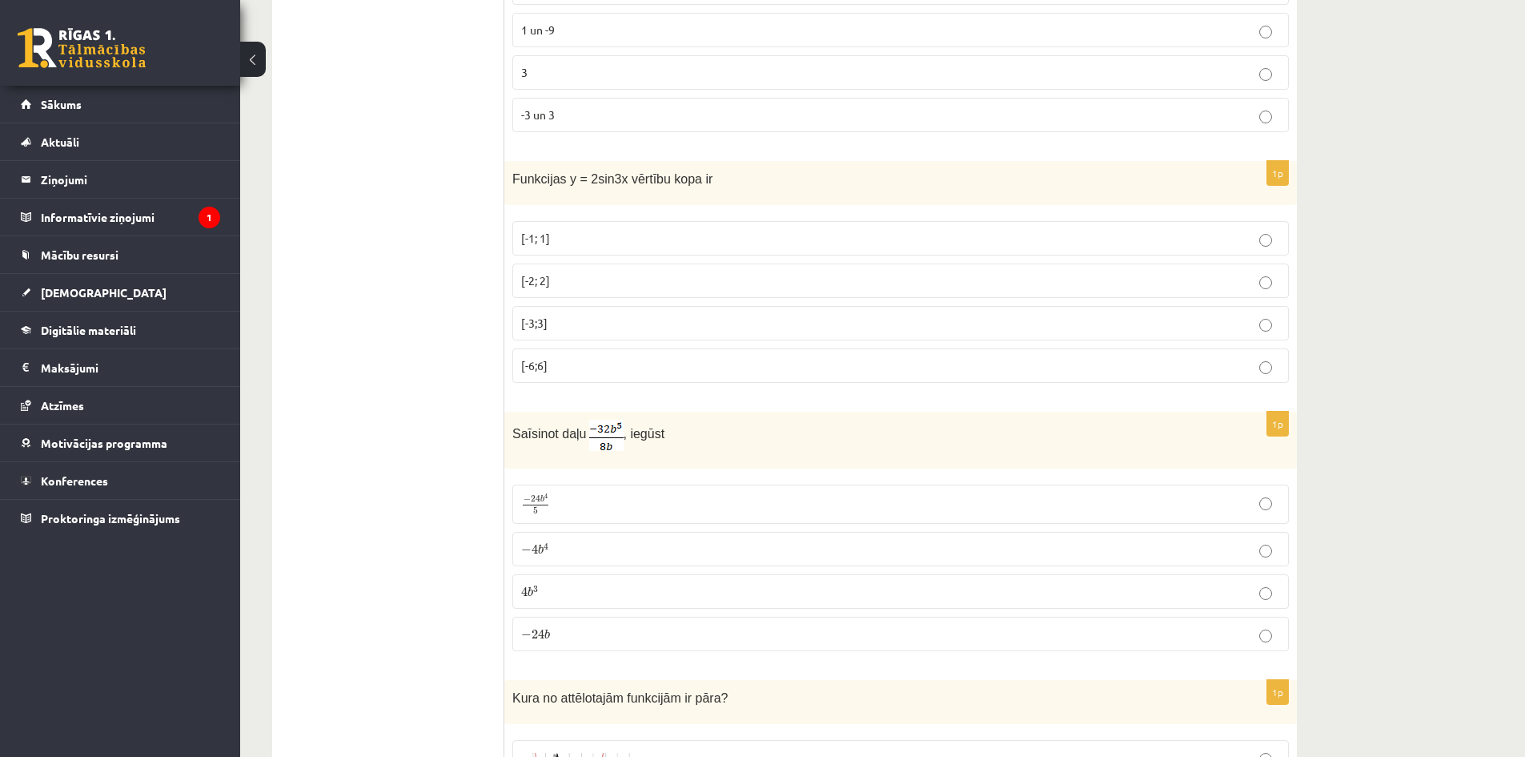
click at [831, 365] on p "[-6;6]" at bounding box center [900, 365] width 759 height 17
drag, startPoint x: 512, startPoint y: 174, endPoint x: 614, endPoint y: 388, distance: 237.4
click at [614, 388] on div "1p Funkcijas y = 2sin3x vērtību kopa ir [-1; 1] [-2; 2] [-3;3] [-6;6]" at bounding box center [900, 278] width 793 height 235
copy div "Funkcijas y = 2sin3x vērtību kopa ir [-1; 1] [-2; 2] [-3;3] [-6;6]"
click at [587, 282] on p "[-2; 2]" at bounding box center [900, 280] width 759 height 17
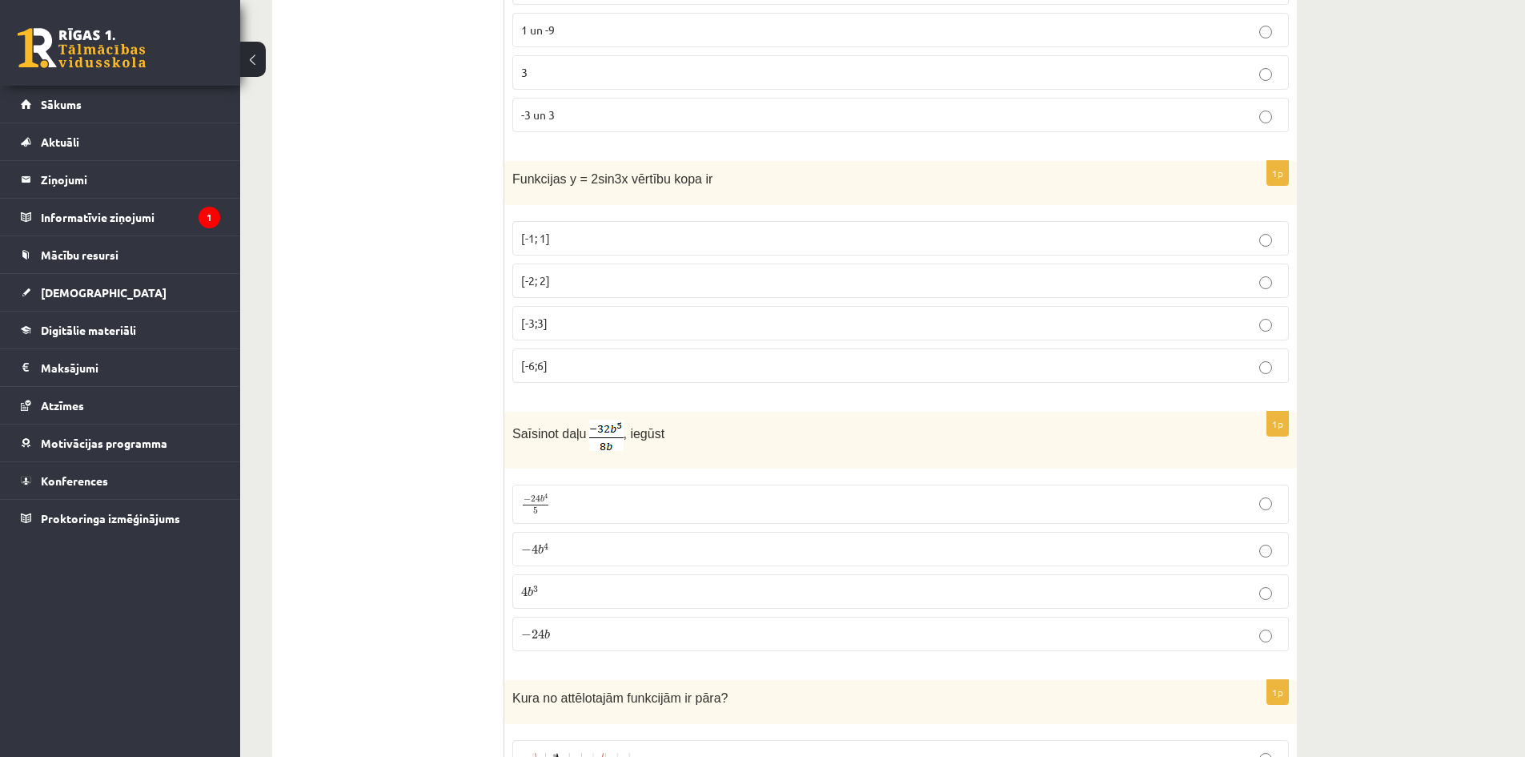
scroll to position [4995, 0]
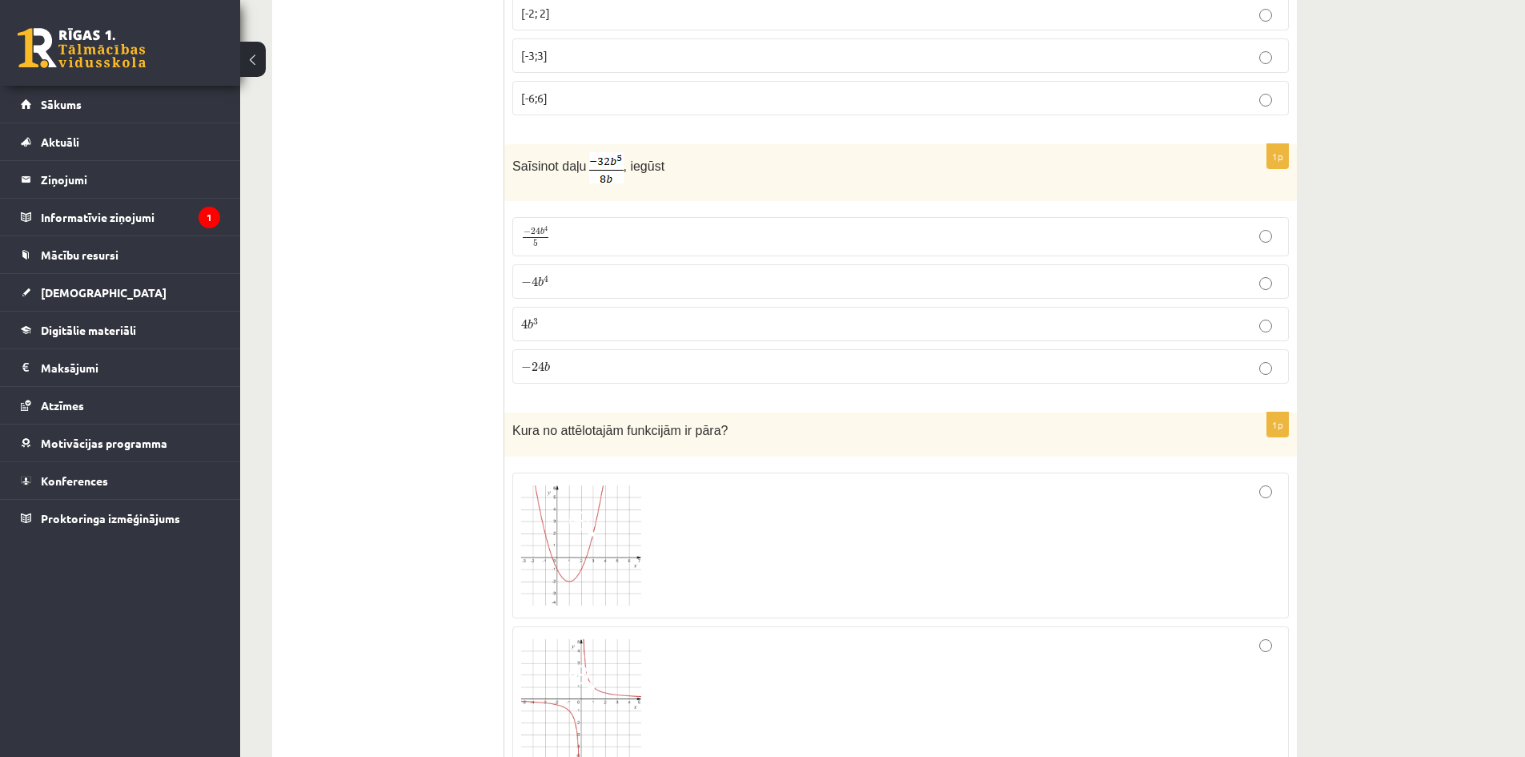
click at [582, 273] on p "− 4 b 4 − 4 b 4" at bounding box center [900, 281] width 759 height 17
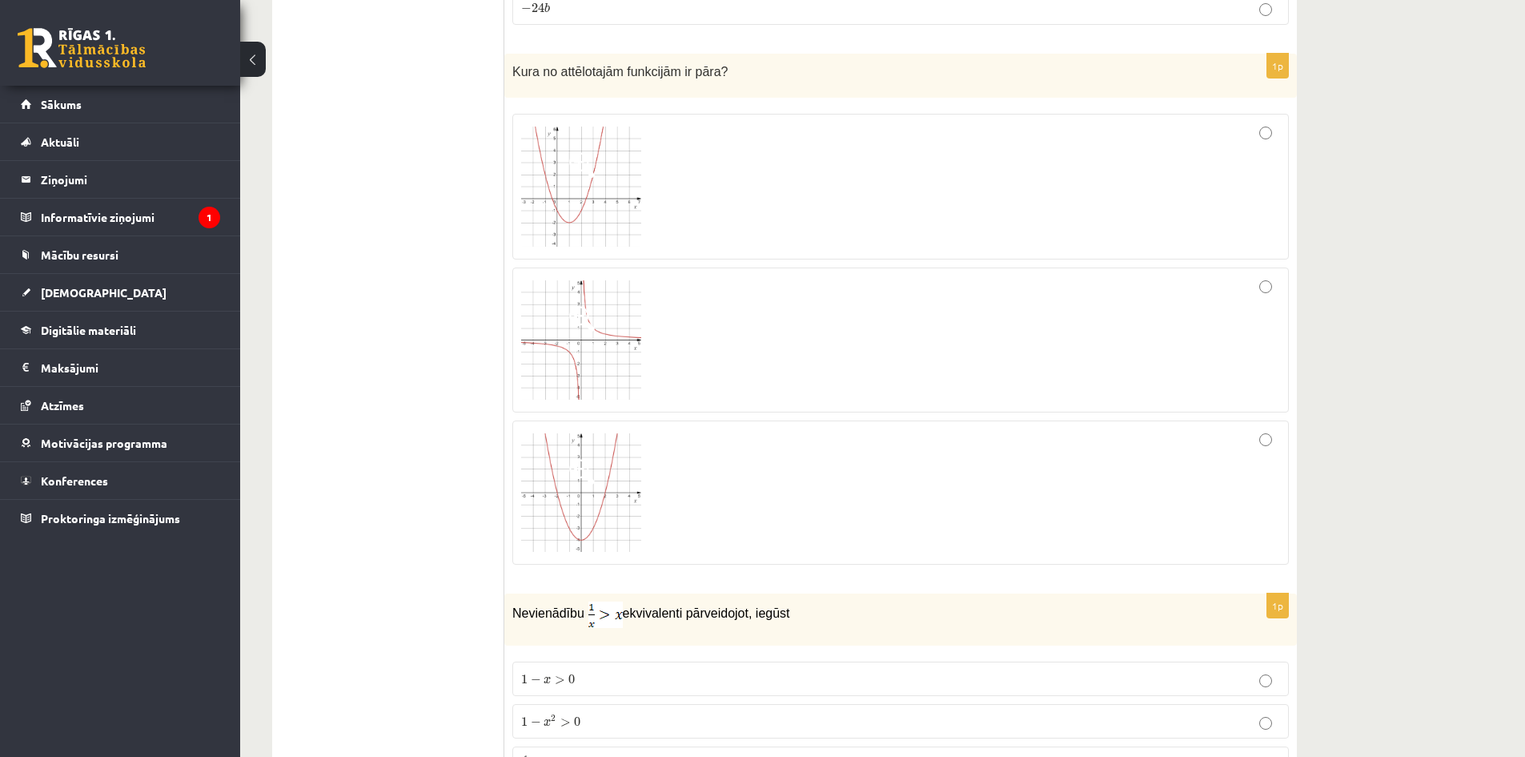
scroll to position [5262, 0]
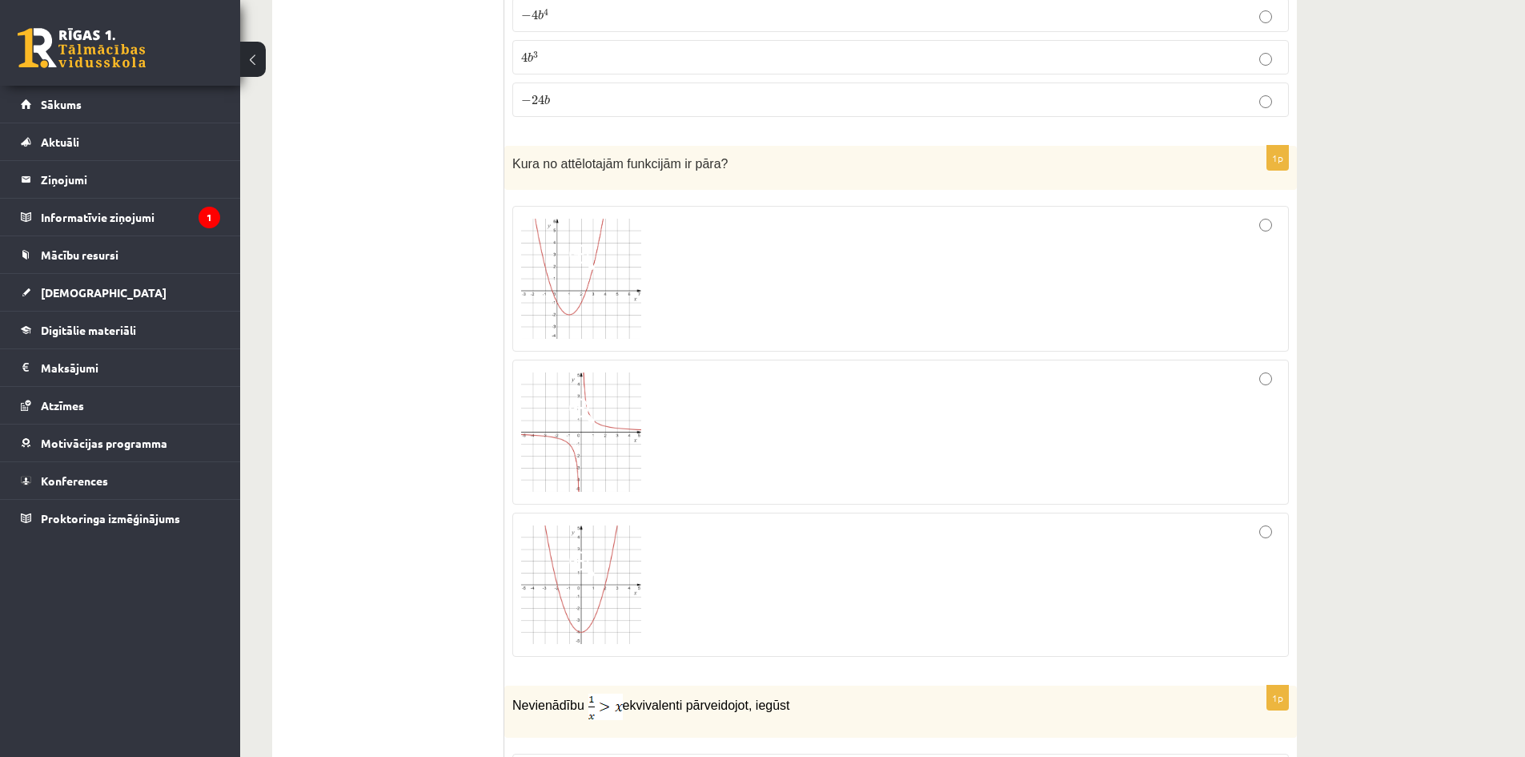
drag, startPoint x: 775, startPoint y: 609, endPoint x: 784, endPoint y: 606, distance: 9.4
click at [774, 609] on div at bounding box center [900, 584] width 759 height 126
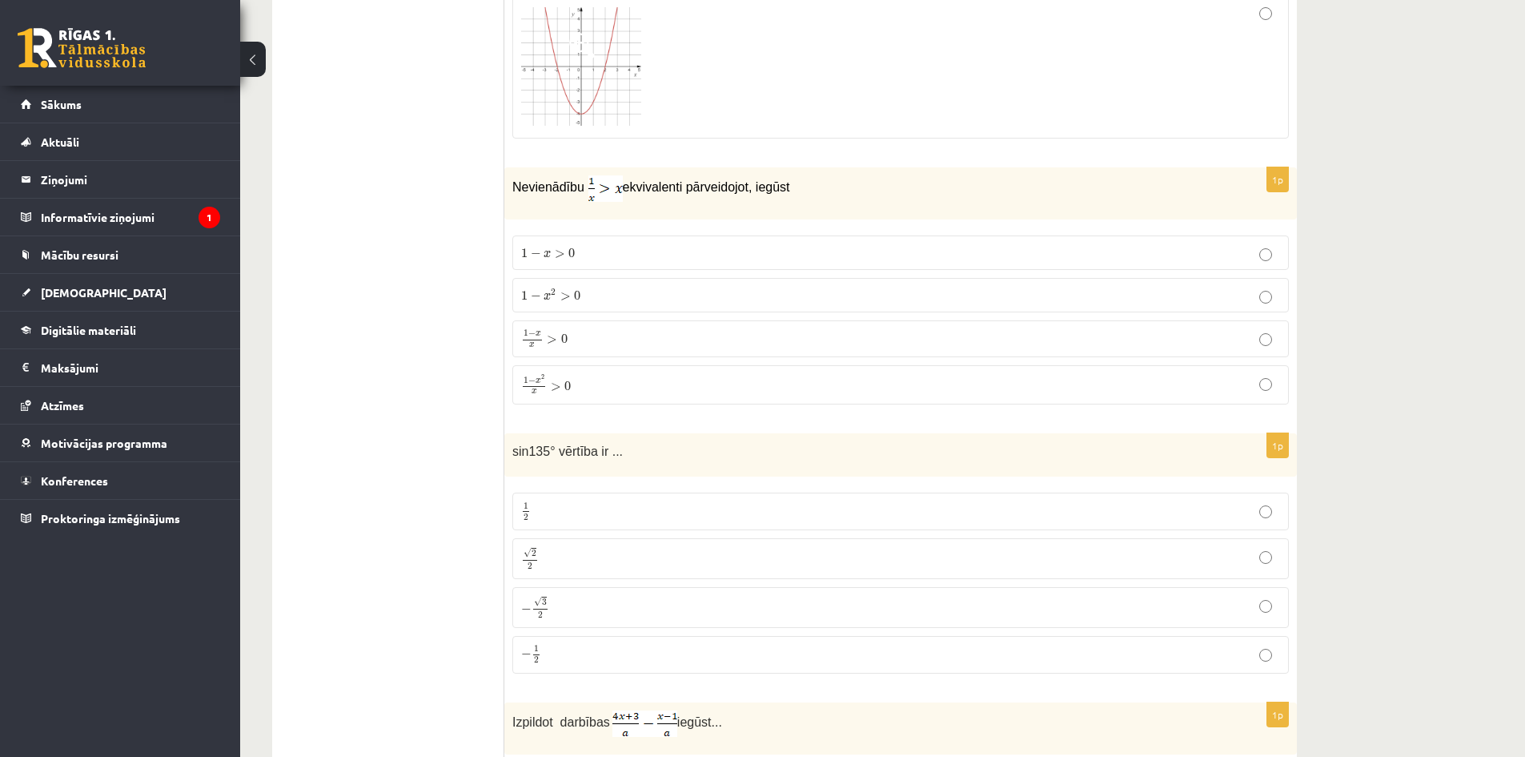
scroll to position [5796, 0]
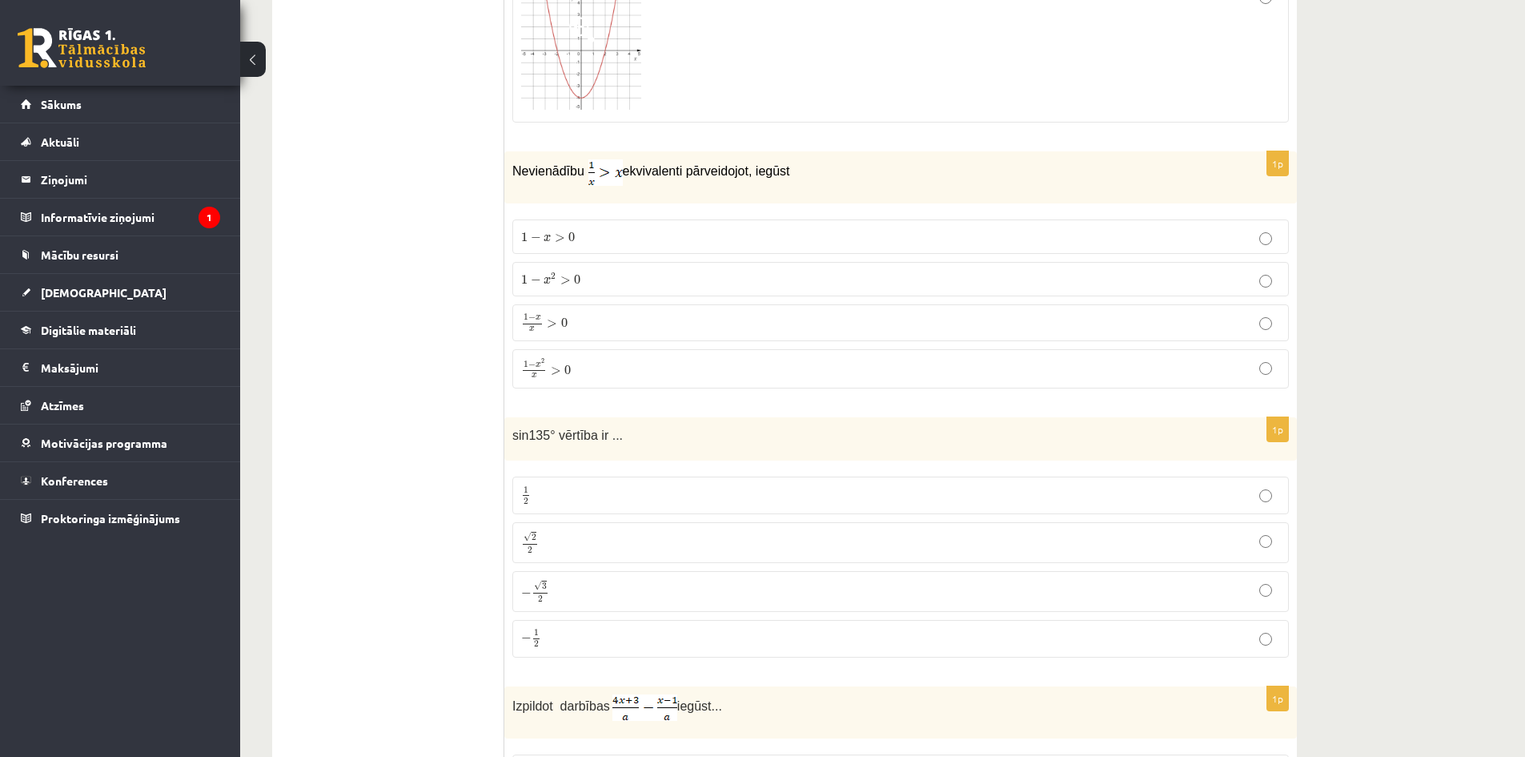
click at [596, 278] on p "1 − x 2 > 0 1 − x 2 > 0" at bounding box center [900, 279] width 759 height 17
click at [594, 537] on p "√ 2 2 2 2" at bounding box center [900, 542] width 759 height 23
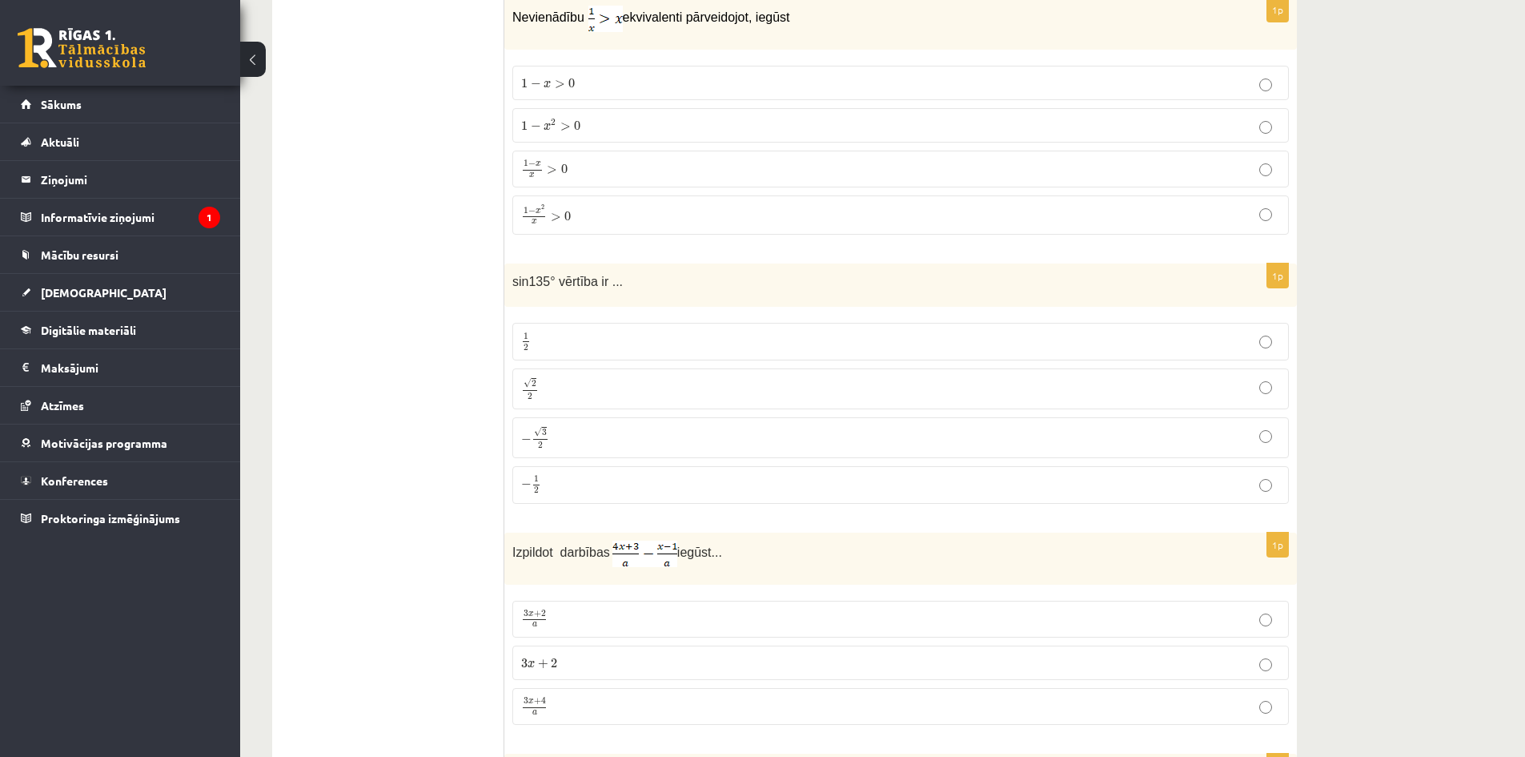
scroll to position [6062, 0]
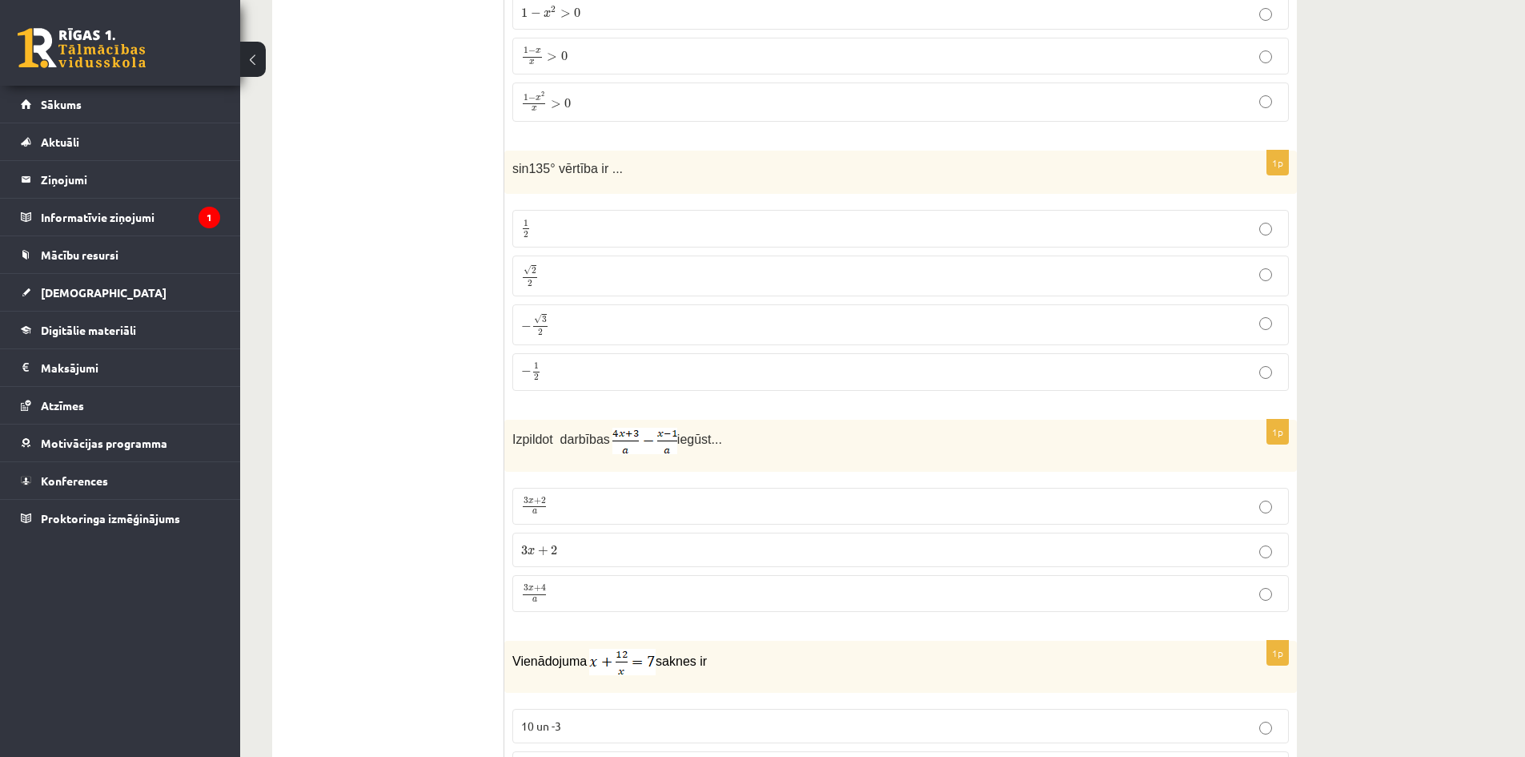
click at [561, 596] on p "3 x + 4 a 3 x + 4 a" at bounding box center [900, 594] width 759 height 20
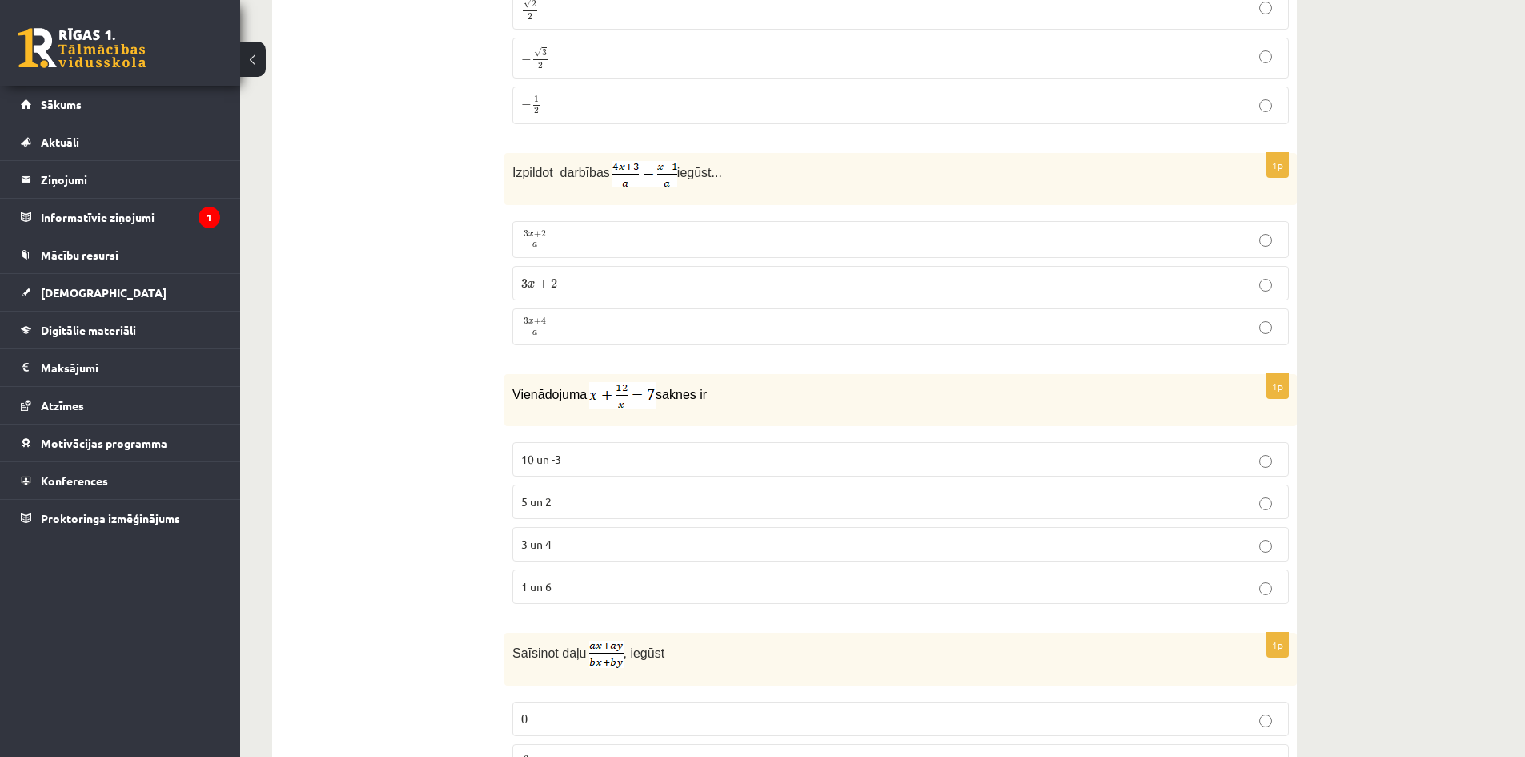
click at [569, 542] on p "3 un 4" at bounding box center [900, 544] width 759 height 17
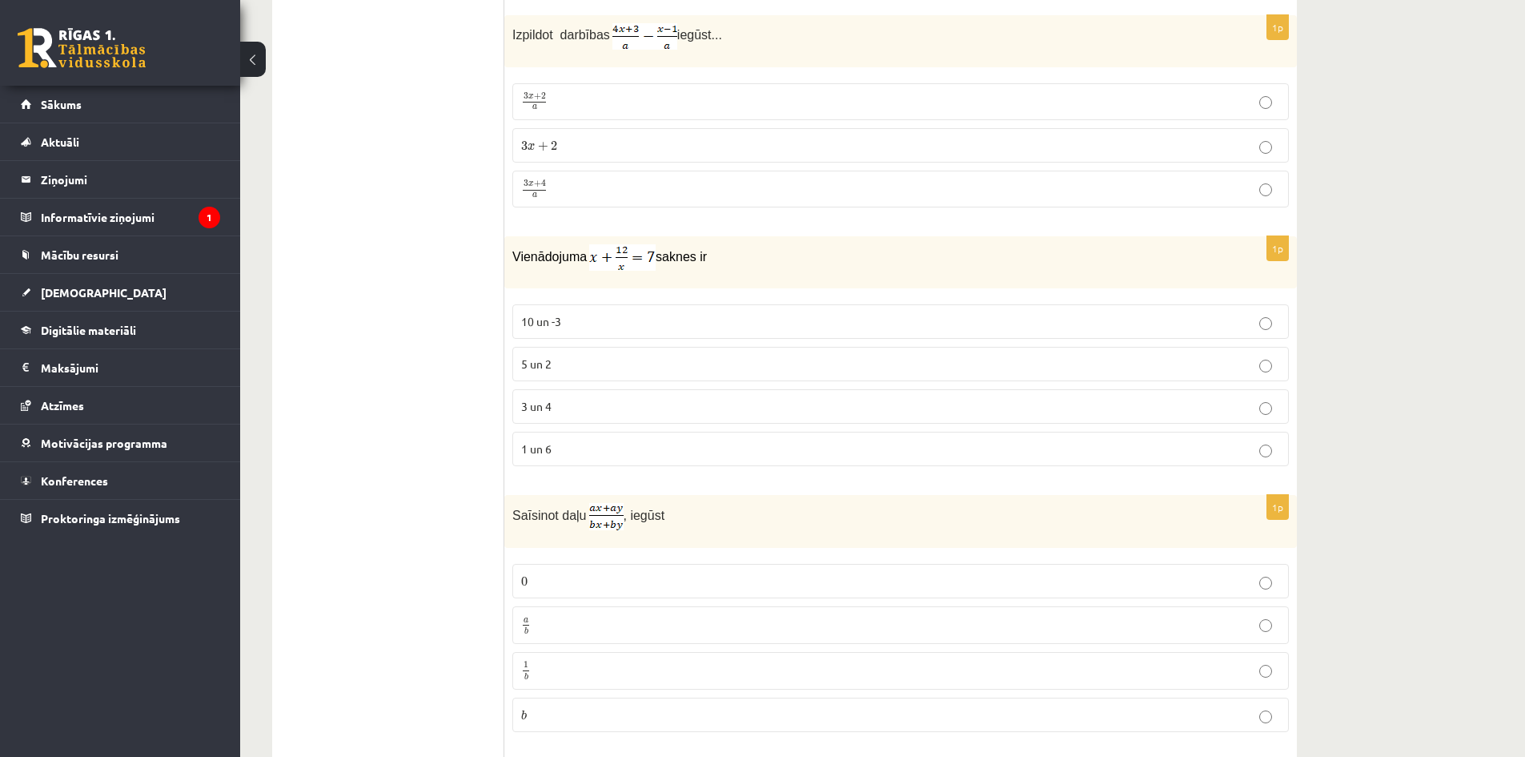
scroll to position [6596, 0]
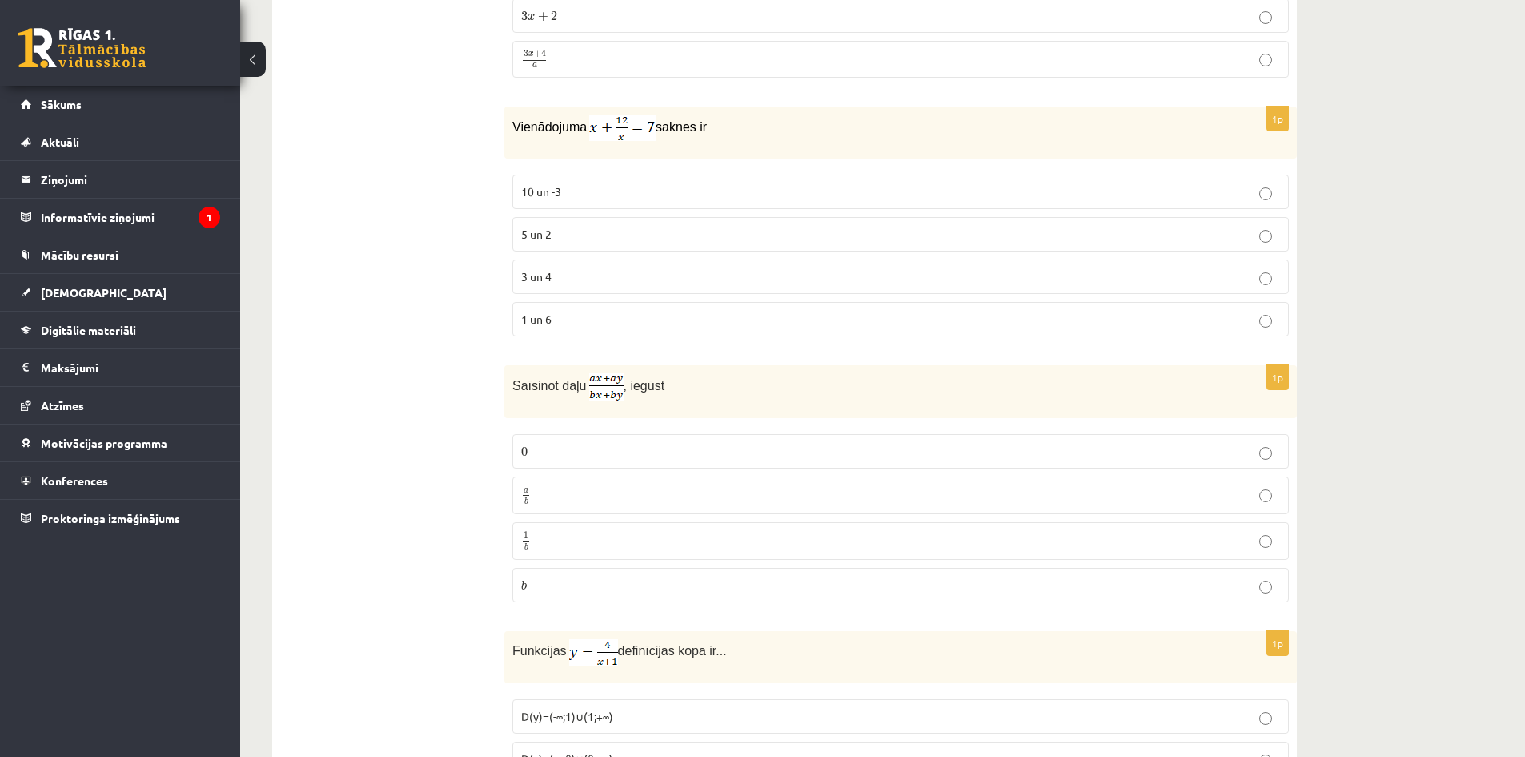
click at [589, 495] on p "a b a b" at bounding box center [900, 495] width 759 height 20
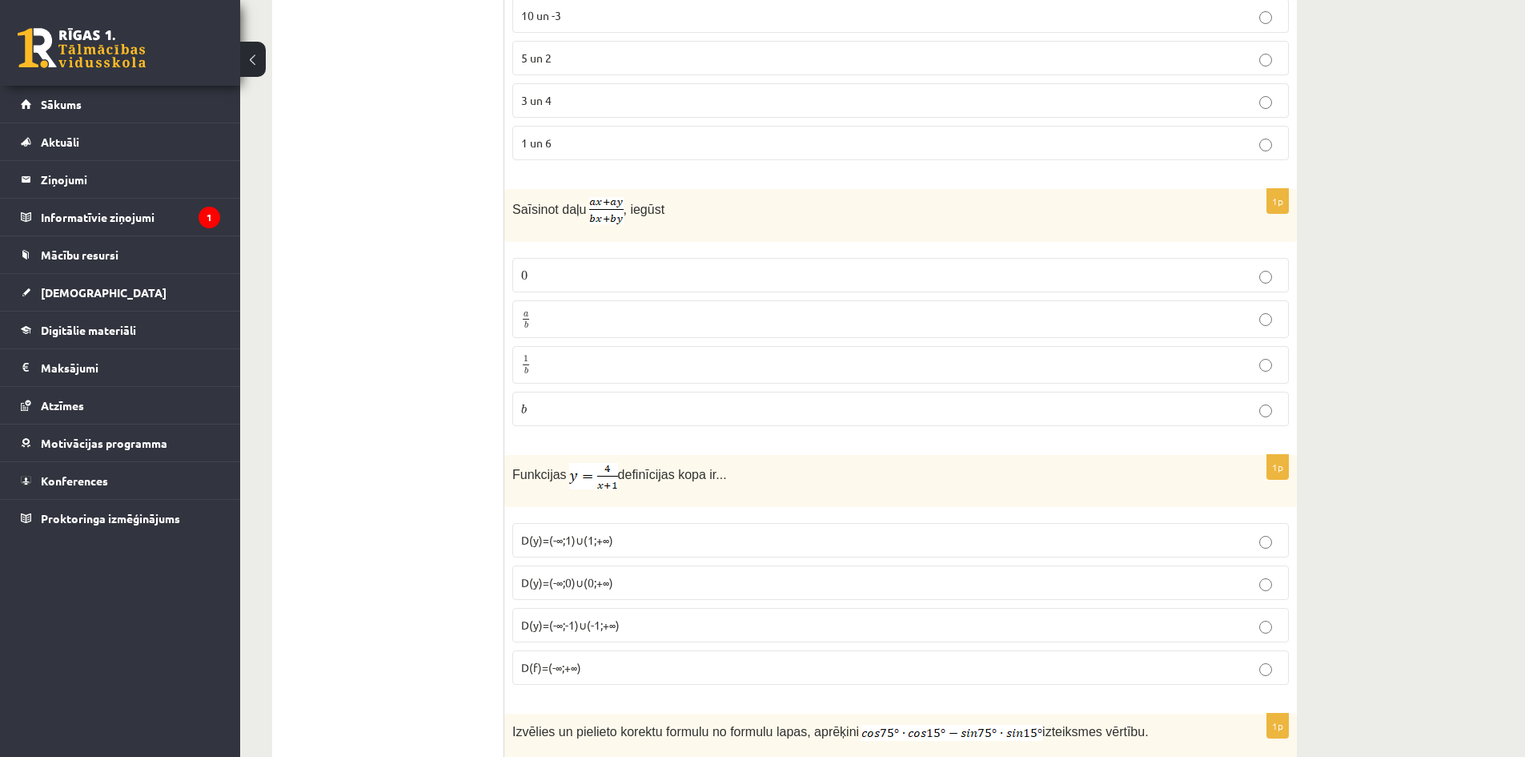
scroll to position [6863, 0]
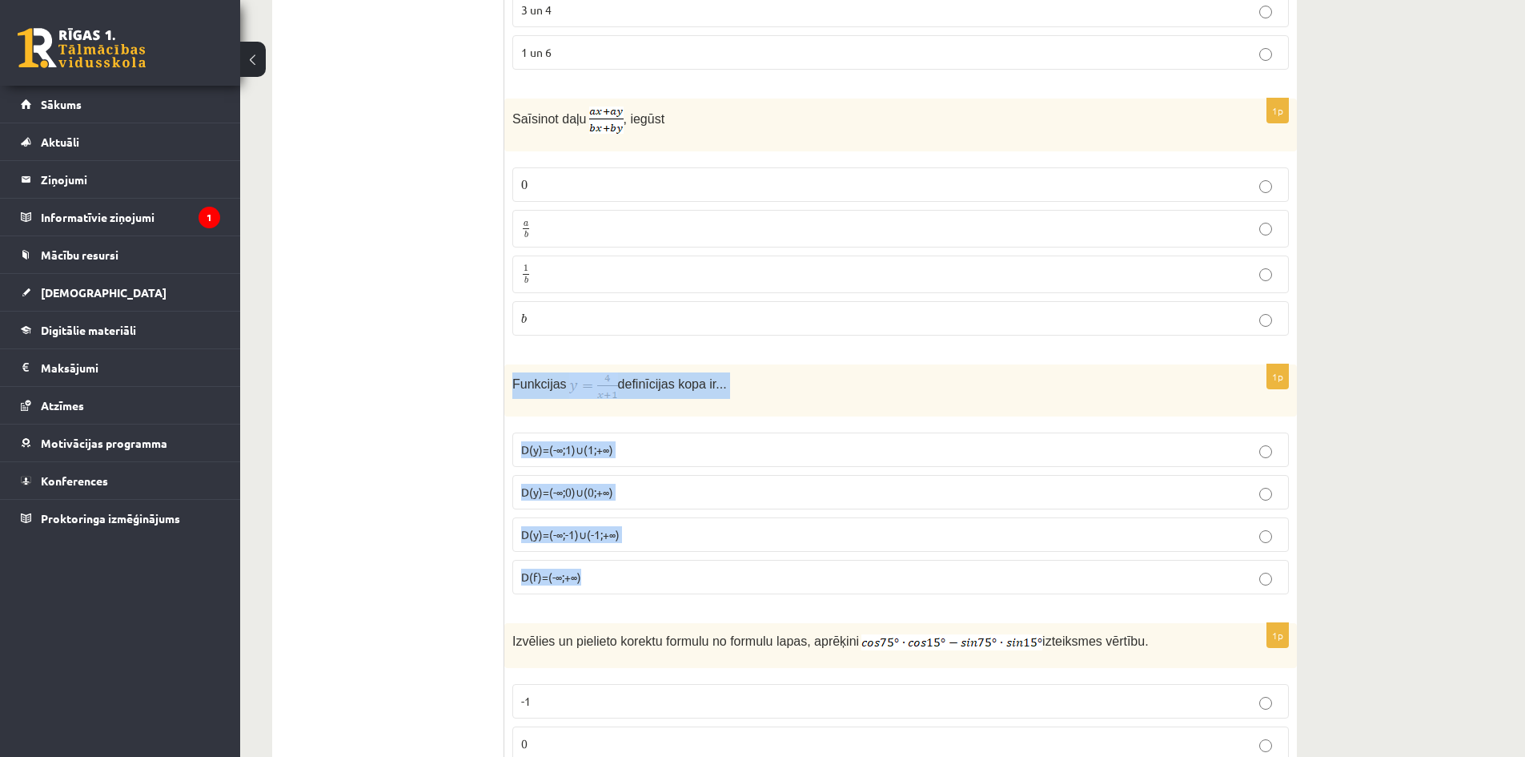
drag, startPoint x: 505, startPoint y: 377, endPoint x: 616, endPoint y: 573, distance: 225.1
click at [616, 573] on div "1p Funkcijas definīcijas kopa ir... D(y)=(-∞;1)∪(1;+∞) D(y)=(-∞;0)∪(0;+∞) D(y)=…" at bounding box center [900, 485] width 793 height 243
copy div "Funkcijas definīcijas kopa ir... D(y)=(-∞;1)∪(1;+∞) D(y)=(-∞;0)∪(0;+∞) D(y)=(-∞…"
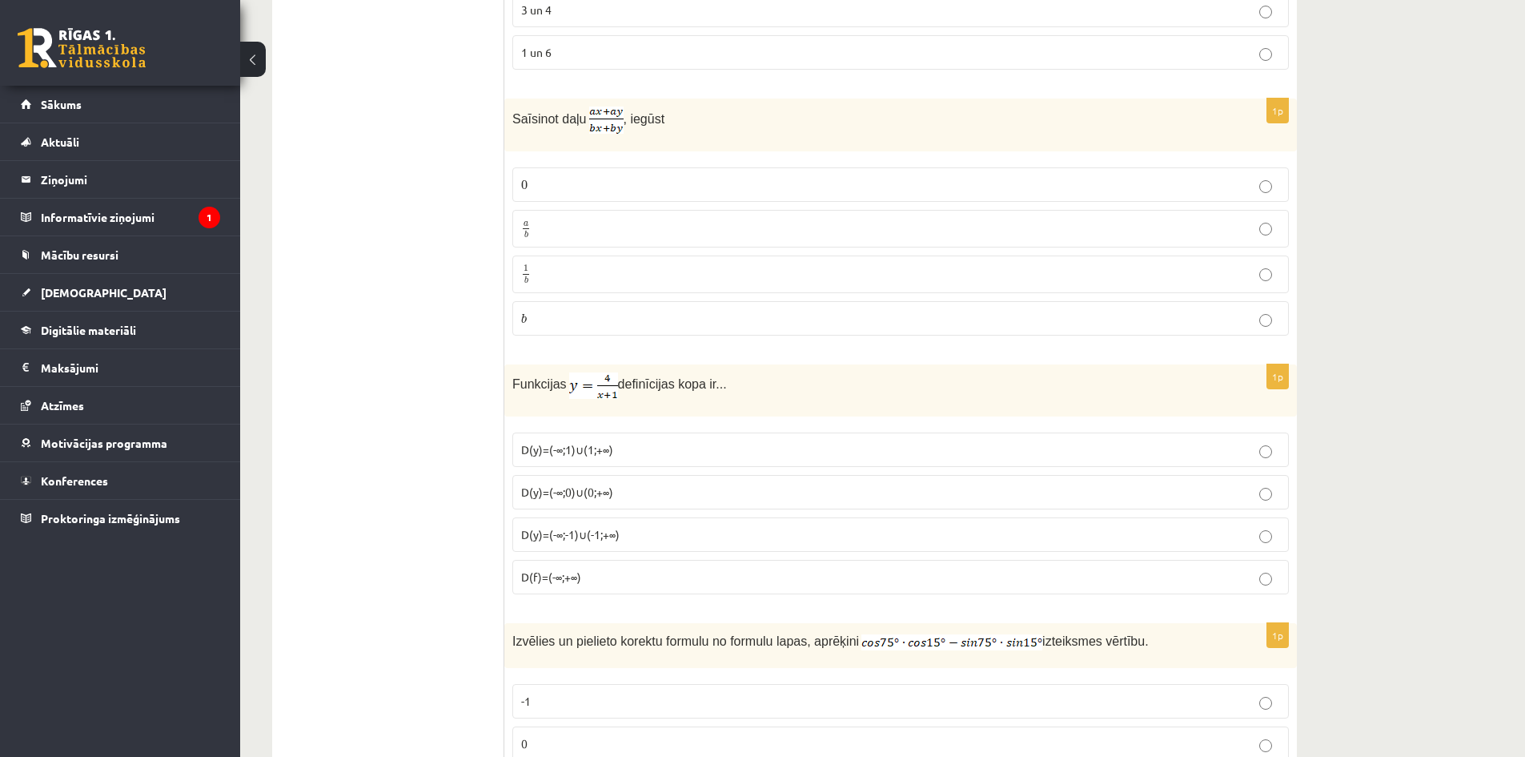
click at [575, 488] on span "D(y)=(-∞;0)∪(0;+∞)" at bounding box center [567, 491] width 92 height 14
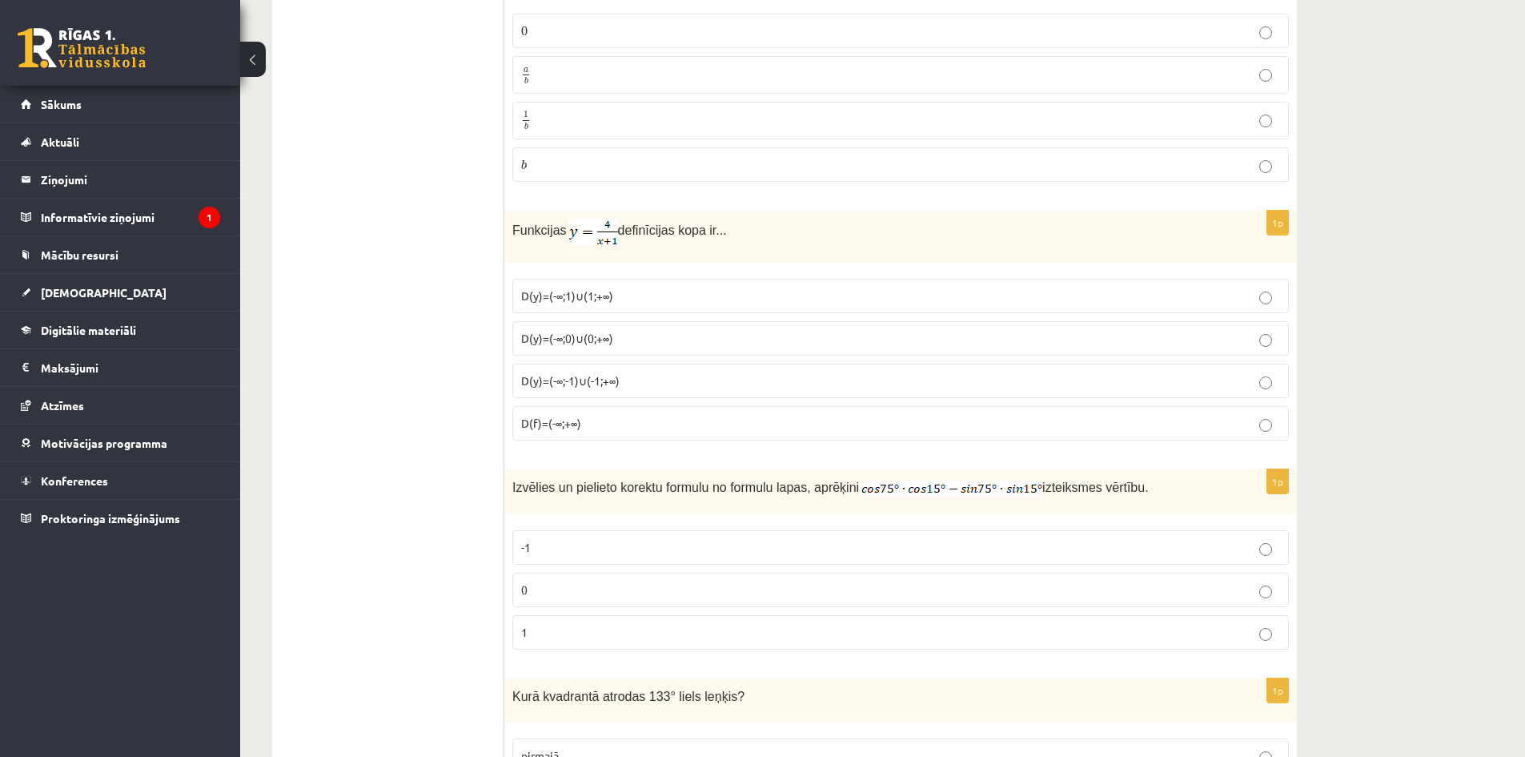
scroll to position [7130, 0]
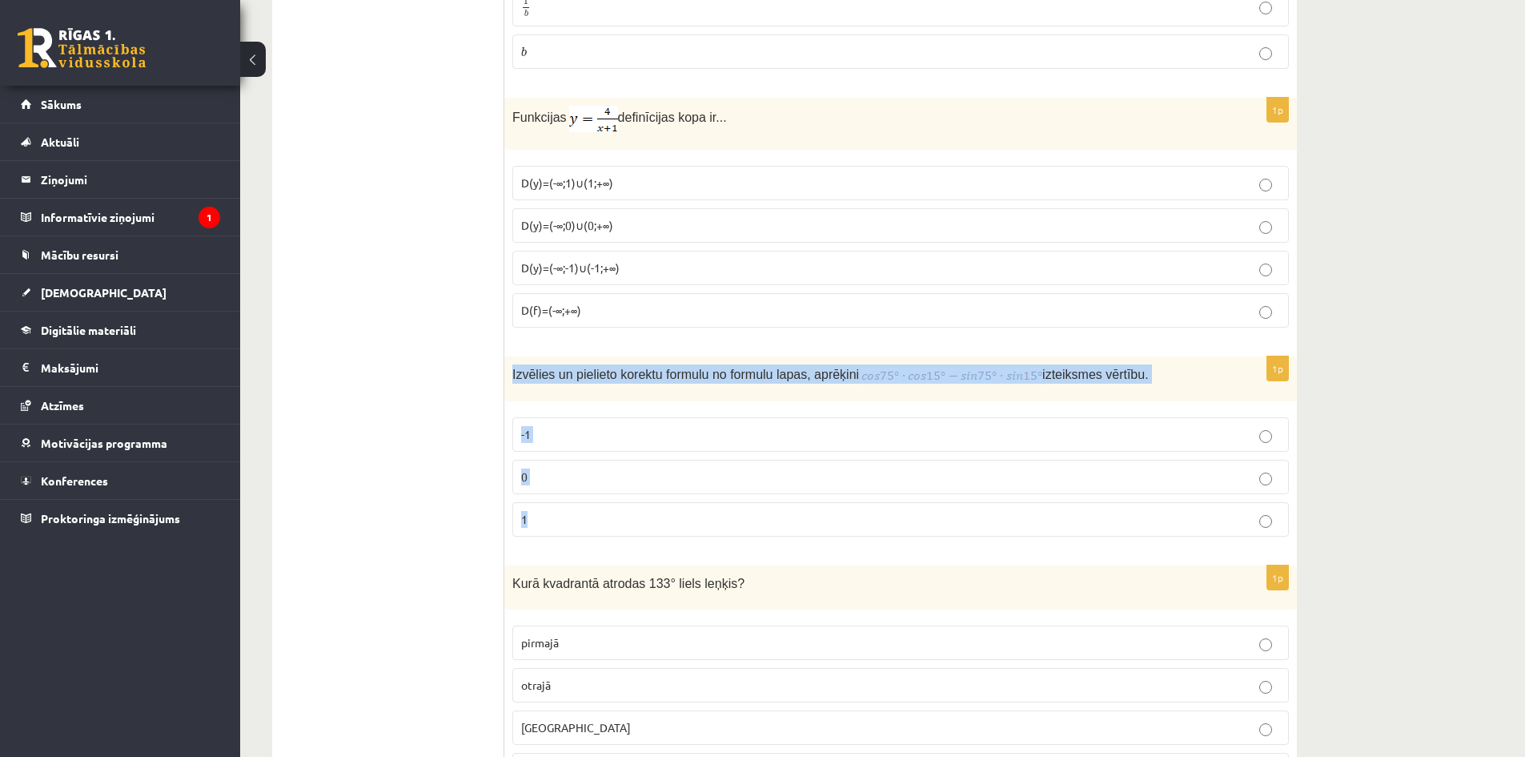
drag, startPoint x: 536, startPoint y: 370, endPoint x: 609, endPoint y: 509, distance: 157.2
click at [609, 509] on div "1p Izvēlies un pielieto korektu formulu no formulu lapas, aprēķini izteiksmes v…" at bounding box center [900, 452] width 793 height 193
copy div "Izvēlies un pielieto korektu formulu no formulu lapas, aprēķini izteiksmes vērt…"
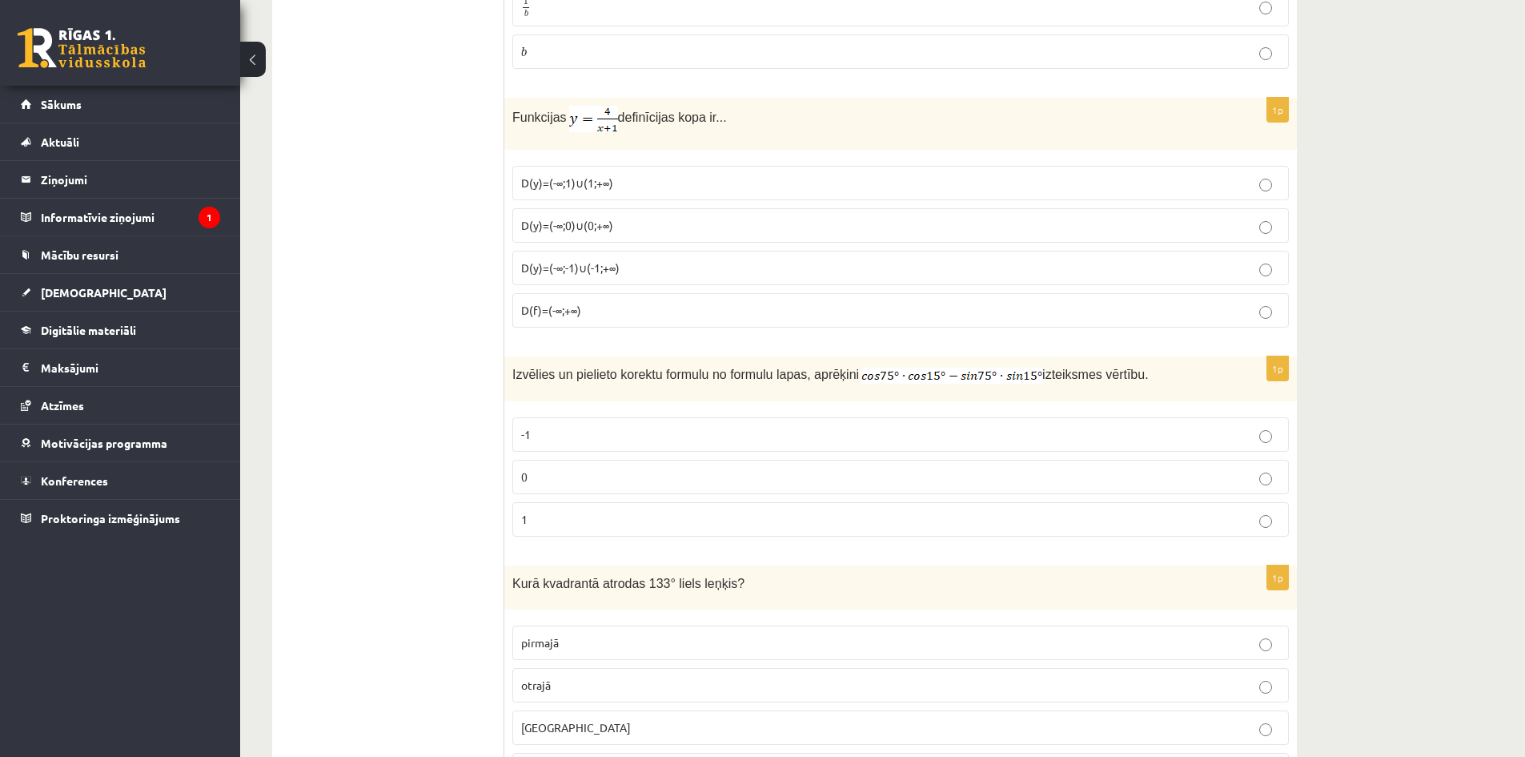
click at [544, 468] on p "0" at bounding box center [900, 476] width 759 height 17
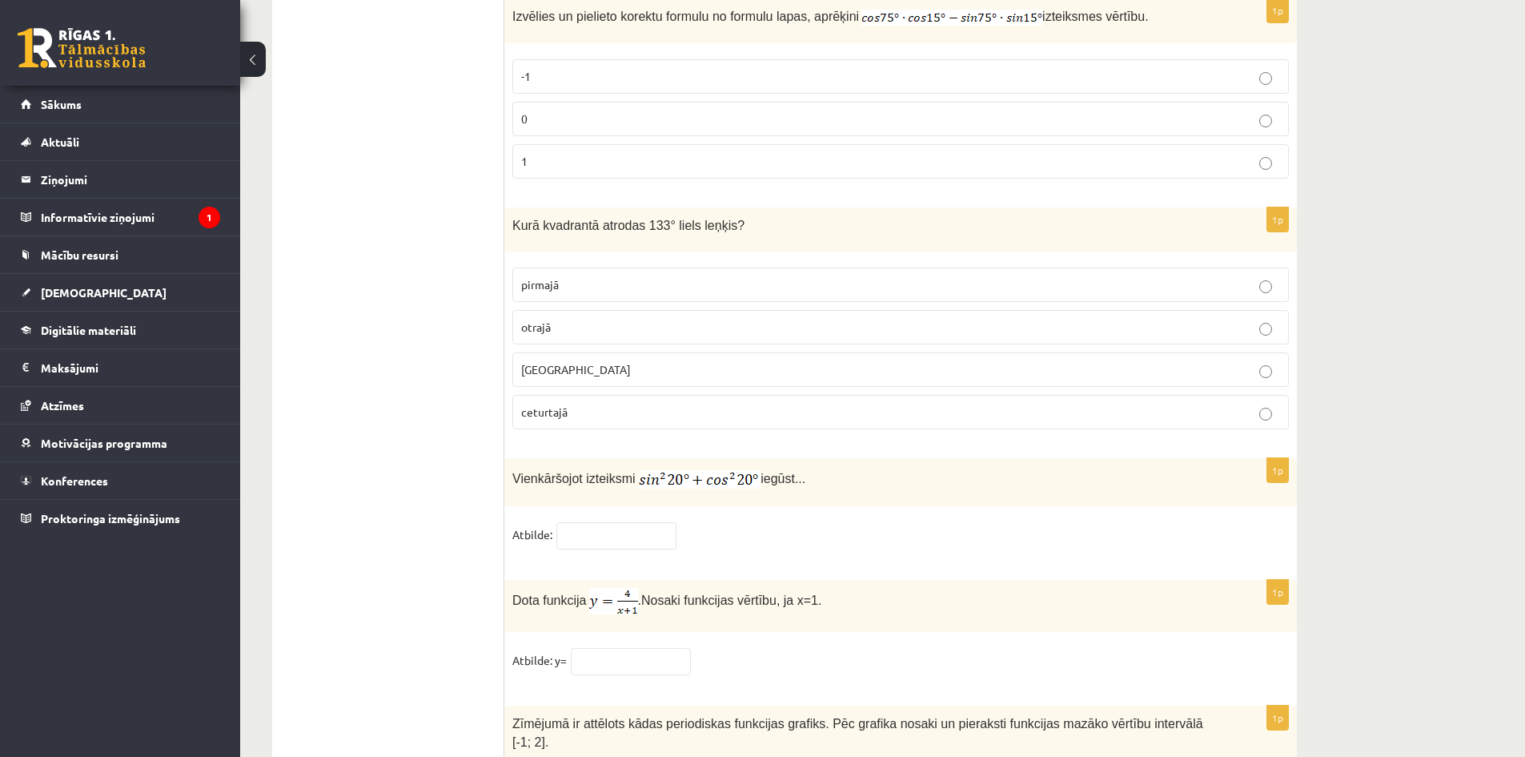
scroll to position [7397, 0]
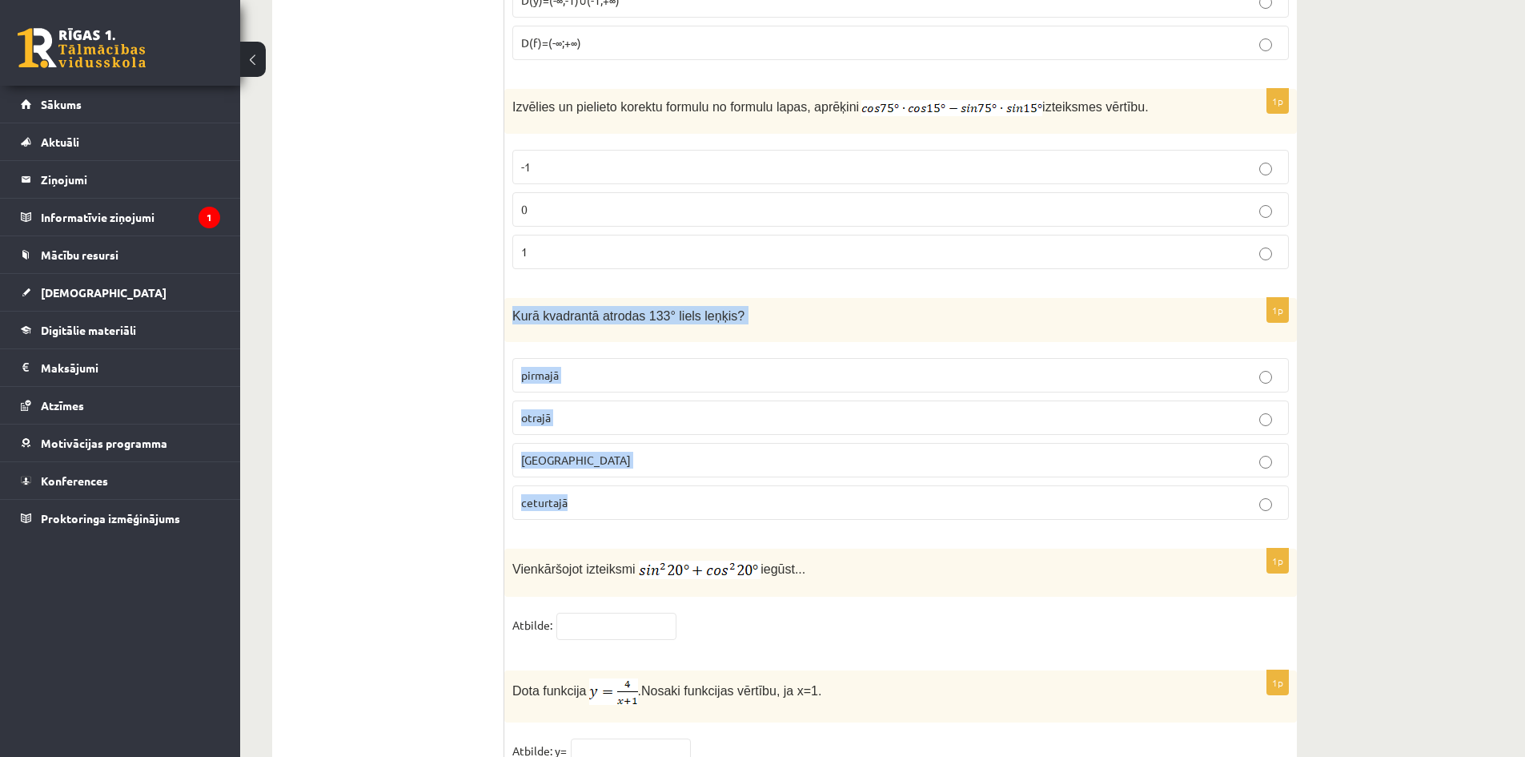
drag, startPoint x: 514, startPoint y: 307, endPoint x: 652, endPoint y: 488, distance: 226.7
click at [652, 488] on div "1p Kurā kvadrantā atrodas 133° liels leņķis? pirmajā otrajā trešajā ceturtajā" at bounding box center [900, 415] width 793 height 235
copy div "Kurā kvadrantā atrodas 133° liels leņķis? pirmajā otrajā trešajā ceturtajā"
click at [565, 416] on p "otrajā" at bounding box center [900, 417] width 759 height 17
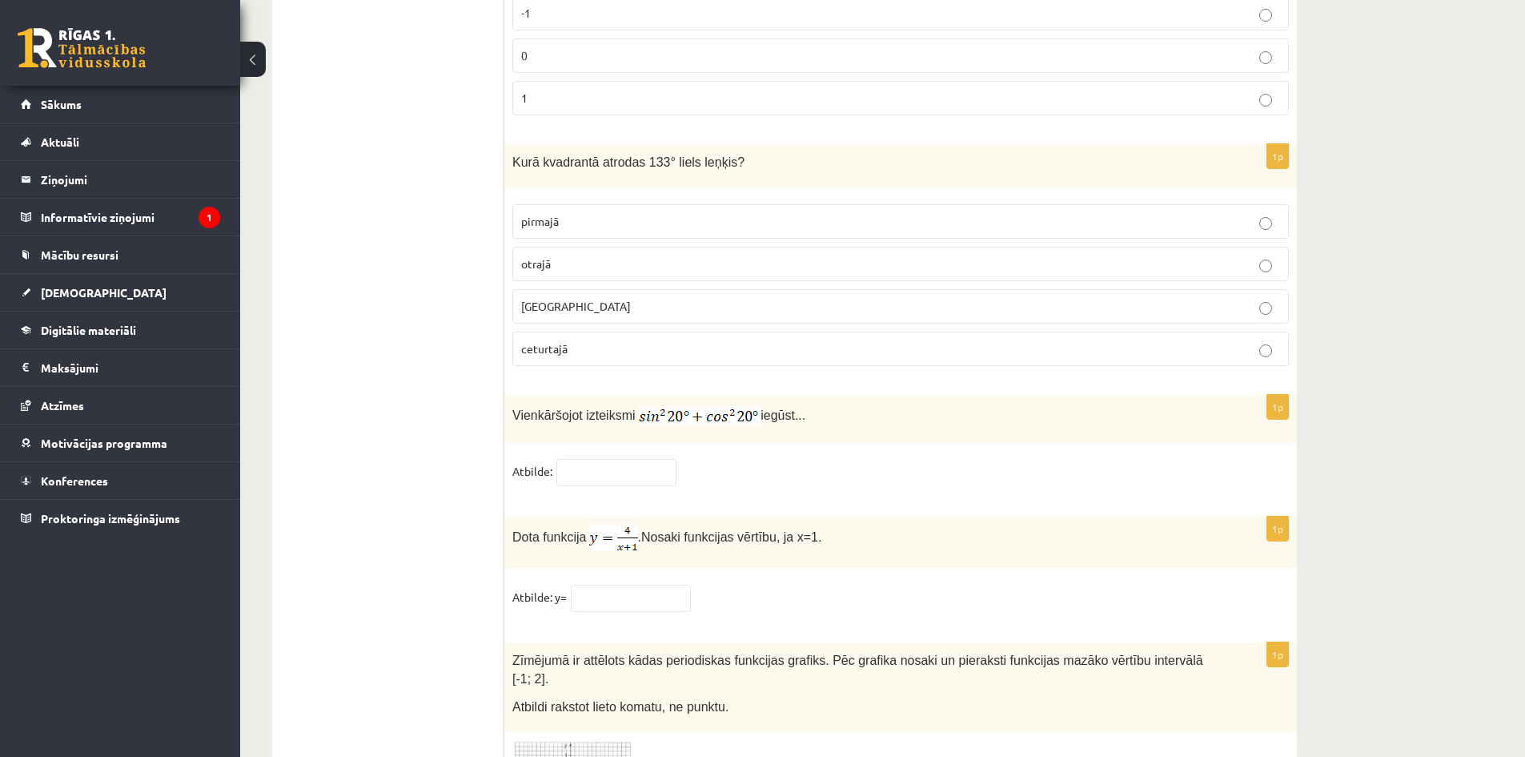
scroll to position [7663, 0]
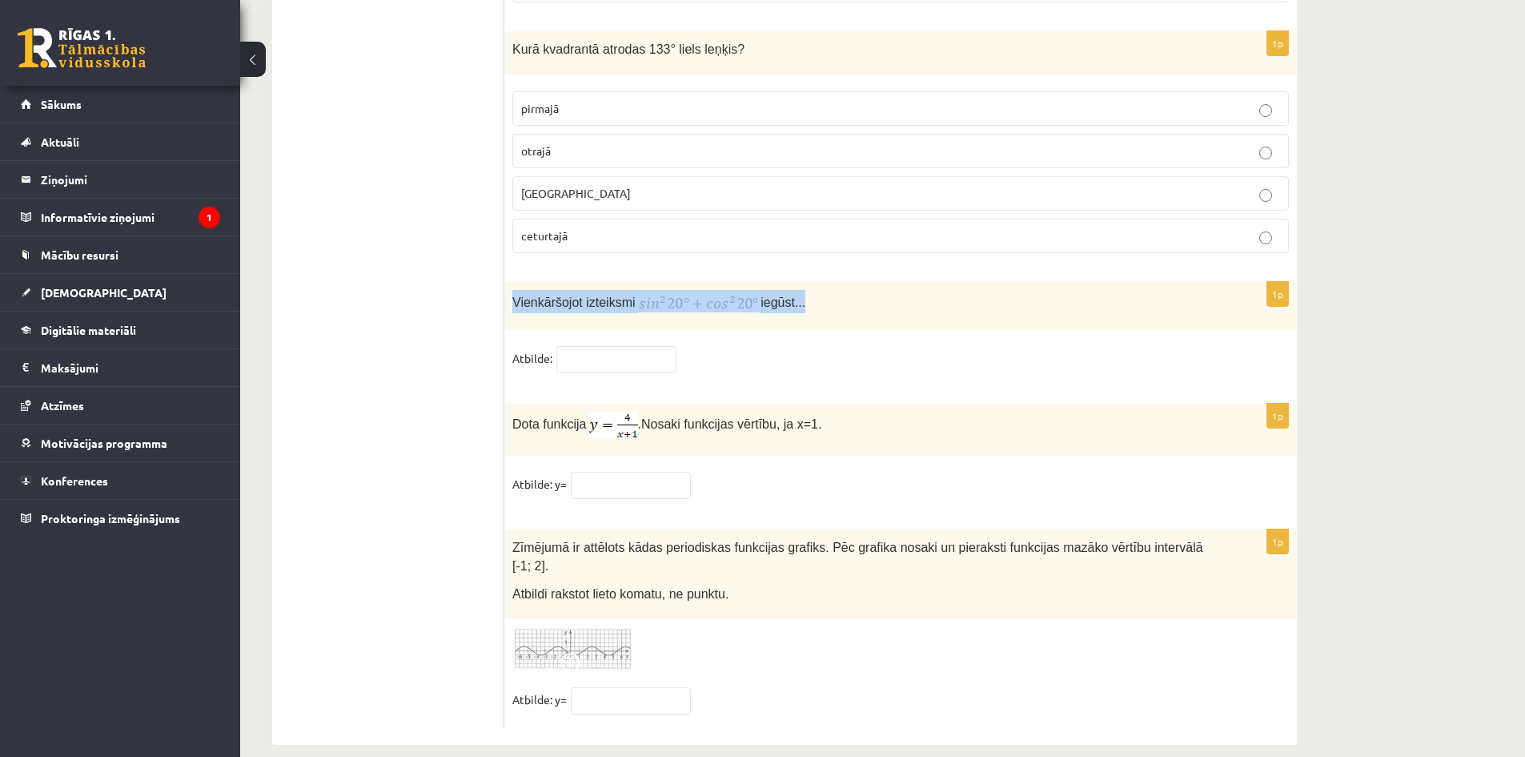
drag, startPoint x: 508, startPoint y: 294, endPoint x: 809, endPoint y: 300, distance: 301.1
click at [809, 300] on div "Vienkāršojot izteiksmi iegūst..." at bounding box center [900, 306] width 793 height 49
drag, startPoint x: 432, startPoint y: 327, endPoint x: 531, endPoint y: 311, distance: 99.8
drag, startPoint x: 548, startPoint y: 296, endPoint x: 619, endPoint y: 359, distance: 94.7
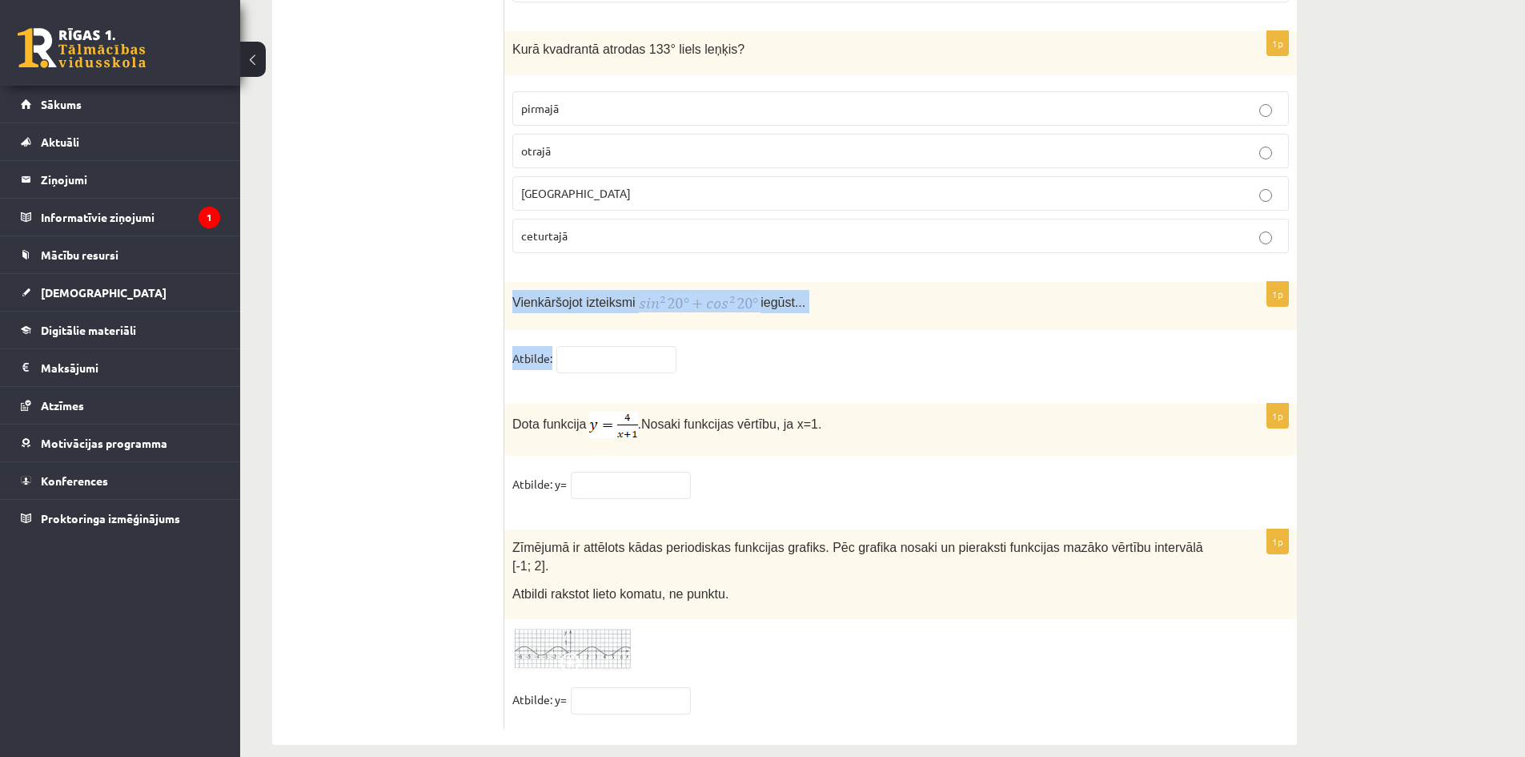
click at [619, 359] on div "1p Vienkāršojot izteiksmi iegūst... Atbilde:" at bounding box center [900, 335] width 793 height 106
click at [512, 458] on div "1p Dota funkcija . Nosaki funkcijas vērtību, ja x=1. Atbilde: y=" at bounding box center [900, 458] width 793 height 110
click at [651, 347] on input "text" at bounding box center [616, 359] width 120 height 27
type input "*"
click at [651, 496] on fieldset "Atbilde: y=" at bounding box center [900, 489] width 777 height 34
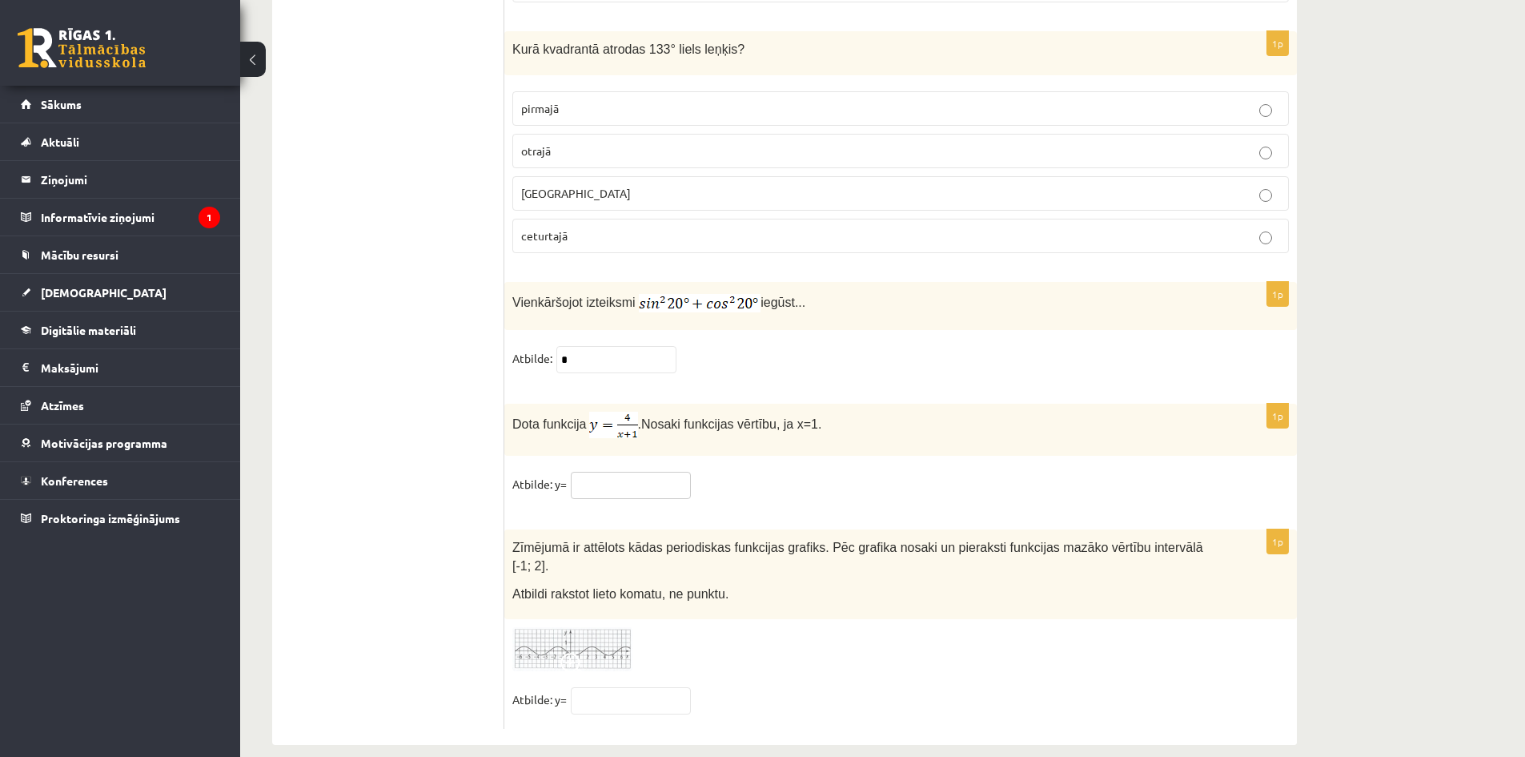
click at [651, 480] on input "text" at bounding box center [631, 485] width 120 height 27
drag, startPoint x: 519, startPoint y: 411, endPoint x: 585, endPoint y: 482, distance: 96.8
click at [585, 482] on div "1p Dota funkcija . Nosaki funkcijas vērtību, ja x=1. Atbilde: y=" at bounding box center [900, 458] width 793 height 110
click at [615, 481] on input "text" at bounding box center [631, 485] width 120 height 27
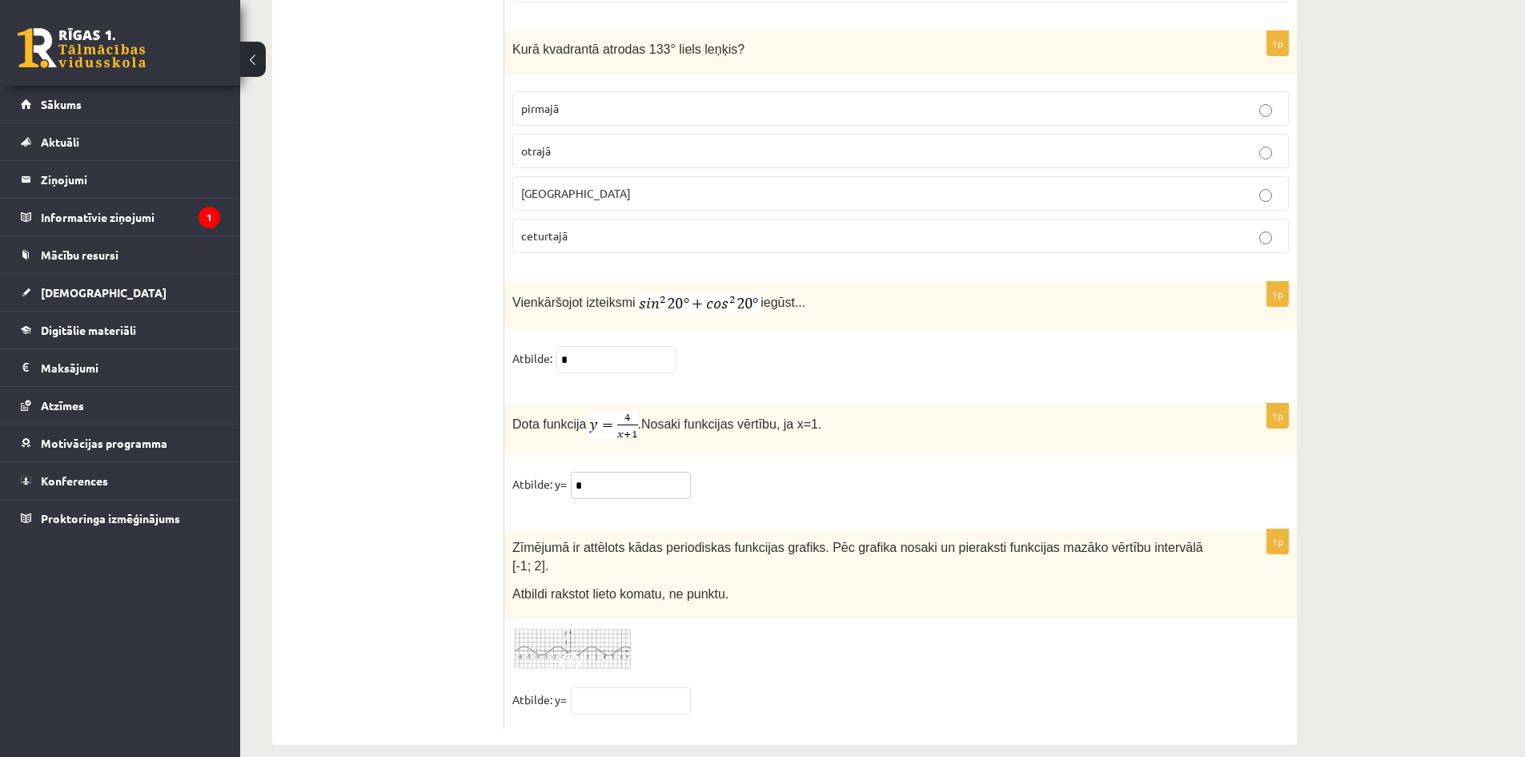
type input "*"
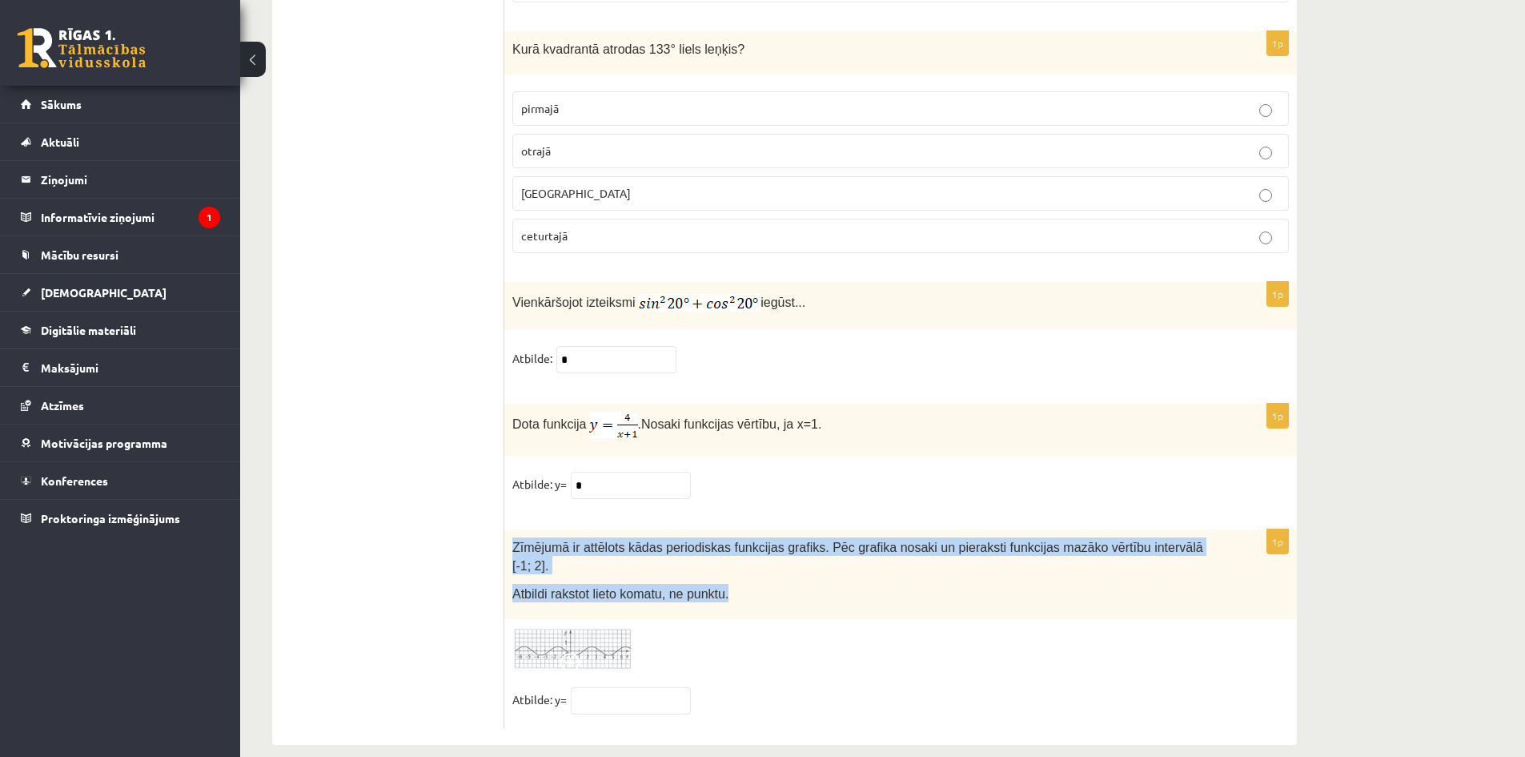
drag, startPoint x: 506, startPoint y: 534, endPoint x: 720, endPoint y: 591, distance: 221.9
click at [720, 591] on div "Zīmējumā ir attēlots kādas periodiskas funkcijas grafiks. Pēc grafika nosaki un…" at bounding box center [900, 574] width 793 height 90
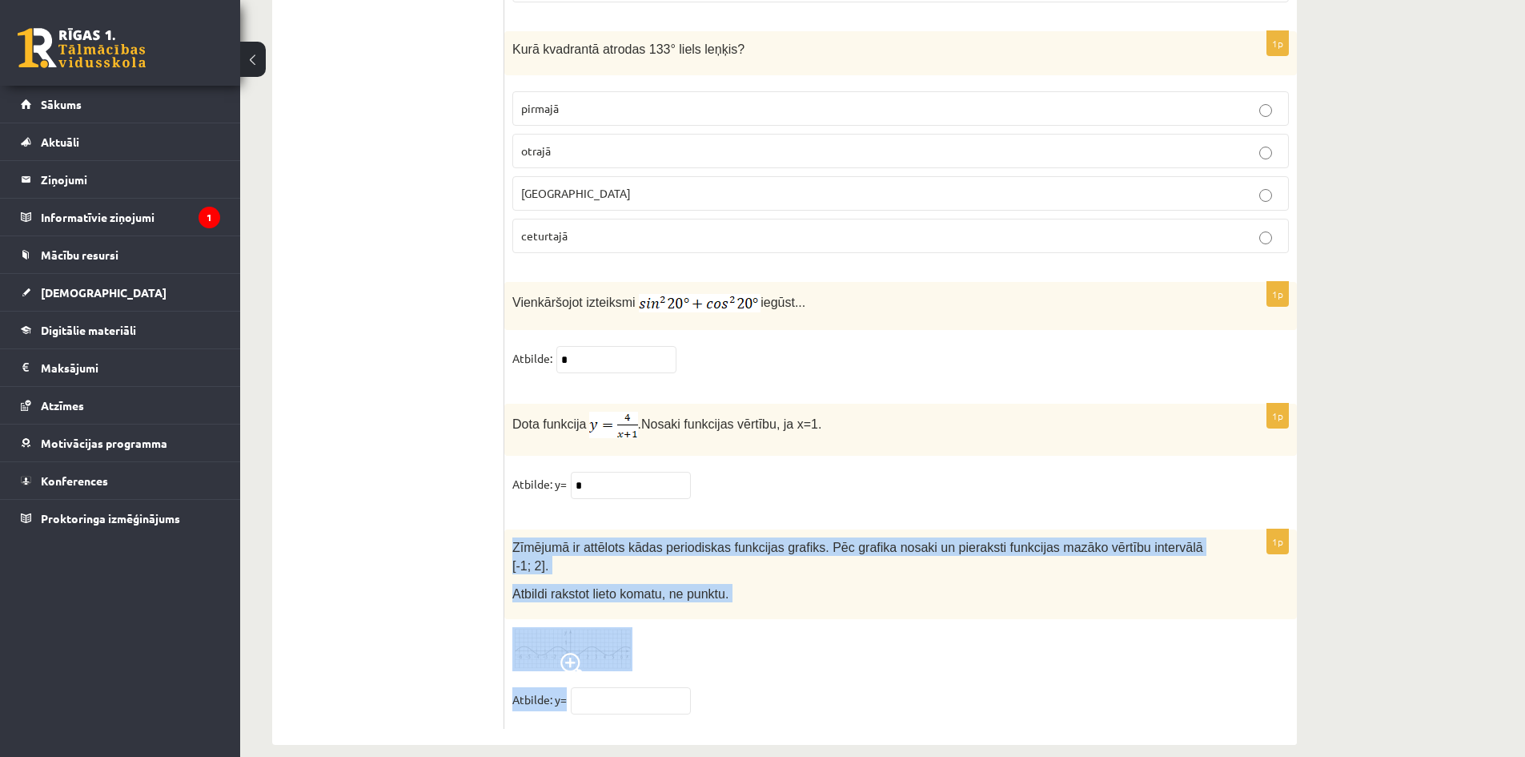
drag, startPoint x: 511, startPoint y: 541, endPoint x: 605, endPoint y: 677, distance: 165.7
click at [605, 677] on div "1p Zīmējumā ir attēlots kādas periodiskas funkcijas grafiks. Pēc grafika nosaki…" at bounding box center [900, 628] width 793 height 199
click at [775, 628] on div at bounding box center [900, 649] width 777 height 44
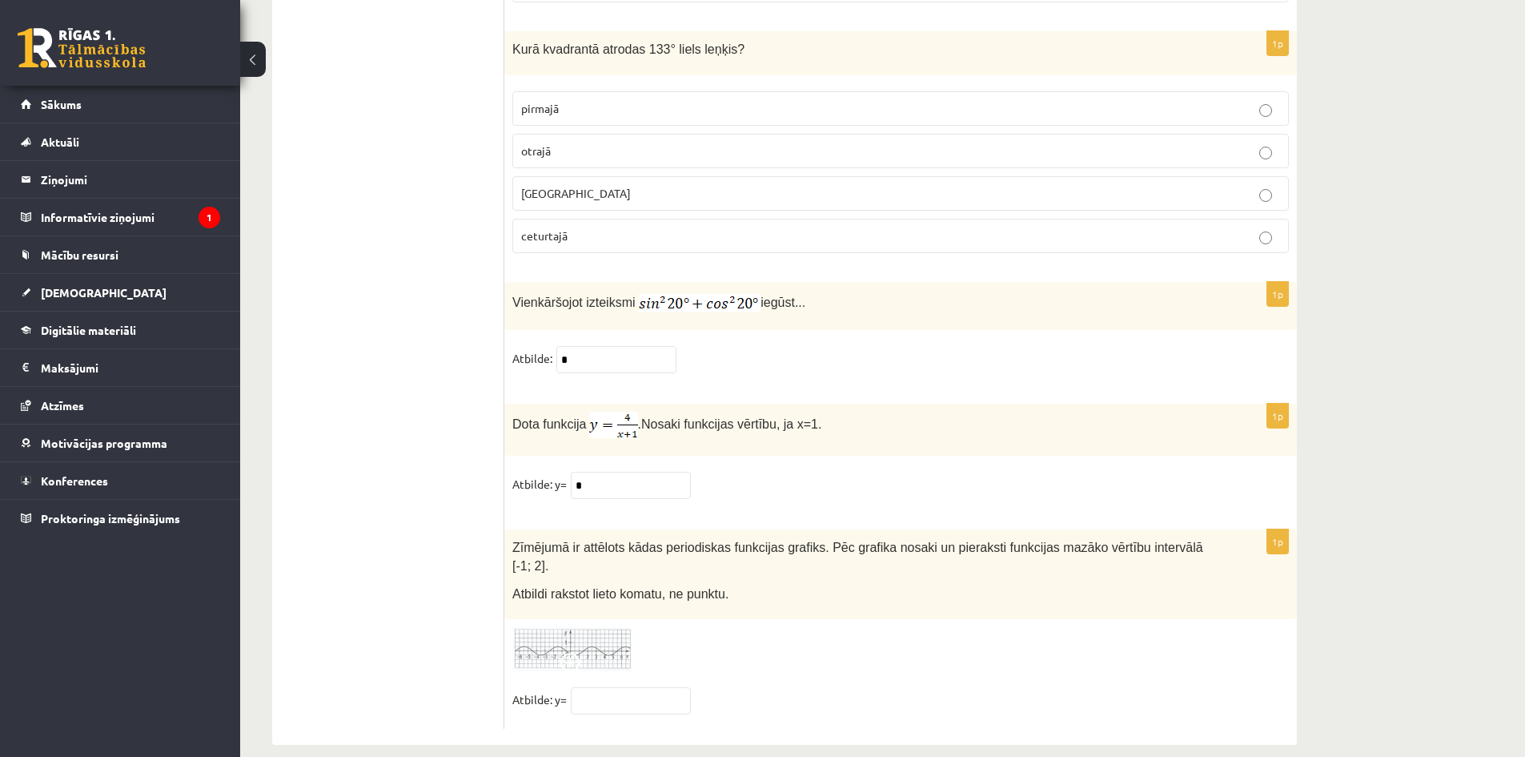
click at [594, 627] on img at bounding box center [572, 649] width 120 height 44
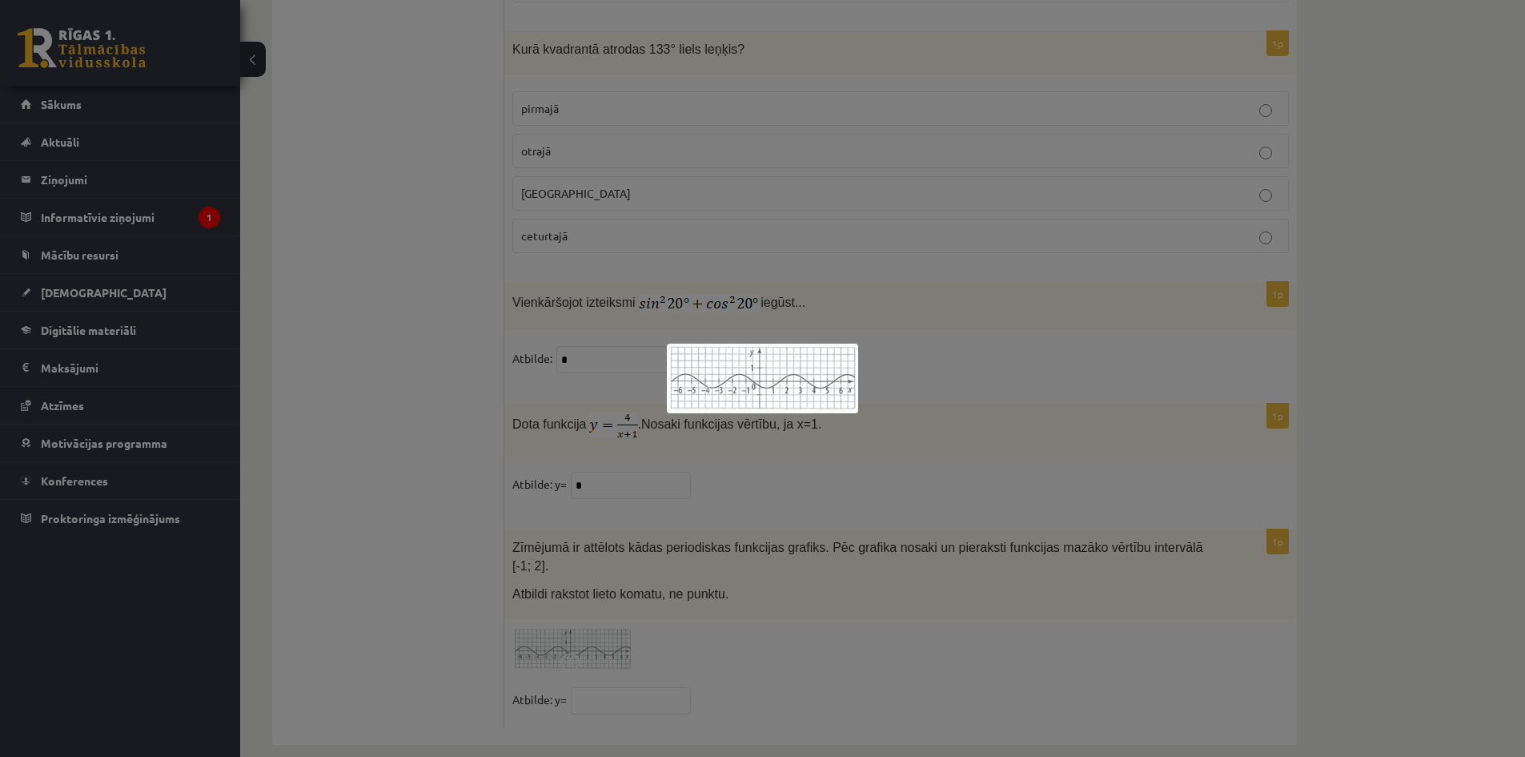
click at [861, 618] on div at bounding box center [762, 378] width 1525 height 757
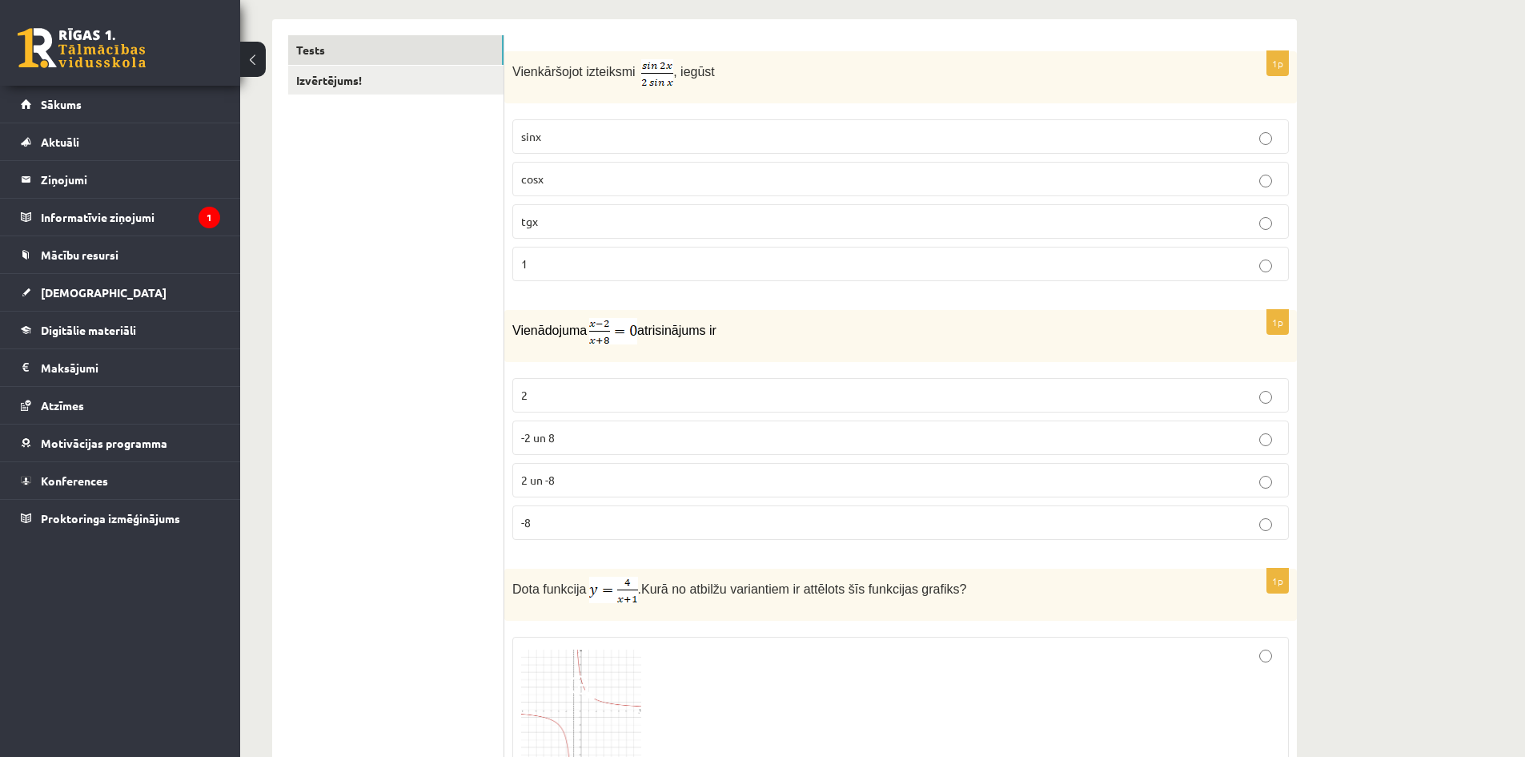
scroll to position [0, 0]
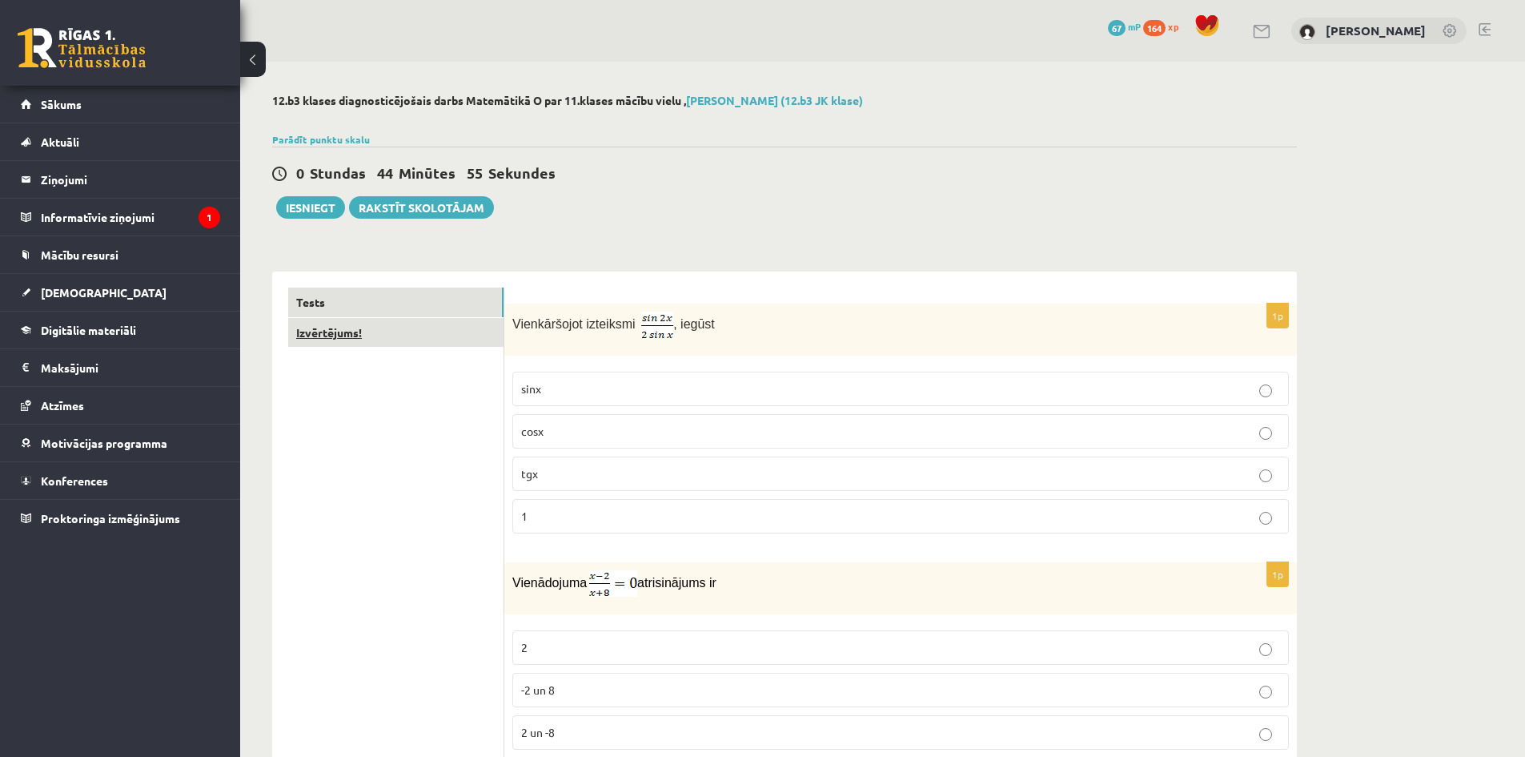
click at [457, 327] on link "Izvērtējums!" at bounding box center [395, 333] width 215 height 30
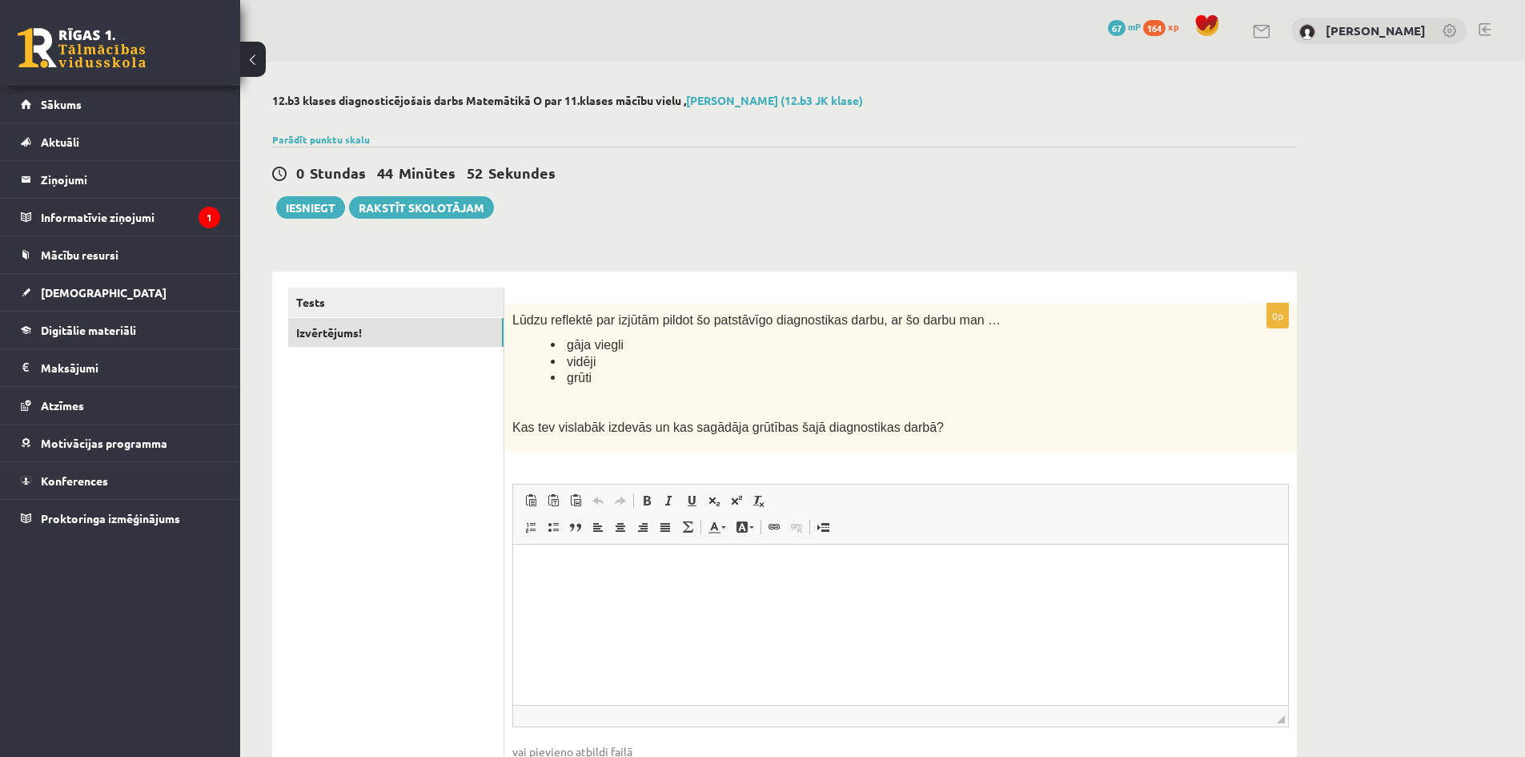
click at [608, 592] on html at bounding box center [900, 568] width 775 height 49
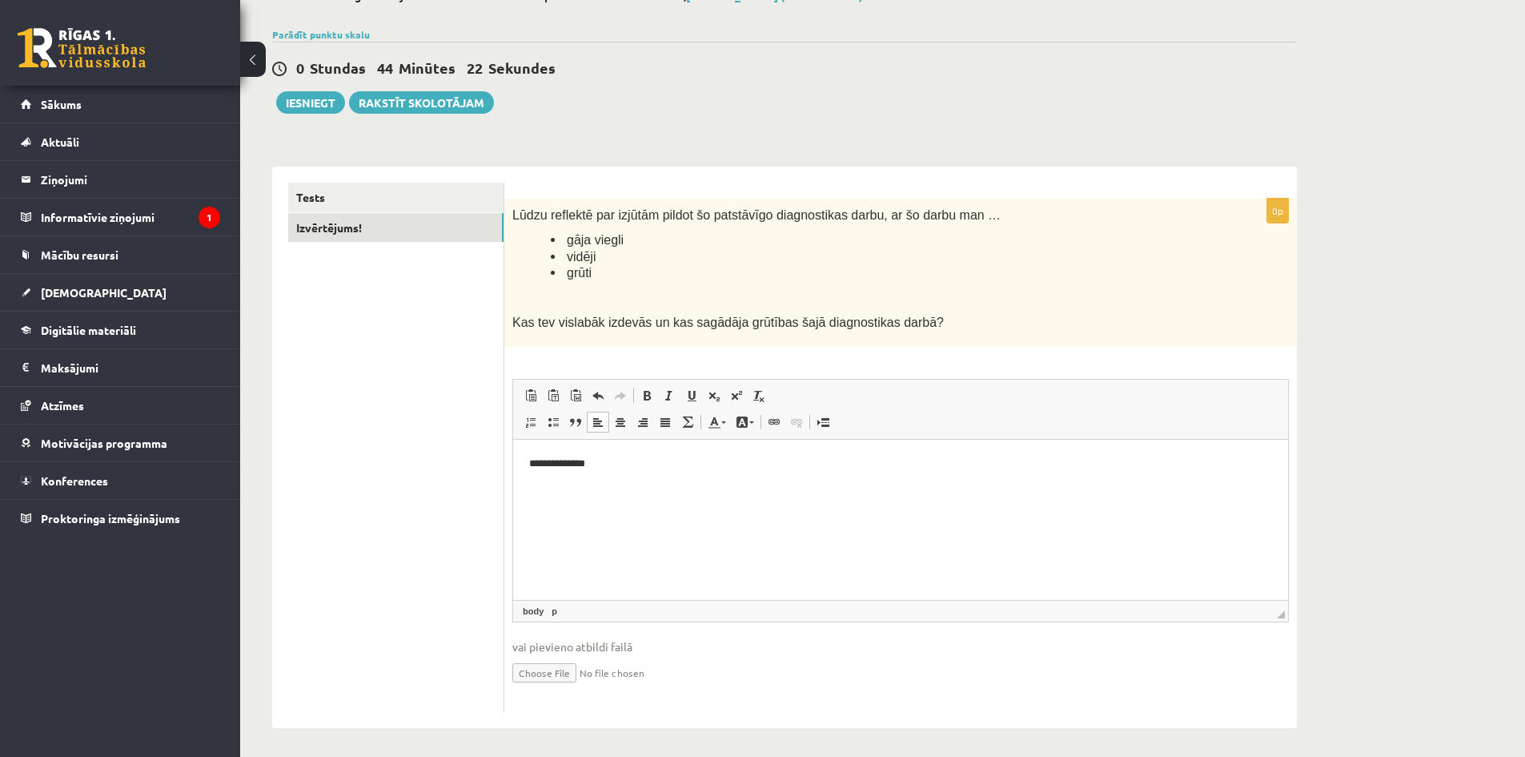
scroll to position [110, 0]
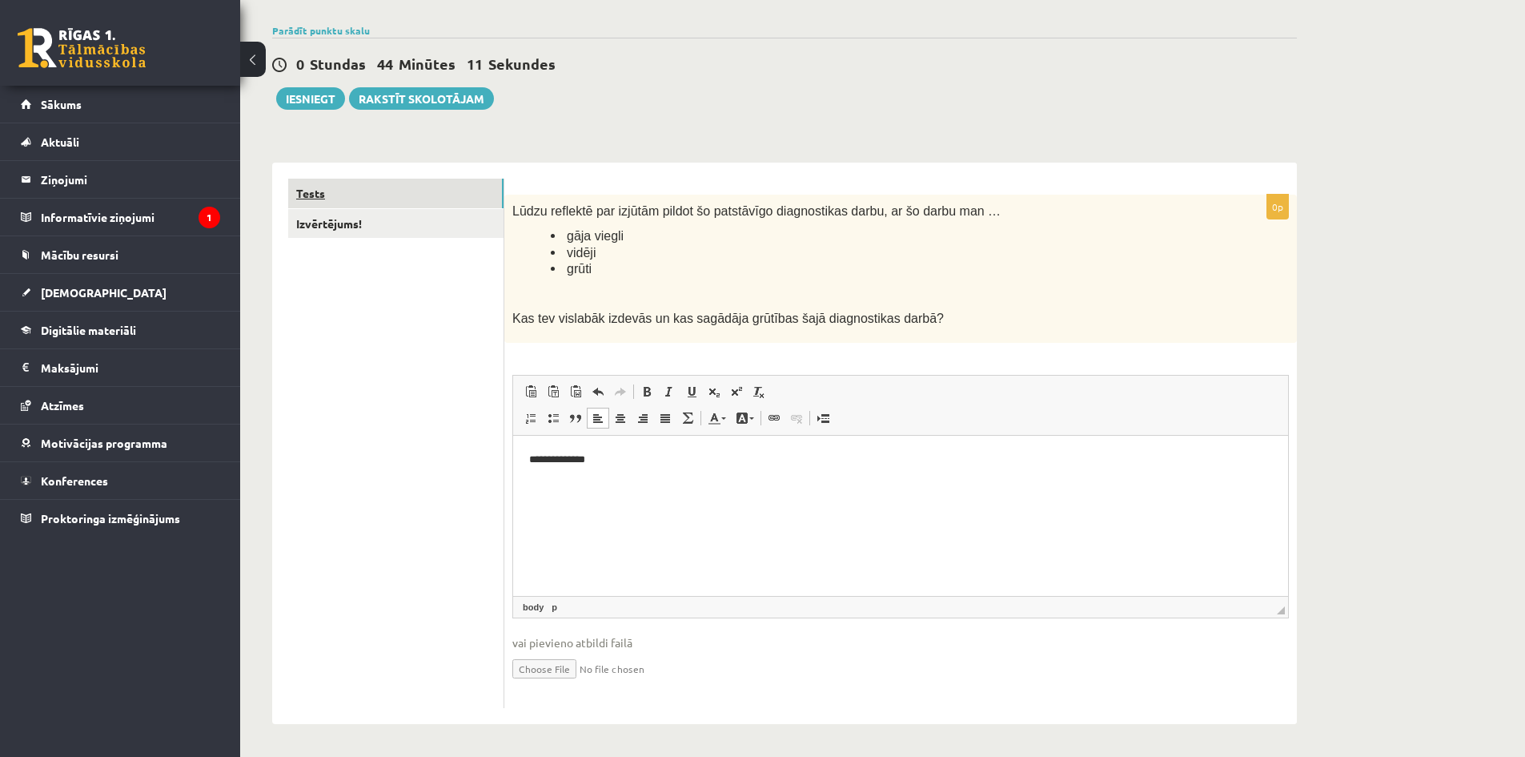
click at [339, 188] on link "Tests" at bounding box center [395, 194] width 215 height 30
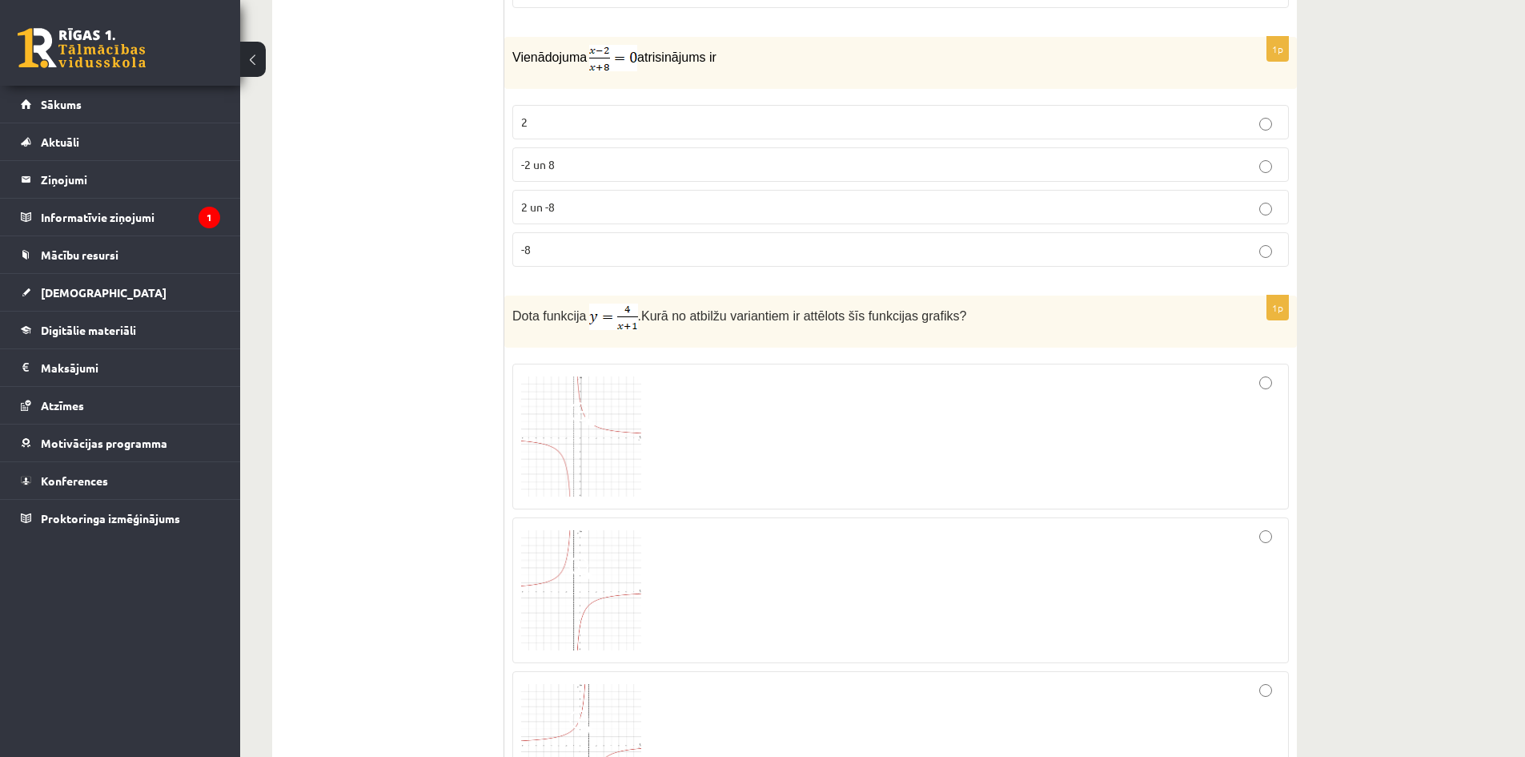
scroll to position [0, 0]
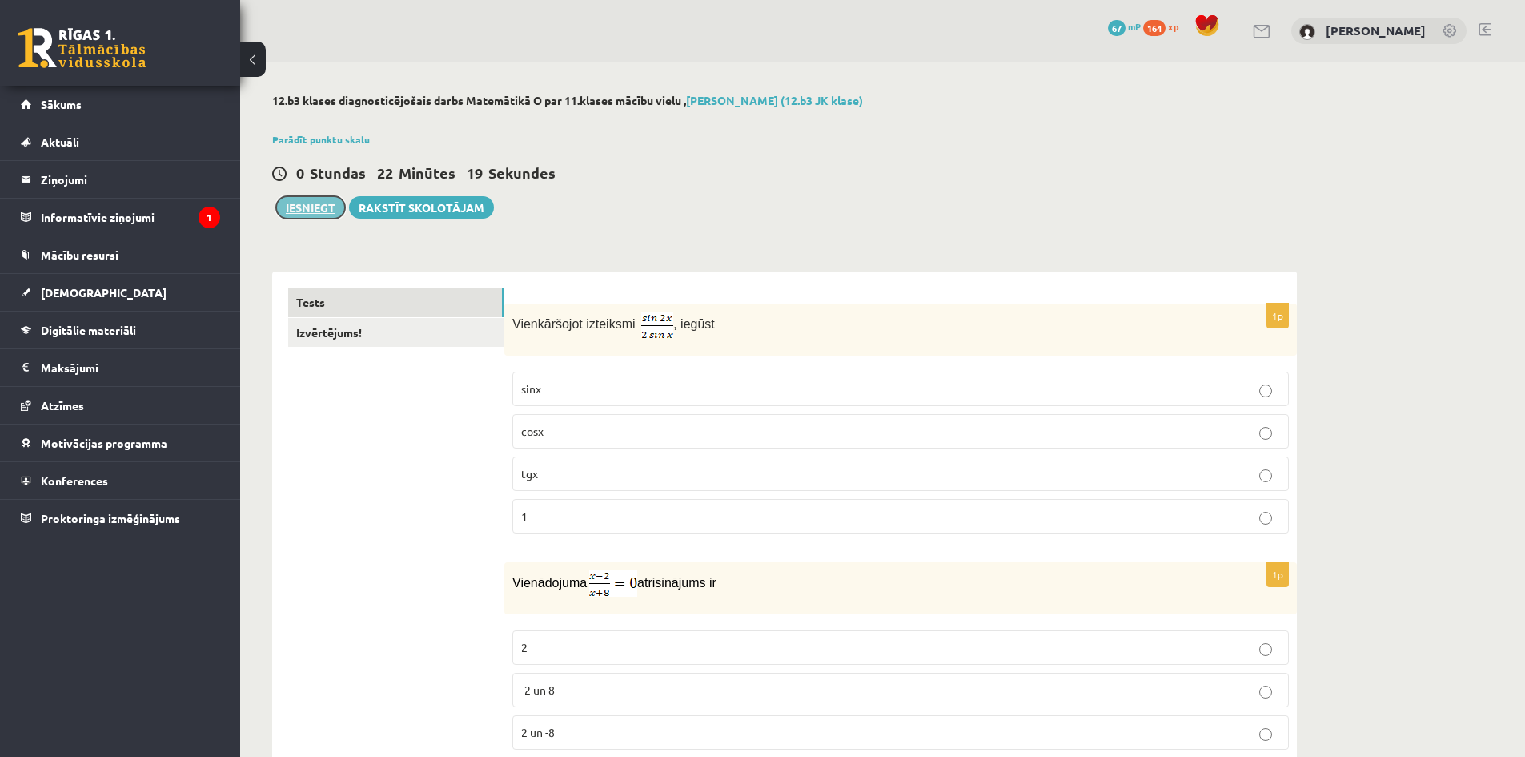
click at [311, 207] on button "Iesniegt" at bounding box center [310, 207] width 69 height 22
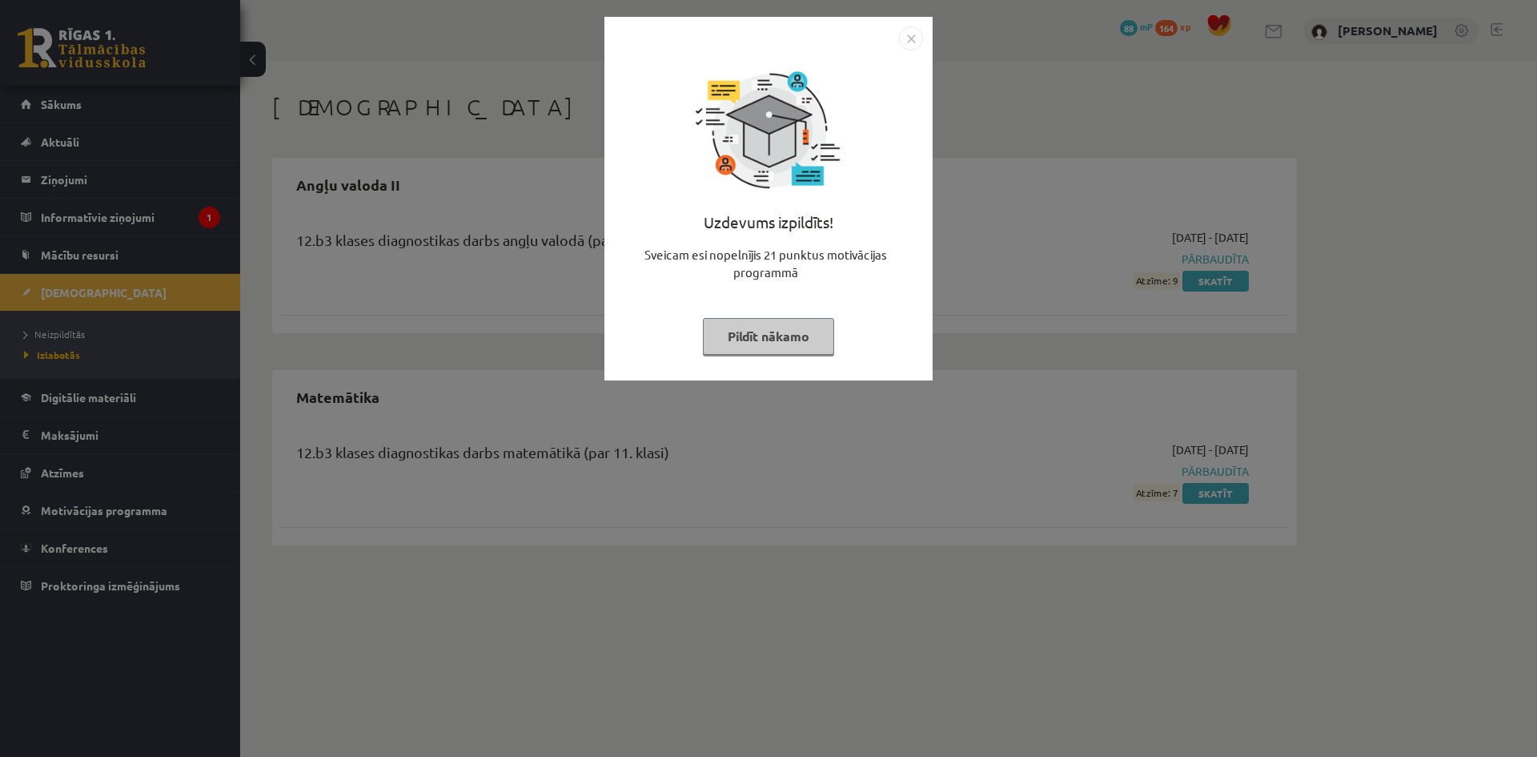
click at [781, 347] on button "Pildīt nākamo" at bounding box center [768, 336] width 131 height 37
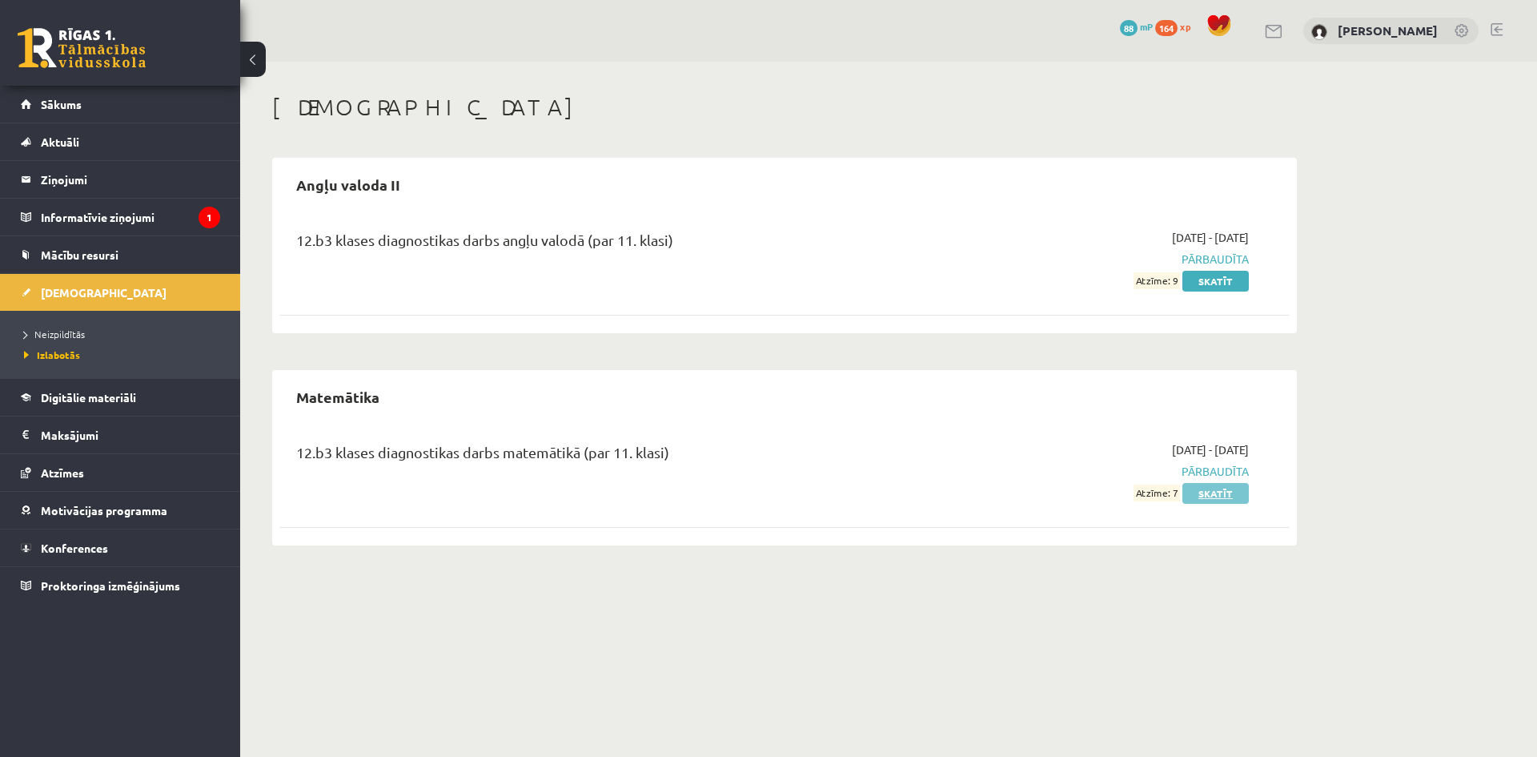
click at [1214, 486] on link "Skatīt" at bounding box center [1215, 493] width 66 height 21
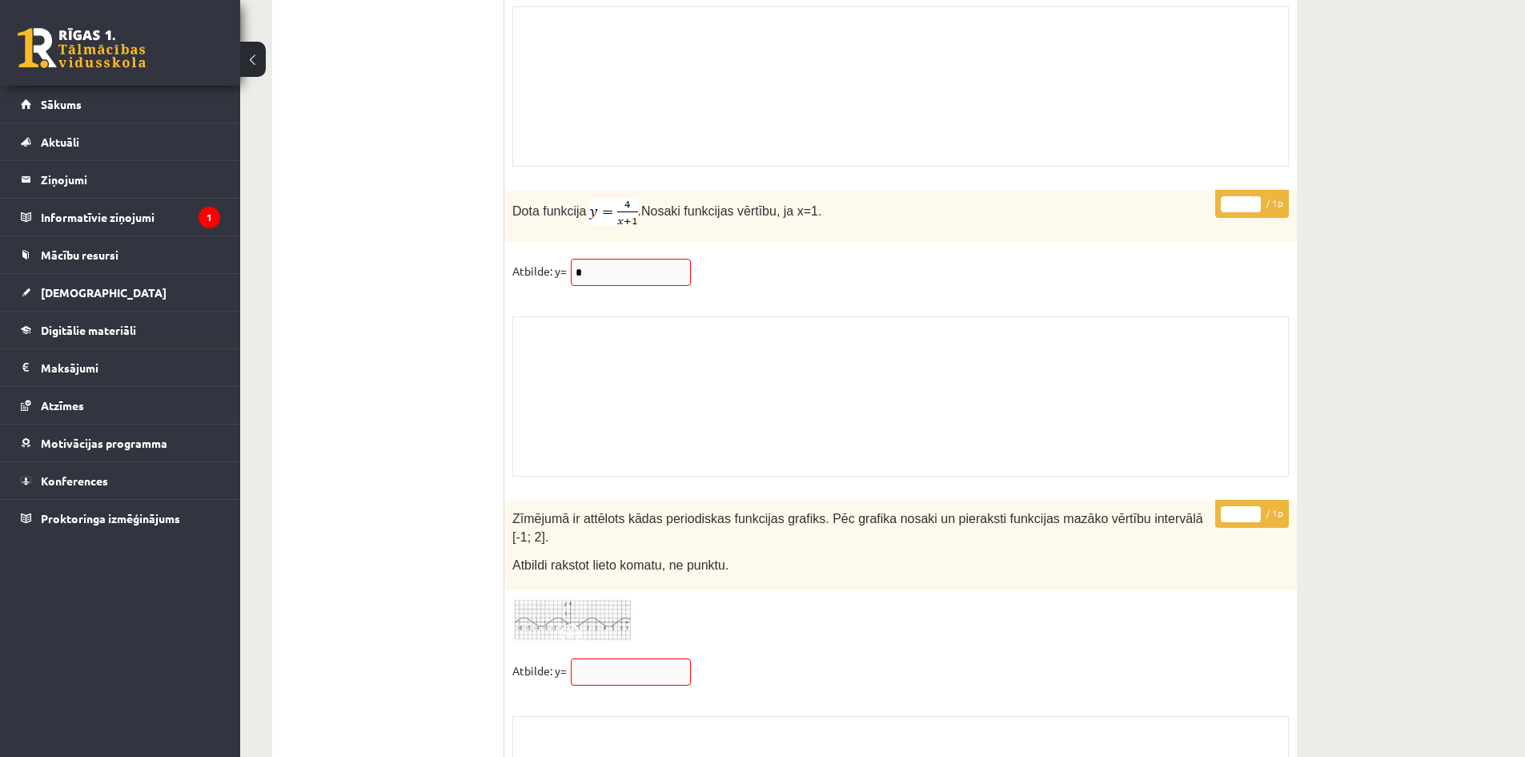
scroll to position [12889, 0]
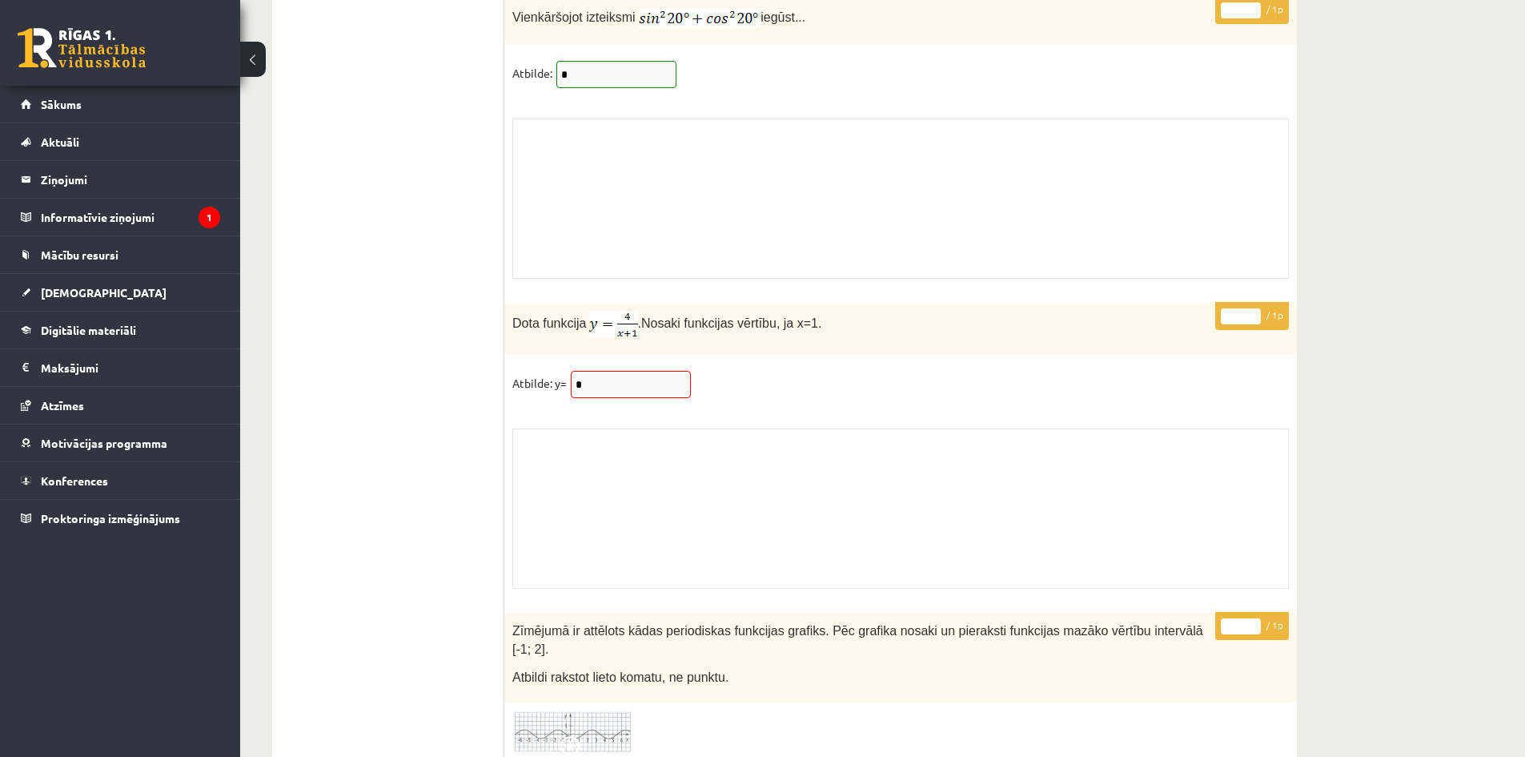
click at [567, 375] on span "*" at bounding box center [631, 382] width 128 height 14
click at [574, 375] on span "*" at bounding box center [631, 382] width 128 height 14
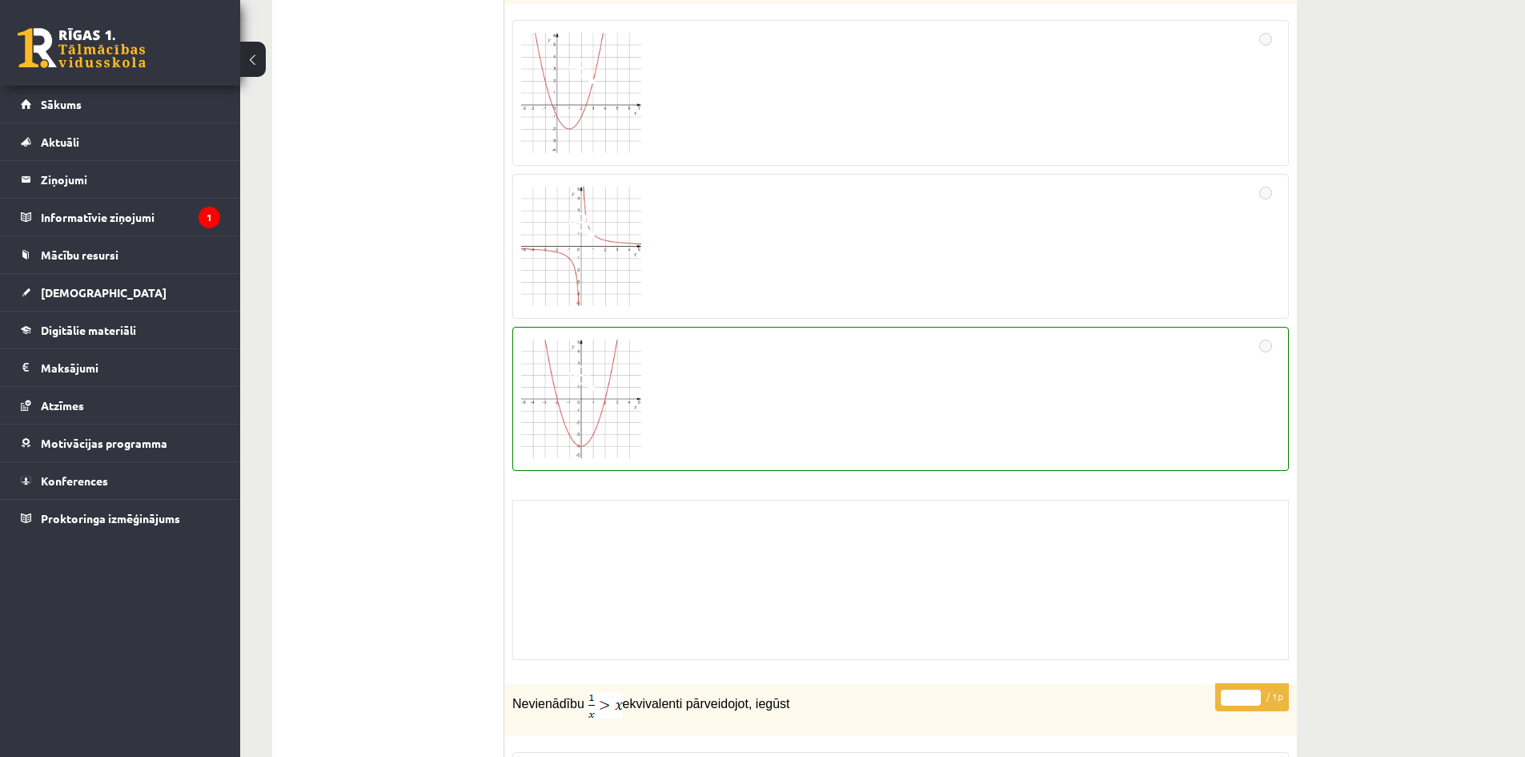
scroll to position [8618, 0]
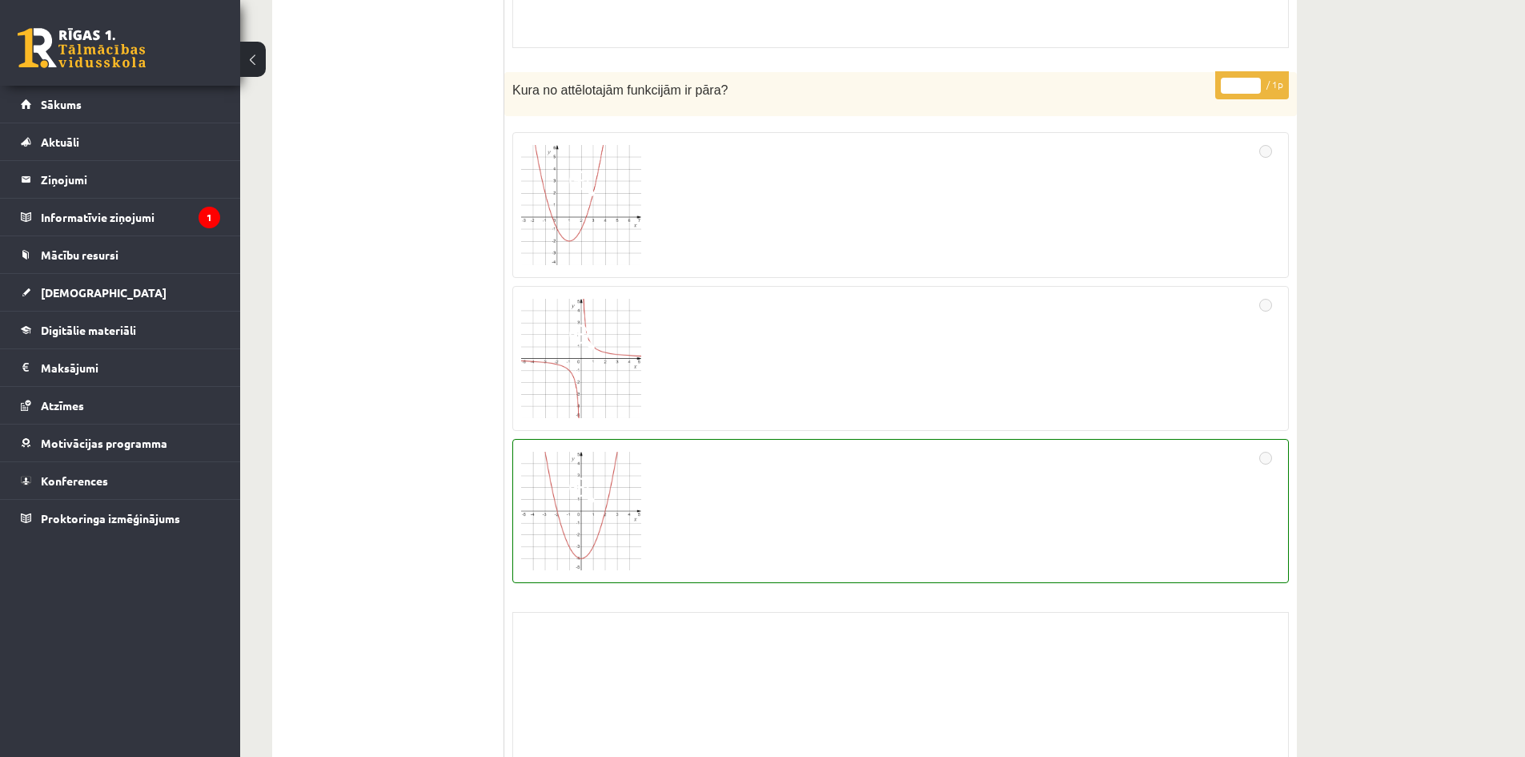
click at [578, 496] on span at bounding box center [582, 490] width 26 height 26
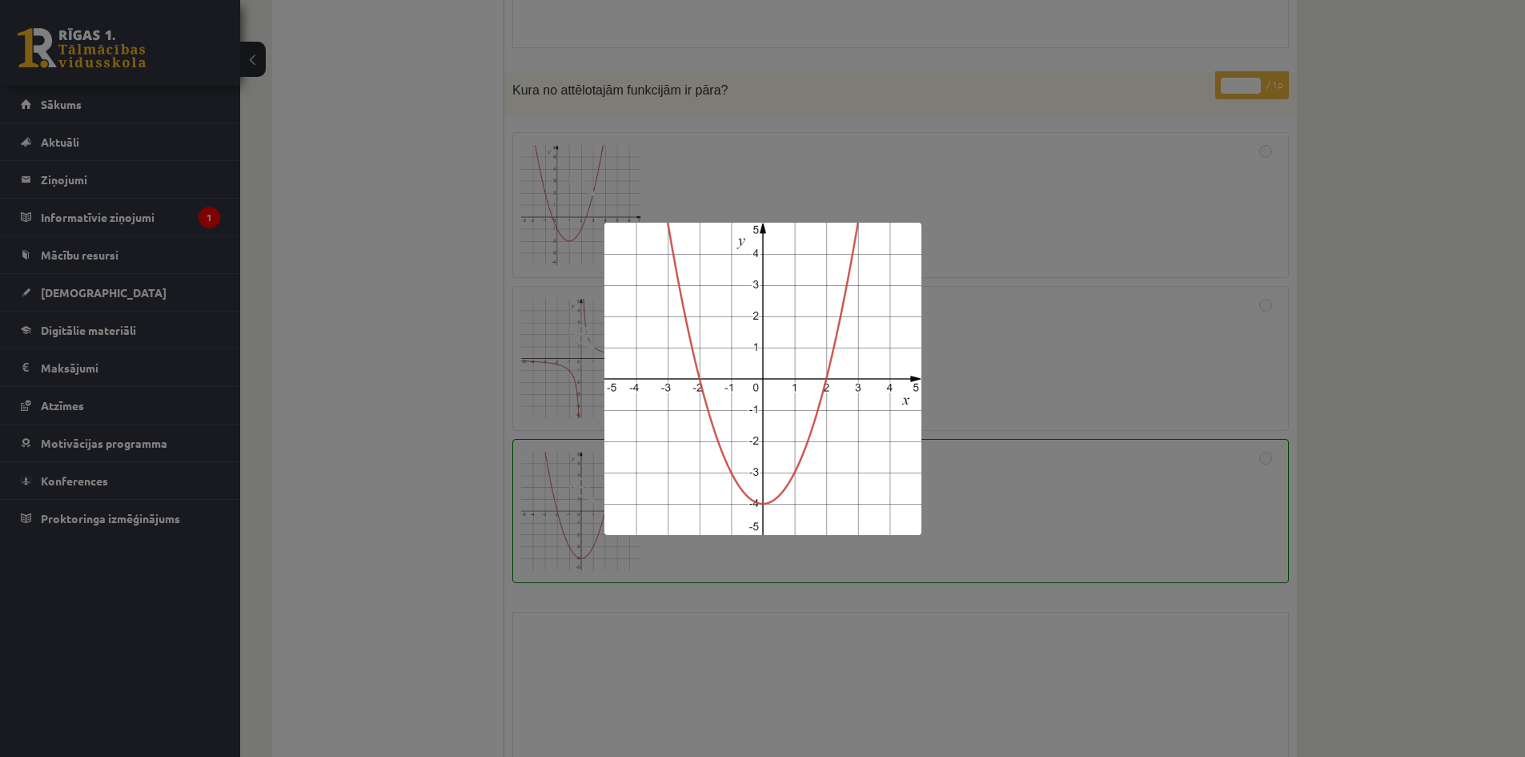
click at [992, 444] on div at bounding box center [762, 378] width 1525 height 757
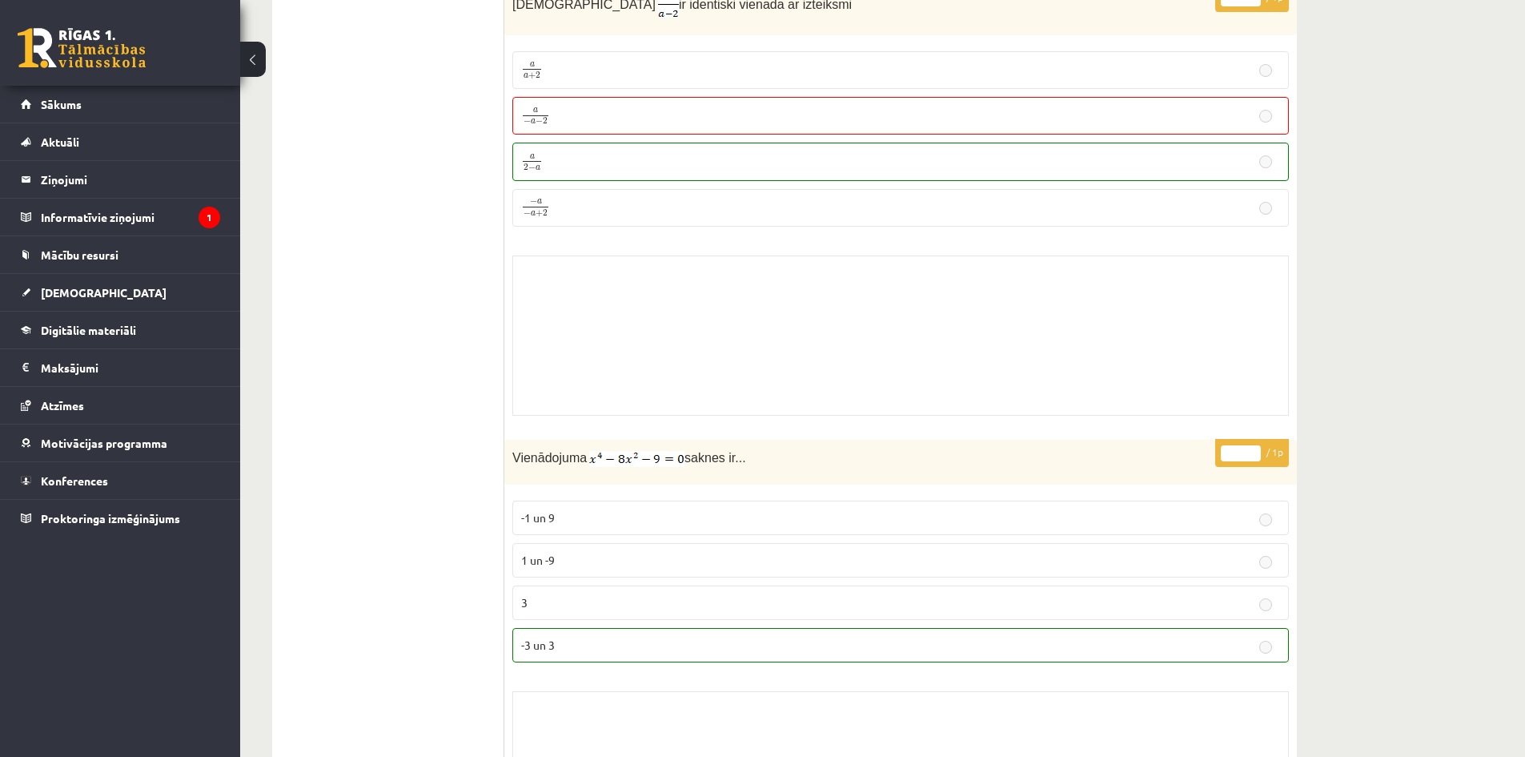
scroll to position [6484, 0]
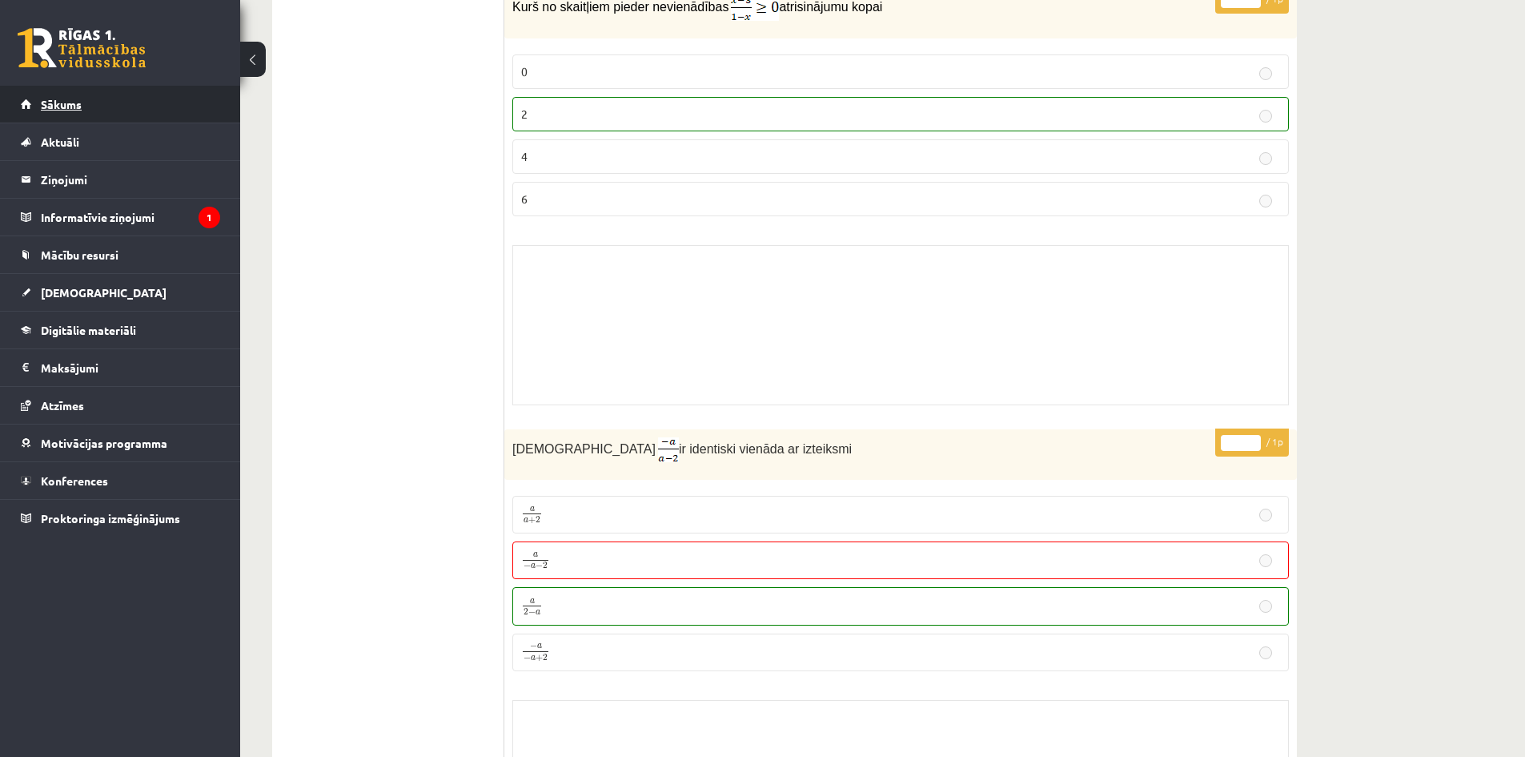
click at [93, 109] on link "Sākums" at bounding box center [120, 104] width 199 height 37
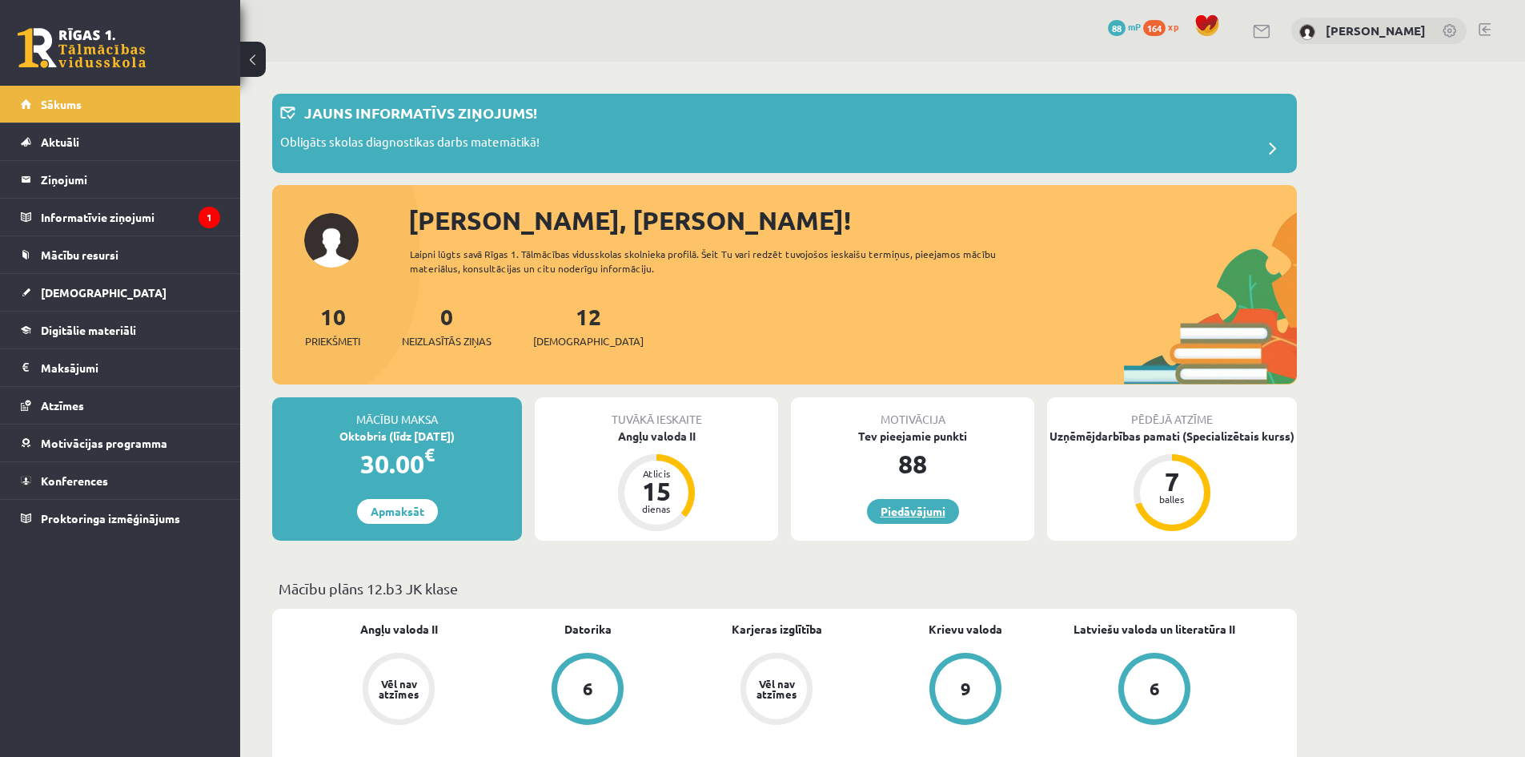
click at [913, 511] on link "Piedāvājumi" at bounding box center [913, 511] width 92 height 25
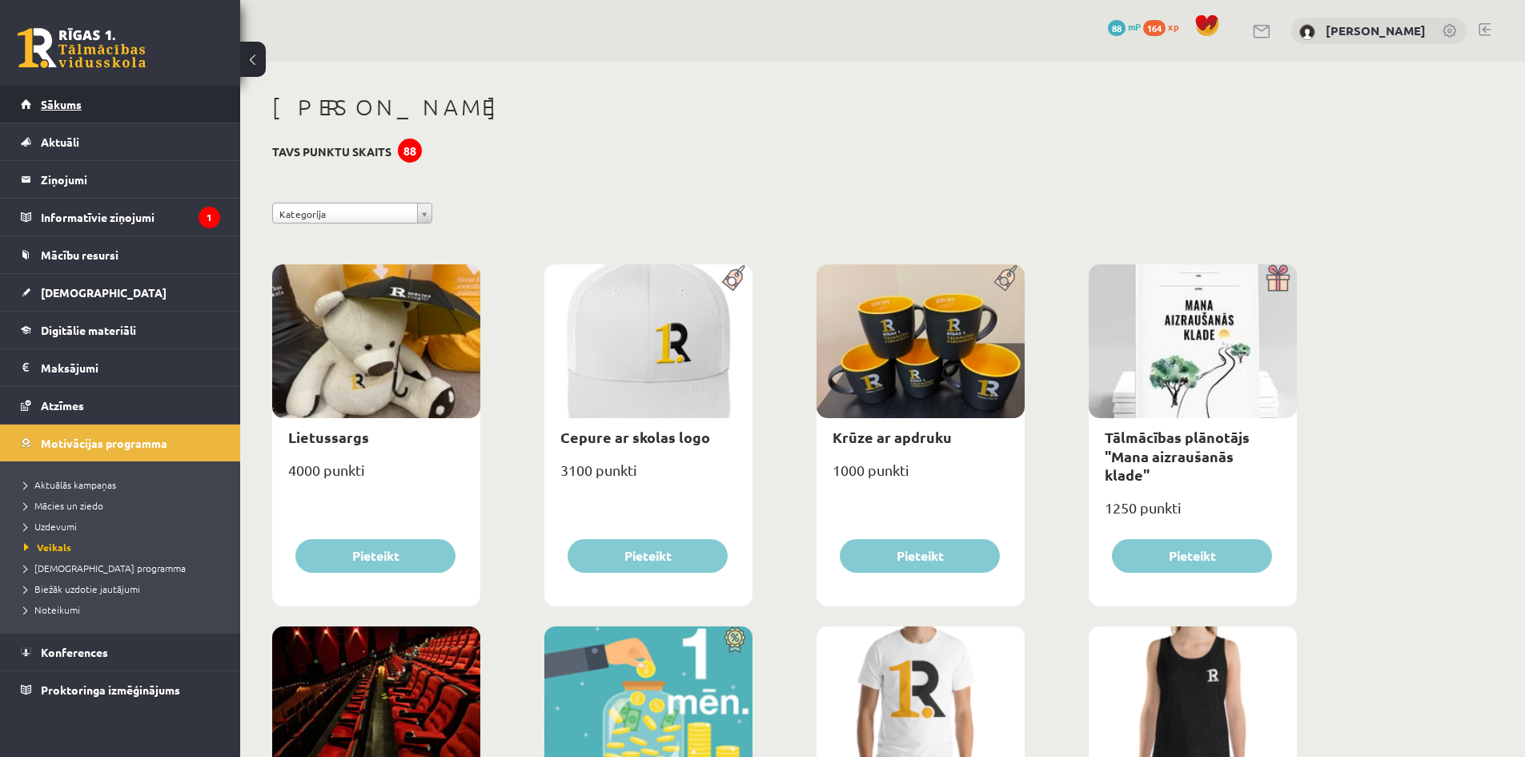
click at [158, 114] on link "Sākums" at bounding box center [120, 104] width 199 height 37
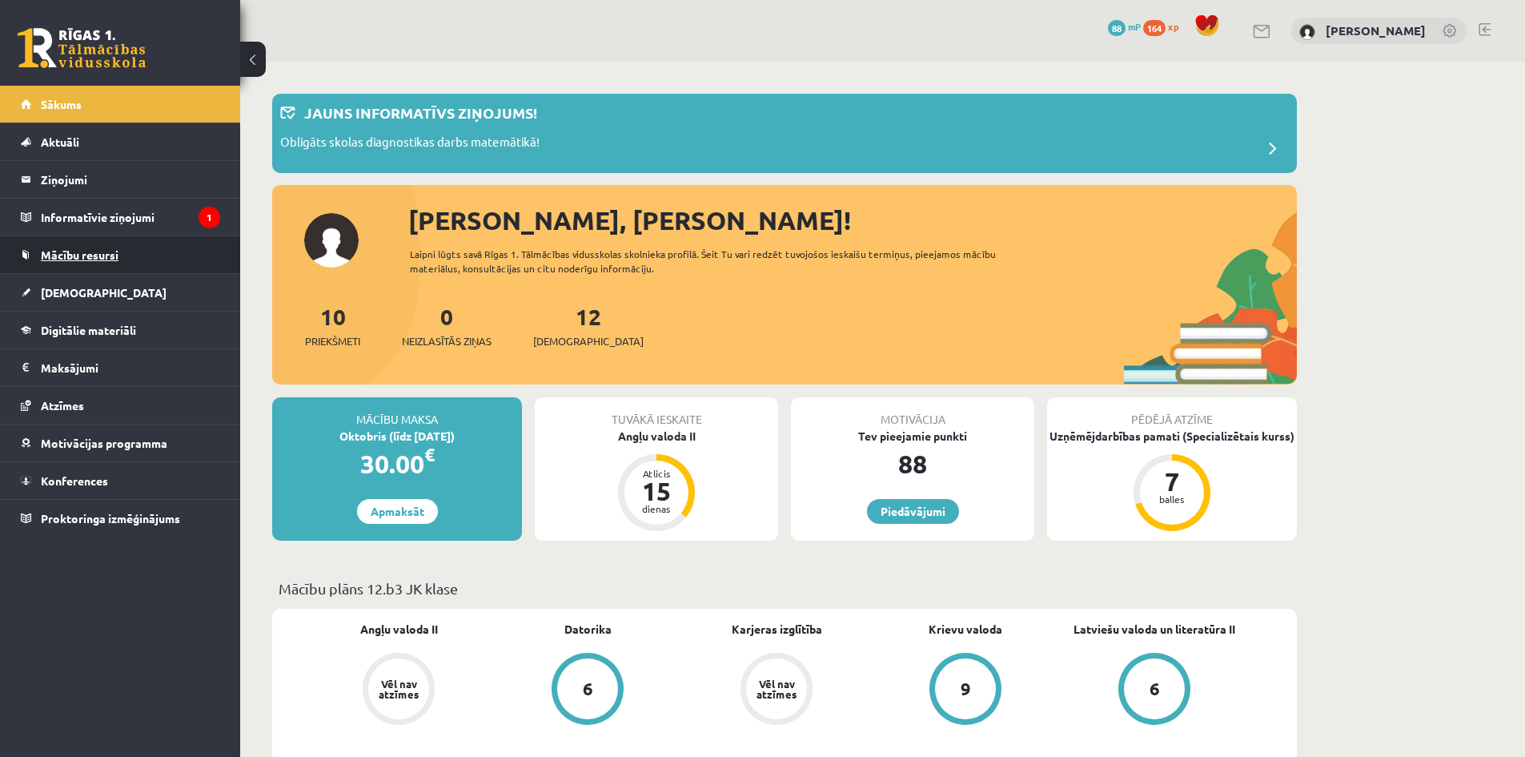
click at [109, 255] on span "Mācību resursi" at bounding box center [80, 254] width 78 height 14
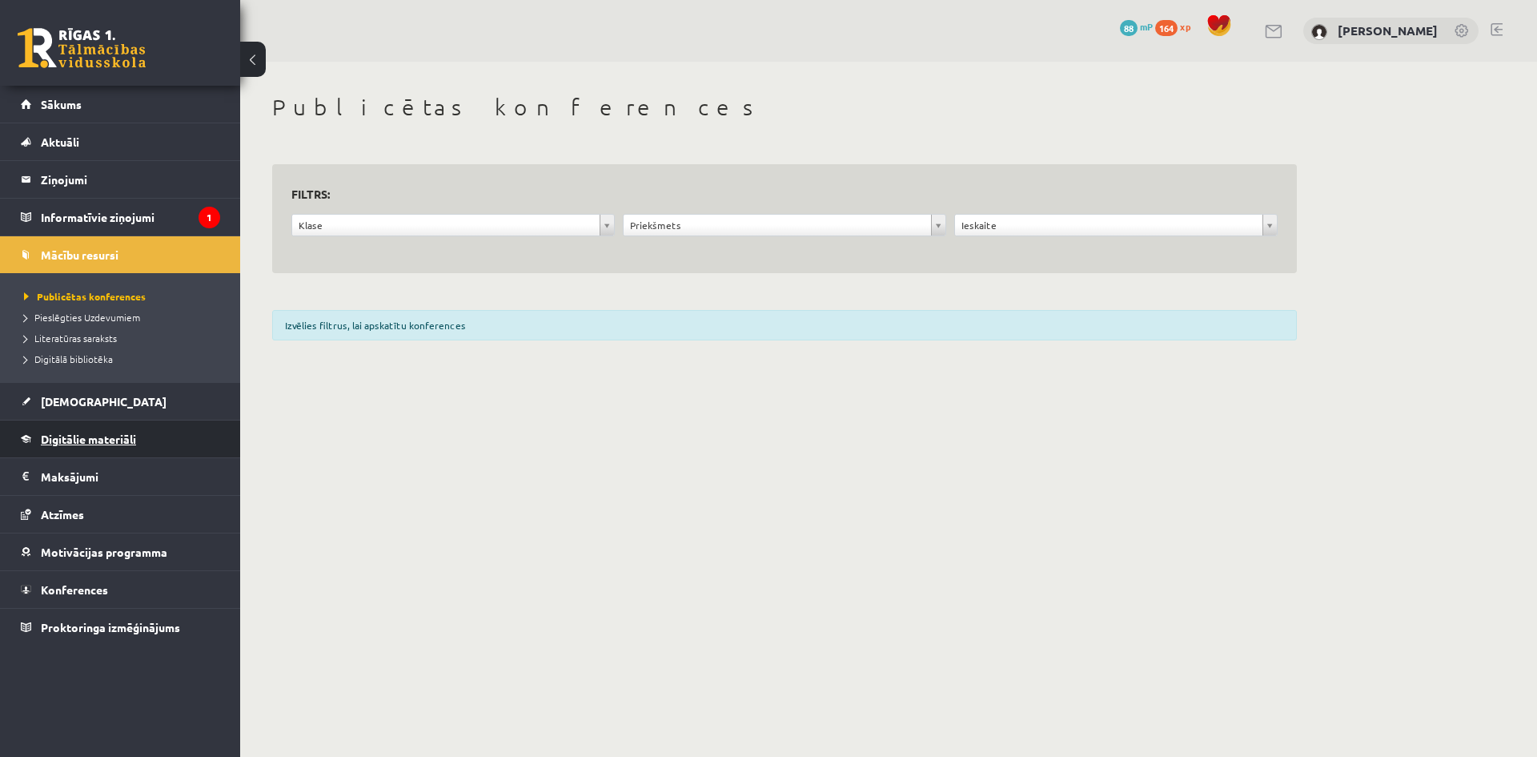
click at [92, 431] on link "Digitālie materiāli" at bounding box center [120, 438] width 199 height 37
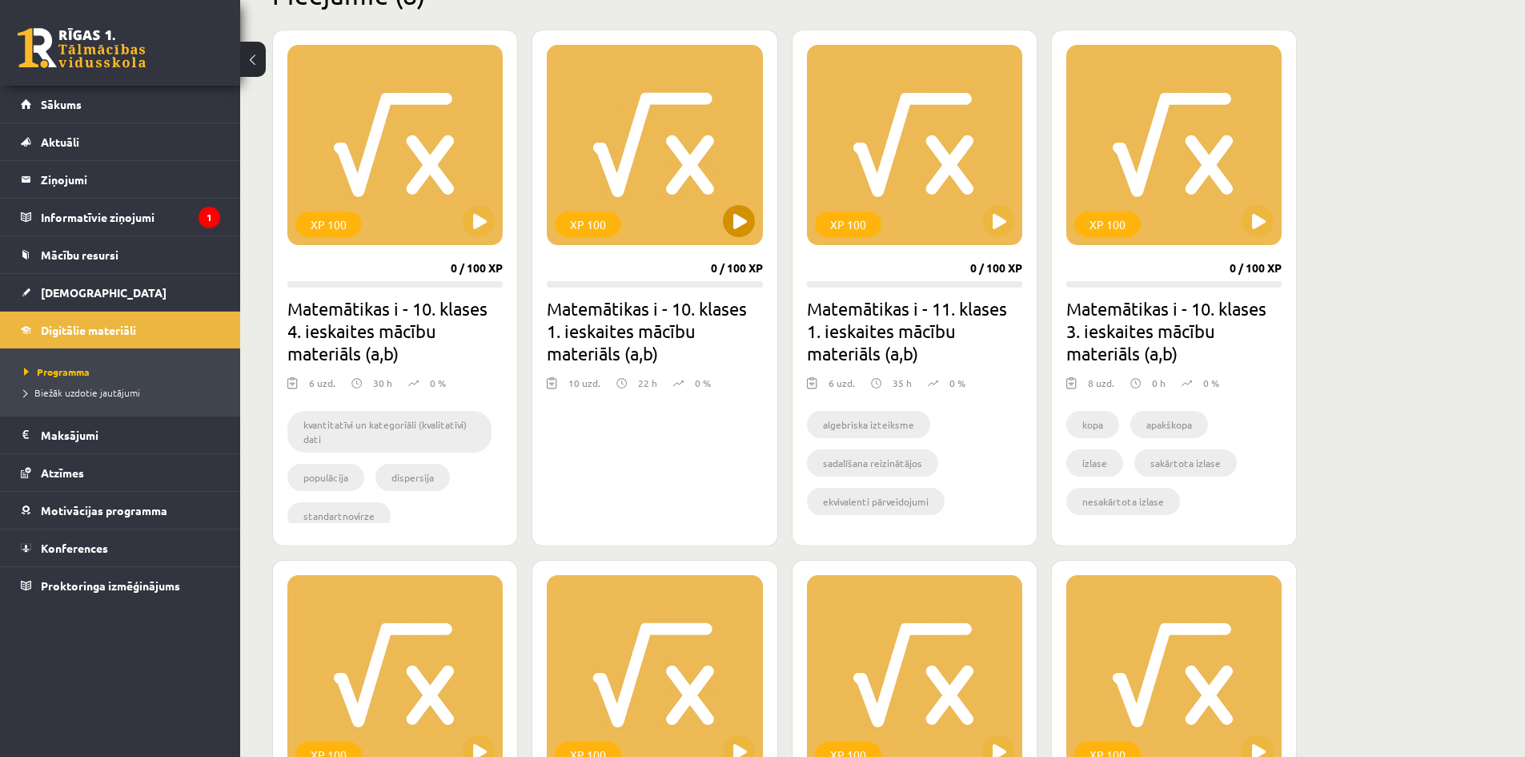
scroll to position [534, 0]
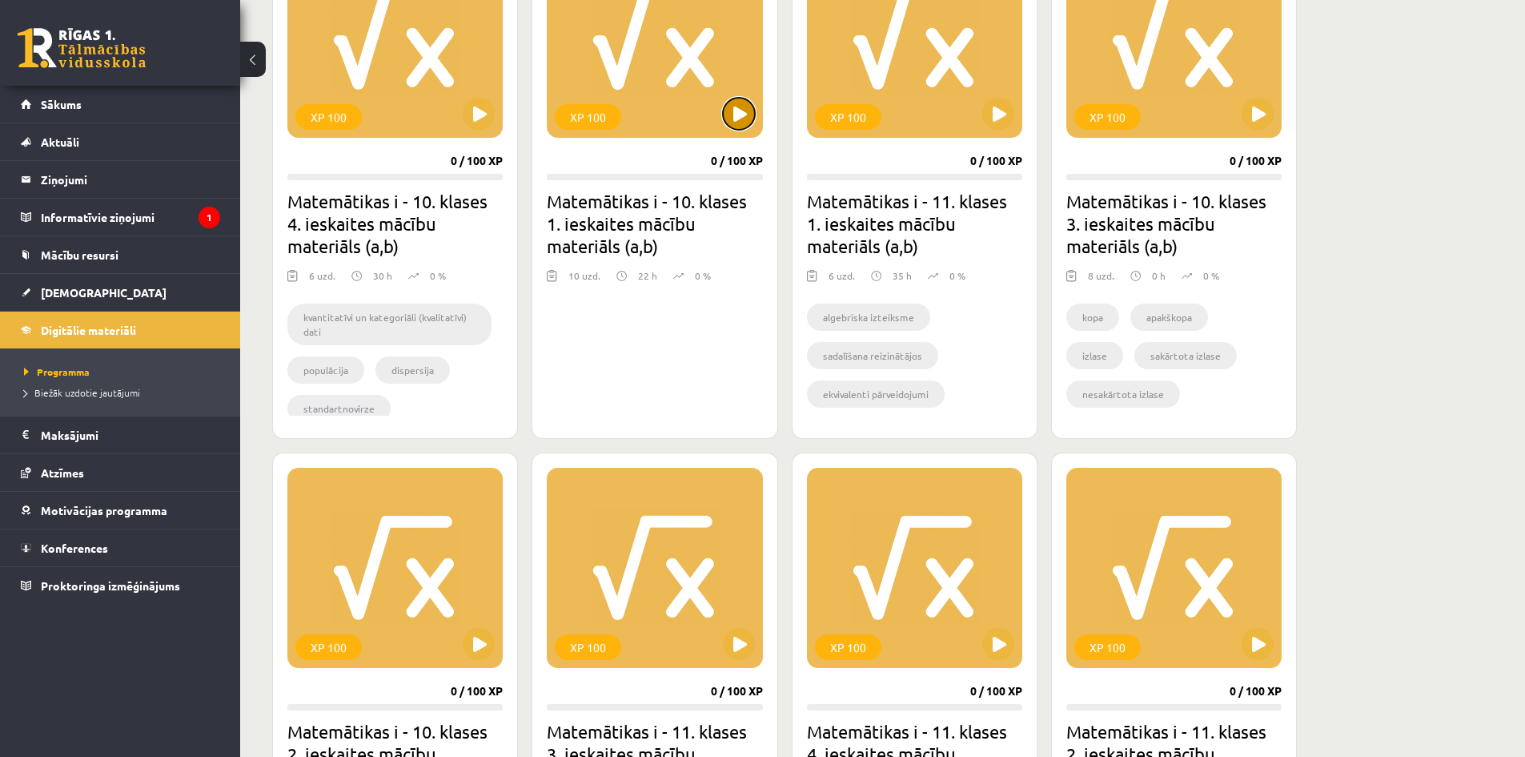
click at [749, 121] on button at bounding box center [739, 114] width 32 height 32
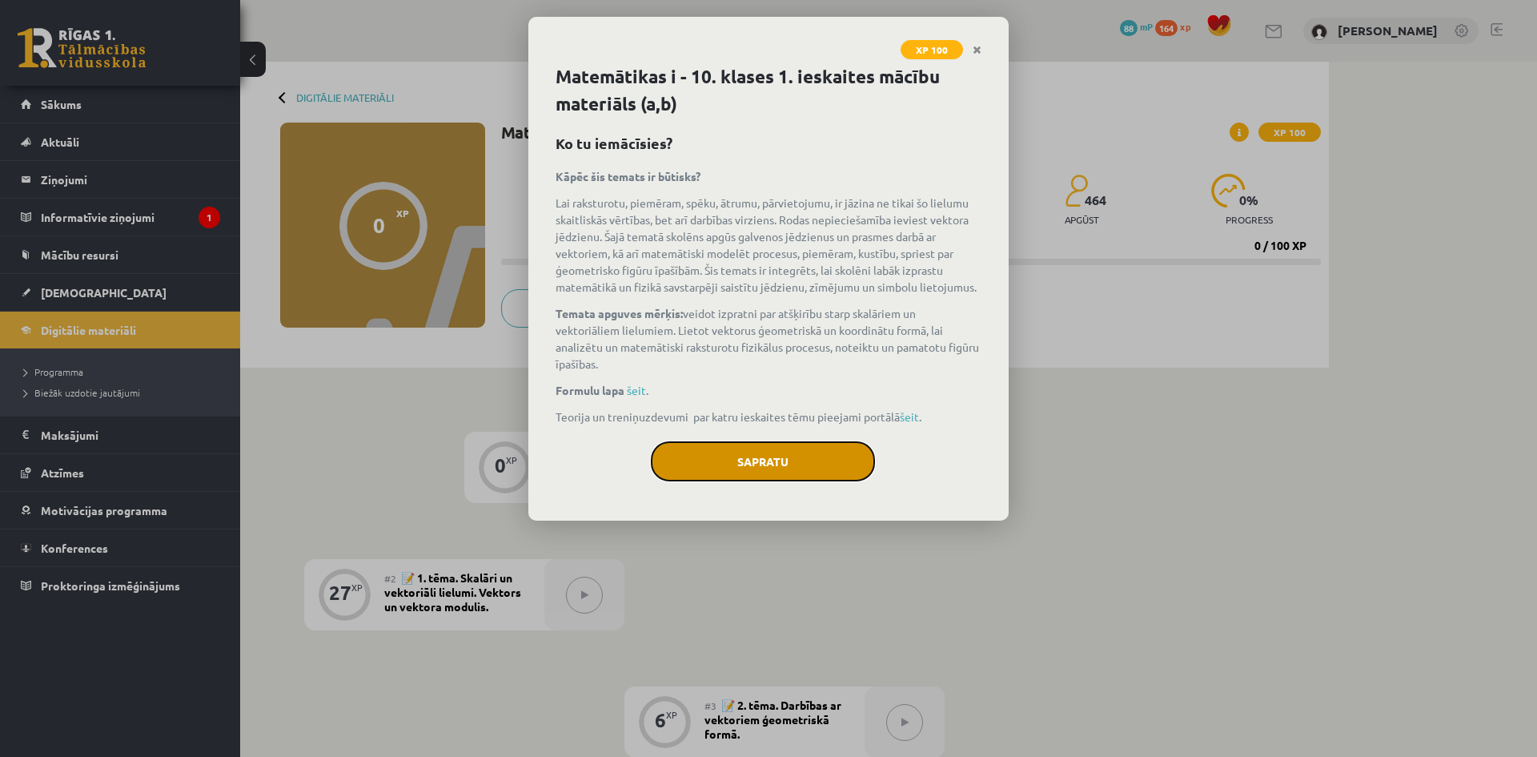
click at [815, 457] on button "Sapratu" at bounding box center [763, 461] width 224 height 40
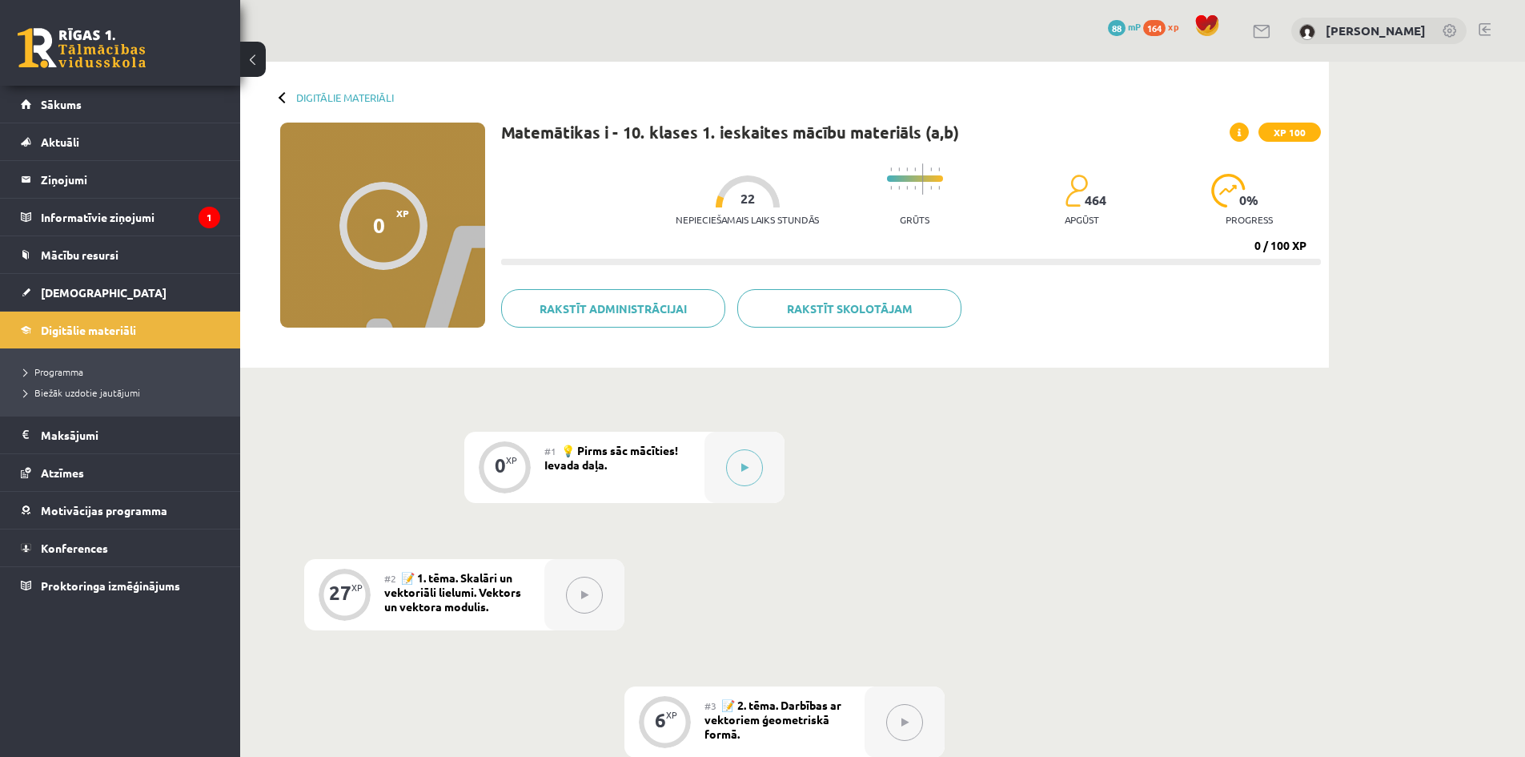
click at [651, 468] on div "#1 💡 Pirms sāc mācīties! Ievada daļa." at bounding box center [624, 466] width 160 height 71
click at [744, 455] on button at bounding box center [744, 467] width 37 height 37
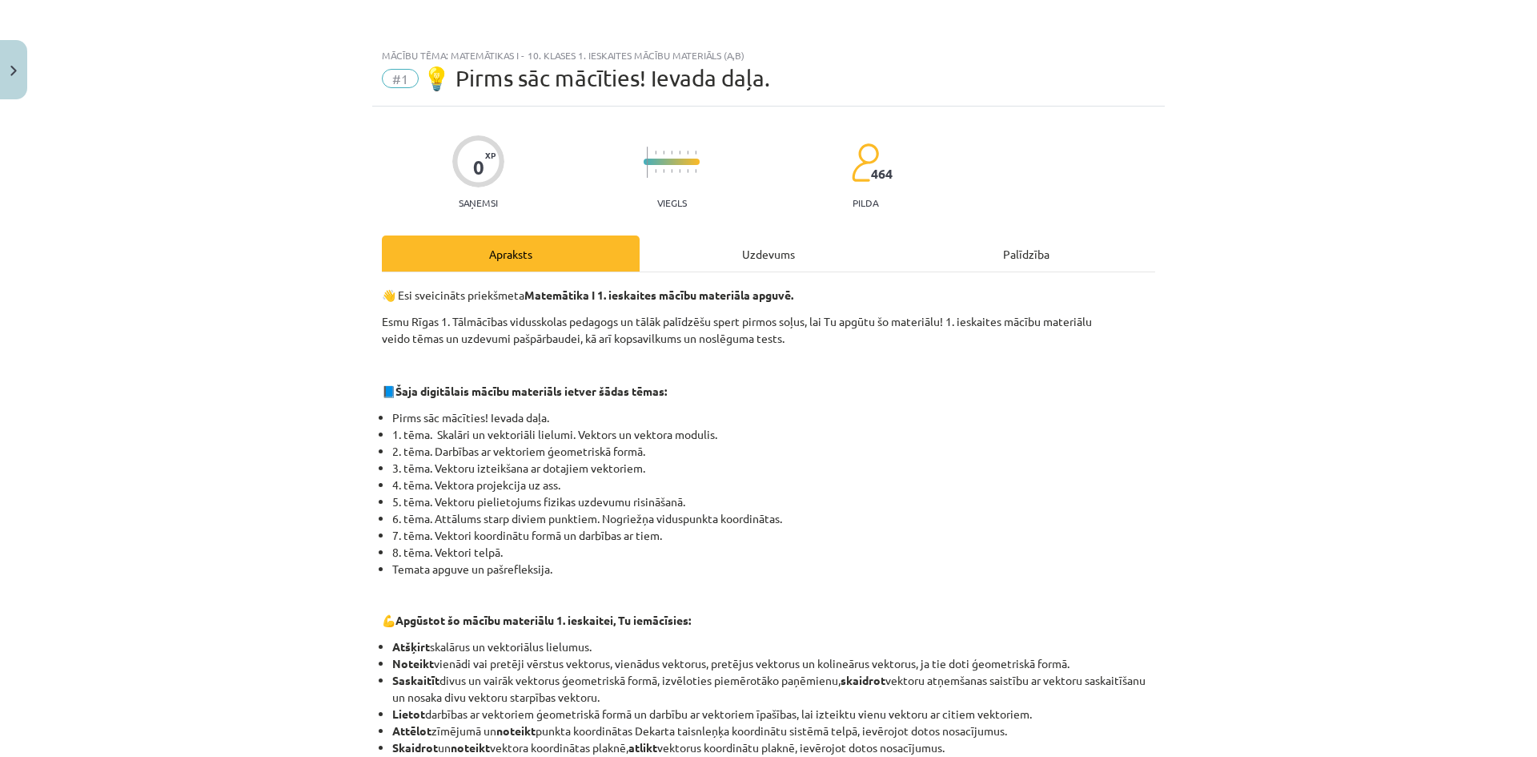
click at [791, 289] on b "Matemātika I 1. ieskaites mācību materiāla apguvē." at bounding box center [658, 294] width 269 height 14
click at [777, 256] on div "Uzdevums" at bounding box center [769, 253] width 258 height 36
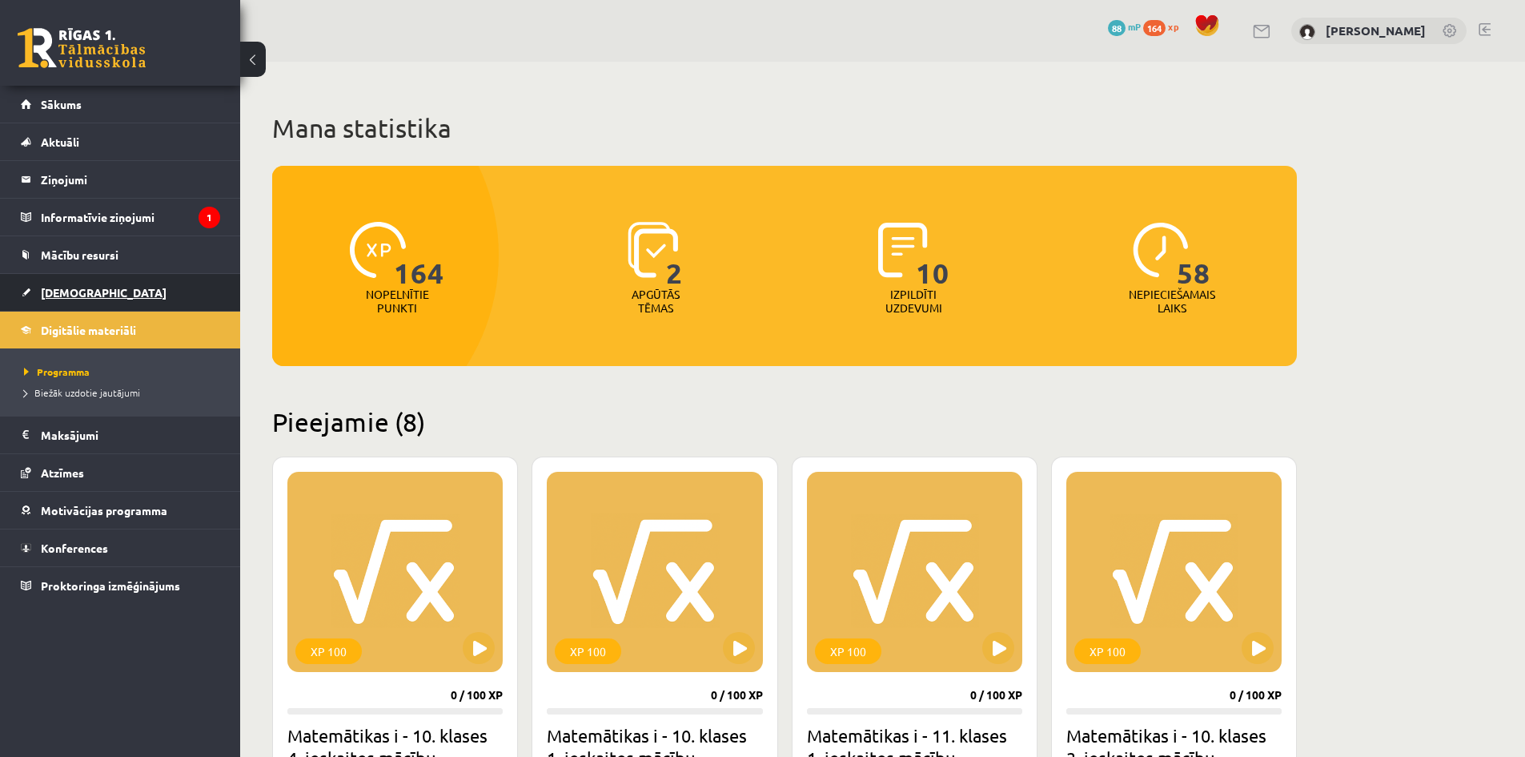
click at [89, 291] on span "[DEMOGRAPHIC_DATA]" at bounding box center [104, 292] width 126 height 14
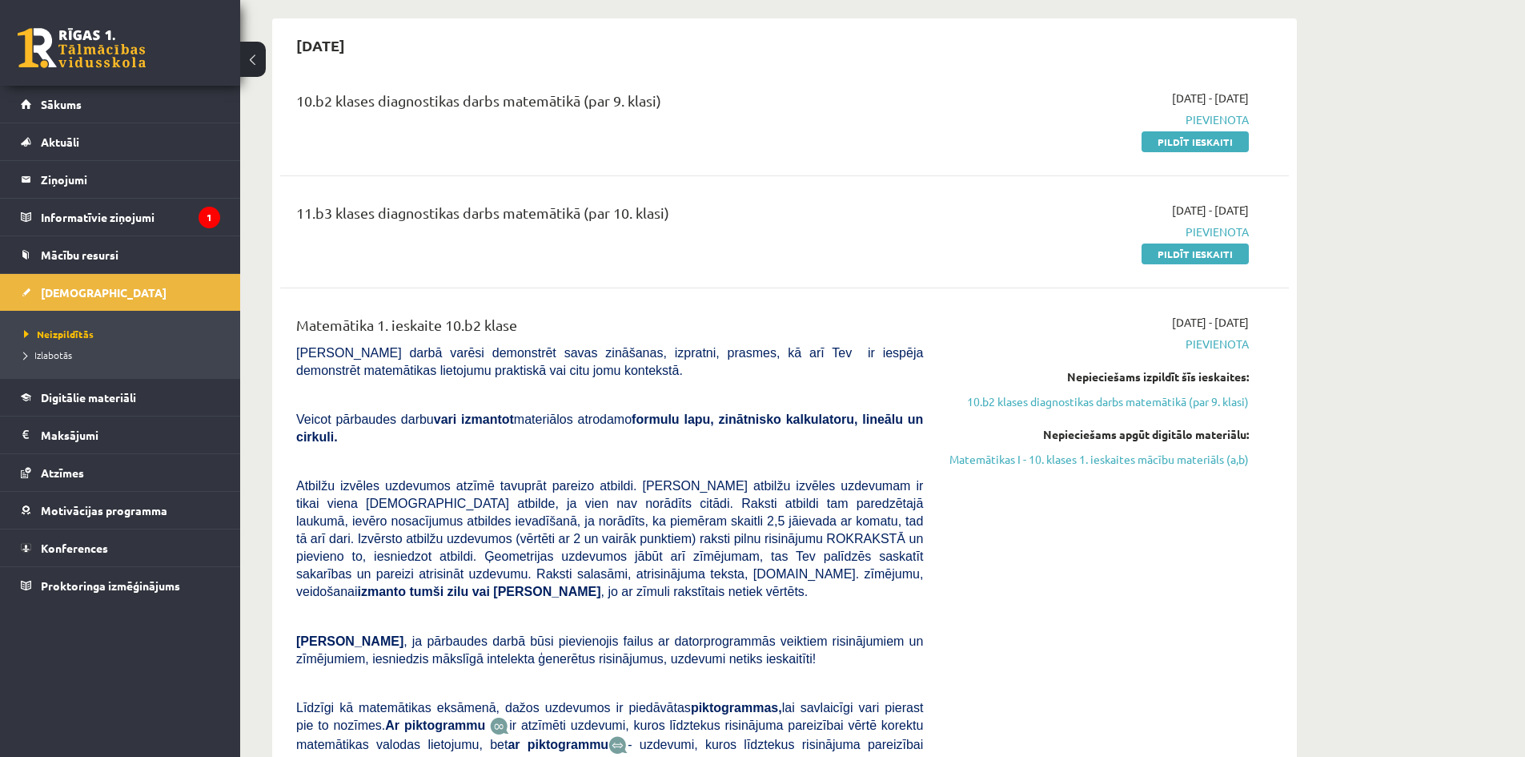
scroll to position [801, 0]
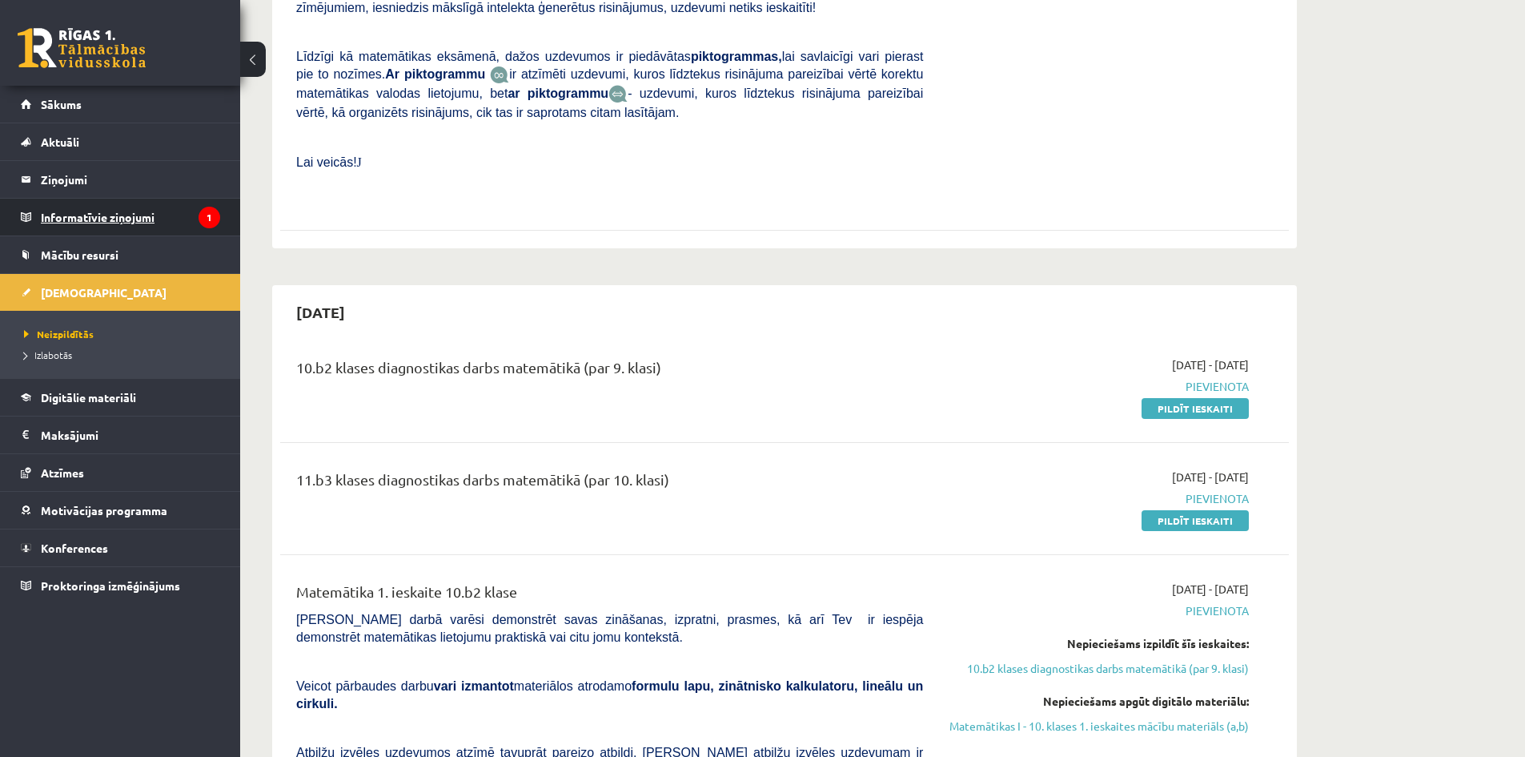
click at [92, 216] on legend "Informatīvie ziņojumi 1" at bounding box center [130, 217] width 179 height 37
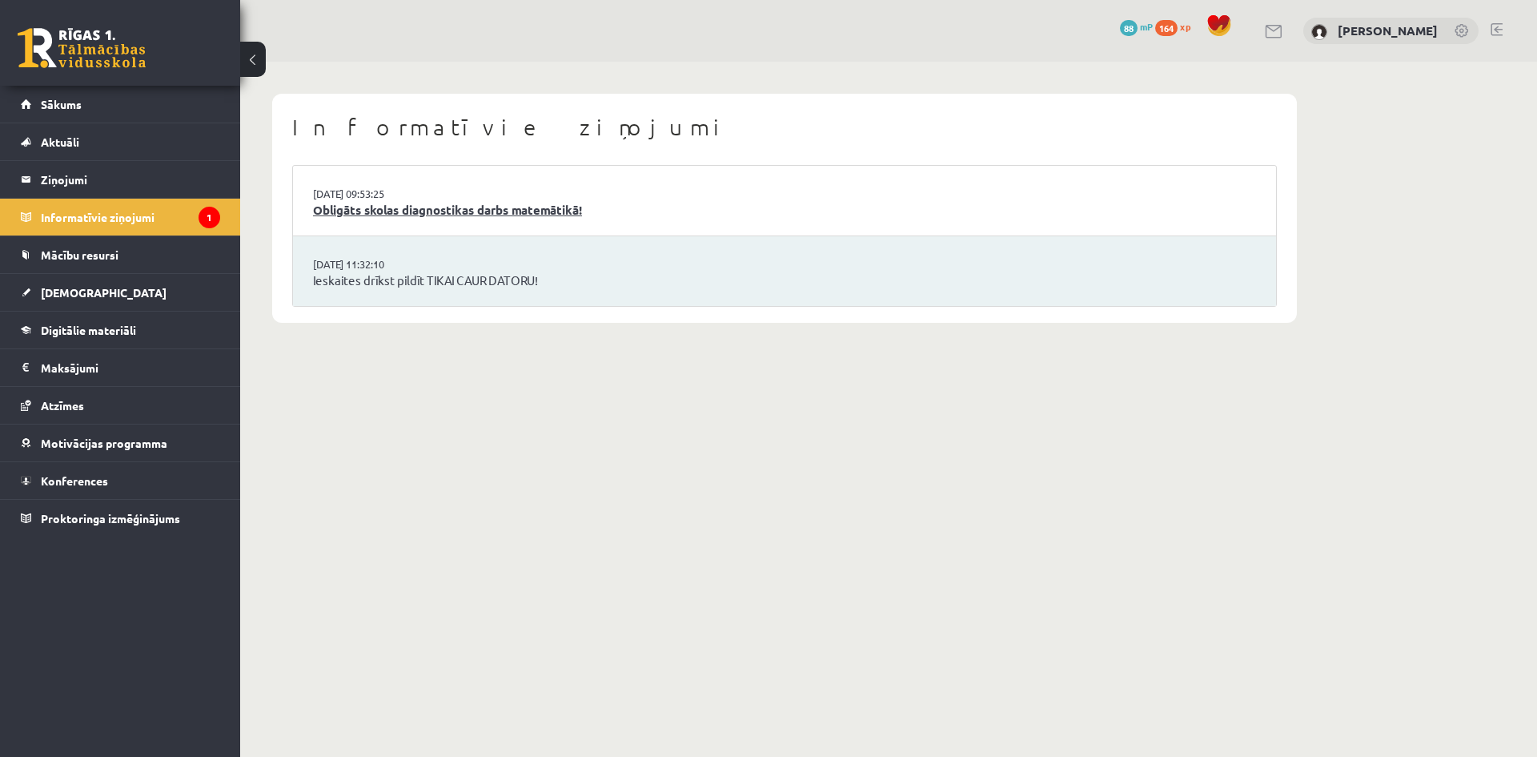
click at [460, 210] on link "Obligāts skolas diagnostikas darbs matemātikā!" at bounding box center [784, 210] width 943 height 18
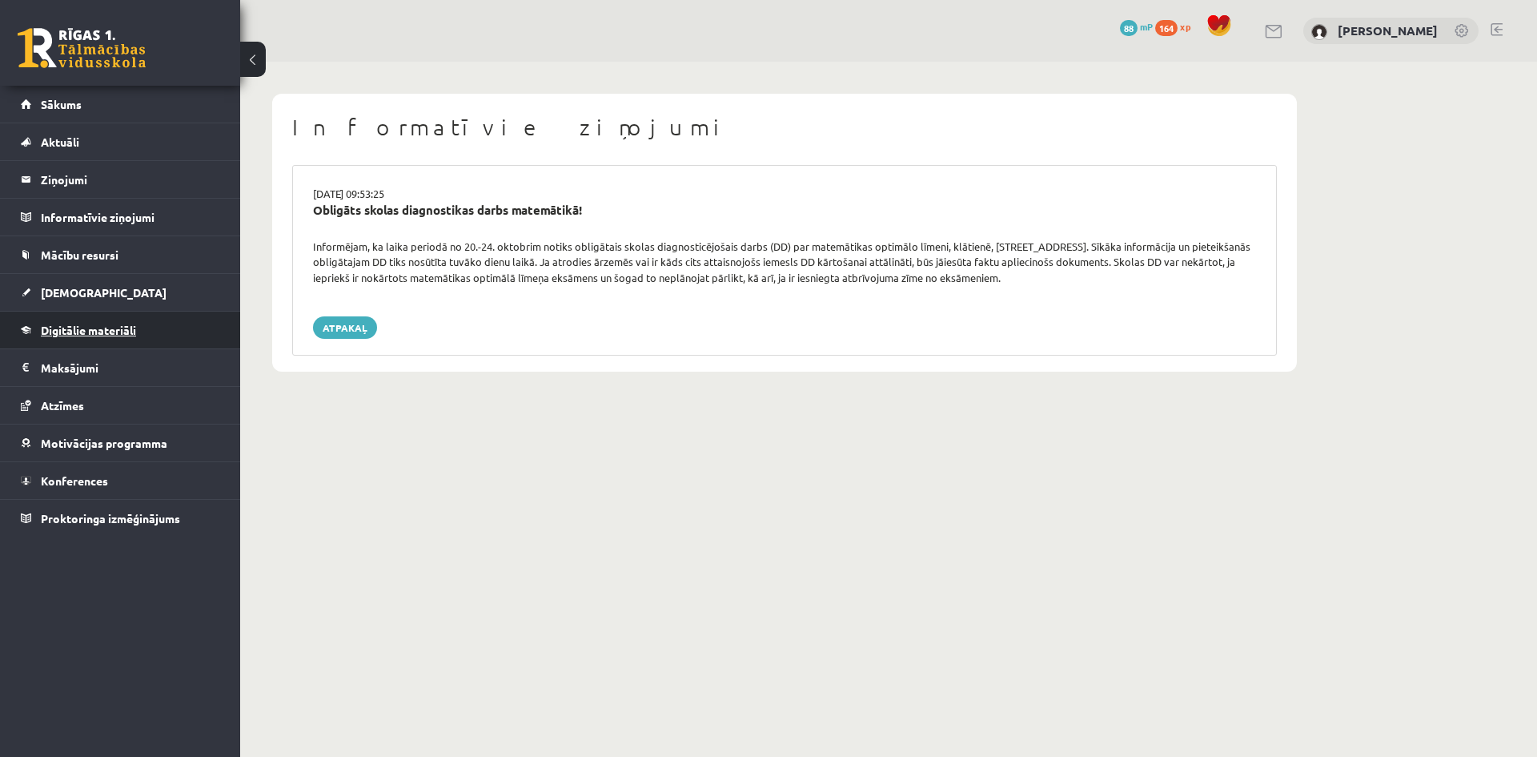
click at [86, 335] on span "Digitālie materiāli" at bounding box center [88, 330] width 95 height 14
